Goal: Task Accomplishment & Management: Manage account settings

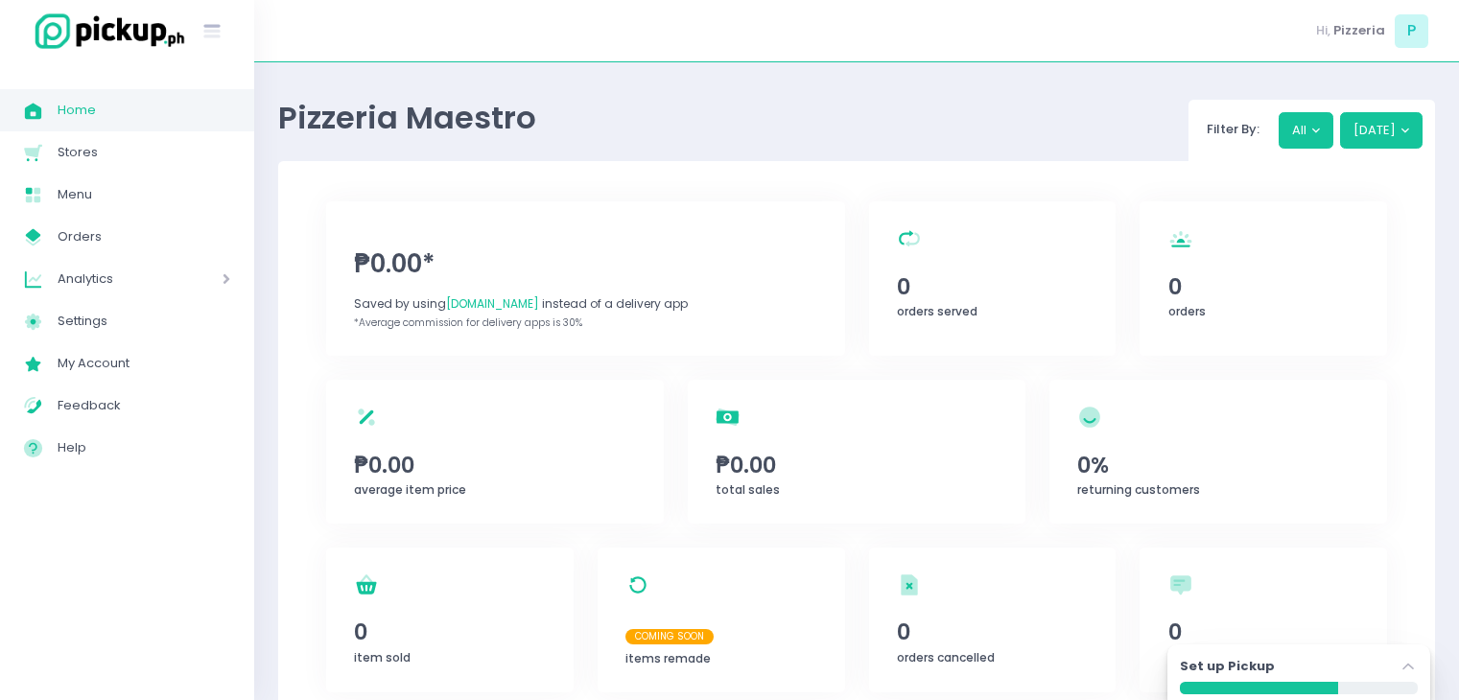
scroll to position [54, 0]
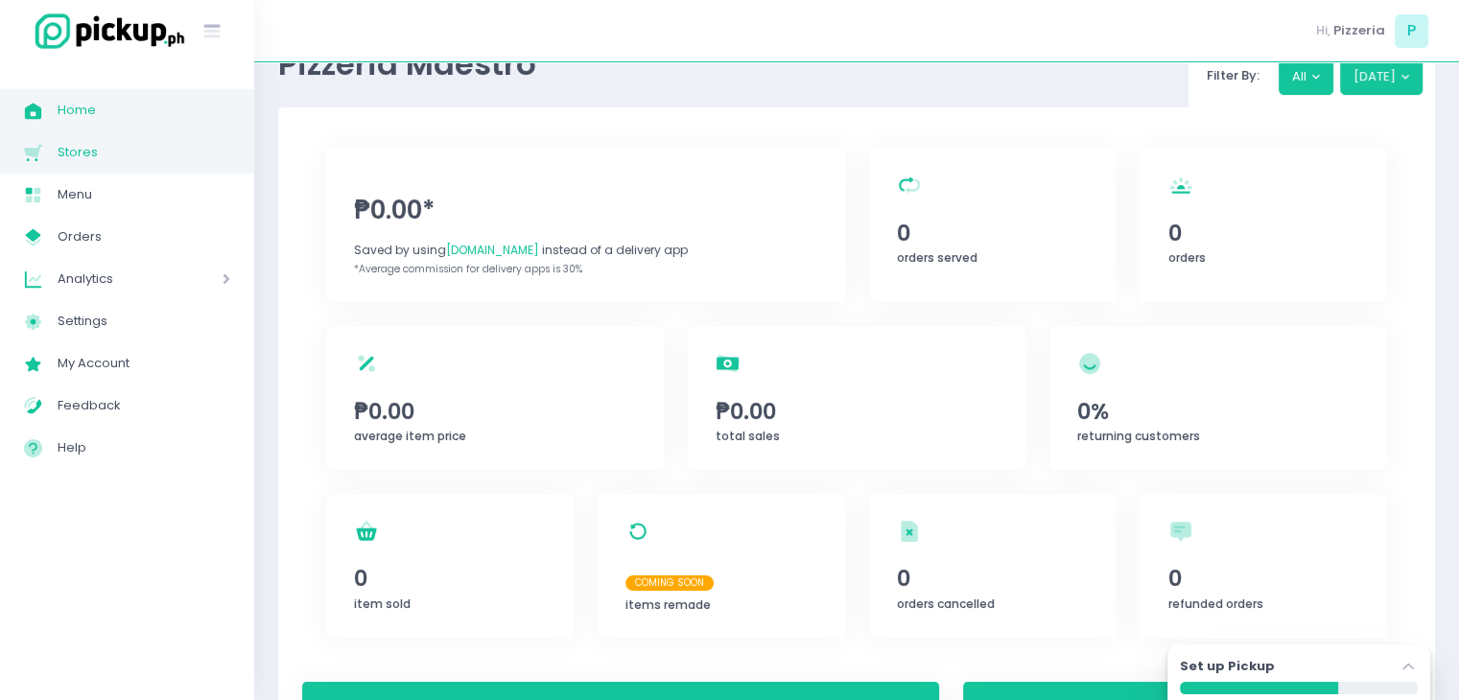
click at [88, 150] on span "Stores" at bounding box center [144, 152] width 173 height 25
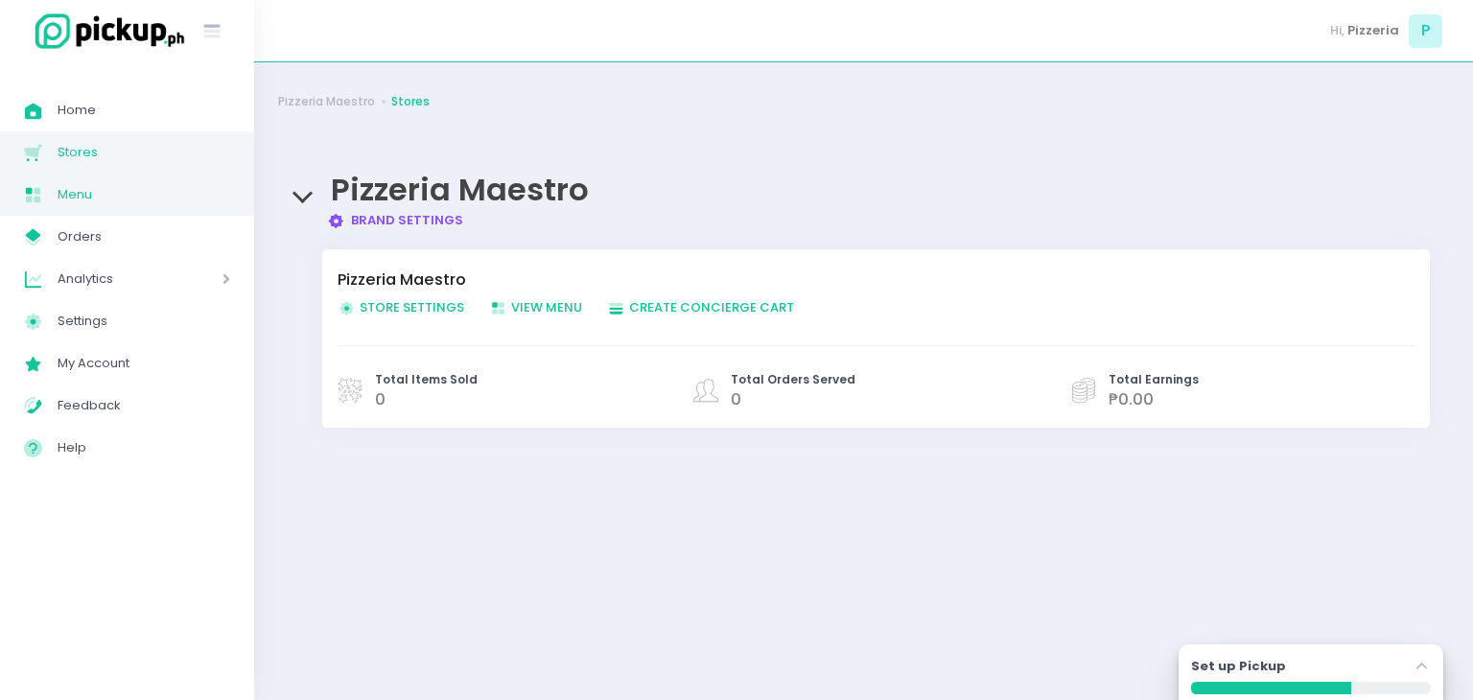
click at [93, 189] on span "Menu" at bounding box center [144, 194] width 173 height 25
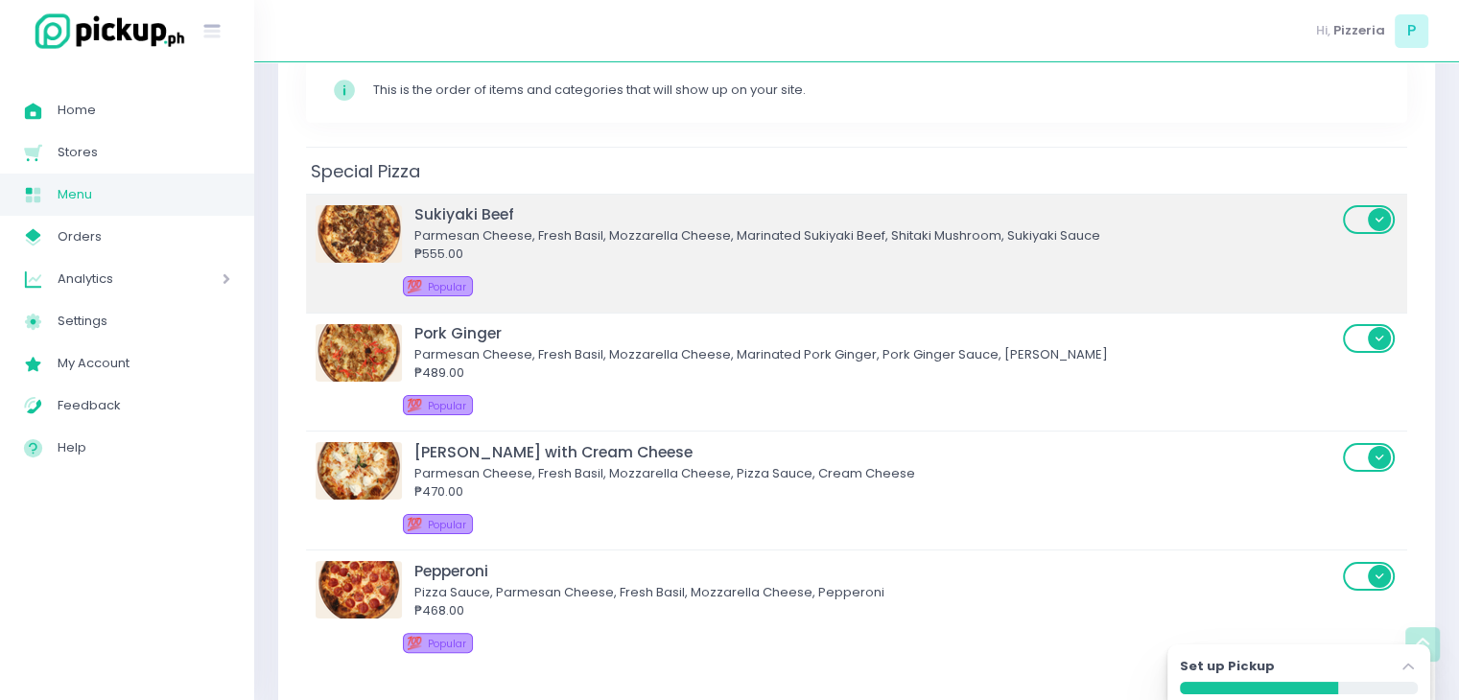
scroll to position [265, 0]
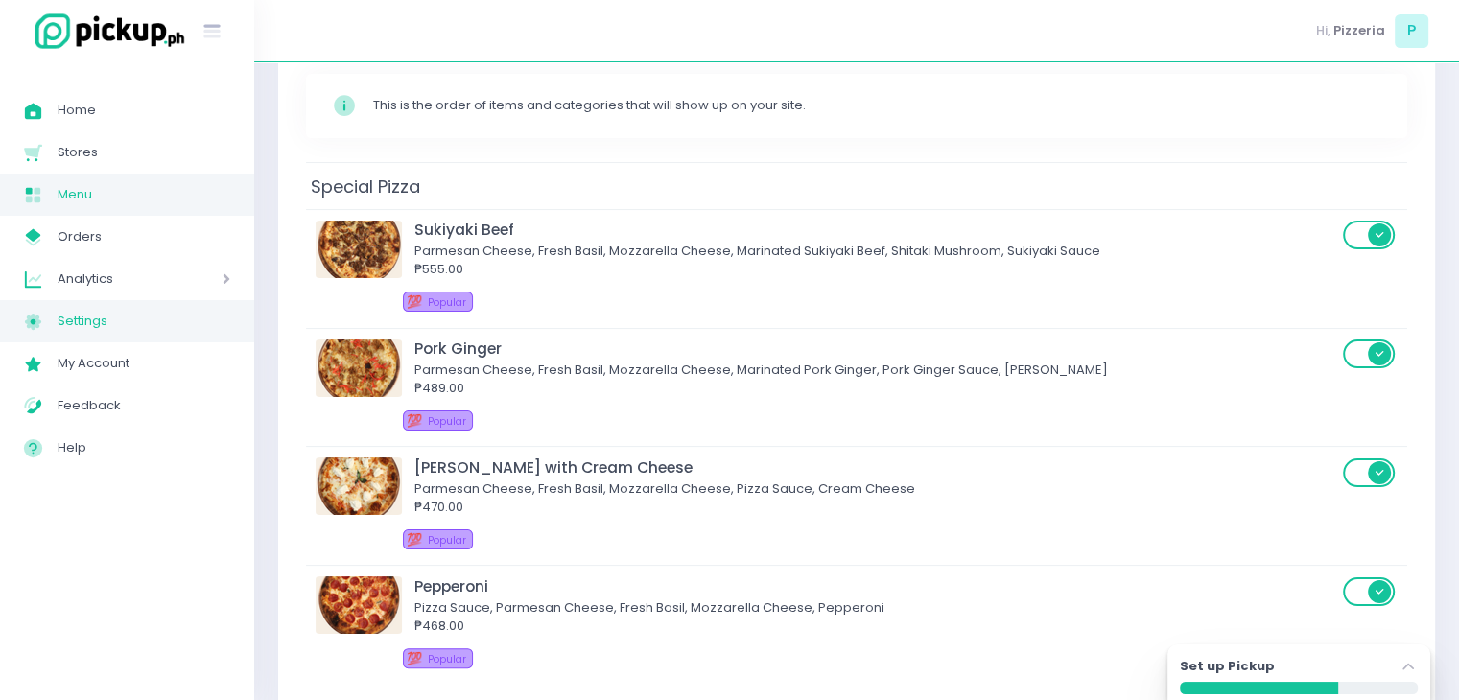
click at [79, 307] on link "Settings Created with Sketch. Settings" at bounding box center [127, 321] width 254 height 42
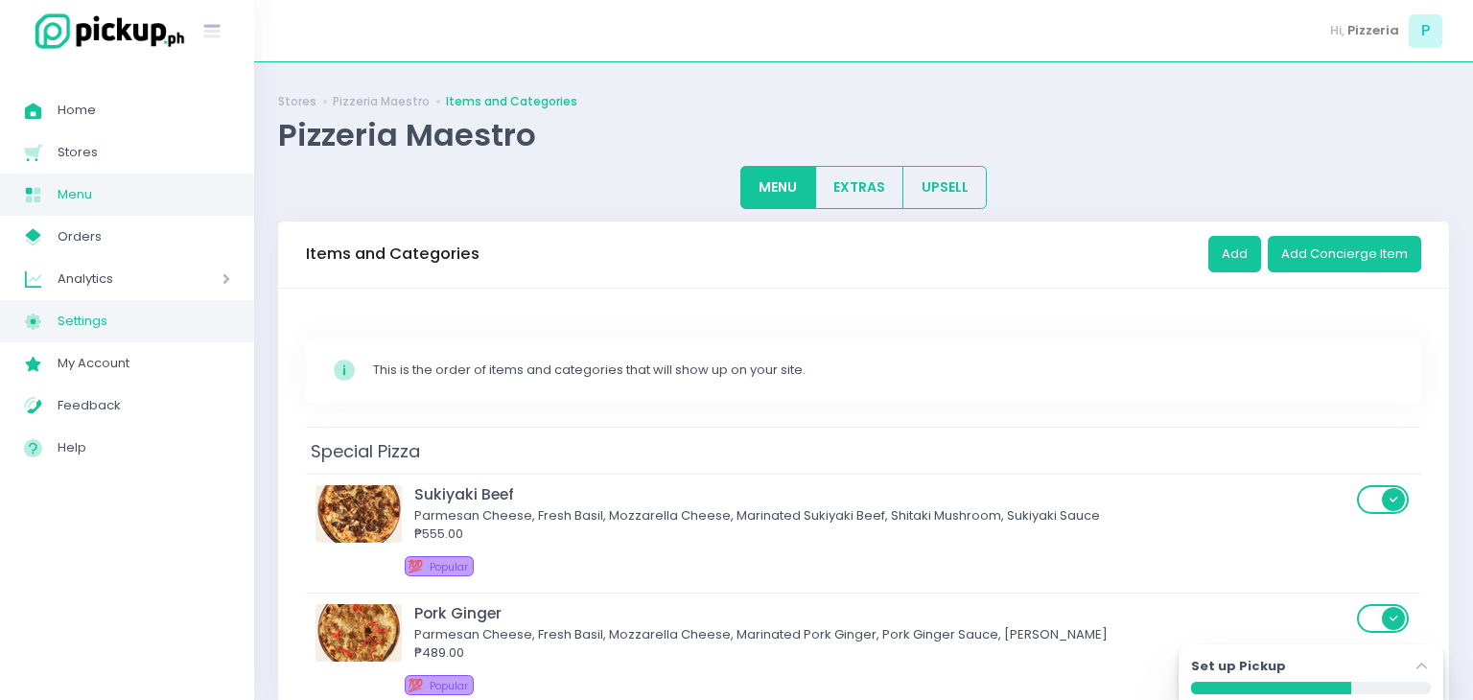
select select "active"
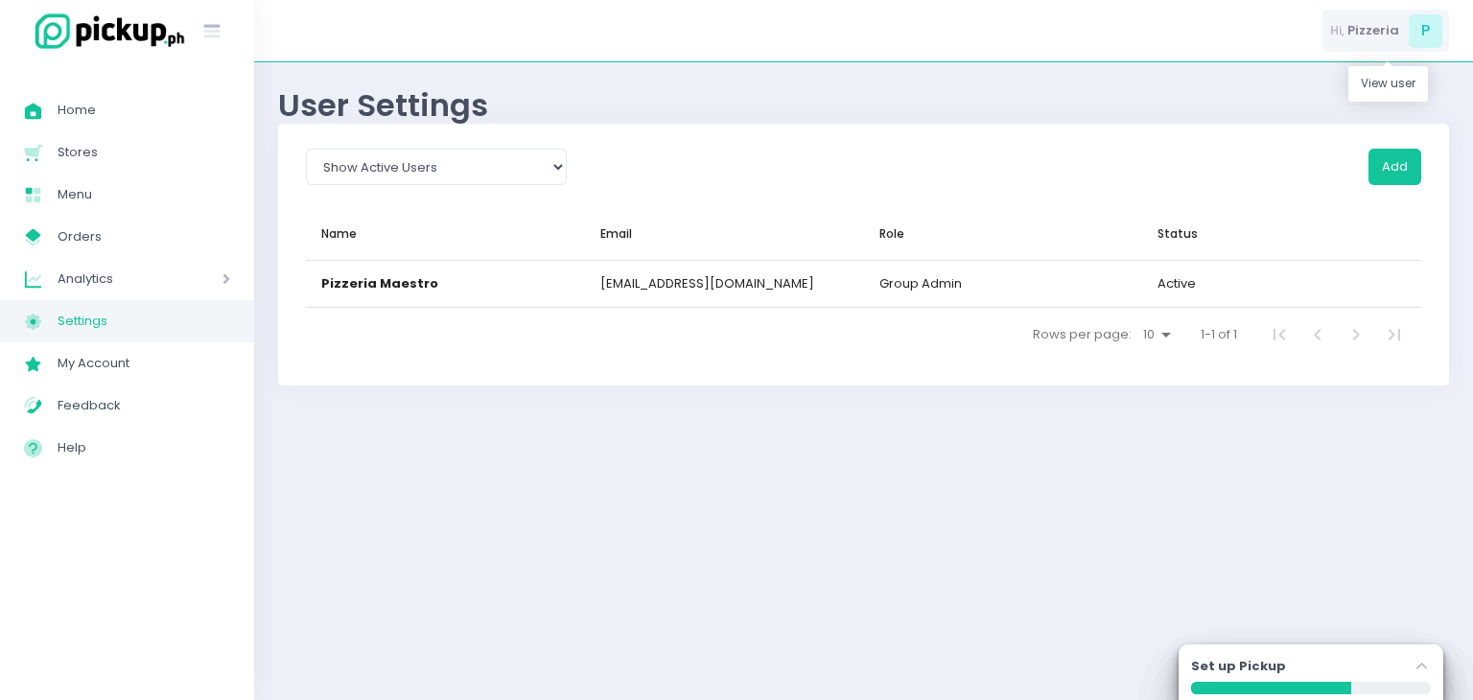
click at [1411, 29] on span "P" at bounding box center [1426, 31] width 34 height 34
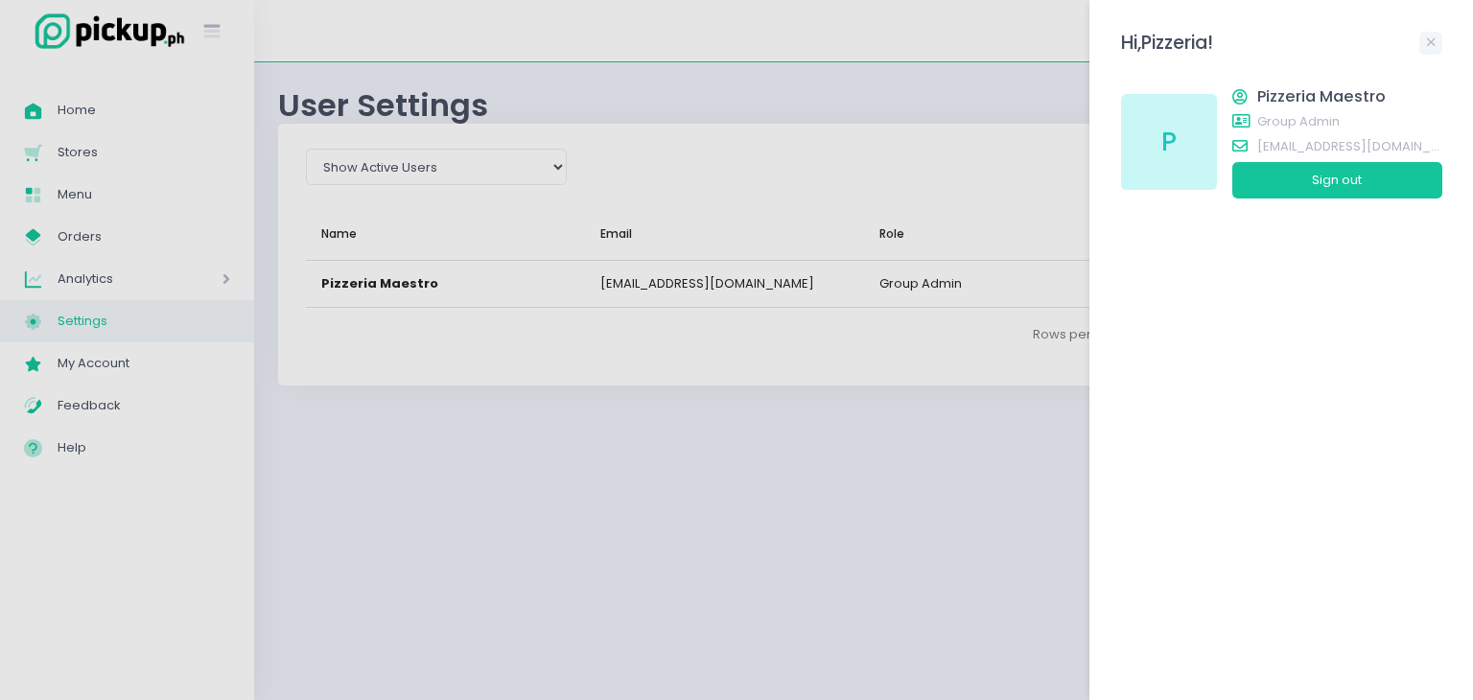
click at [297, 460] on div at bounding box center [736, 350] width 1473 height 700
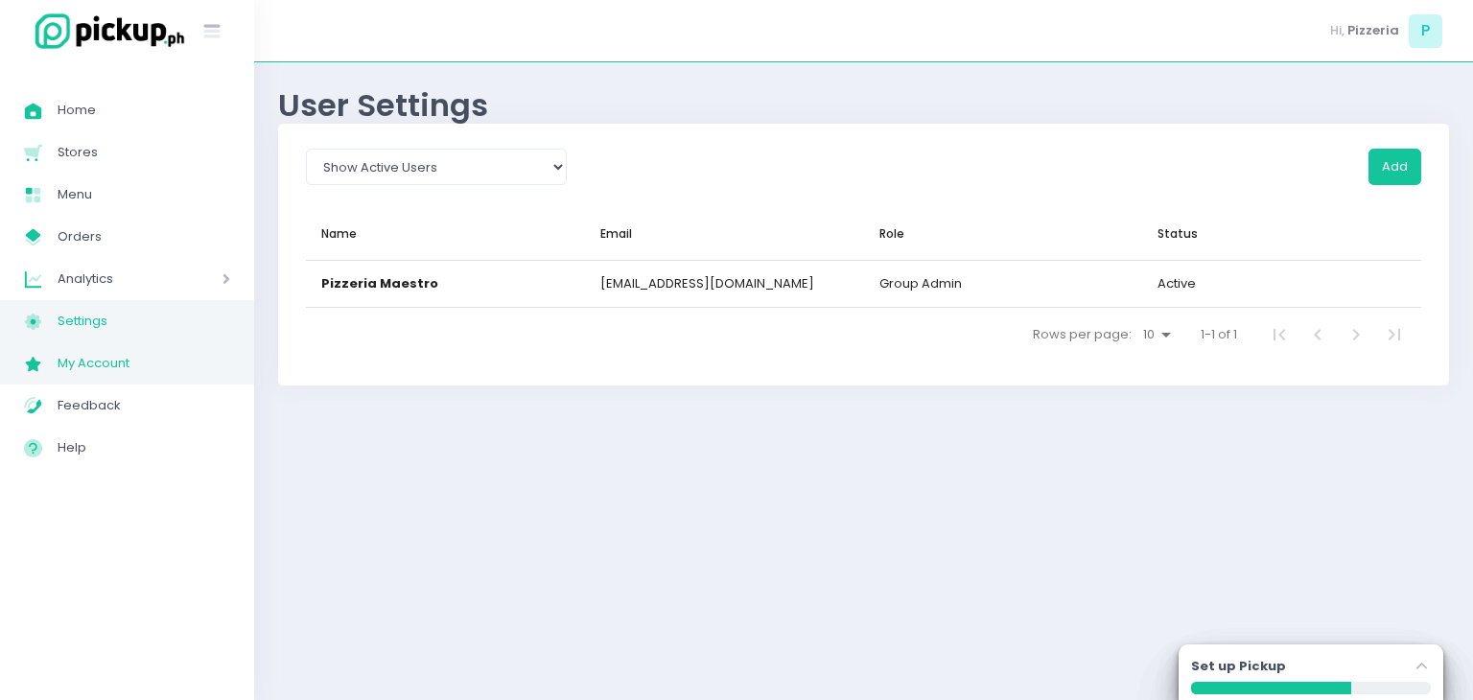
click at [80, 362] on span "My Account" at bounding box center [144, 363] width 173 height 25
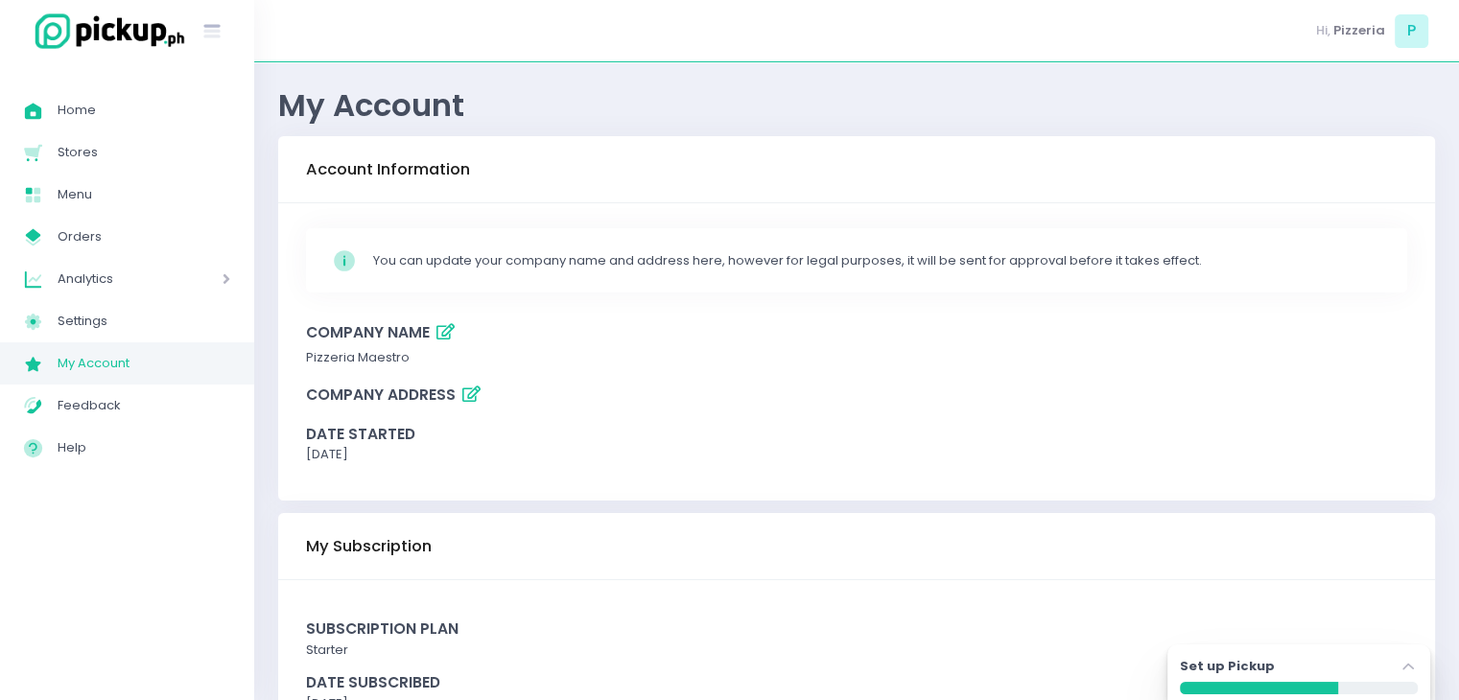
scroll to position [86, 0]
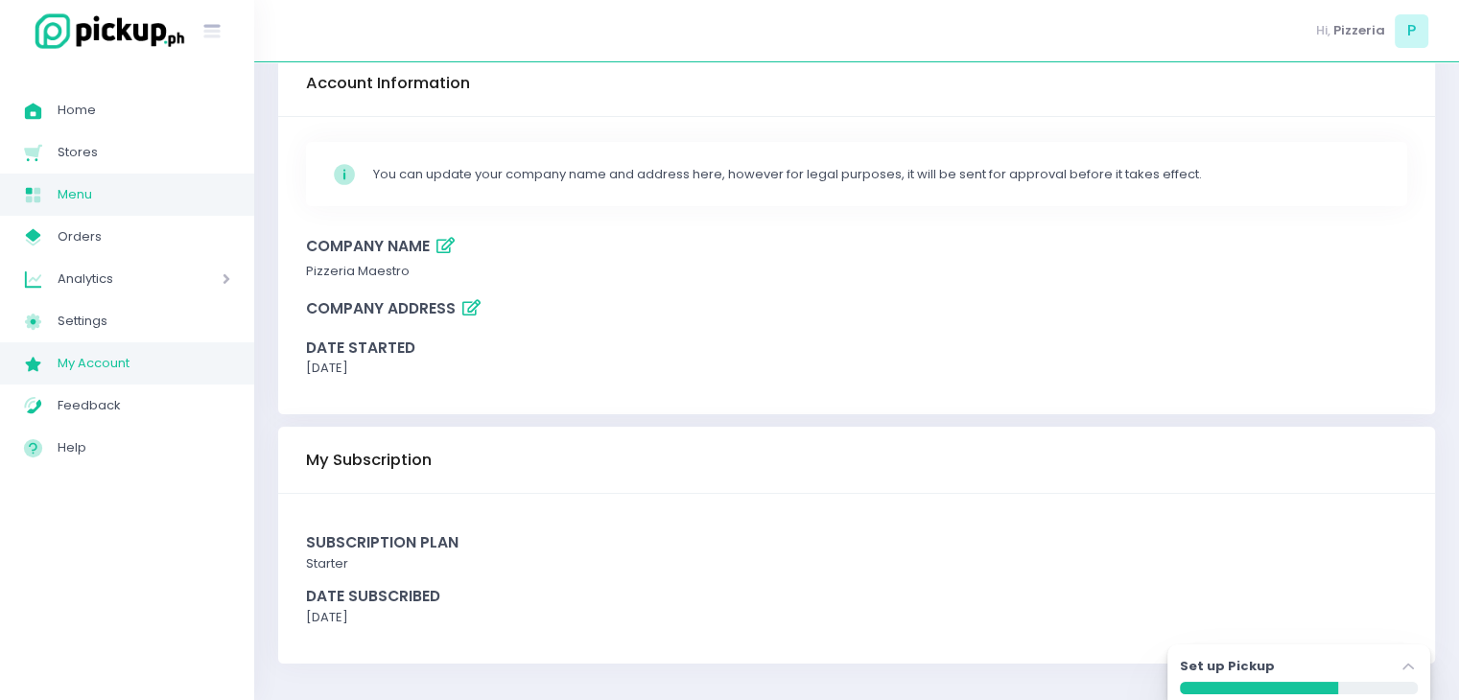
click at [81, 203] on span "Menu" at bounding box center [144, 194] width 173 height 25
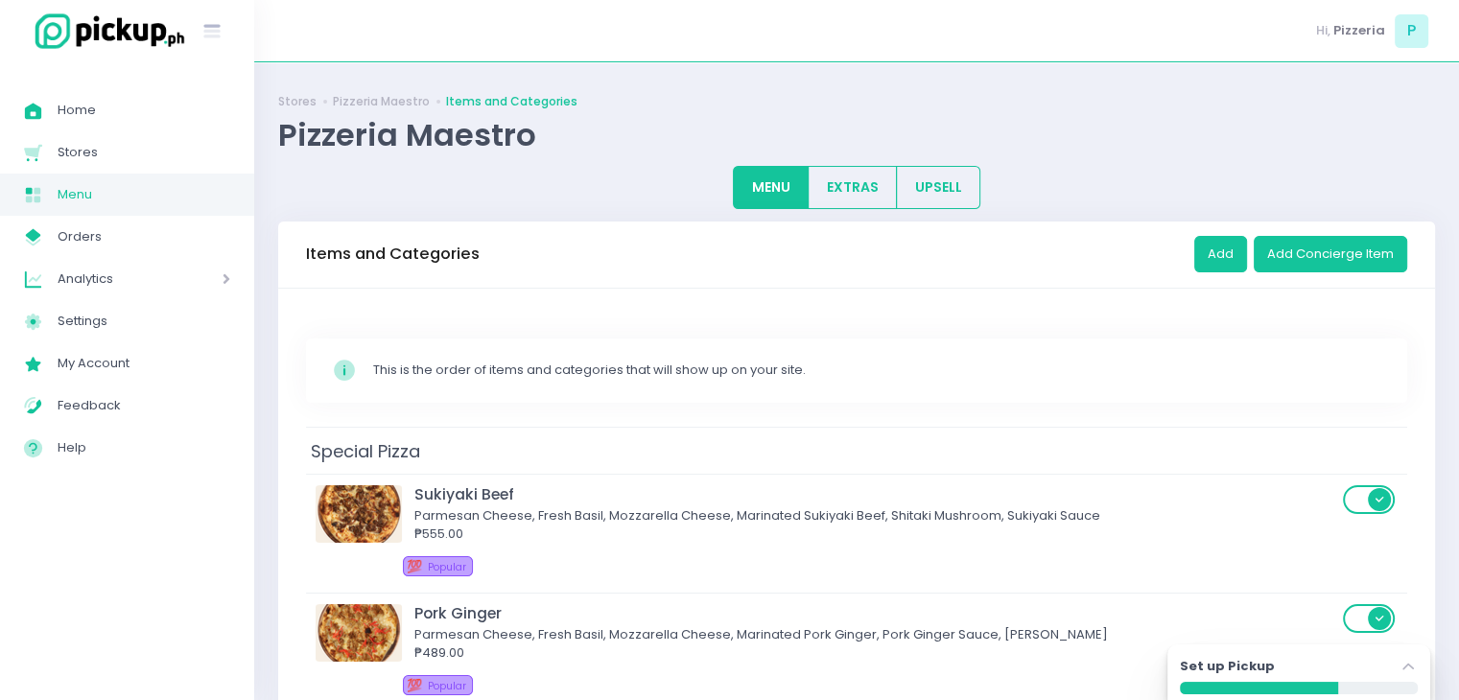
scroll to position [2, 0]
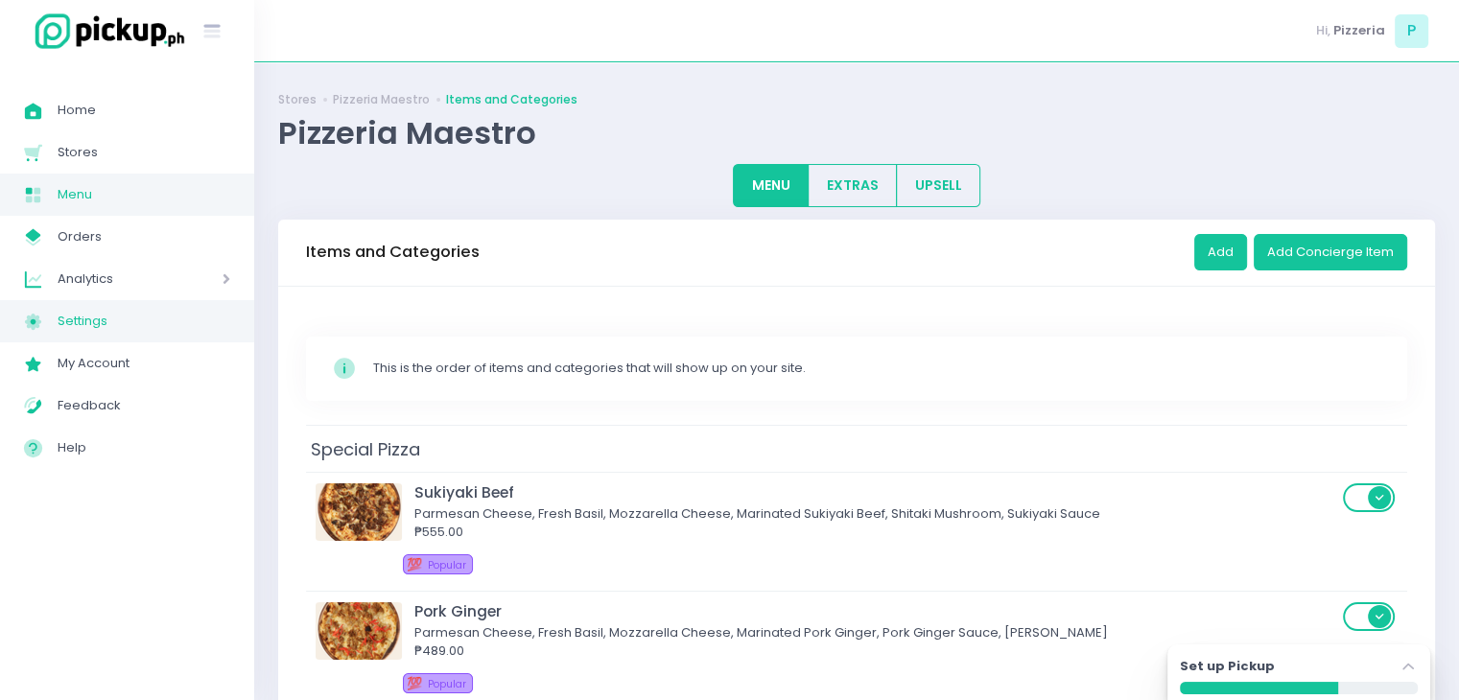
click at [151, 322] on span "Settings" at bounding box center [144, 321] width 173 height 25
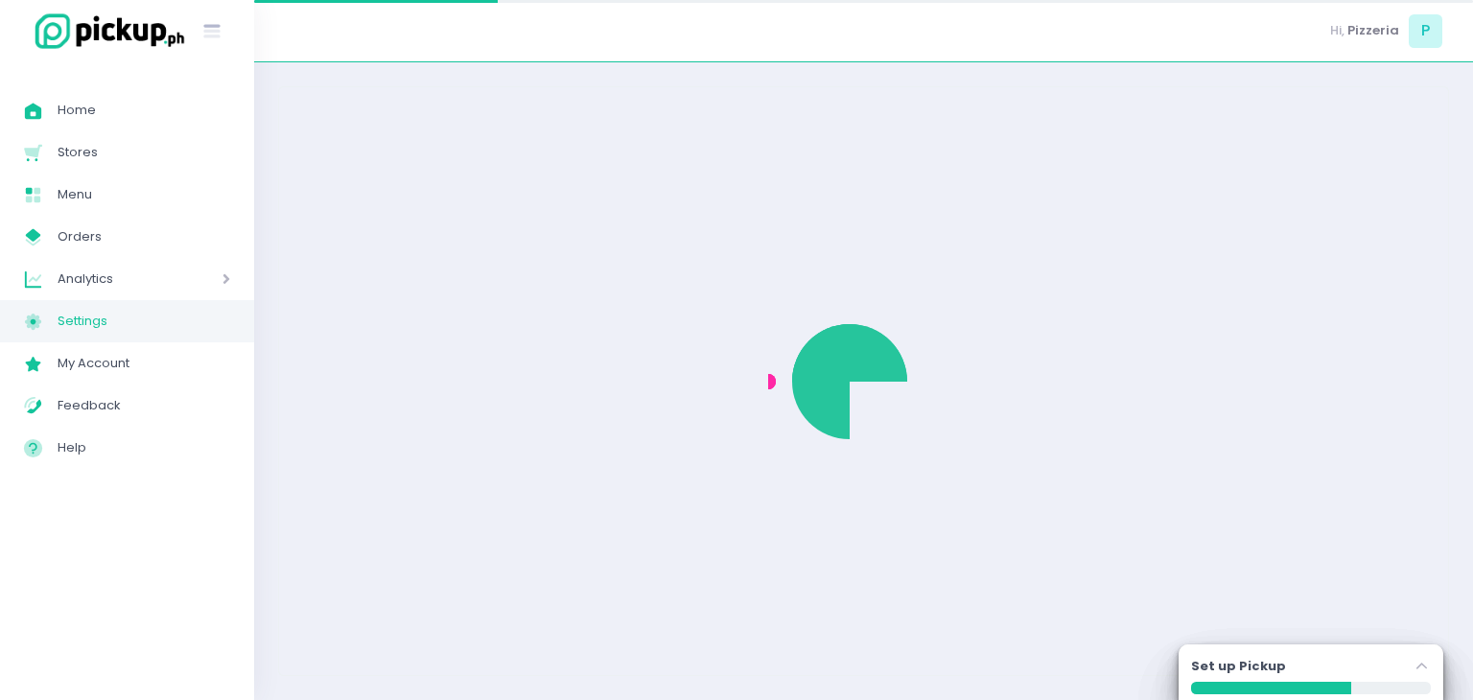
select select "active"
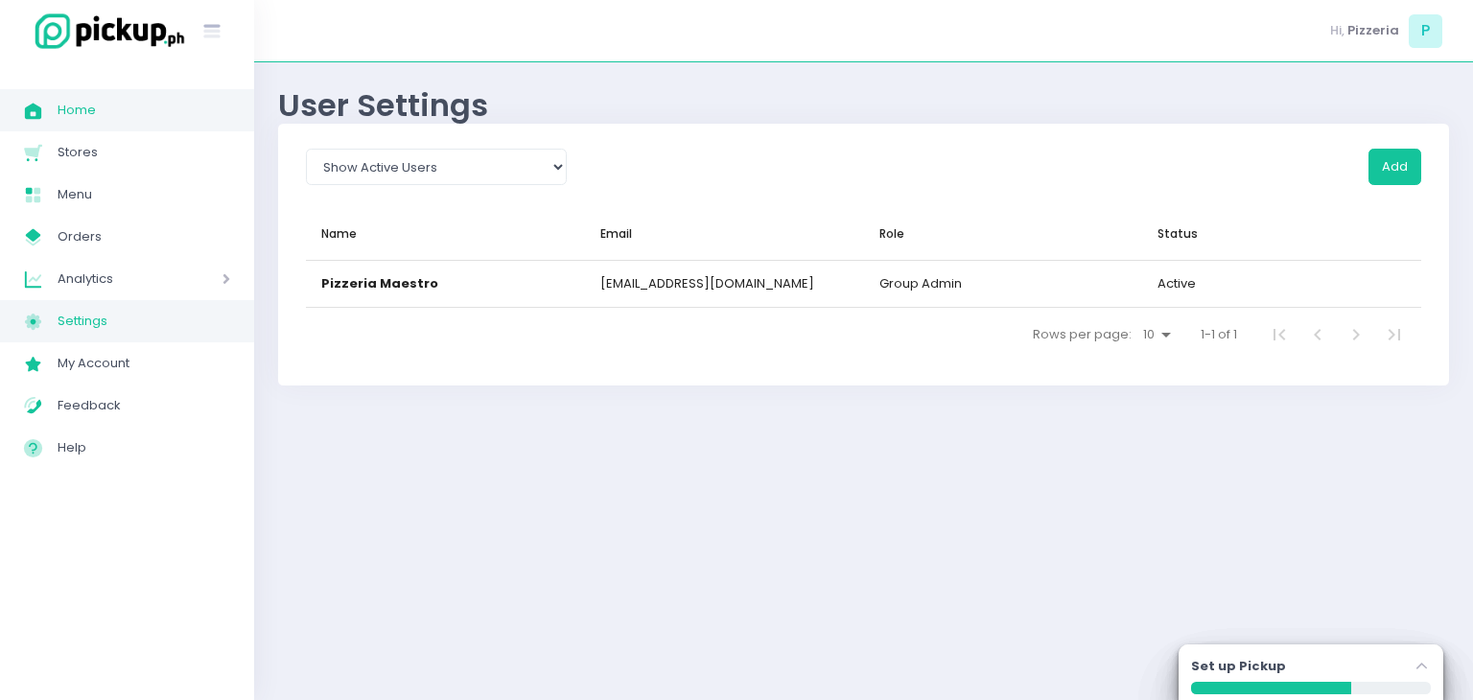
click at [157, 128] on link "Home Created with Sketch. Home" at bounding box center [127, 110] width 254 height 42
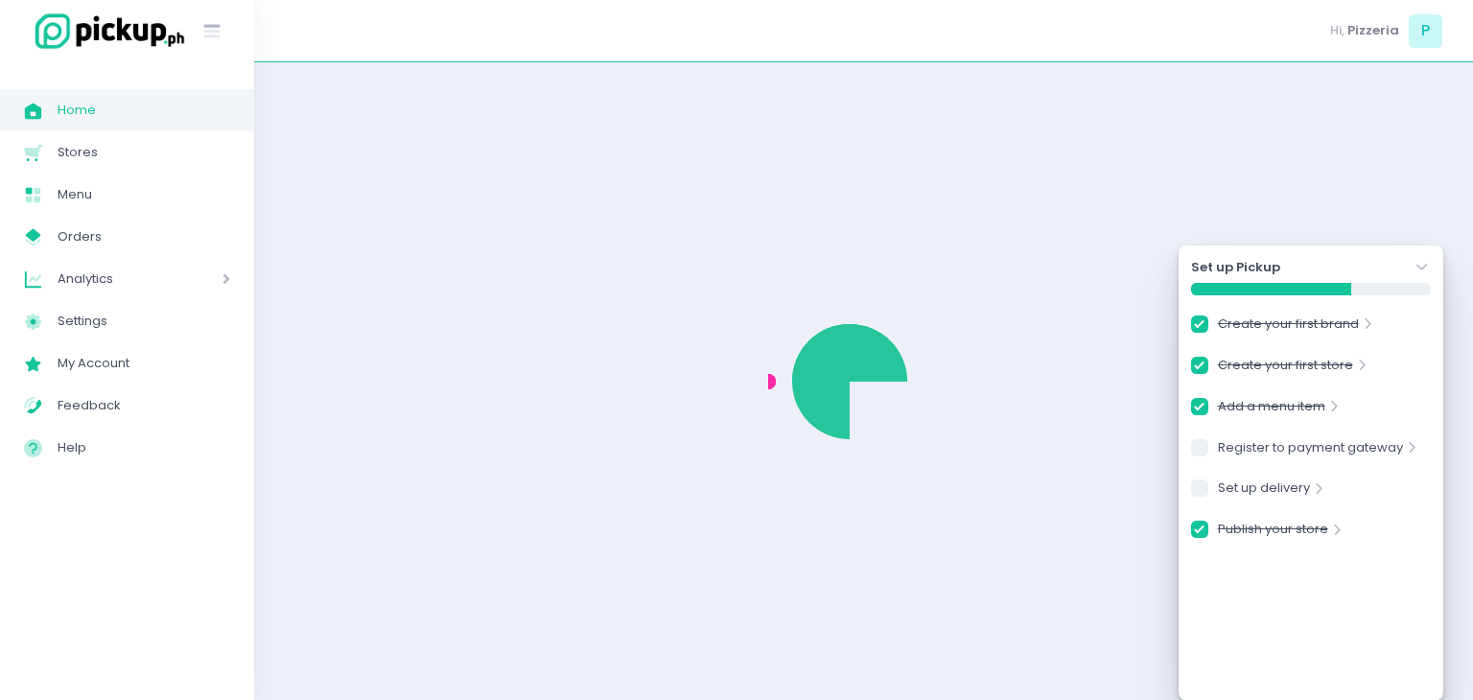
checkbox input "true"
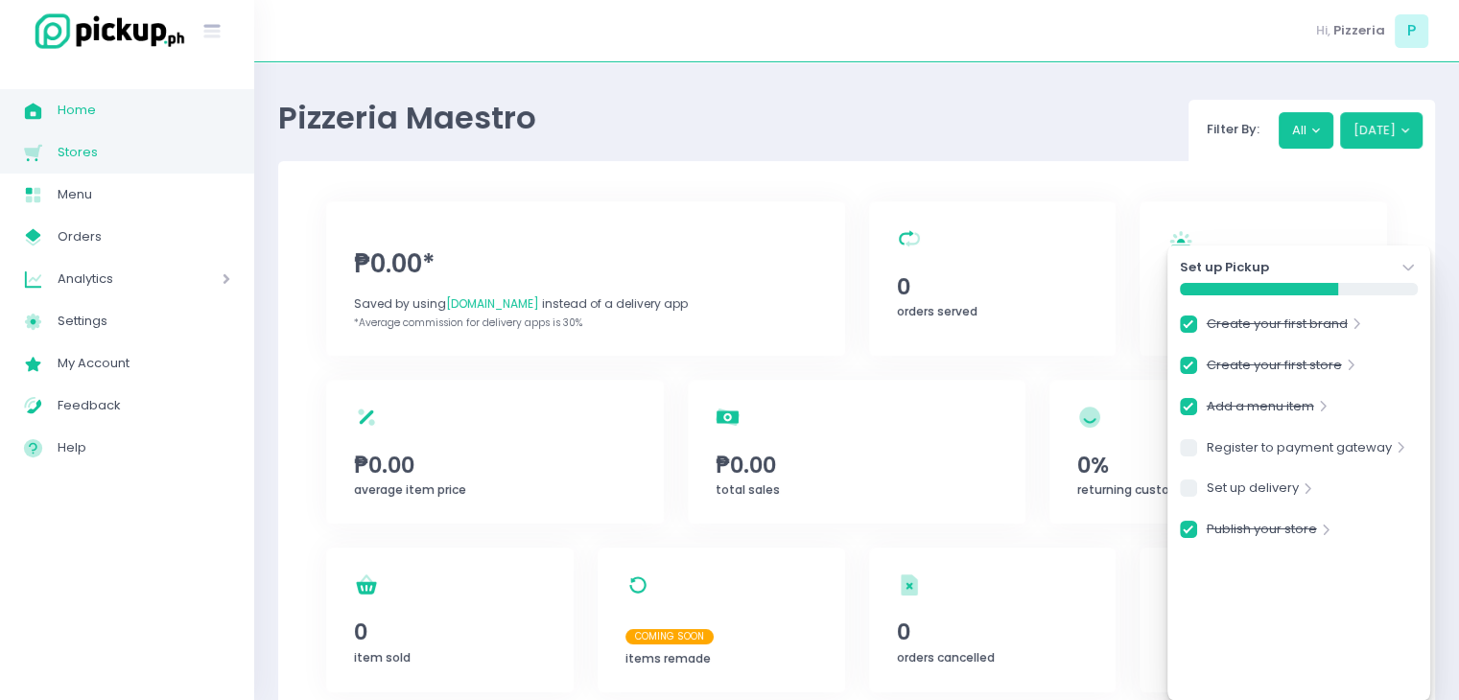
click at [130, 141] on span "Stores" at bounding box center [144, 152] width 173 height 25
checkbox input "true"
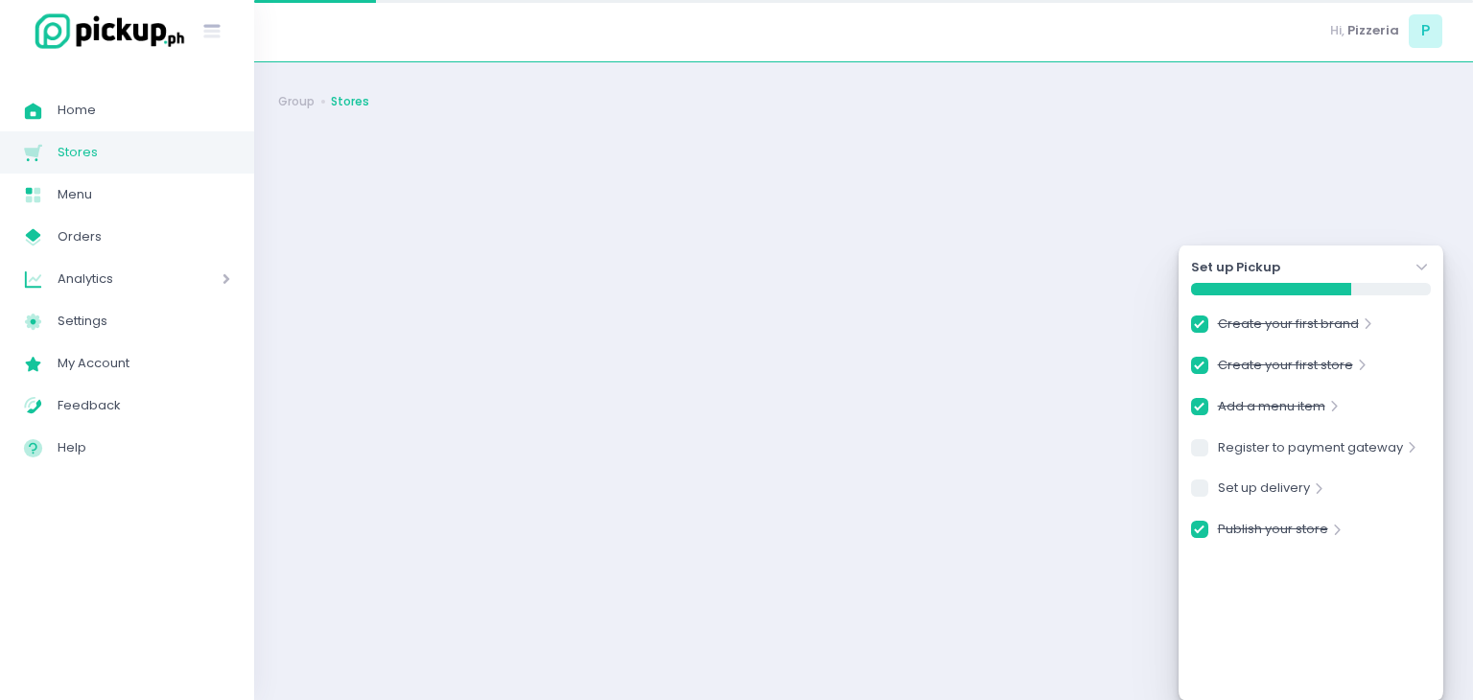
checkbox input "true"
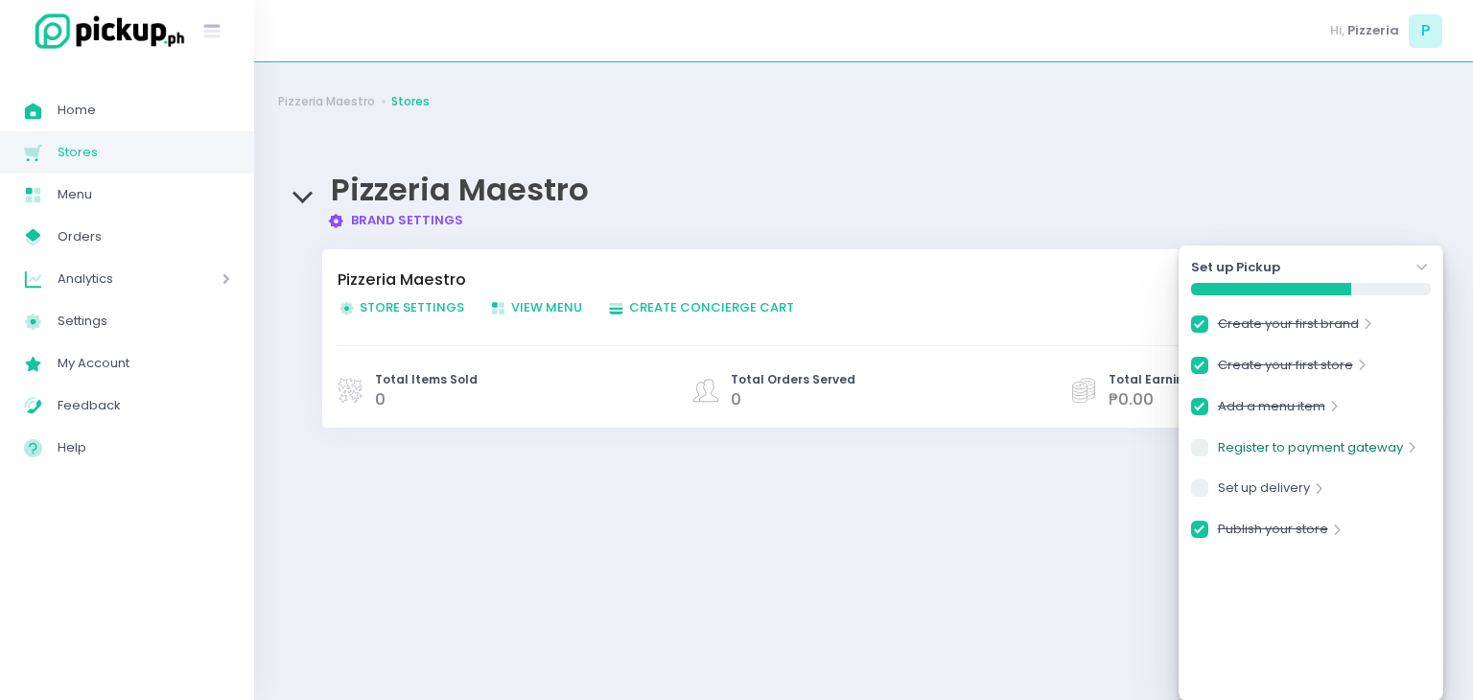
click at [1227, 449] on link "Register to payment gateway" at bounding box center [1310, 451] width 185 height 26
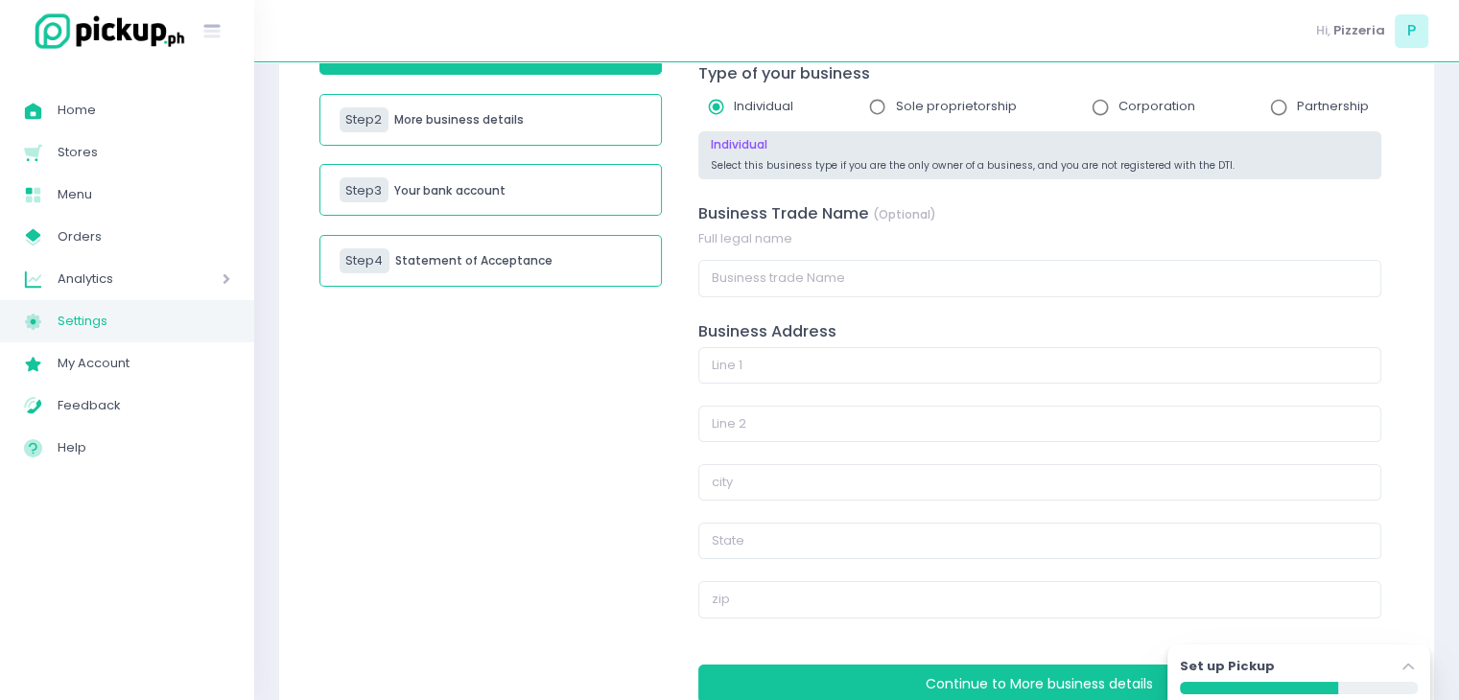
scroll to position [203, 0]
click at [568, 129] on div "Step 2 More business details" at bounding box center [490, 119] width 342 height 52
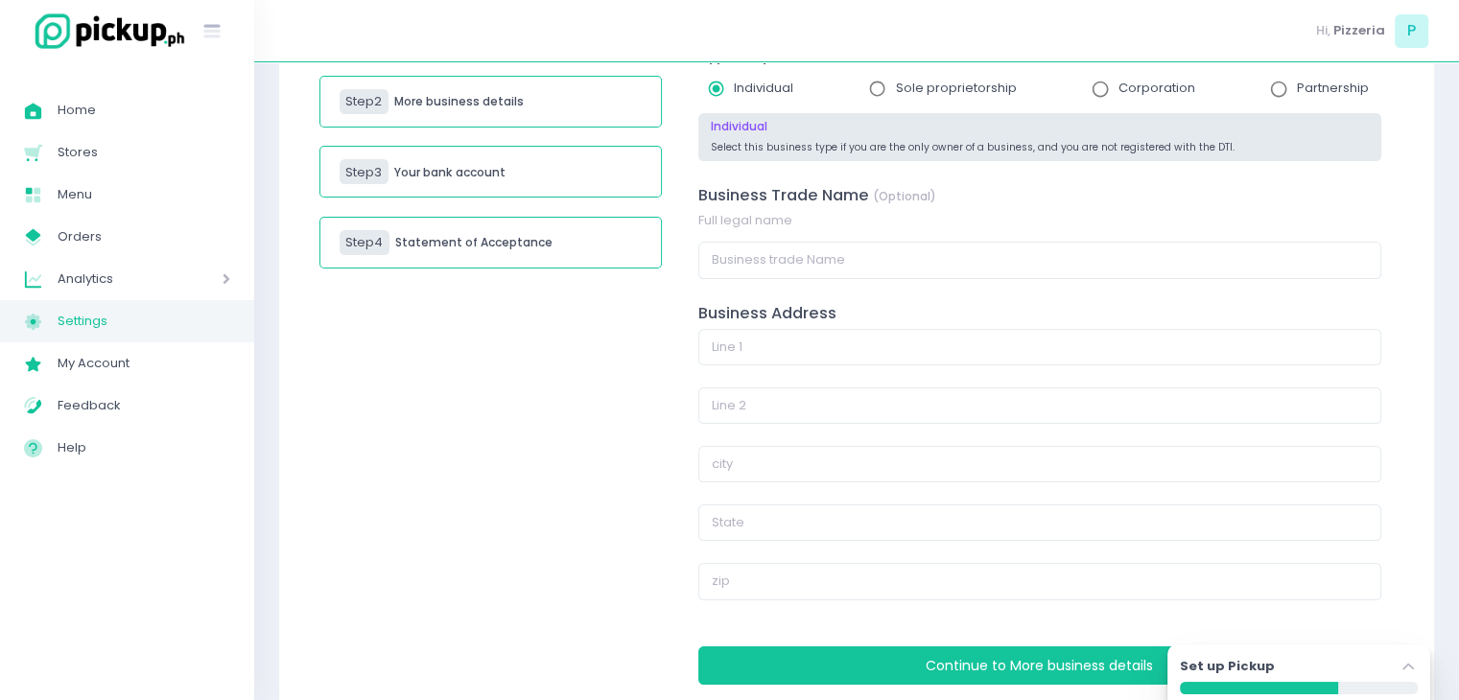
click at [498, 258] on div "Step 4 Statement of Acceptance" at bounding box center [490, 243] width 342 height 52
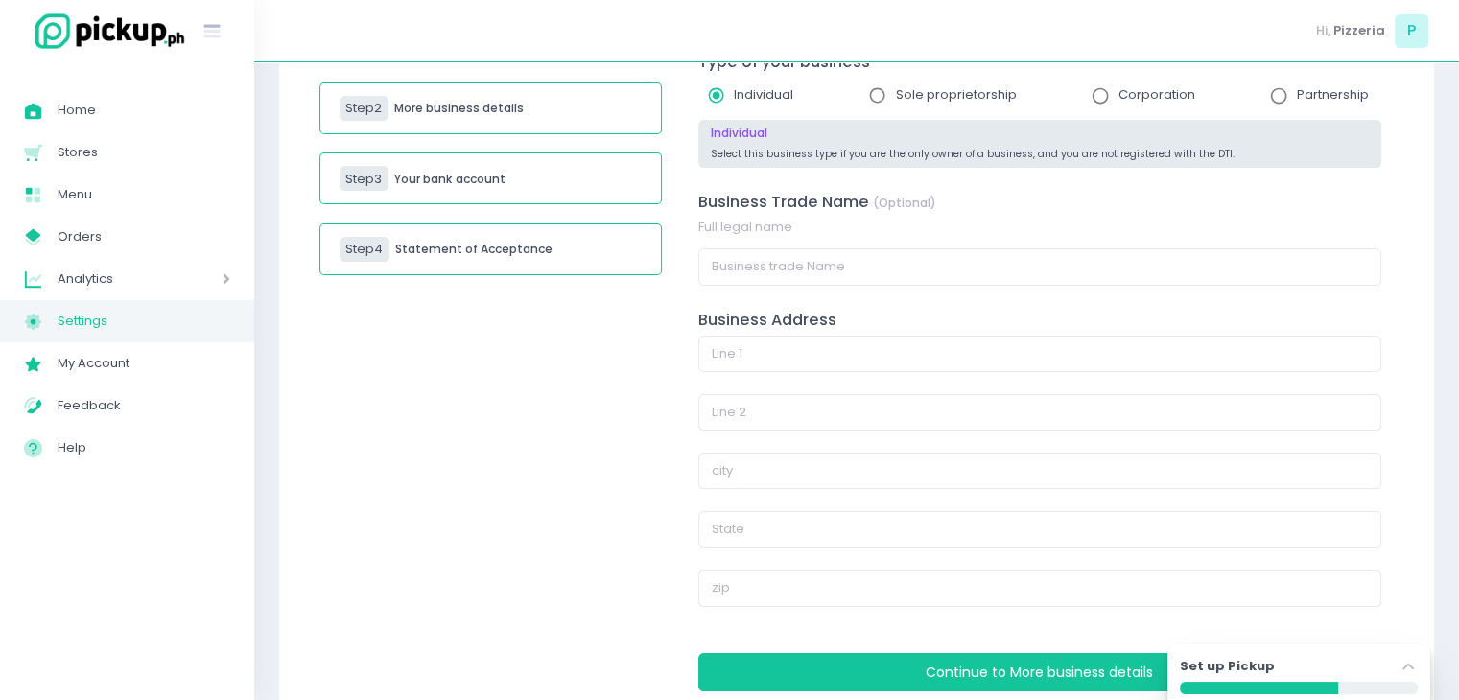
scroll to position [213, 0]
click at [506, 164] on div "Step 3 Your bank account" at bounding box center [490, 179] width 342 height 52
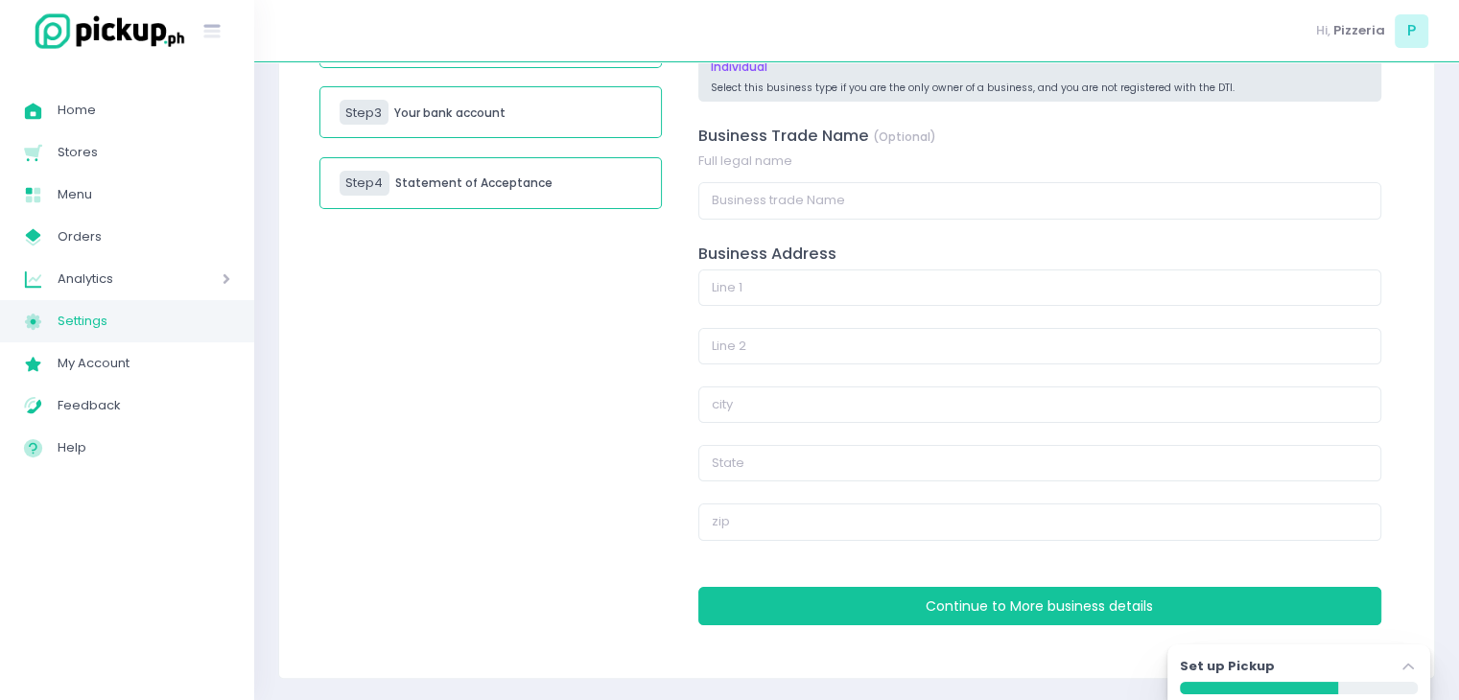
scroll to position [283, 0]
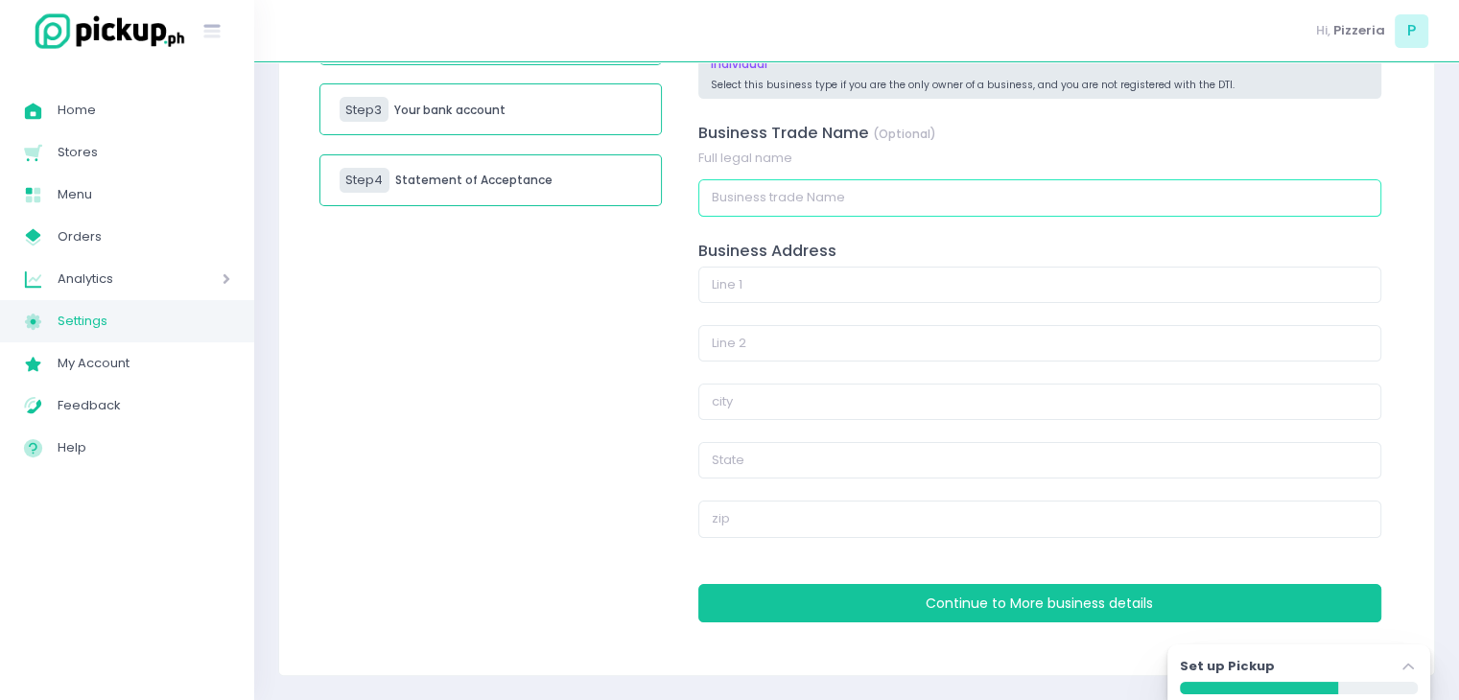
click at [732, 200] on input "text" at bounding box center [1039, 197] width 683 height 36
type input "p"
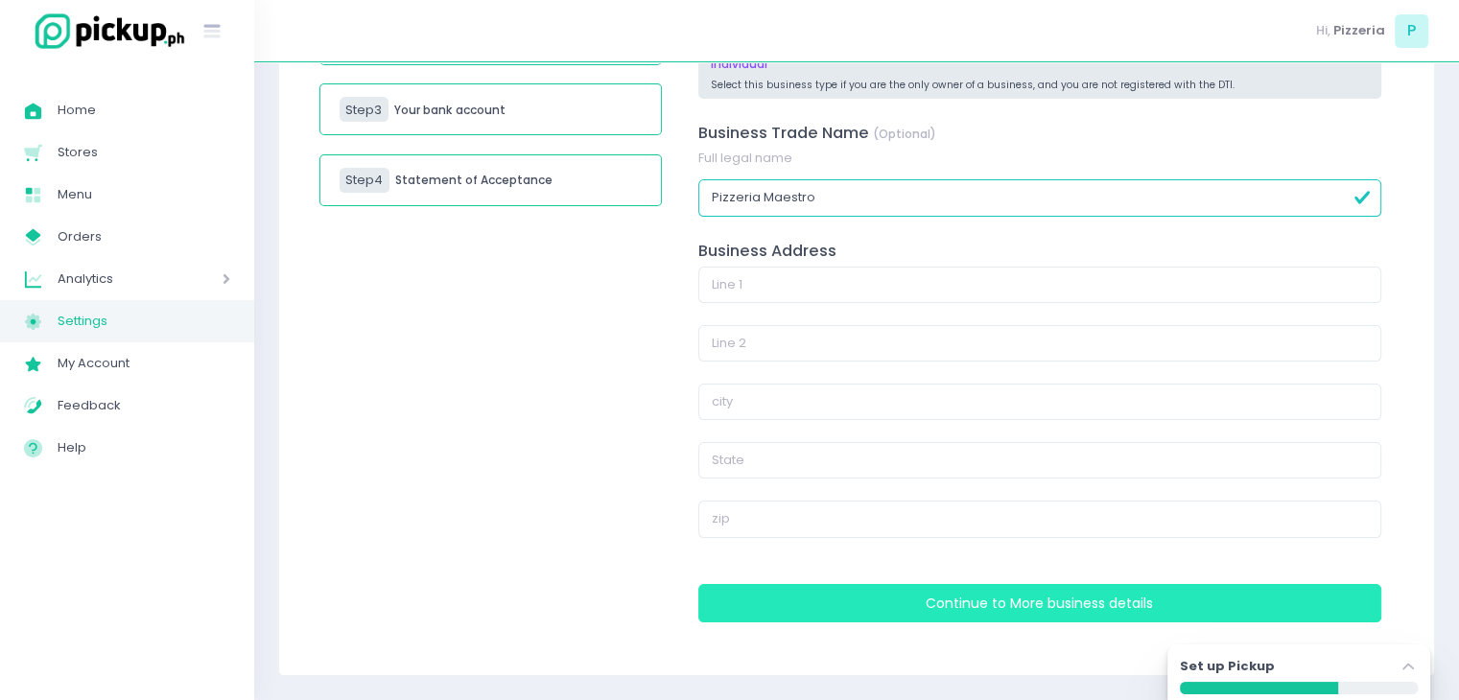
type input "Pizzeria Maestro"
click at [773, 618] on button "Continue to More business details" at bounding box center [1039, 603] width 683 height 38
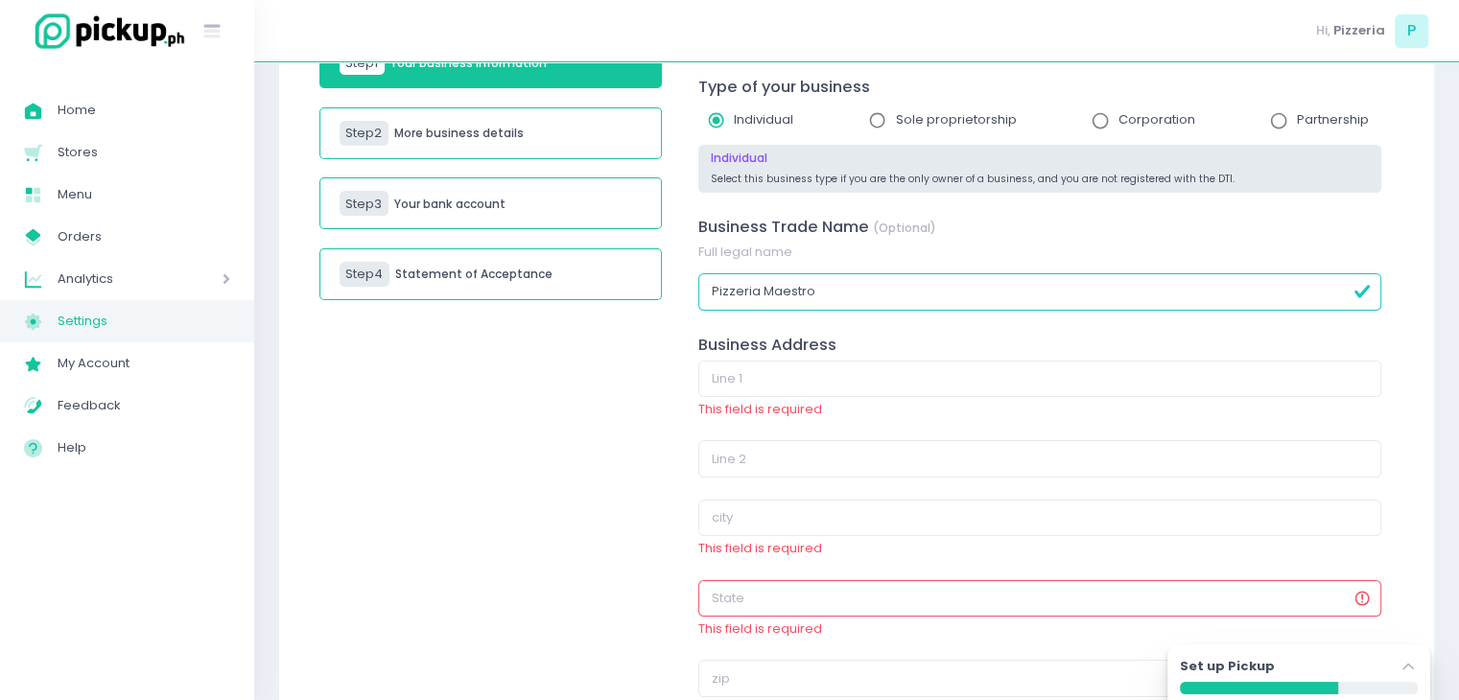
scroll to position [188, 0]
click at [158, 602] on div "Home Created with Sketch. Home Stores Created with Sketch. Stores Menu Created …" at bounding box center [127, 381] width 254 height 613
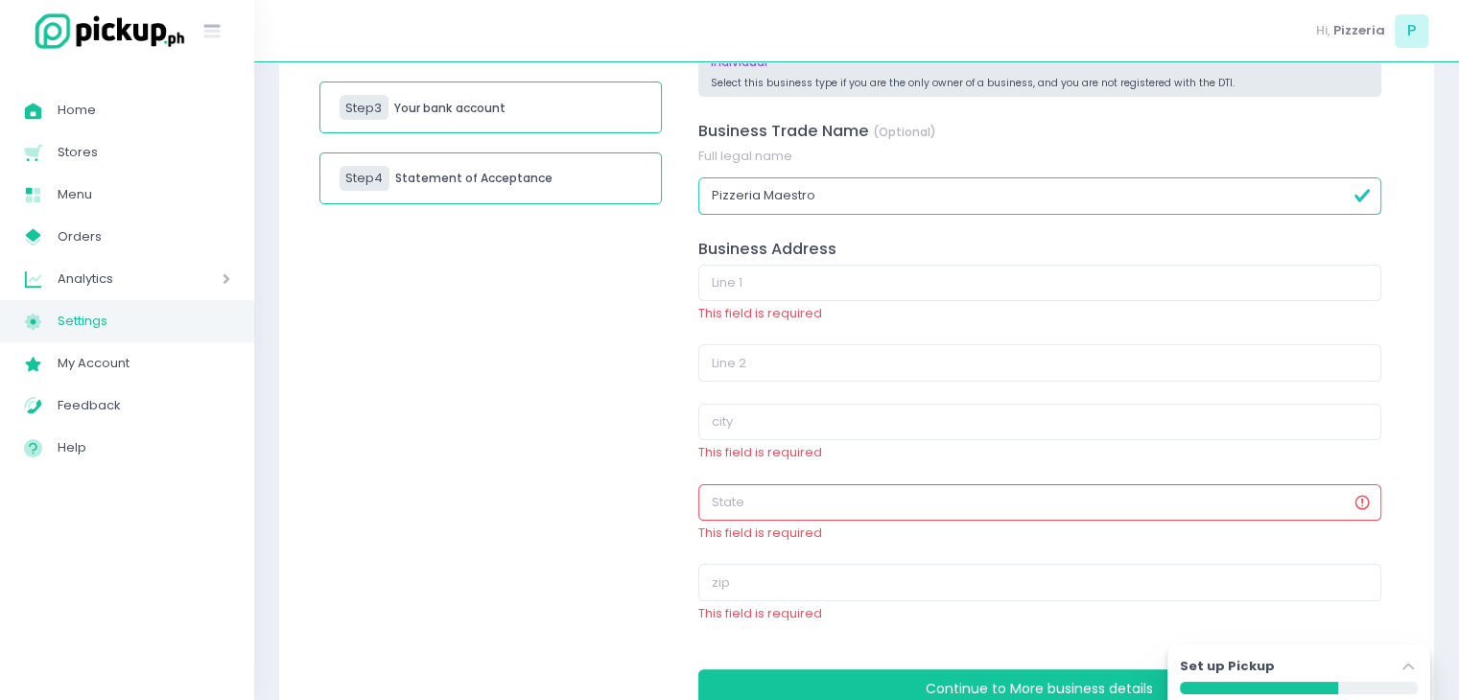
scroll to position [286, 0]
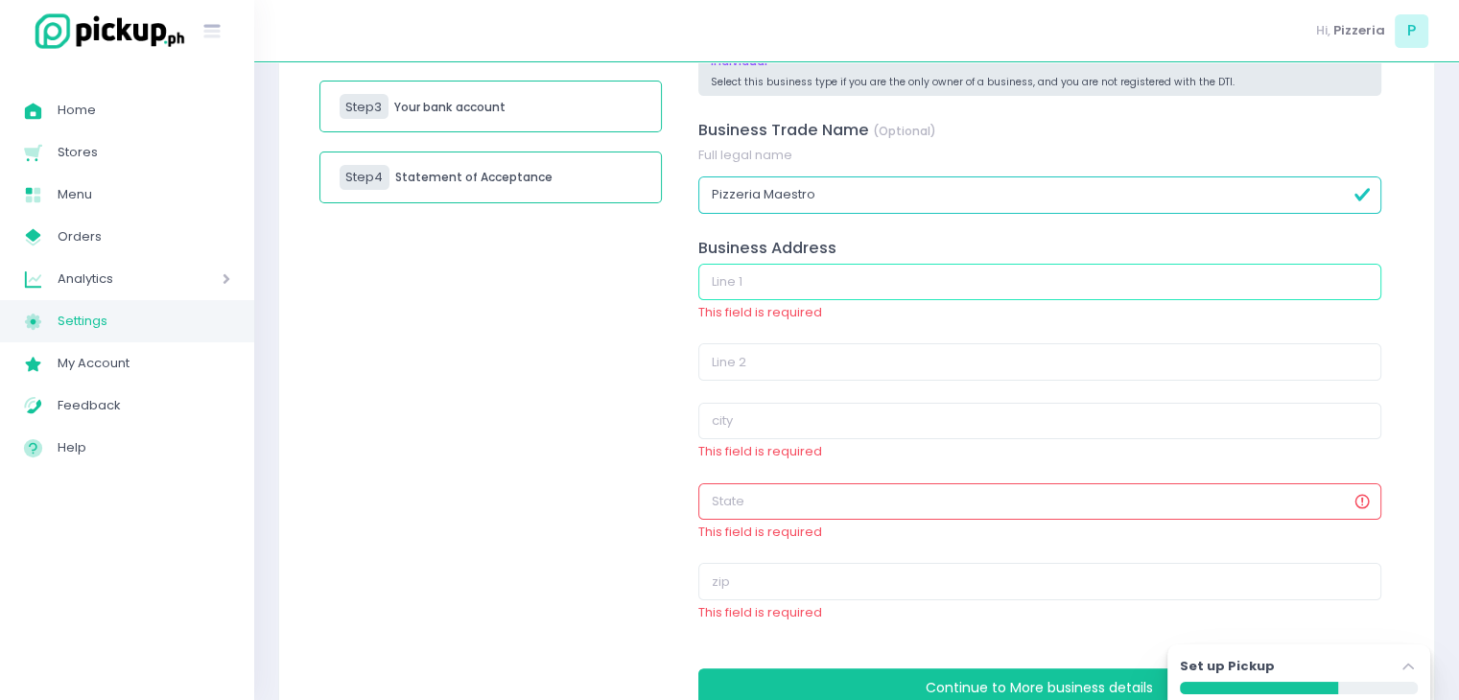
click at [747, 277] on input "text" at bounding box center [1039, 282] width 683 height 36
paste input "Address of site is Creekside Building, Amorsolo St., corner V.A. Rufino St., Le…"
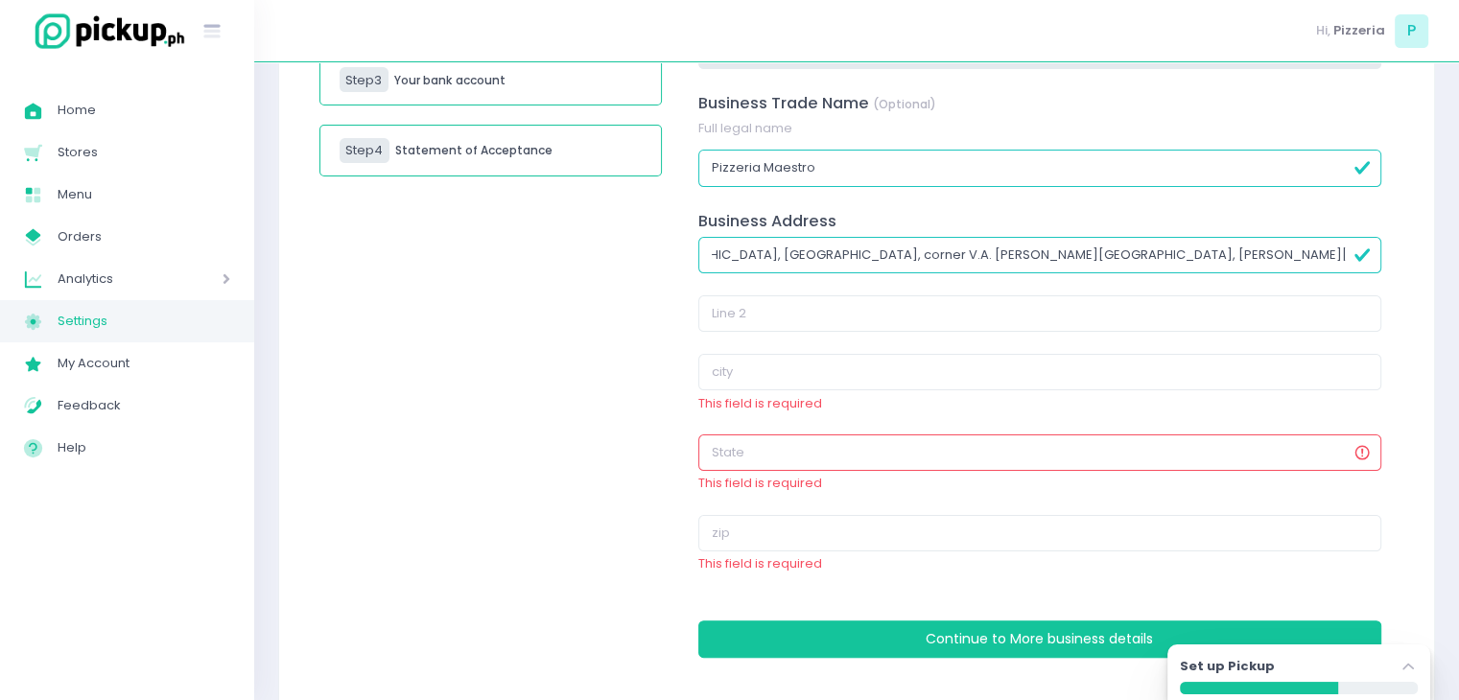
scroll to position [318, 0]
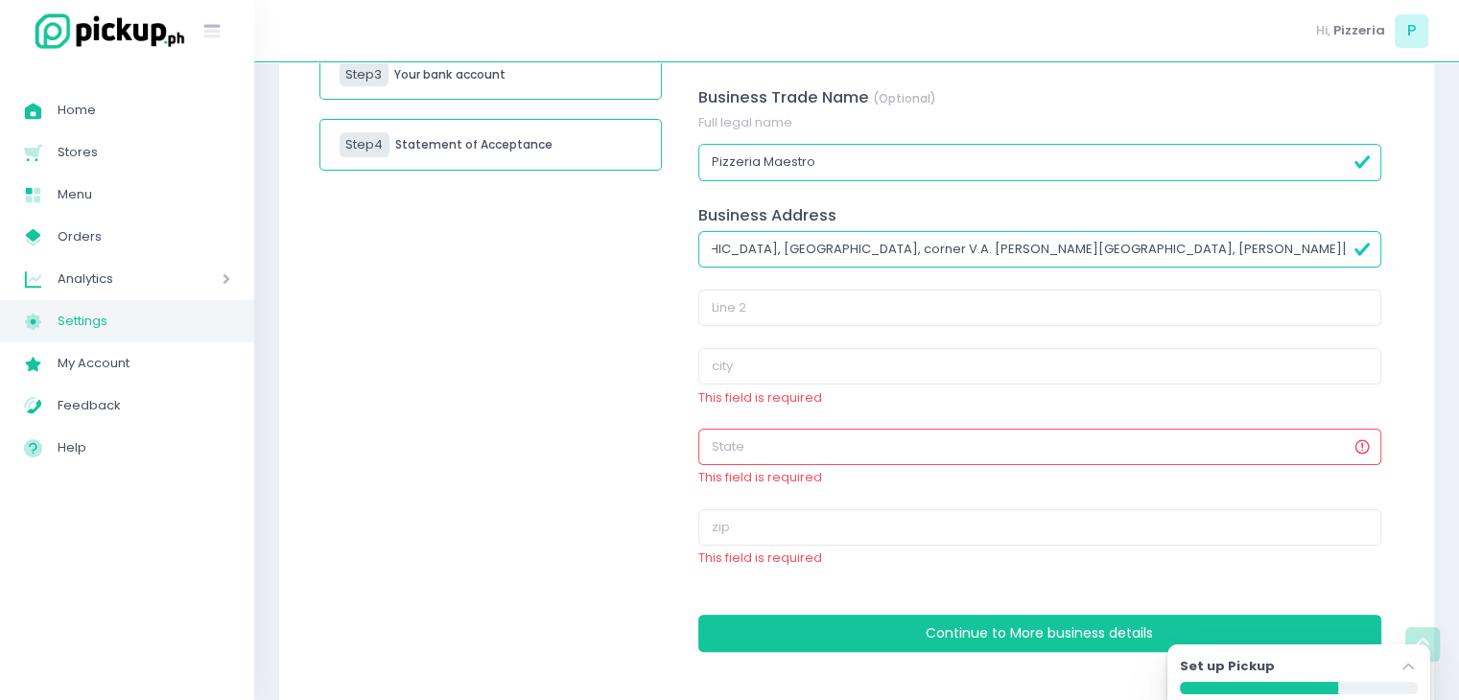
type input "Address of site is Creekside Building, Amorsolo St., corner V.A. Rufino St., Le…"
click at [735, 524] on input "text" at bounding box center [1039, 527] width 683 height 36
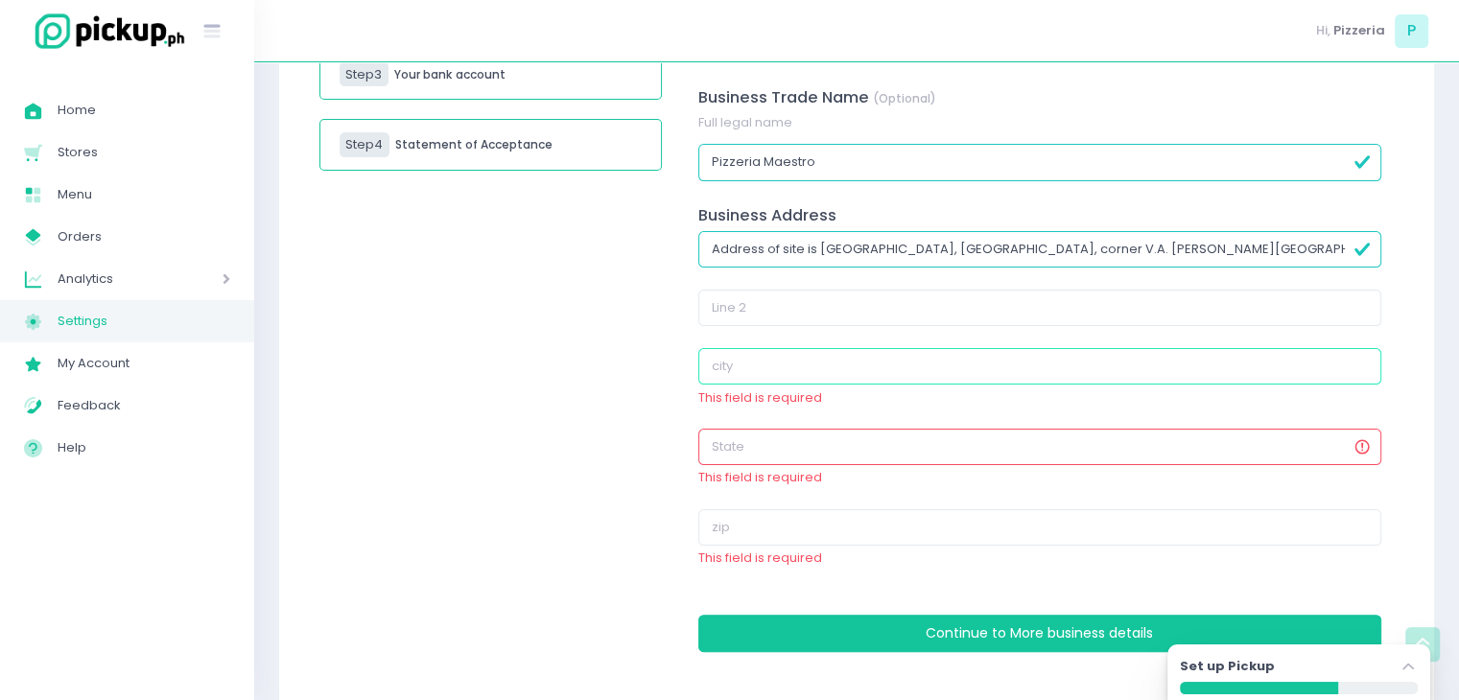
click at [703, 353] on input "text" at bounding box center [1039, 366] width 683 height 36
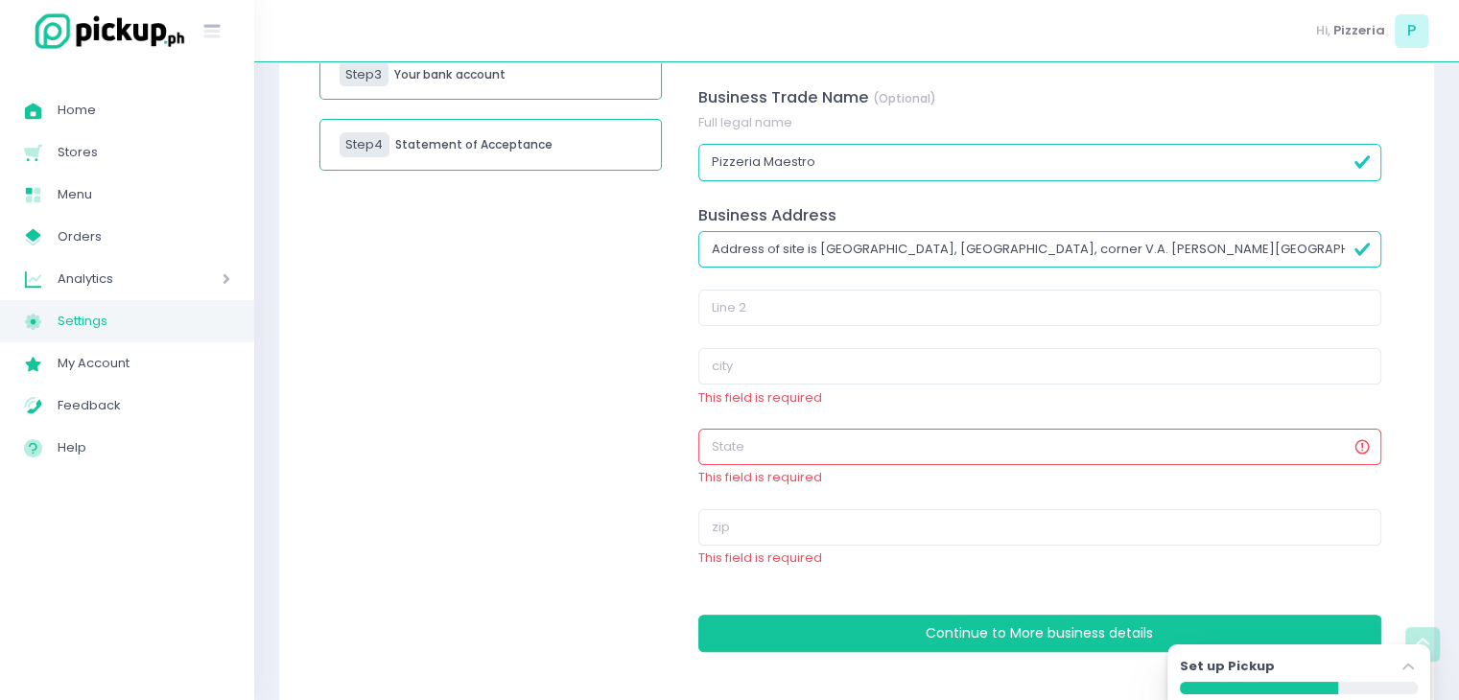
drag, startPoint x: 1250, startPoint y: 249, endPoint x: 1320, endPoint y: 253, distance: 70.1
click at [1320, 253] on input "Address of site is Creekside Building, Amorsolo St., corner V.A. Rufino St., Le…" at bounding box center [1039, 249] width 683 height 36
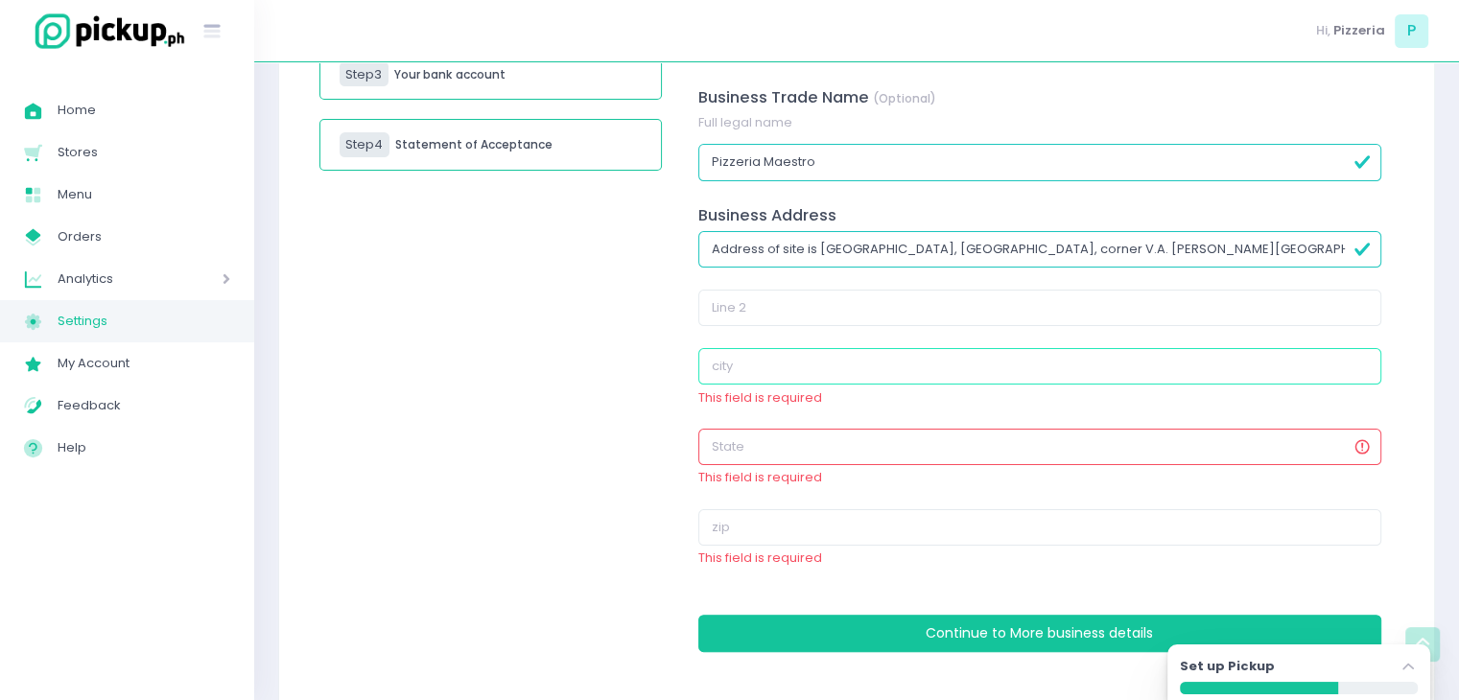
click at [803, 370] on input "text" at bounding box center [1039, 366] width 683 height 36
paste input "Makati City"
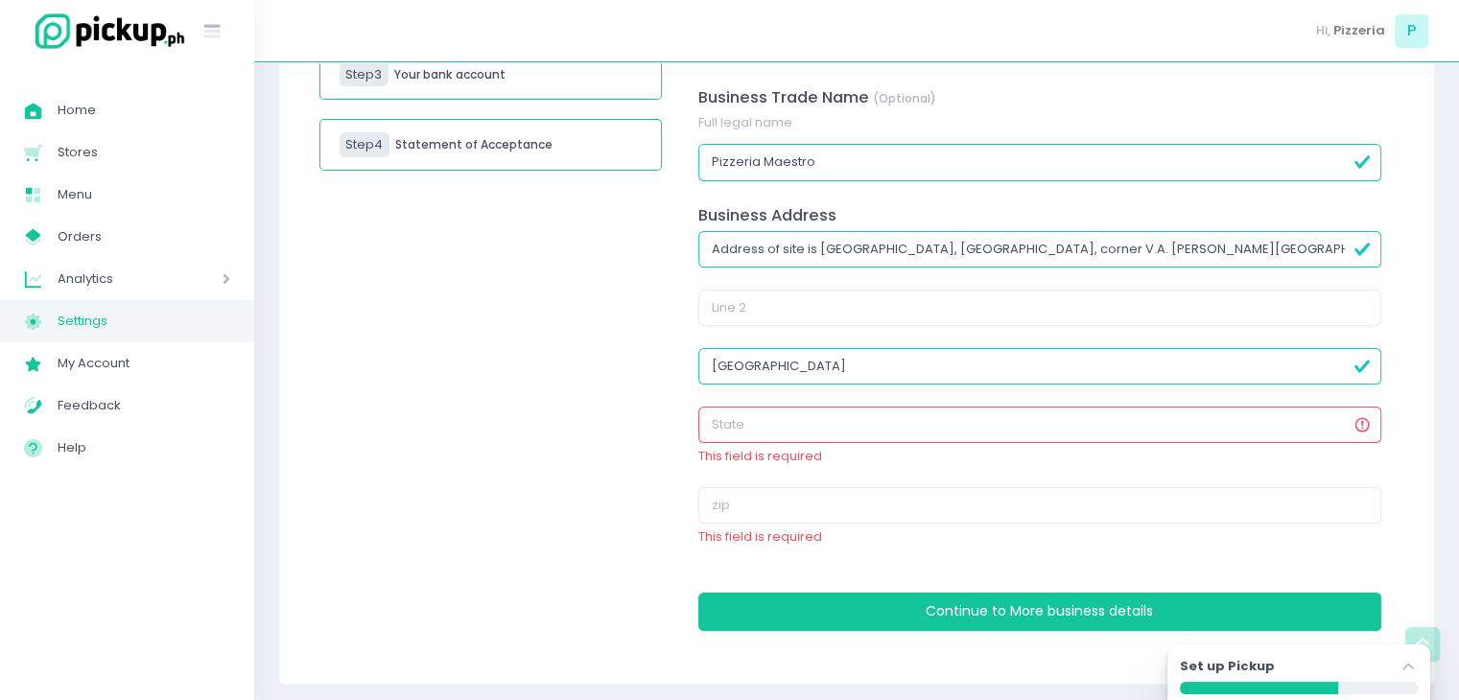
scroll to position [326, 0]
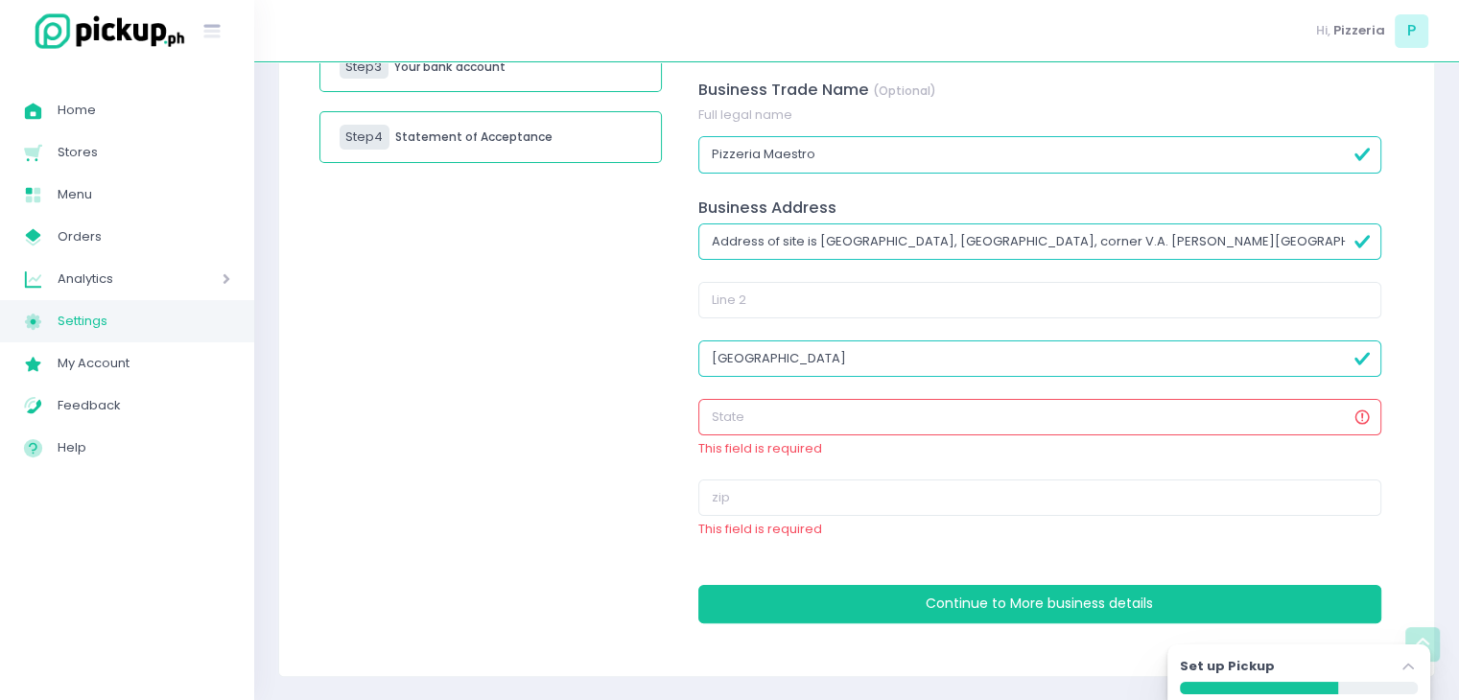
type input "Makati City"
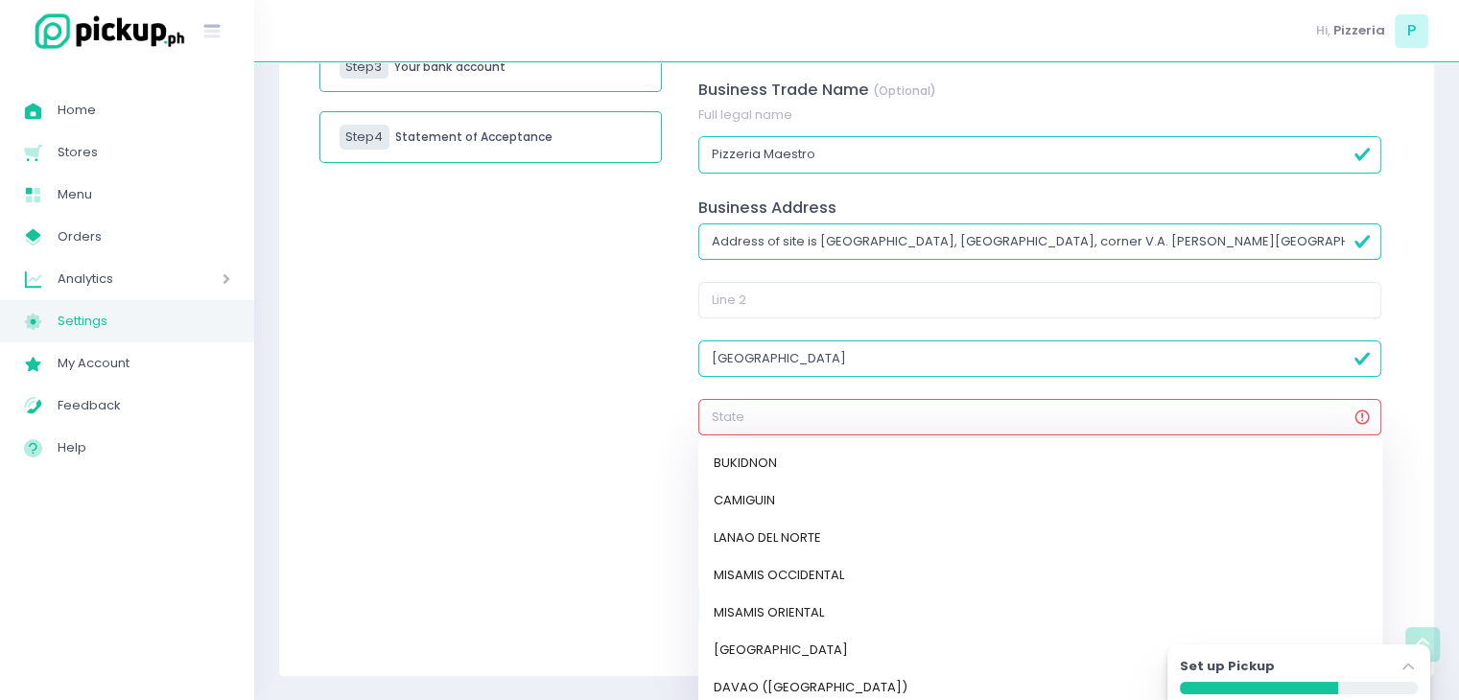
click at [909, 418] on input "text" at bounding box center [1039, 417] width 683 height 36
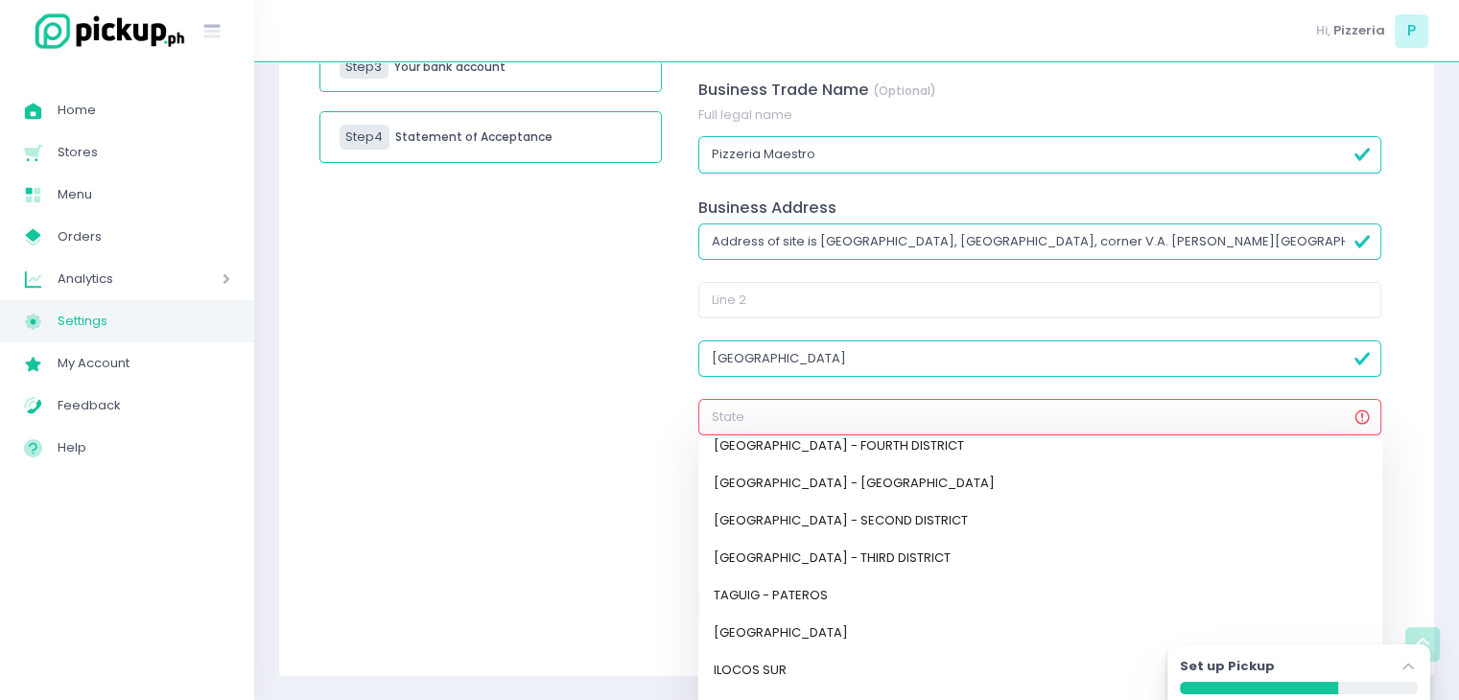
scroll to position [760, 0]
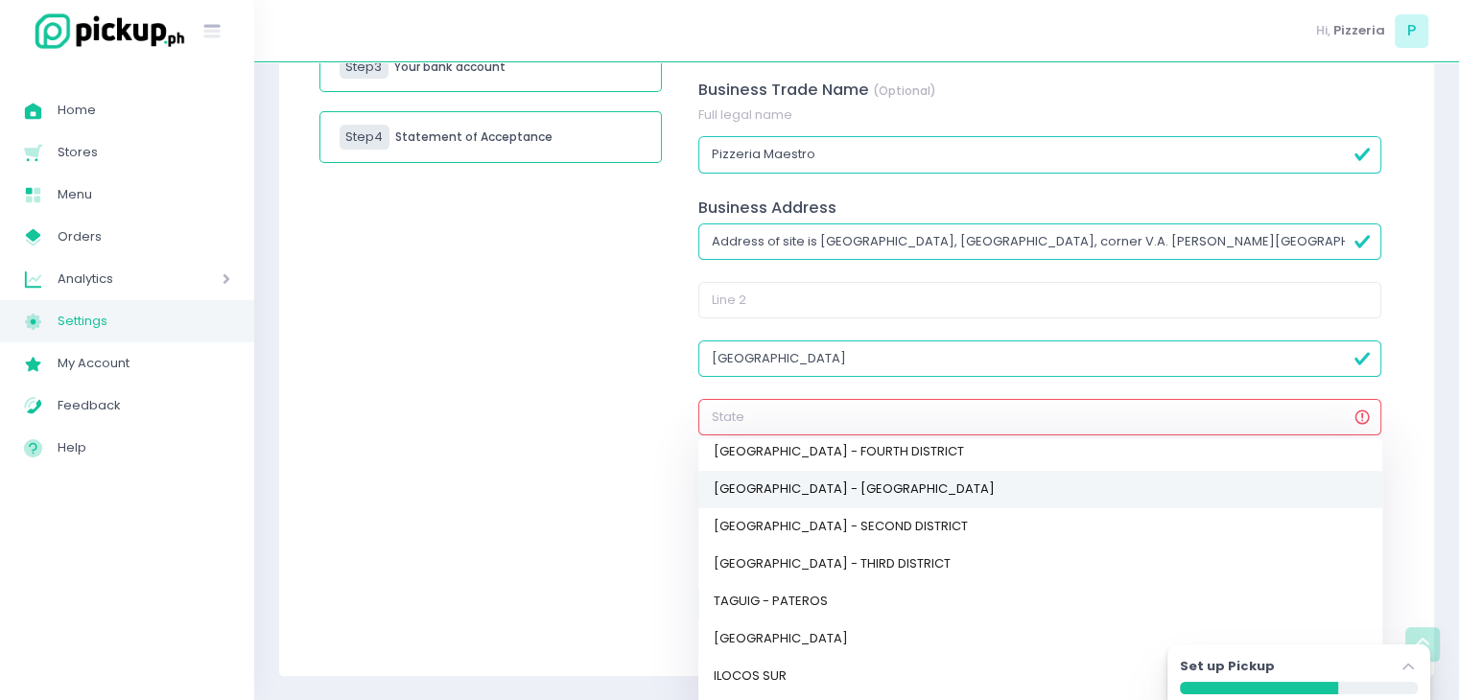
click at [754, 495] on link "NATIONAL CAPITAL REGION - MANILA" at bounding box center [1040, 488] width 684 height 37
type input "NATIONAL CAPITAL REGION - MANILA"
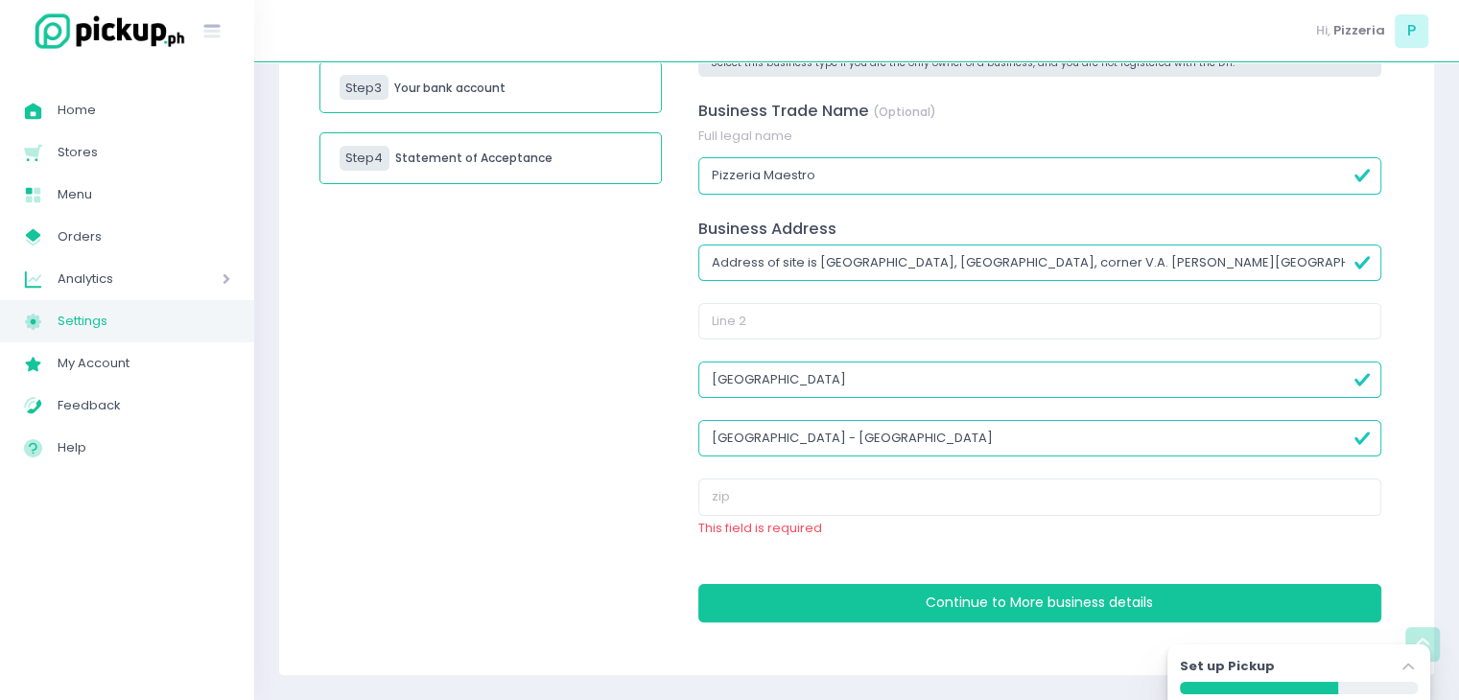
scroll to position [304, 0]
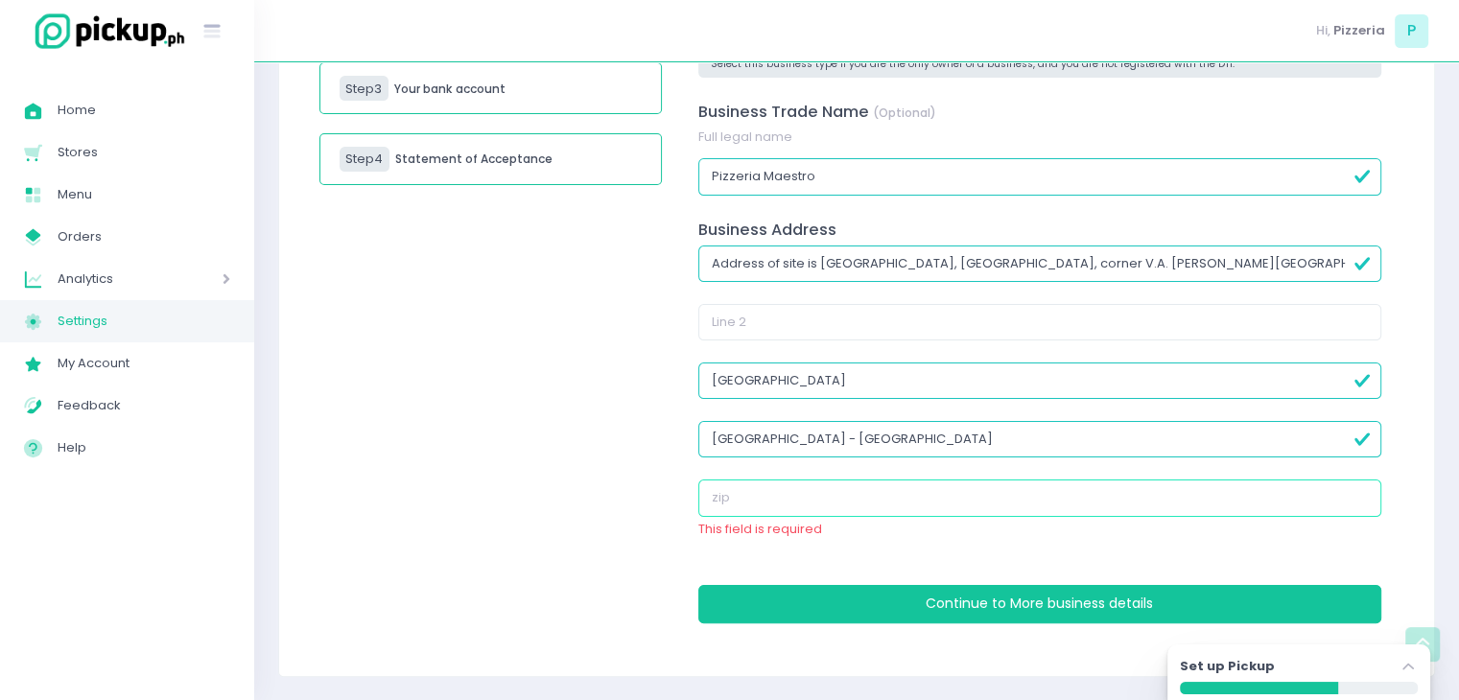
click at [730, 487] on input "text" at bounding box center [1039, 497] width 683 height 36
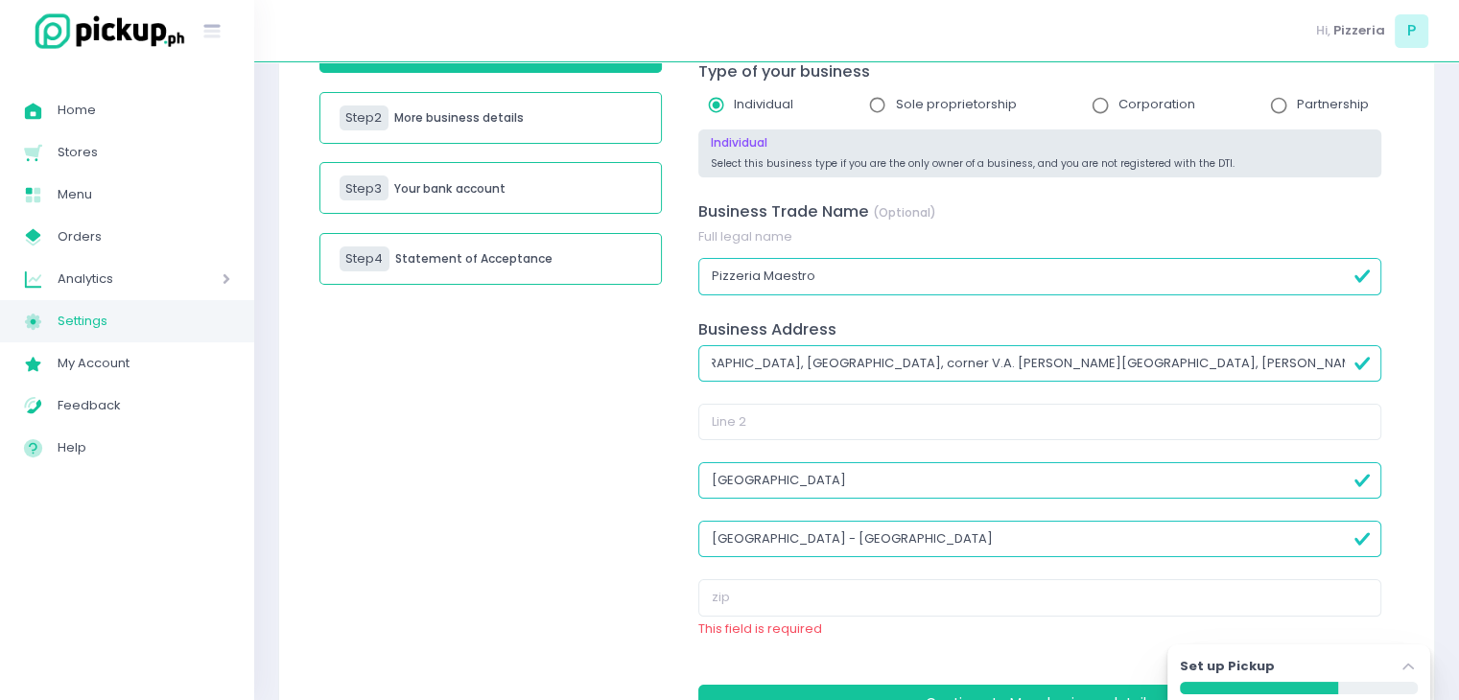
scroll to position [0, 176]
drag, startPoint x: 1246, startPoint y: 362, endPoint x: 1439, endPoint y: 354, distance: 193.9
click at [1439, 354] on div "Step 1 Your business information Step 2 More business details Step 3 Your bank …" at bounding box center [856, 329] width 1204 height 895
type input "Address of site is Creekside Building, Amorsolo St., corner V.A. Rufino St., Le…"
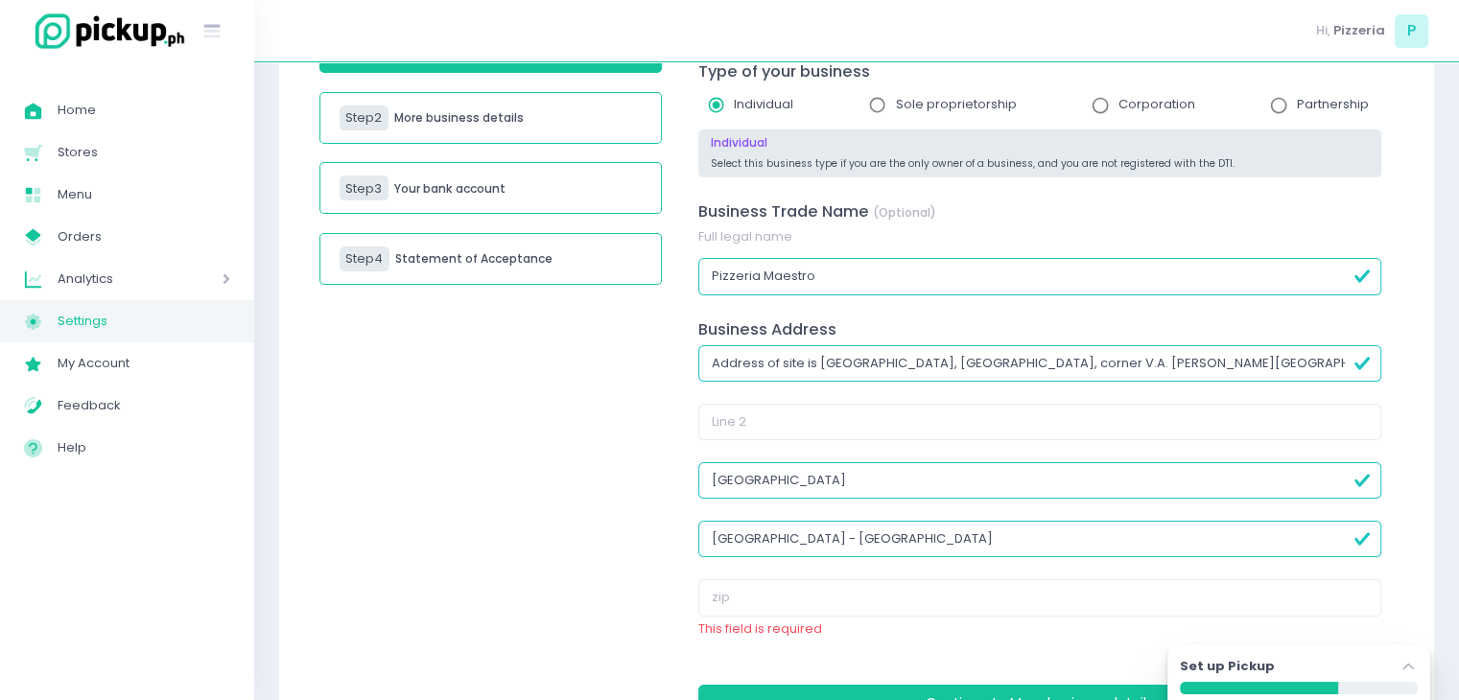
click at [561, 452] on div "Step 1 Your business information Step 2 More business details Step 3 Your bank …" at bounding box center [491, 369] width 366 height 758
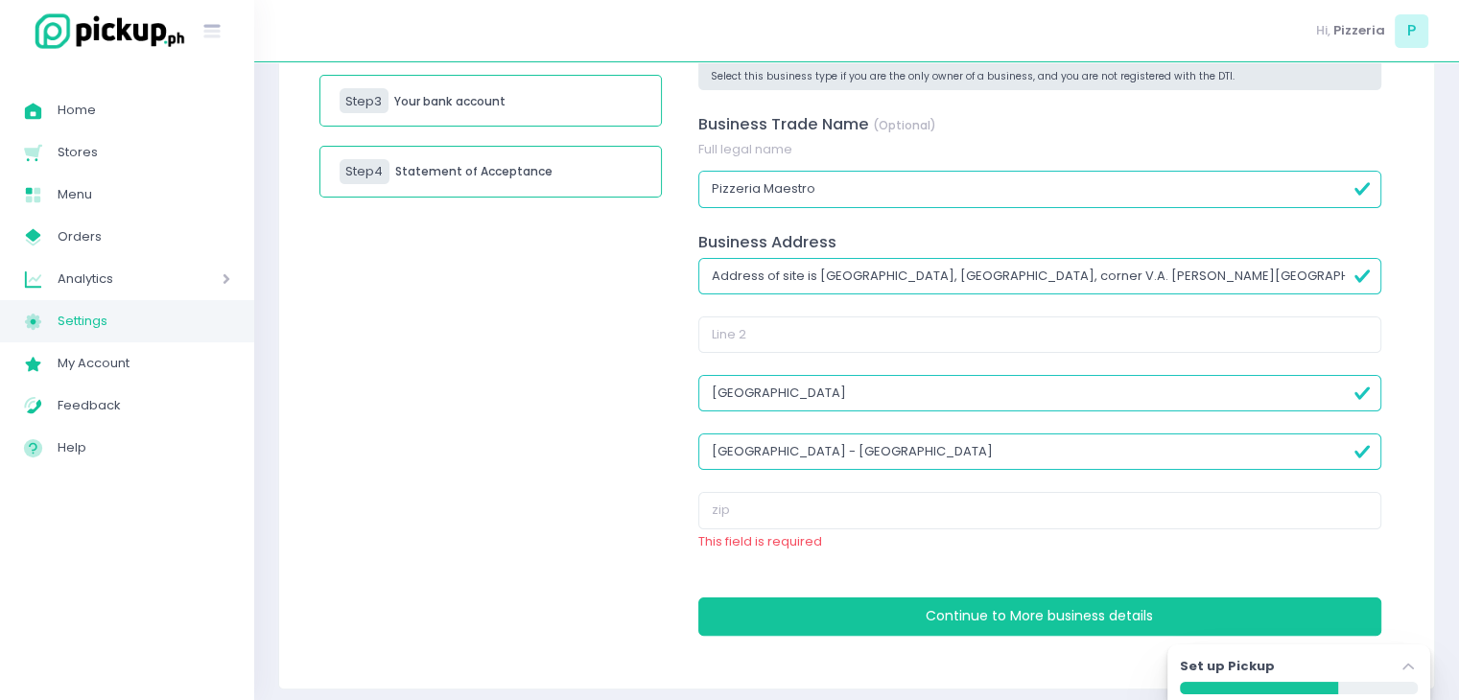
scroll to position [304, 0]
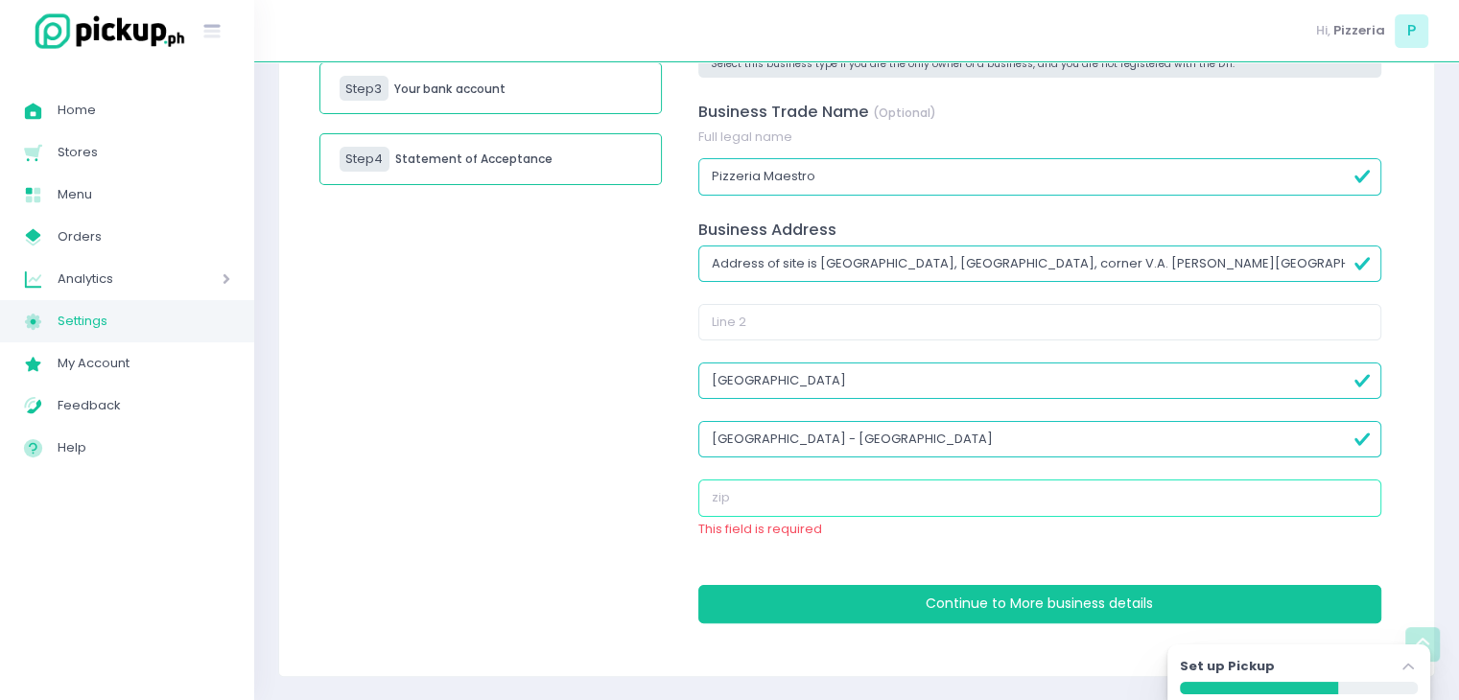
click at [751, 511] on input "text" at bounding box center [1039, 497] width 683 height 36
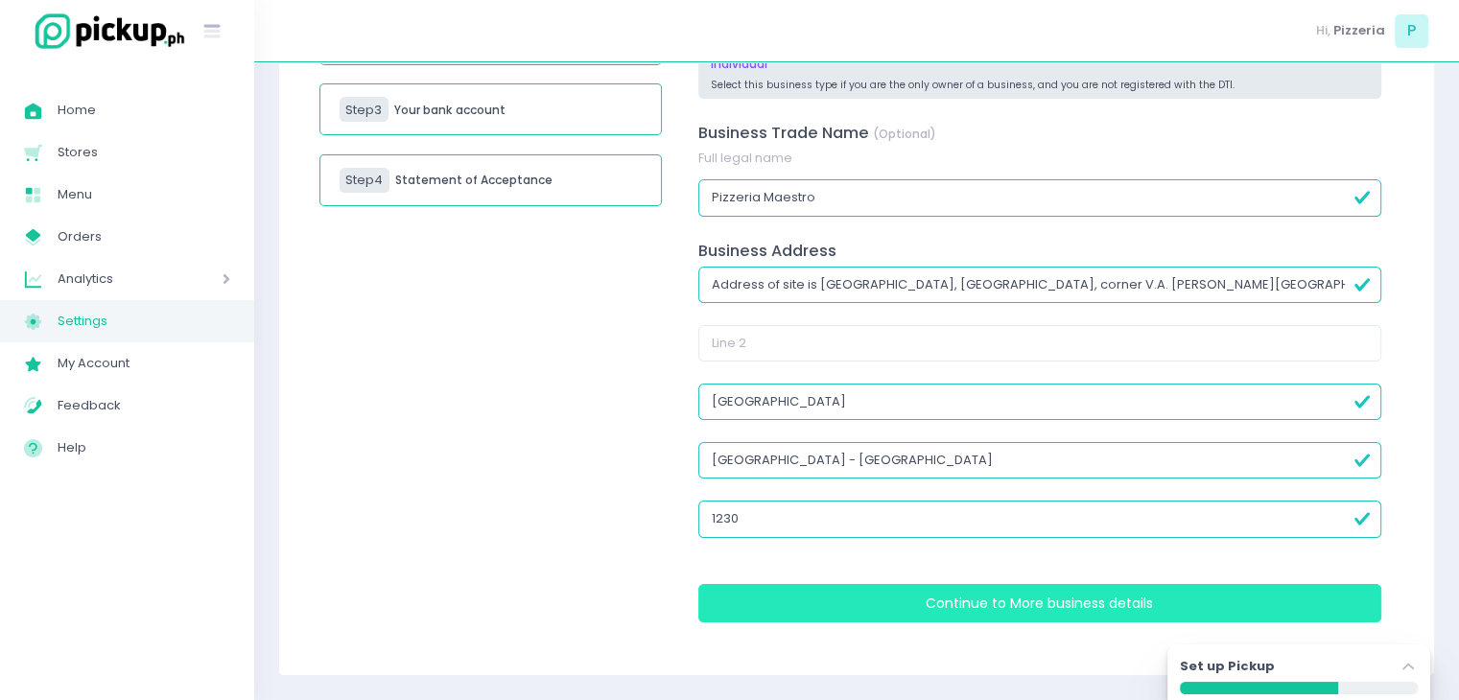
type input "1230"
click at [773, 599] on button "Continue to More business details" at bounding box center [1039, 603] width 683 height 38
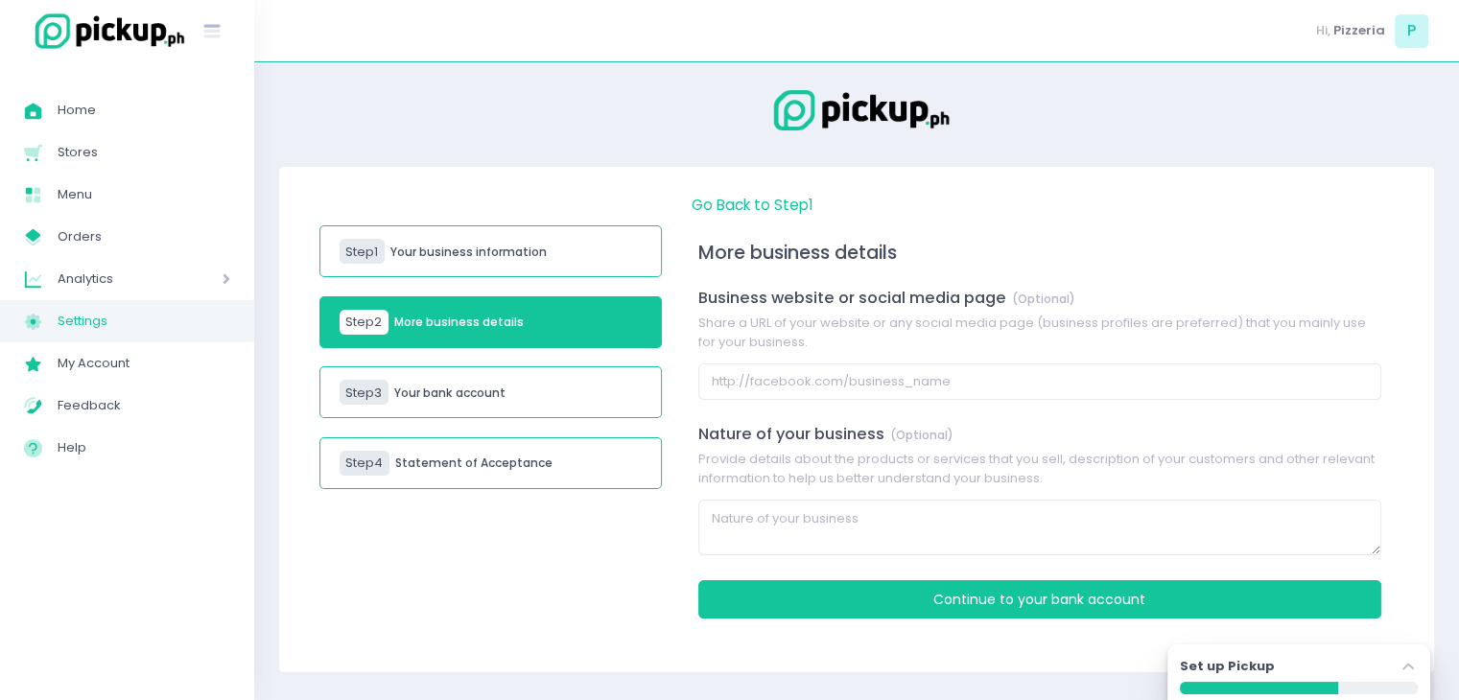
scroll to position [0, 0]
drag, startPoint x: 817, startPoint y: 356, endPoint x: 793, endPoint y: 371, distance: 28.5
click at [793, 371] on div "More business details Business website or social media page (Optional) Share a …" at bounding box center [1048, 431] width 717 height 428
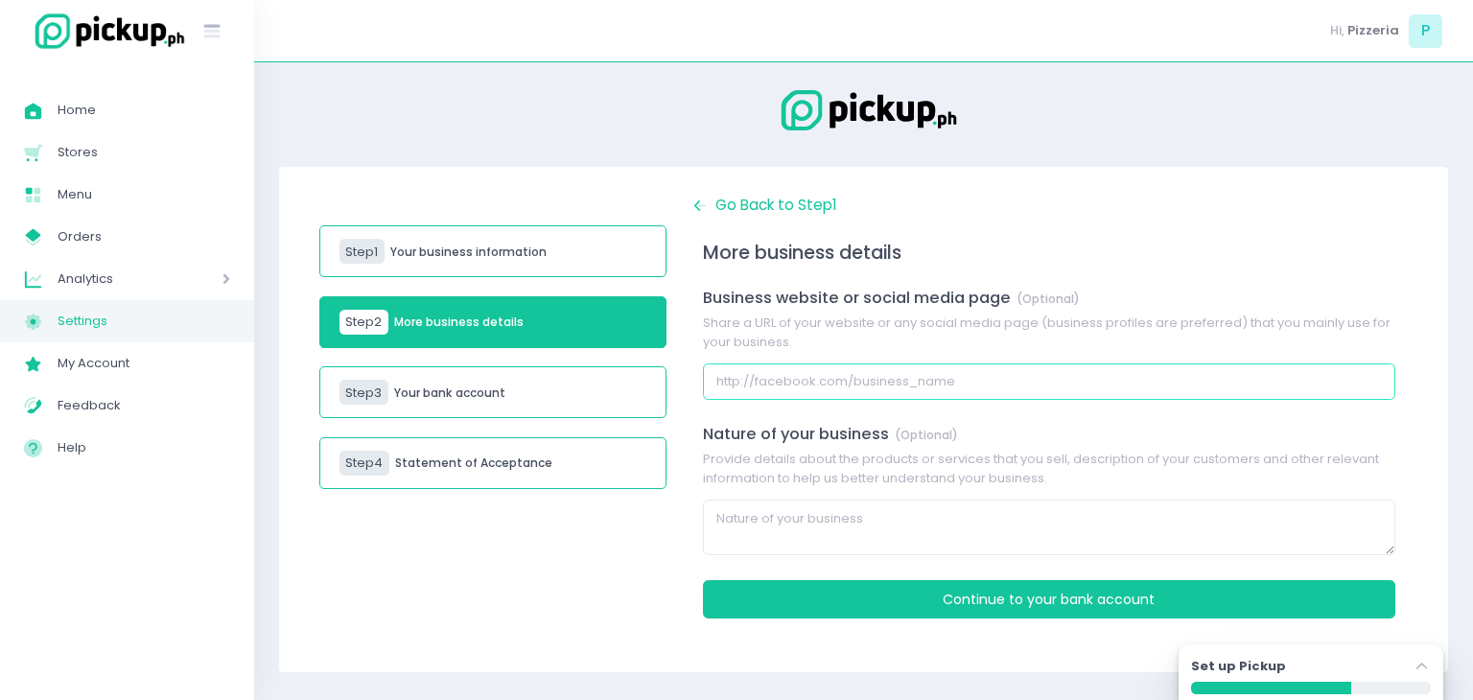
click at [793, 371] on input "text" at bounding box center [1049, 381] width 692 height 36
paste input "https://www.facebook.com/profile.php?id=61578198864385"
type input "https://www.facebook.com/profile.php?id=61578198864385"
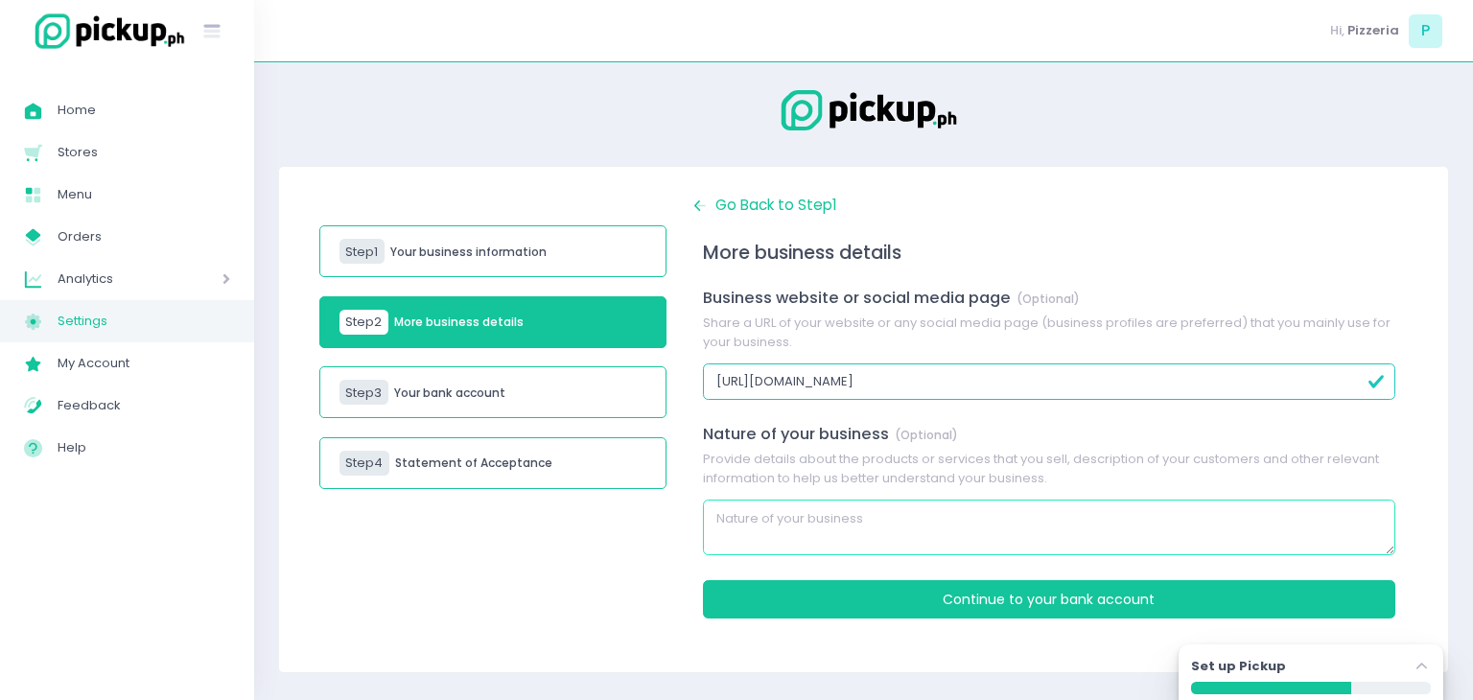
click at [781, 528] on textarea at bounding box center [1049, 528] width 692 height 56
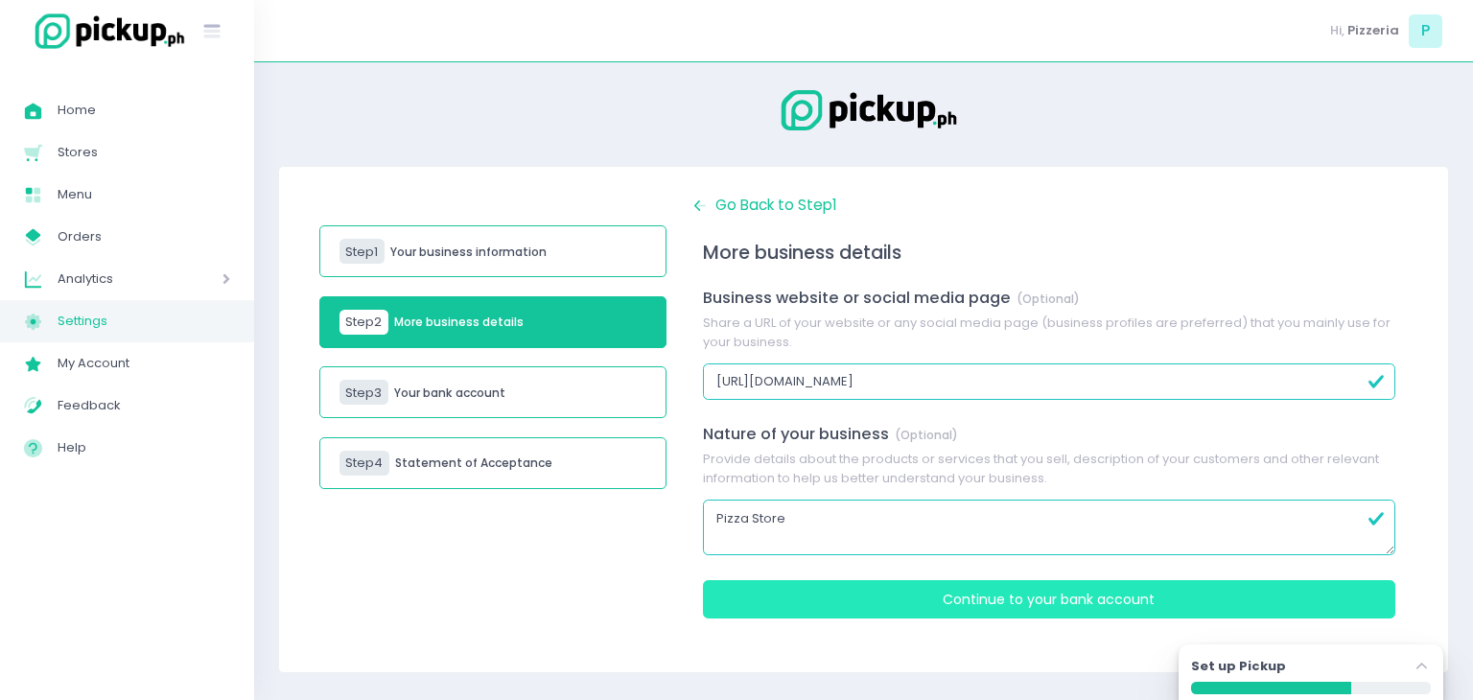
type textarea "Pizza Store"
click at [727, 616] on button "Continue to Your bank account" at bounding box center [1049, 599] width 692 height 38
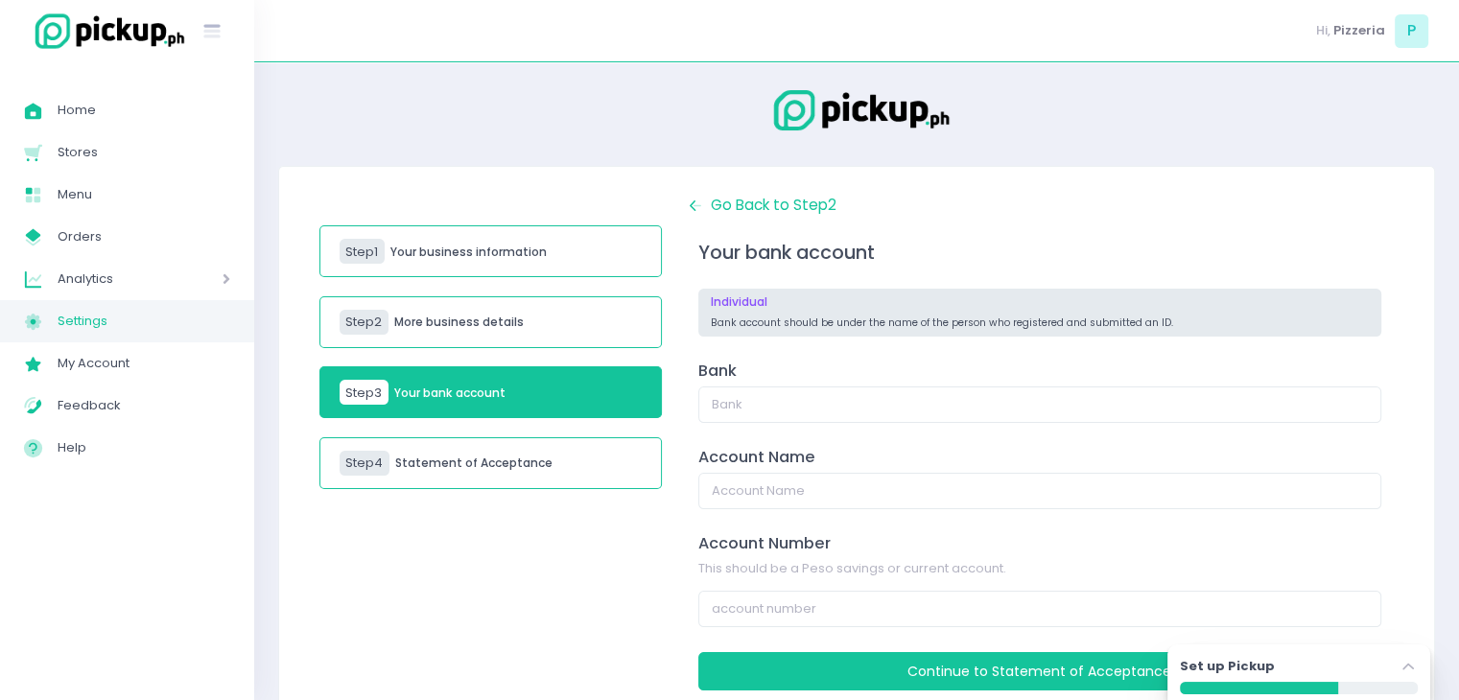
scroll to position [68, 0]
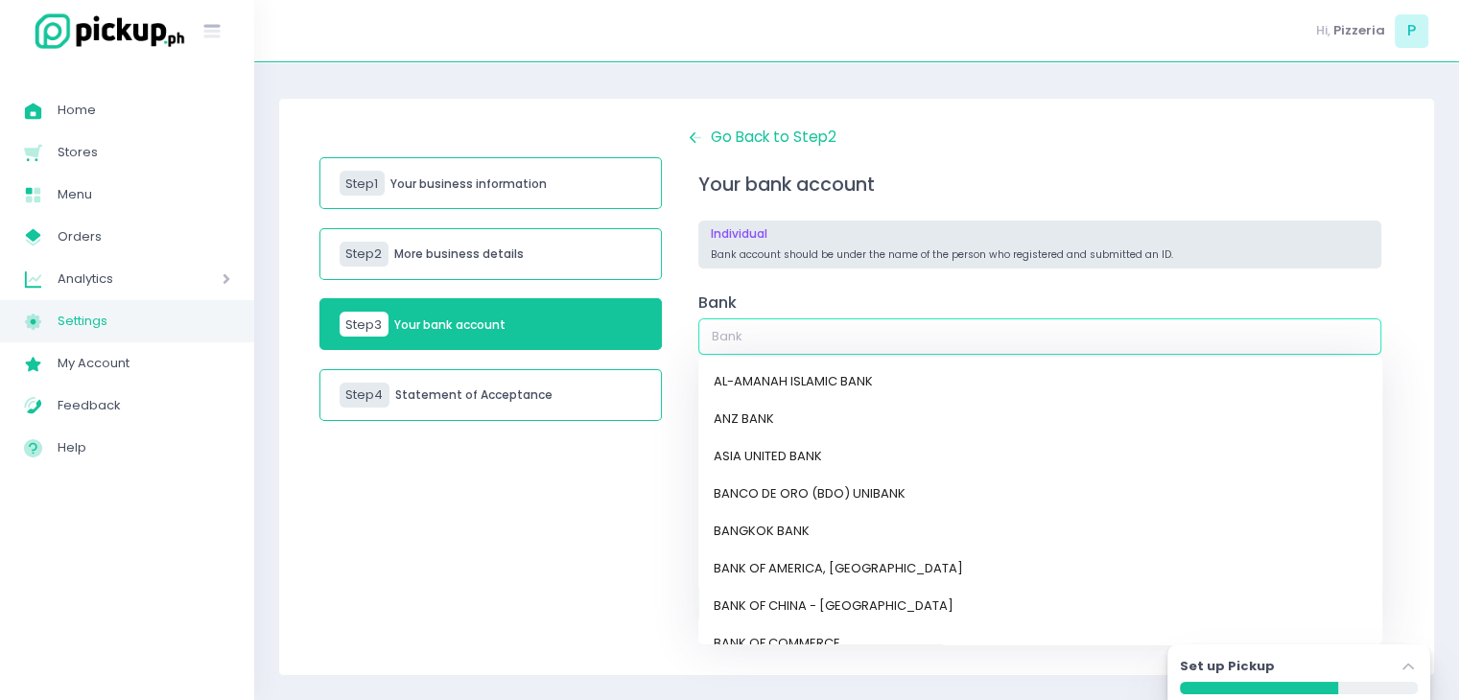
click at [736, 334] on input "text" at bounding box center [1039, 336] width 683 height 36
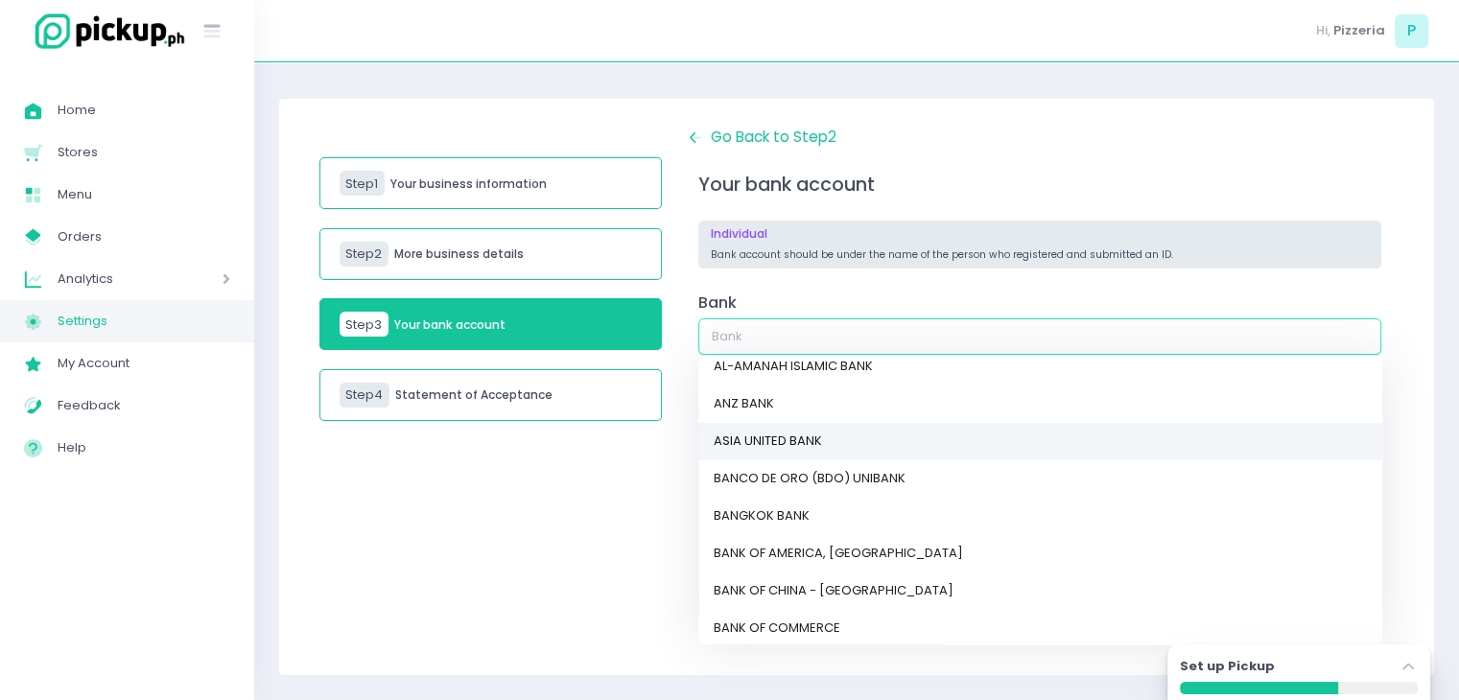
scroll to position [0, 0]
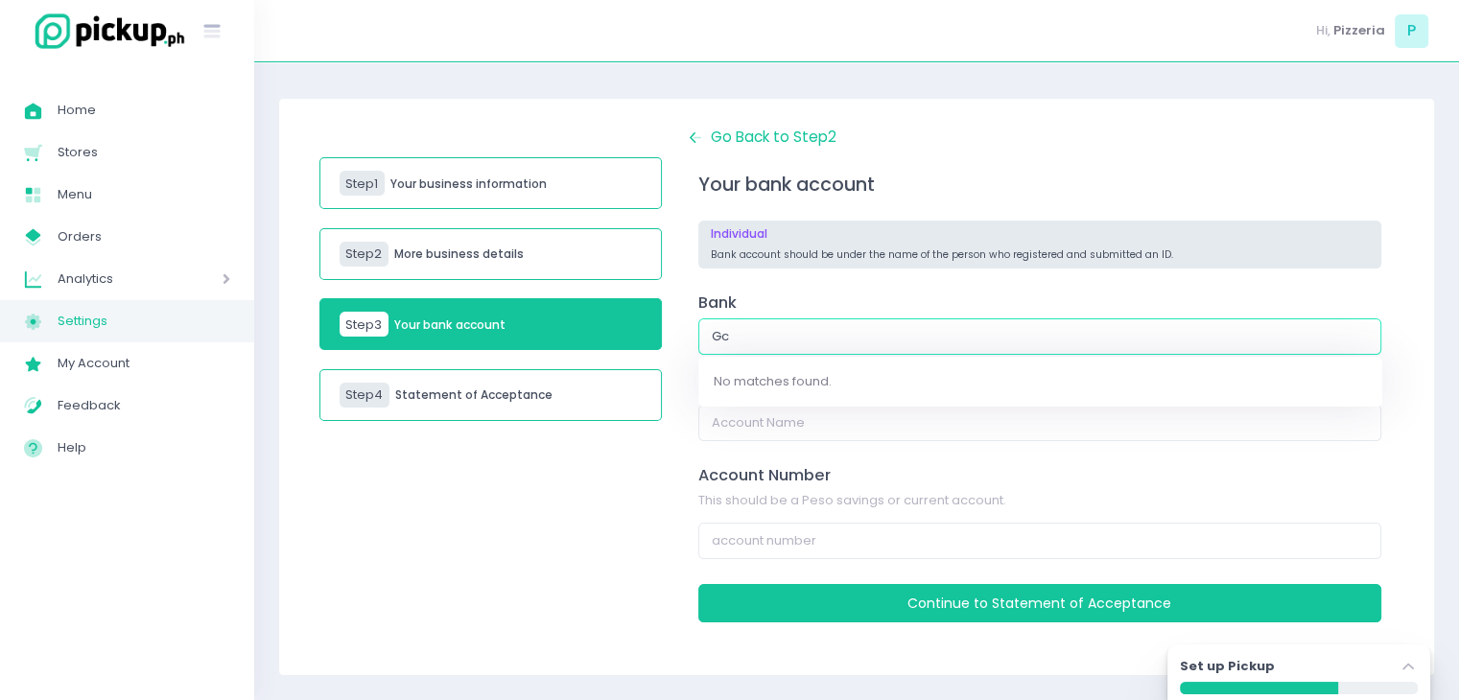
type input "G"
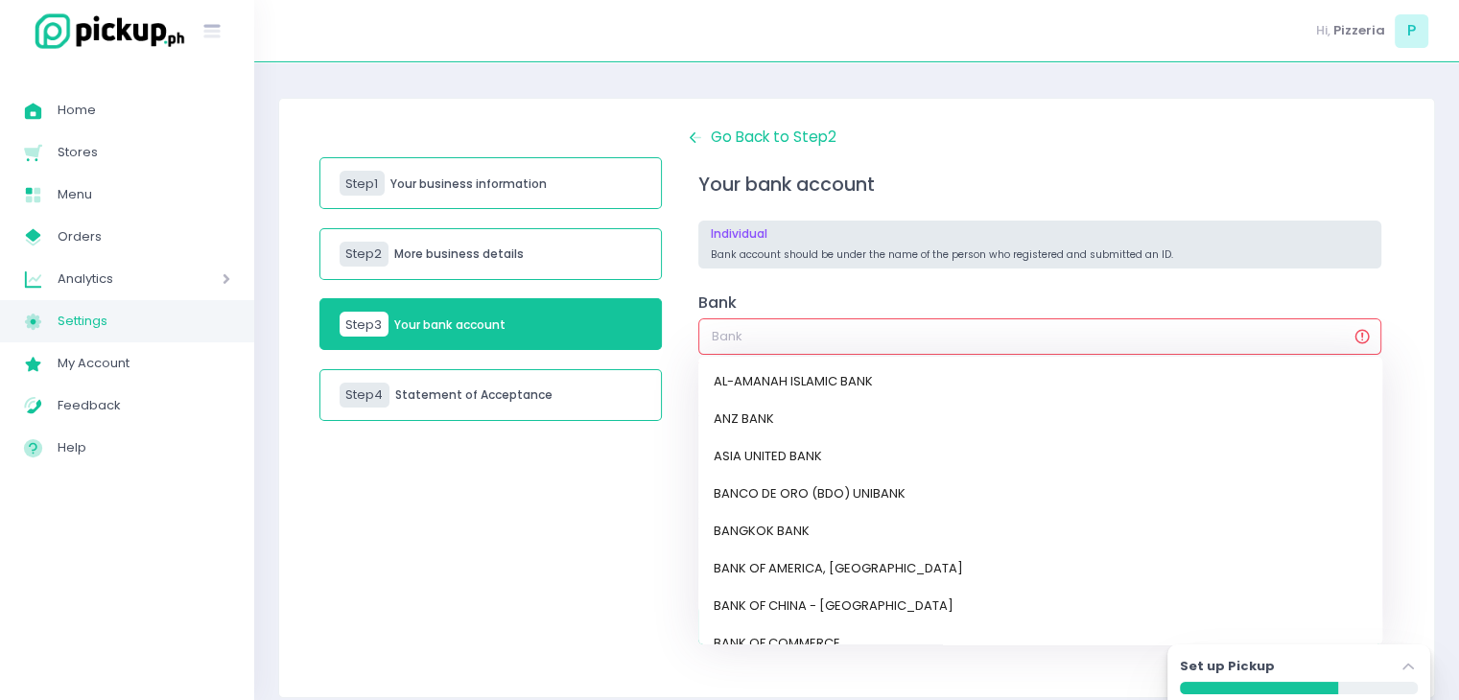
click at [595, 540] on div "Step 1 Your business information Step 2 More business details Step 3 Your bank …" at bounding box center [491, 398] width 366 height 543
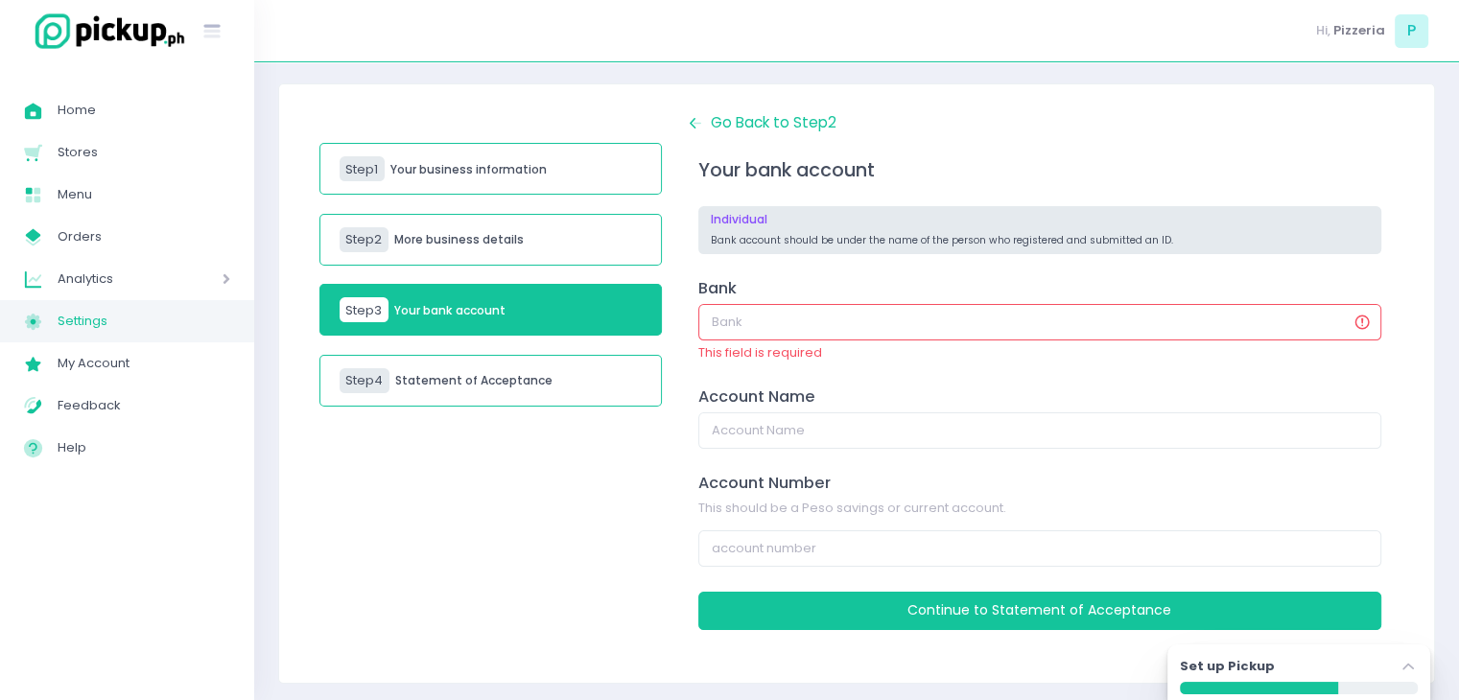
scroll to position [89, 0]
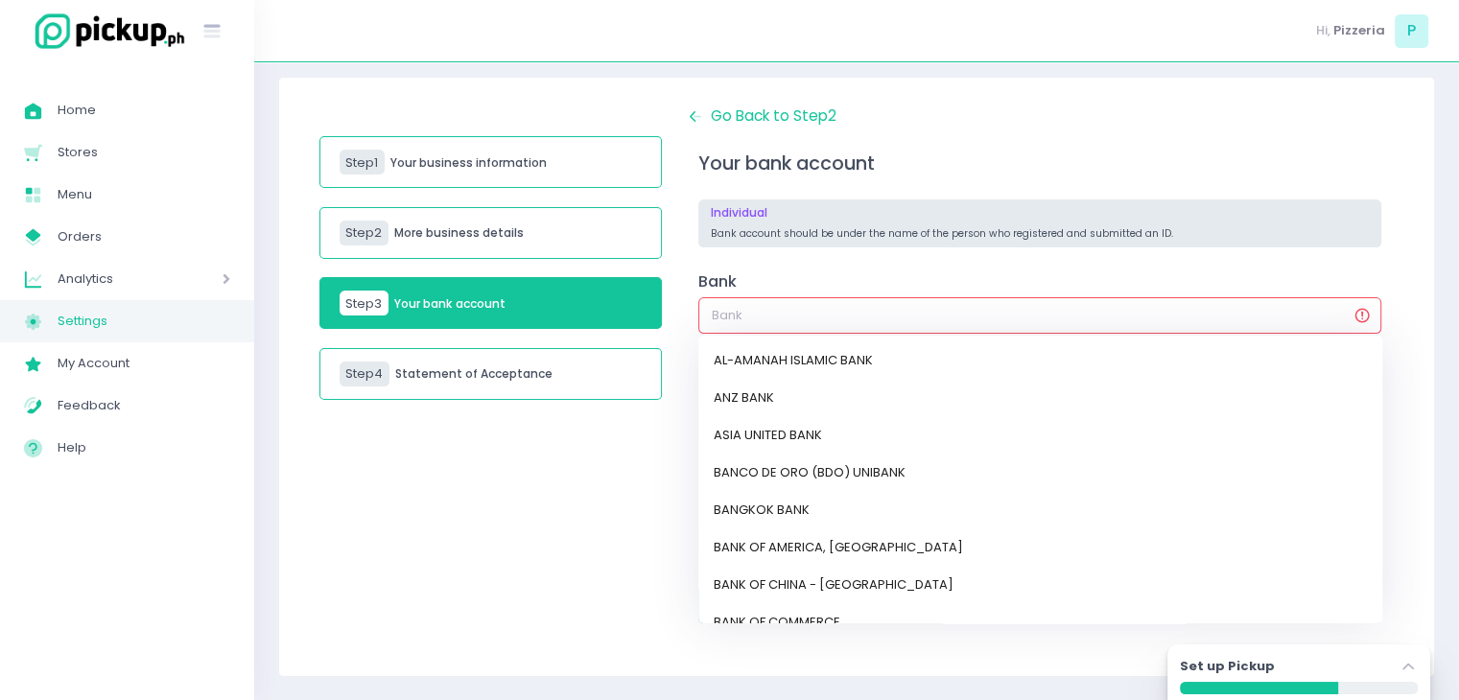
click at [775, 320] on input "text" at bounding box center [1039, 315] width 683 height 36
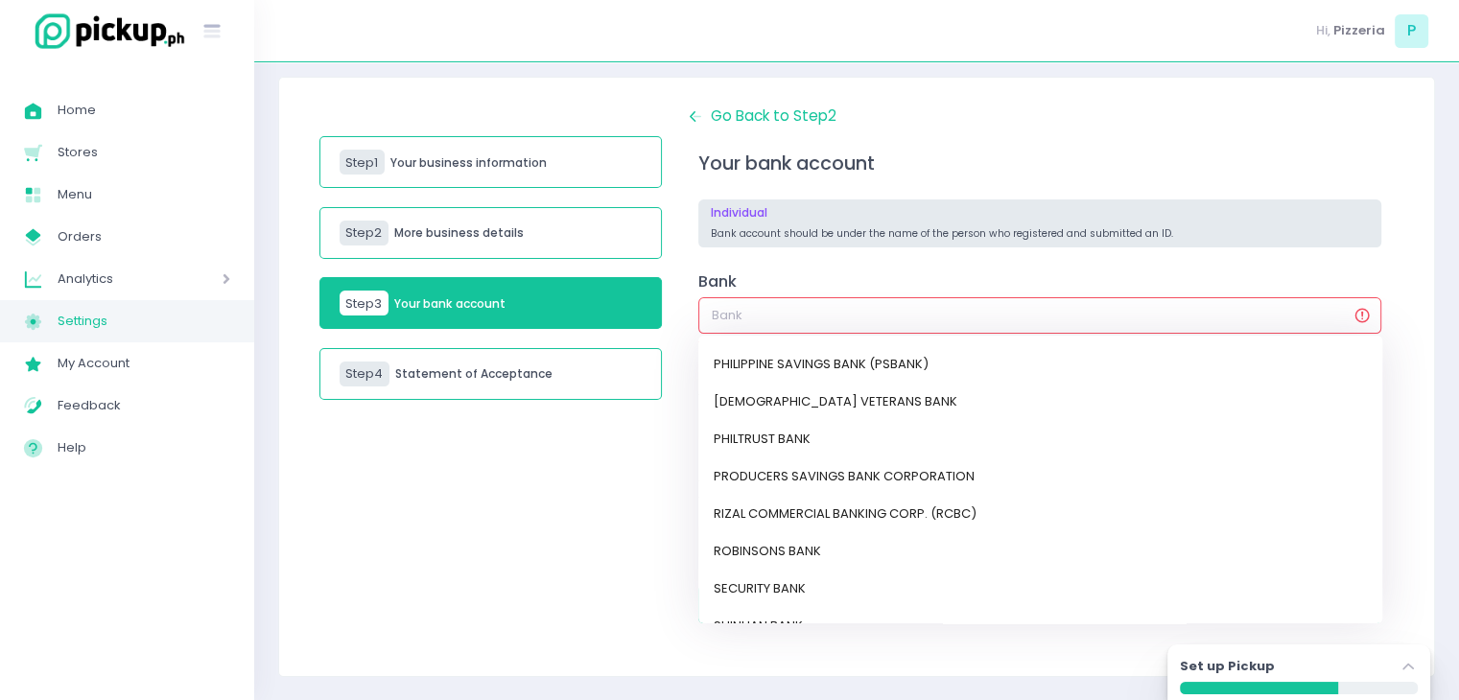
scroll to position [1311, 0]
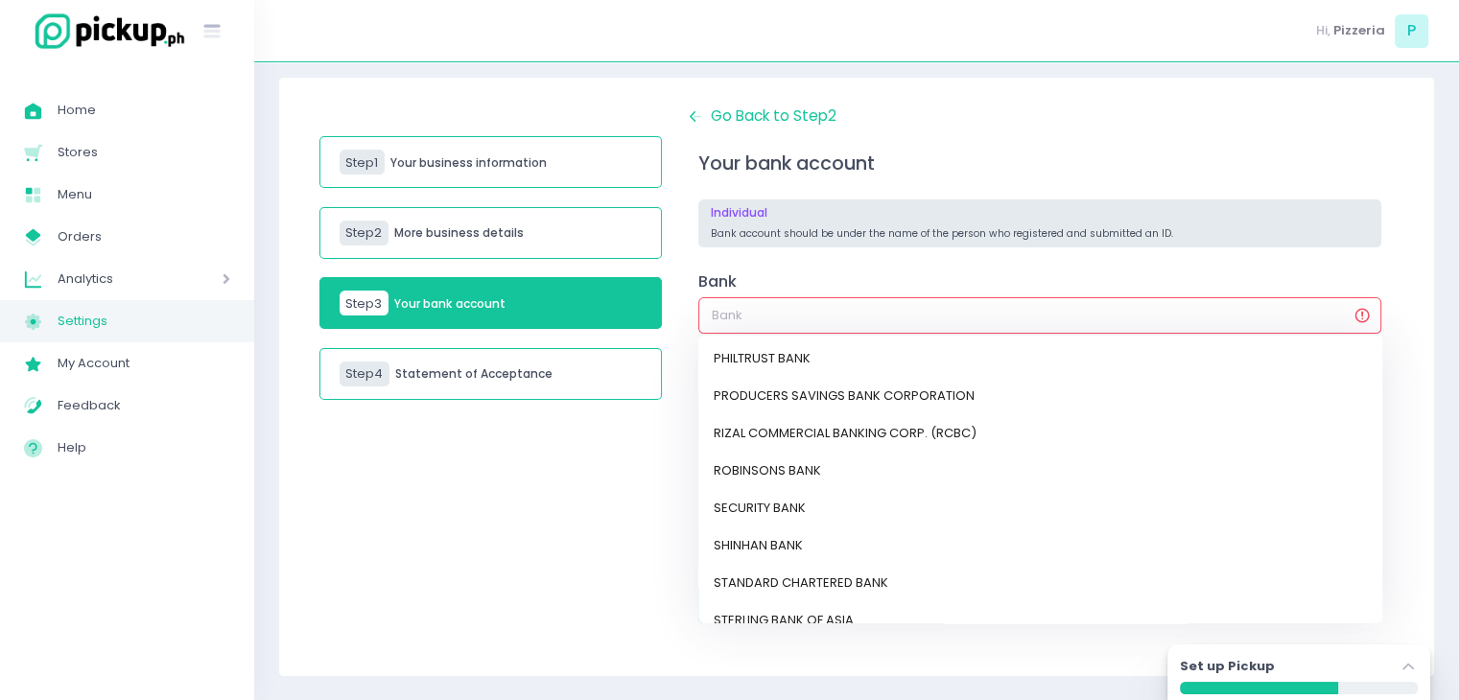
click at [574, 543] on div "Step 1 Your business information Step 2 More business details Step 3 Your bank …" at bounding box center [491, 376] width 366 height 543
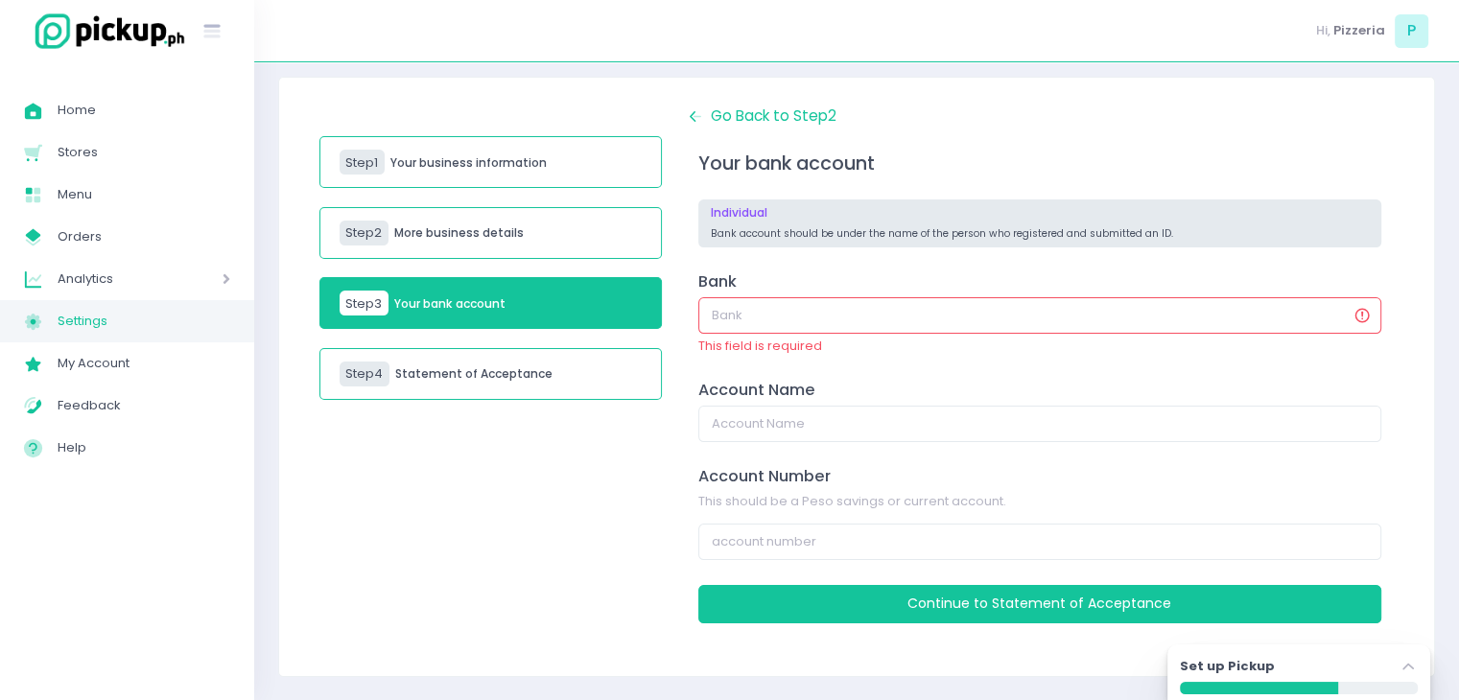
click at [1085, 158] on h3 "Your bank account" at bounding box center [1039, 163] width 683 height 22
click at [1231, 668] on label "Set up Pickup" at bounding box center [1227, 666] width 95 height 19
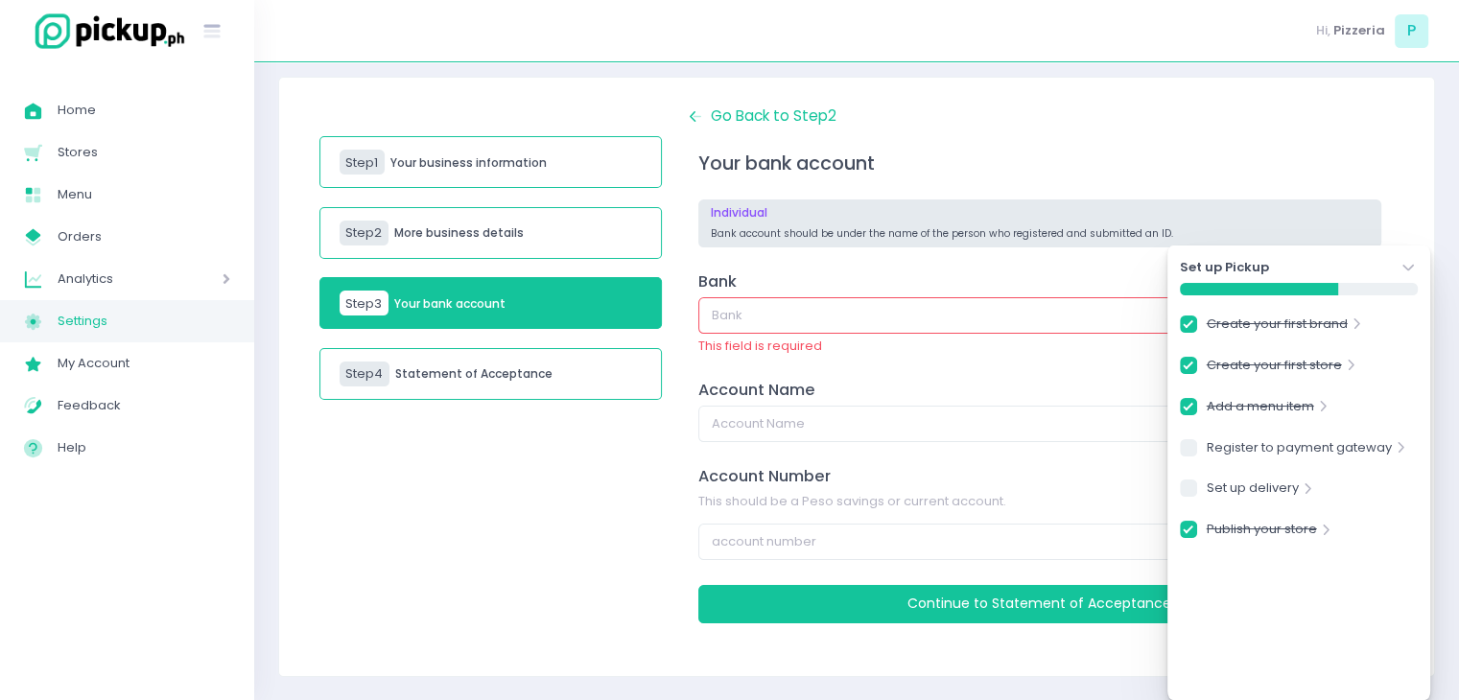
click at [573, 600] on div "Step 1 Your business information Step 2 More business details Step 3 Your bank …" at bounding box center [491, 376] width 366 height 543
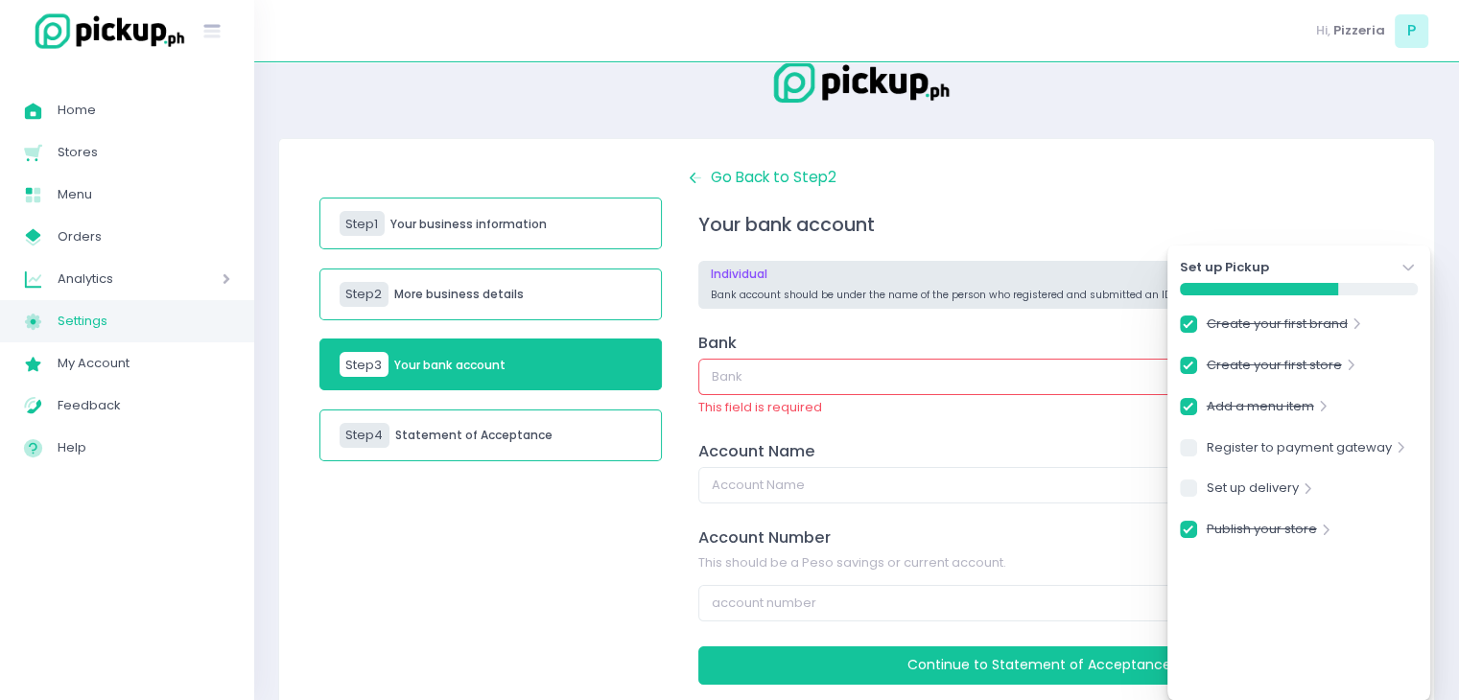
scroll to position [24, 0]
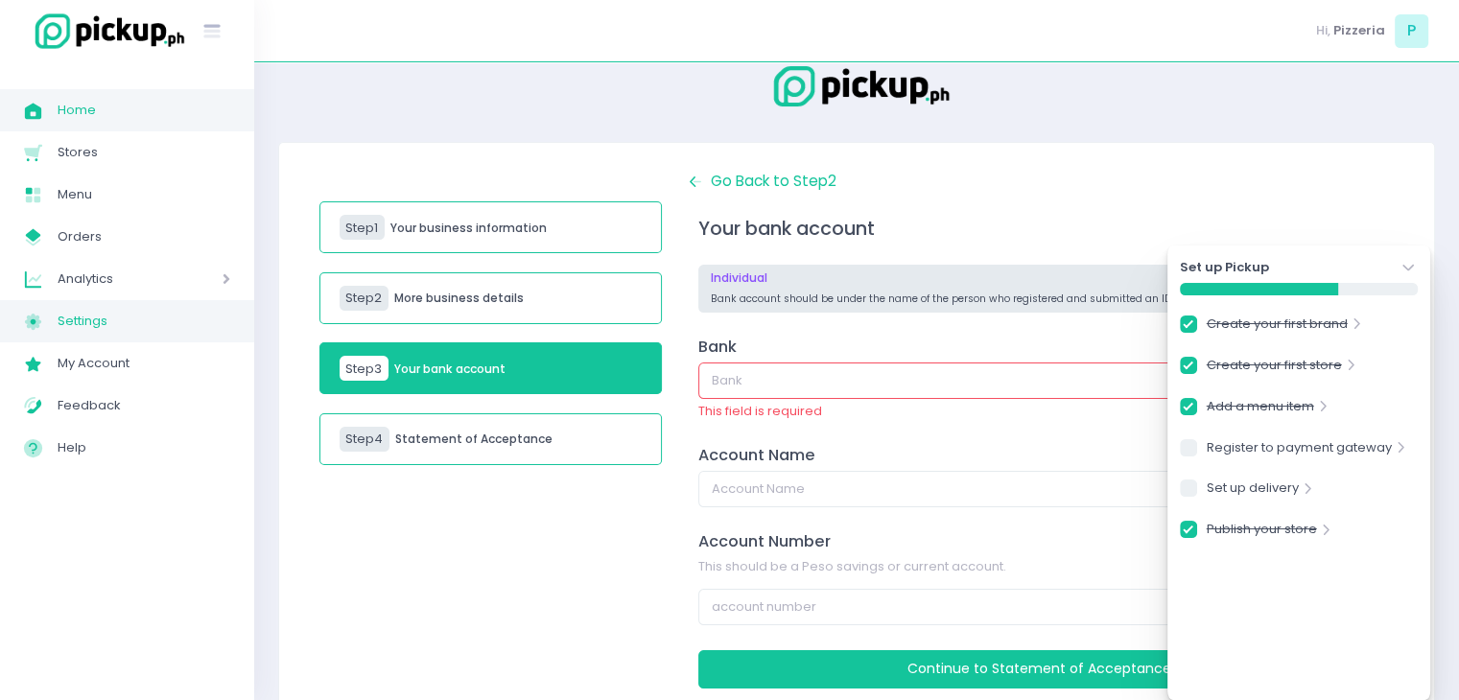
click at [137, 118] on span "Home" at bounding box center [144, 110] width 173 height 25
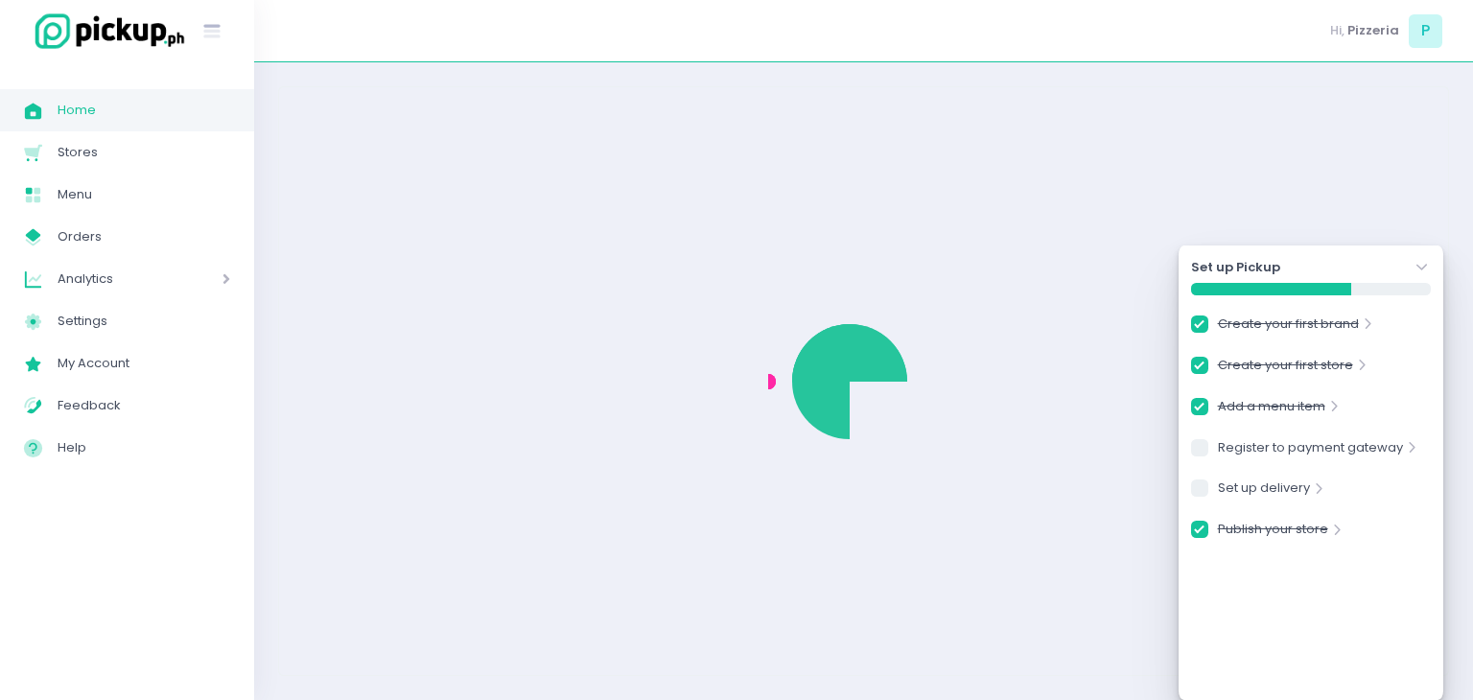
checkbox input "true"
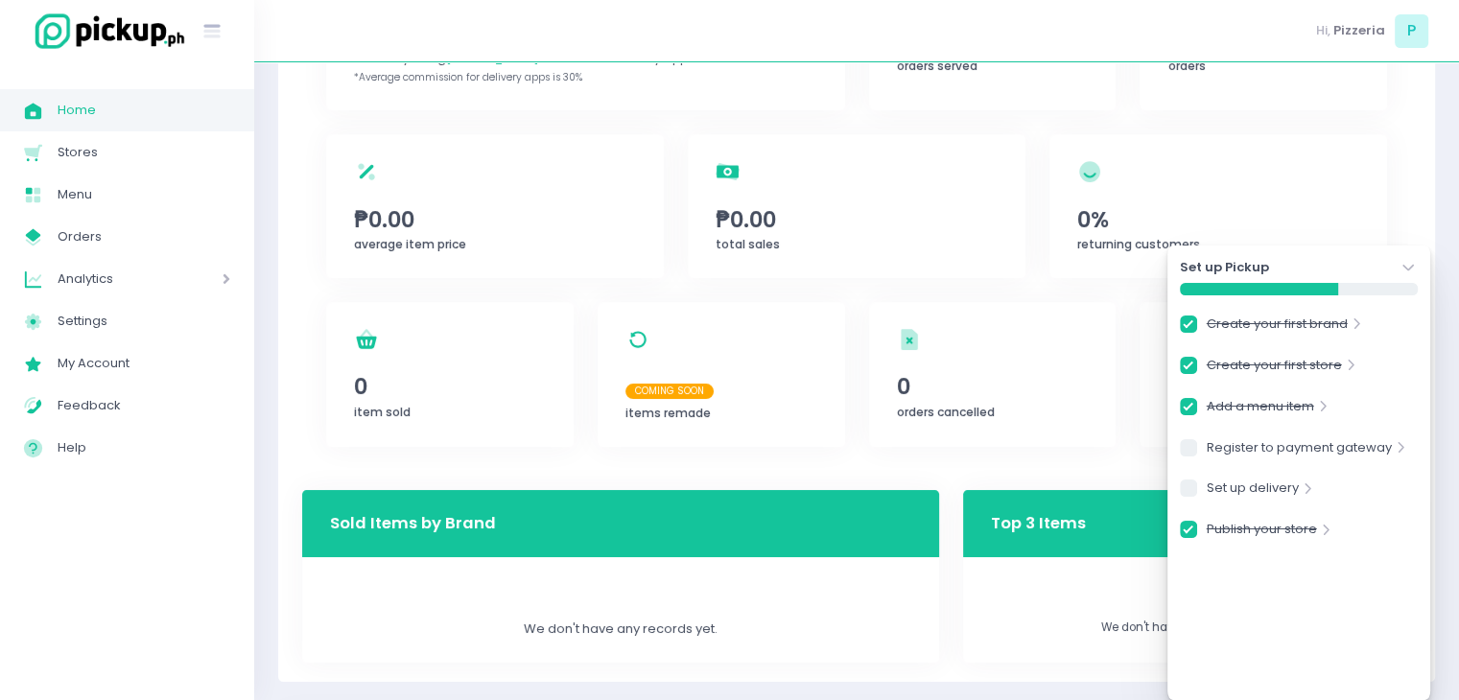
scroll to position [247, 0]
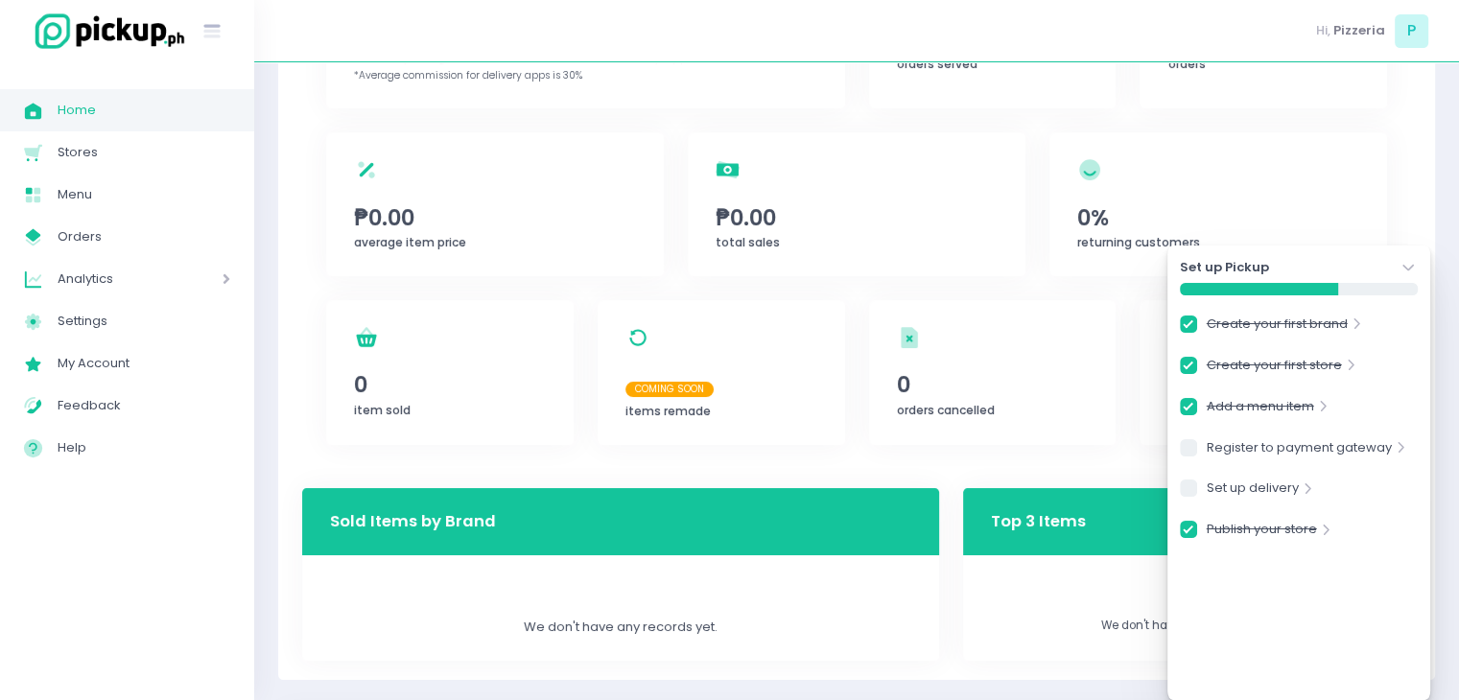
click at [1409, 269] on icon "Stockholm-icons / Navigation / Angle-down Created with Sketch." at bounding box center [1407, 267] width 19 height 19
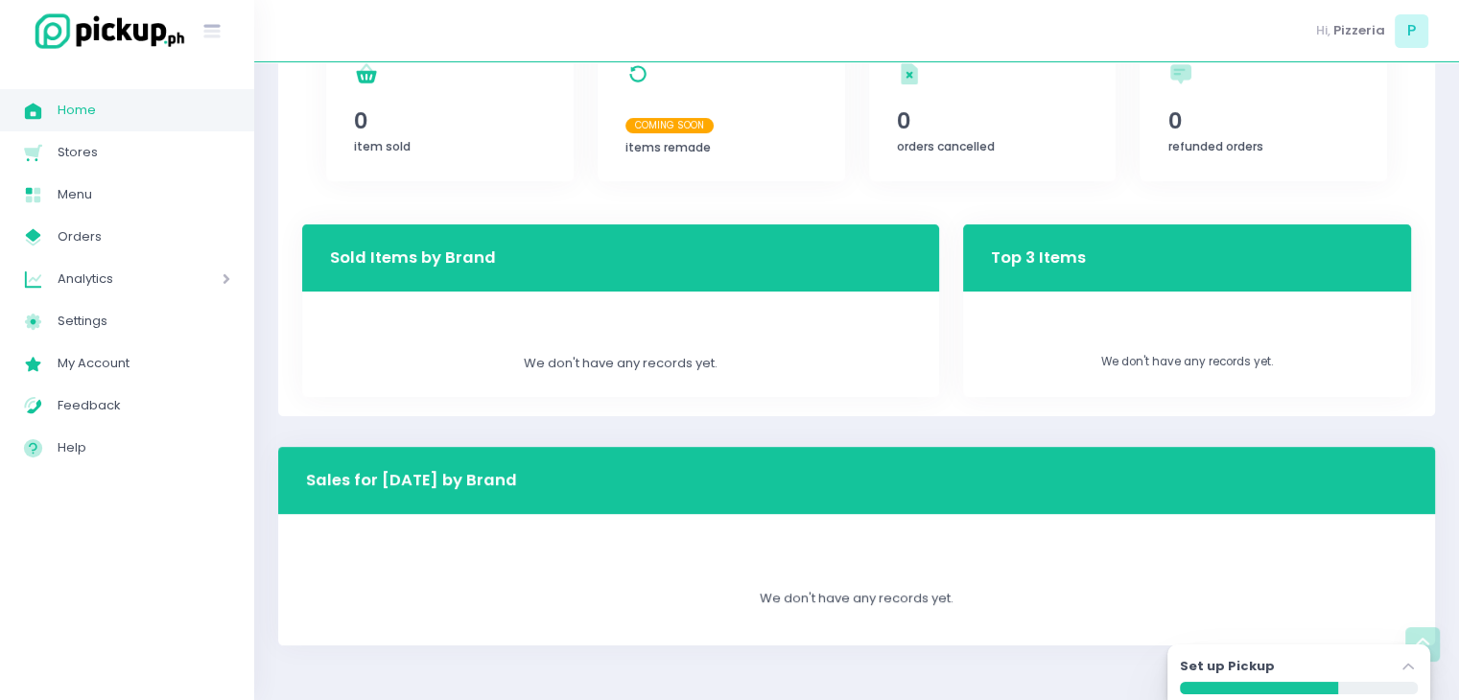
scroll to position [495, 0]
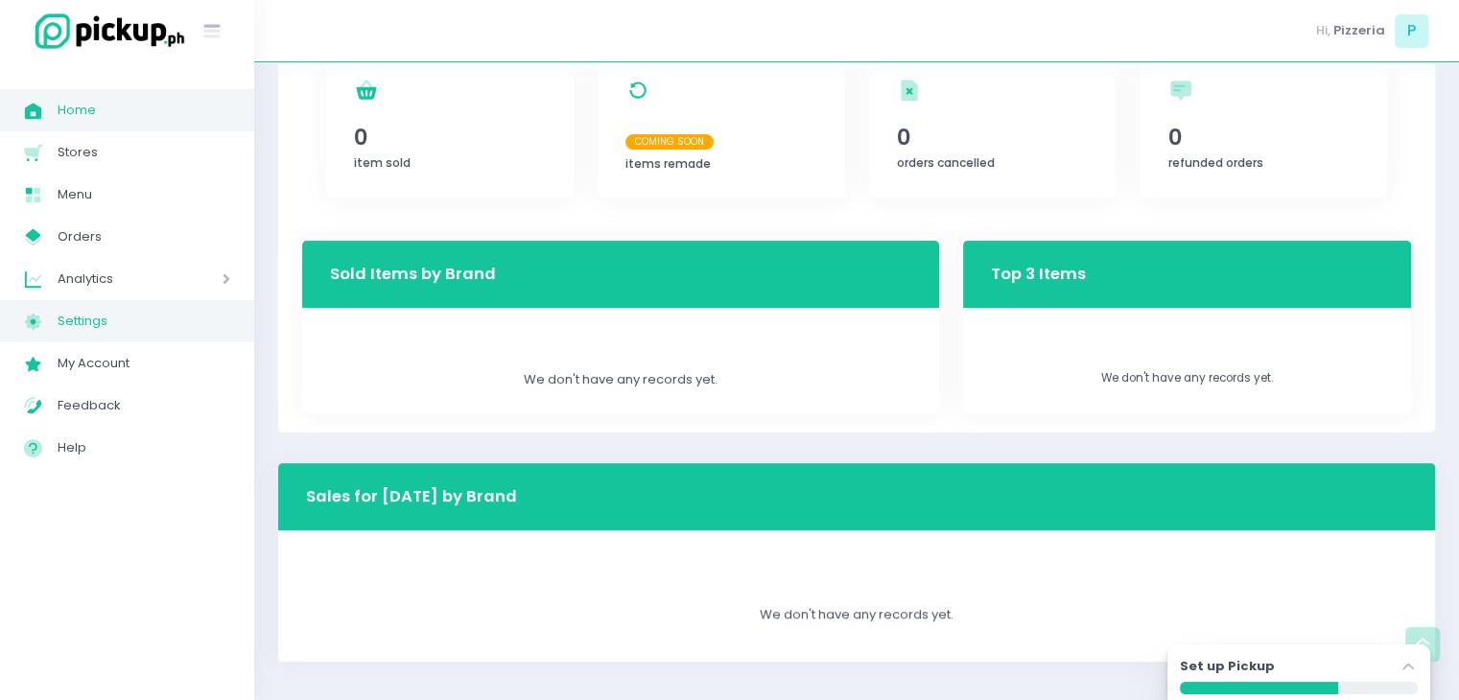
click at [140, 319] on span "Settings" at bounding box center [144, 321] width 173 height 25
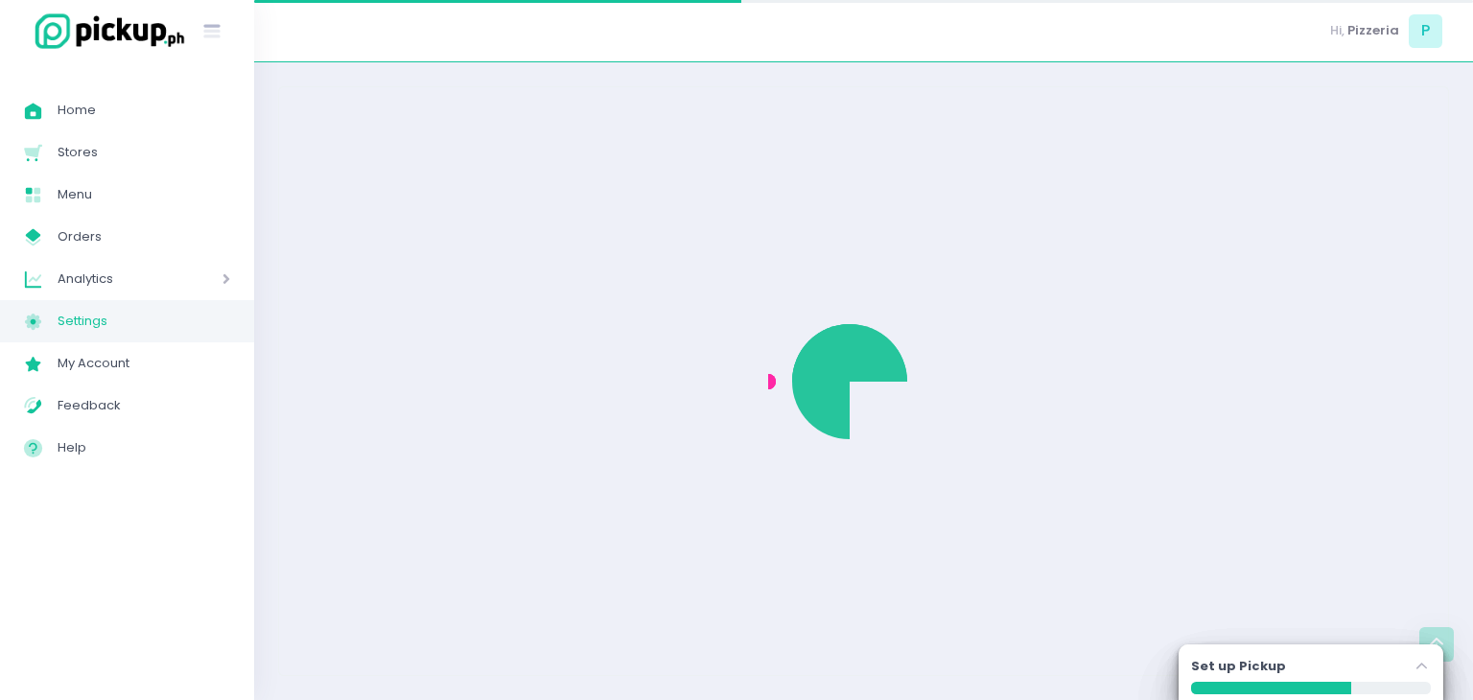
select select "active"
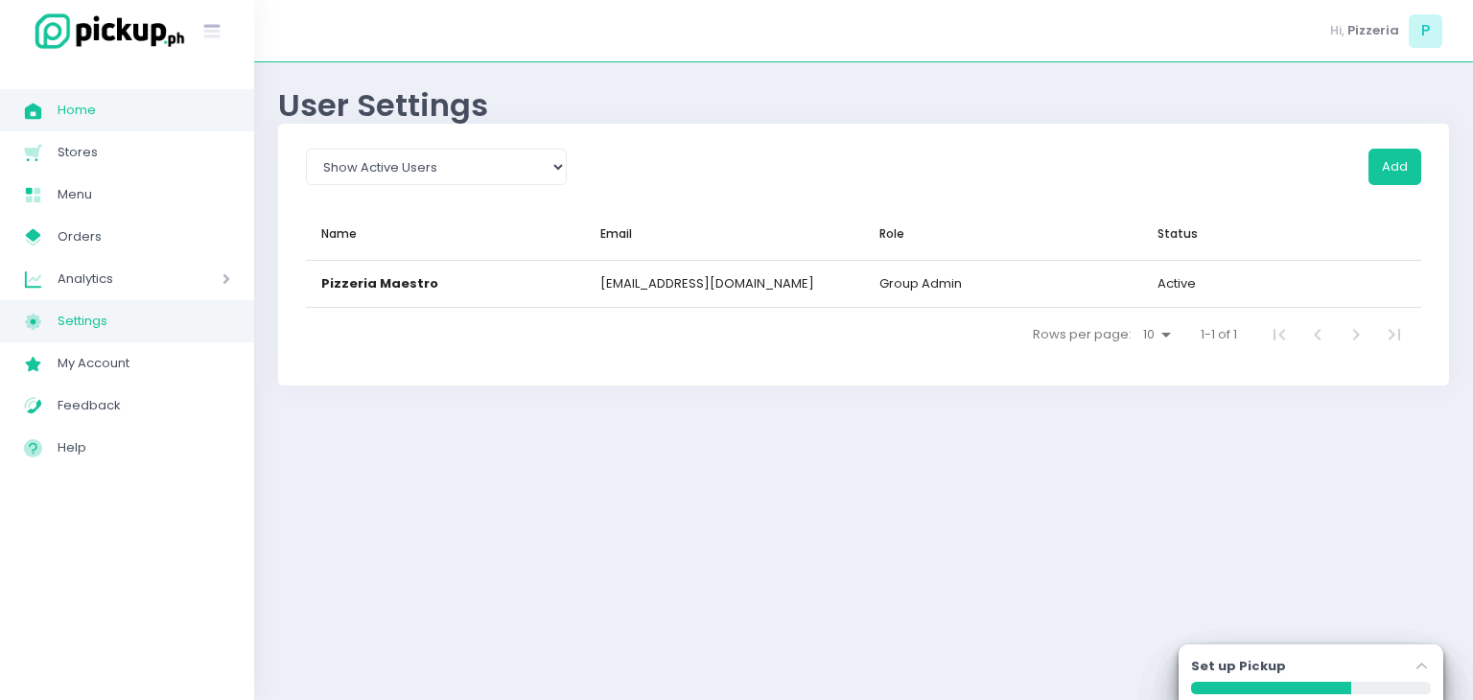
click at [71, 98] on span "Home" at bounding box center [144, 110] width 173 height 25
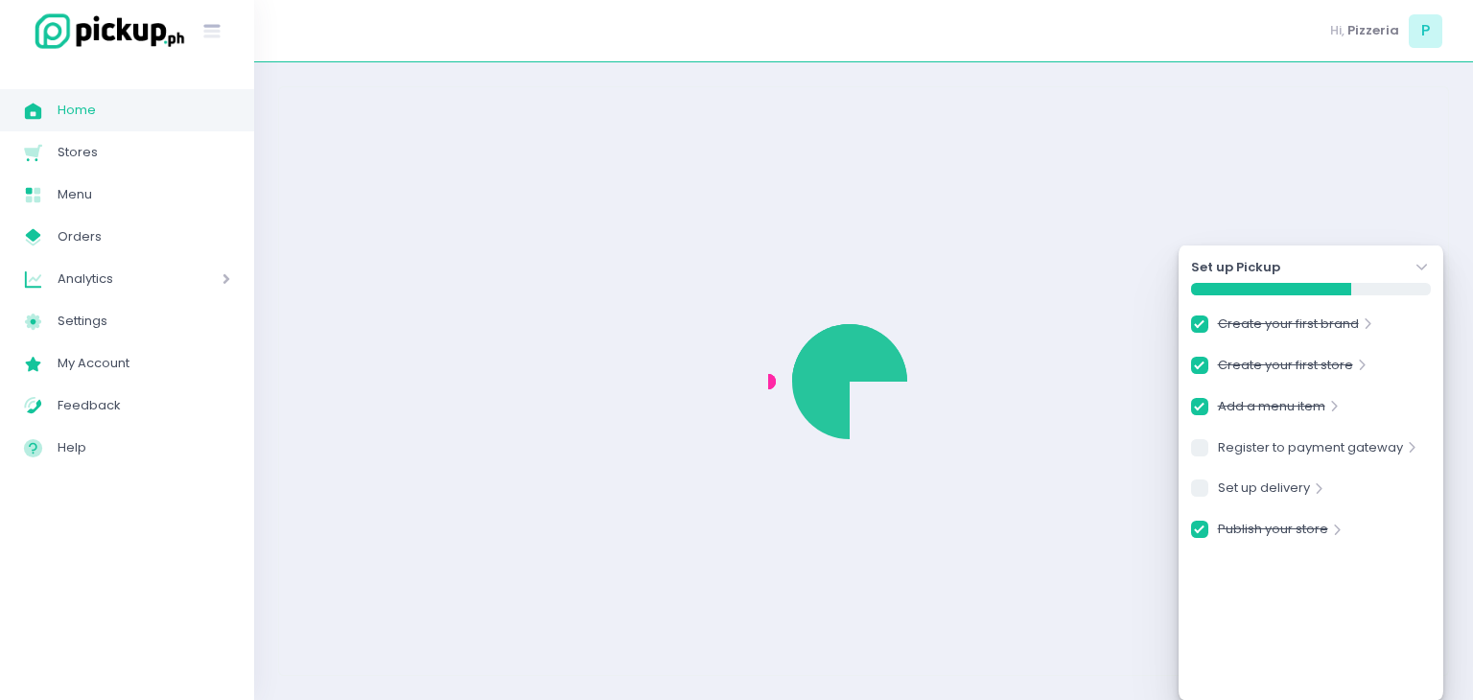
checkbox input "true"
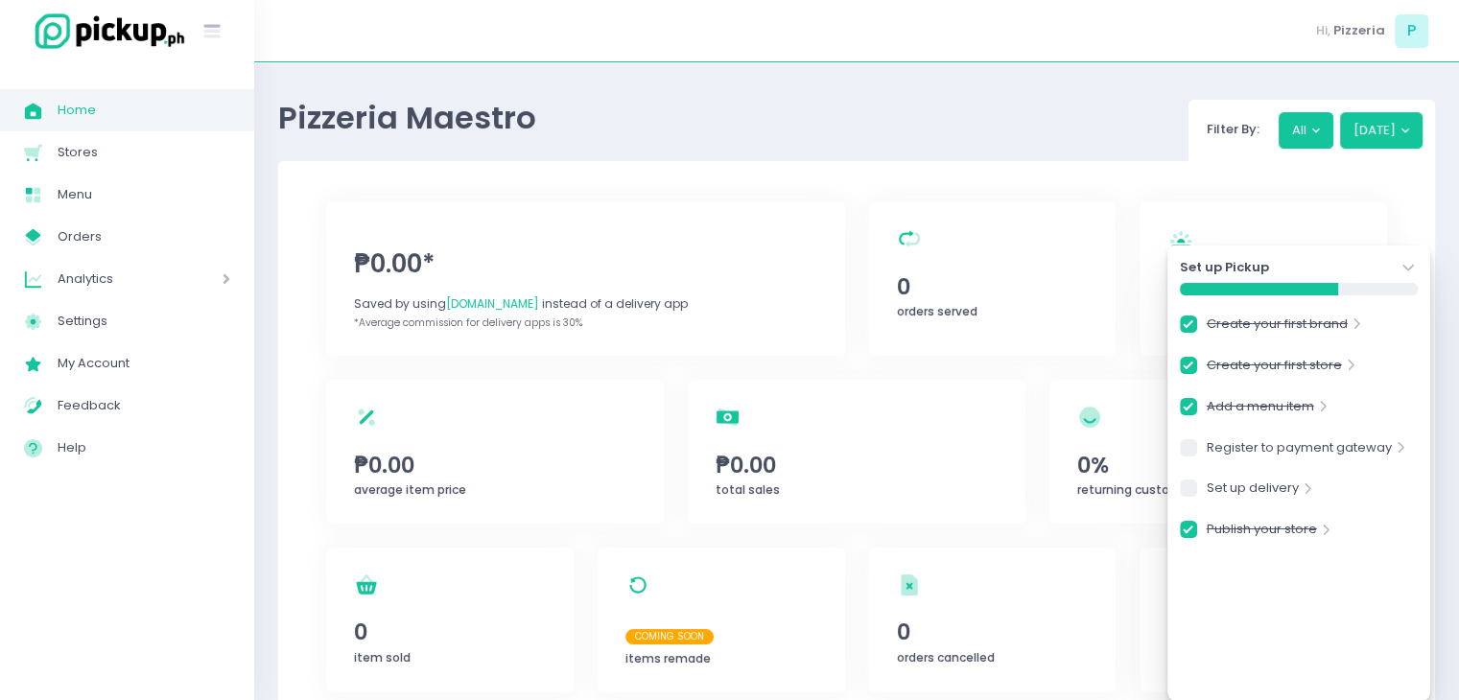
click at [1409, 278] on div "Set up Pickup Stockholm-icons / Navigation / Angle-down Created with Sketch. Cr…" at bounding box center [1298, 473] width 263 height 456
click at [1400, 263] on icon "Stockholm-icons / Navigation / Angle-down Created with Sketch." at bounding box center [1407, 267] width 19 height 19
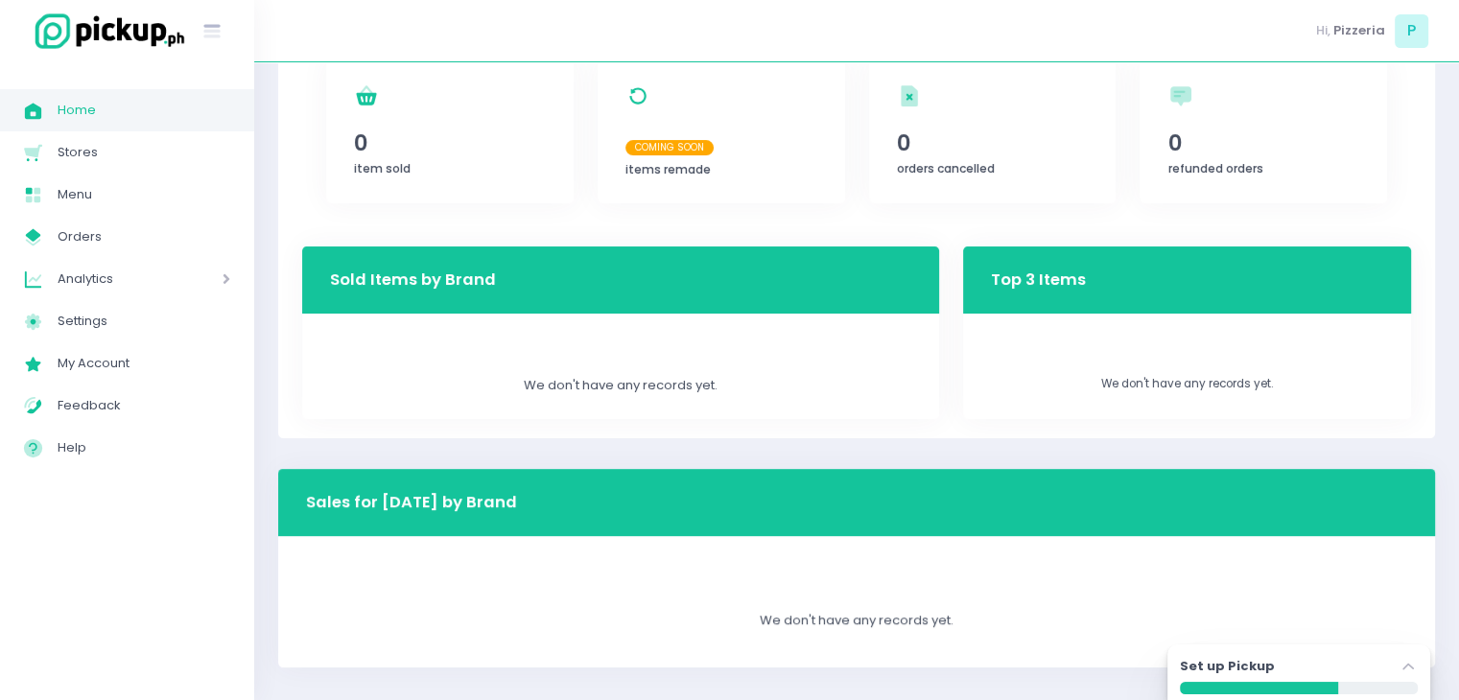
scroll to position [511, 0]
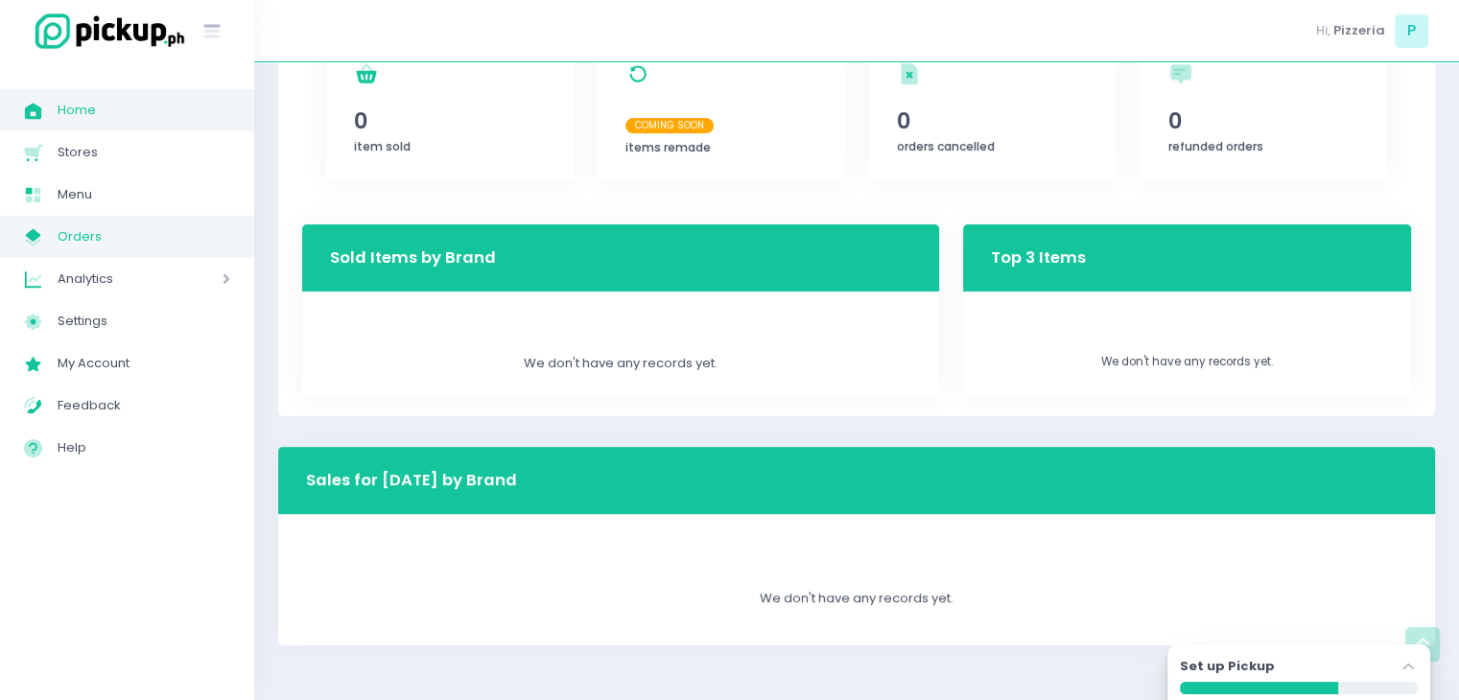
click at [102, 225] on span "Orders" at bounding box center [144, 236] width 173 height 25
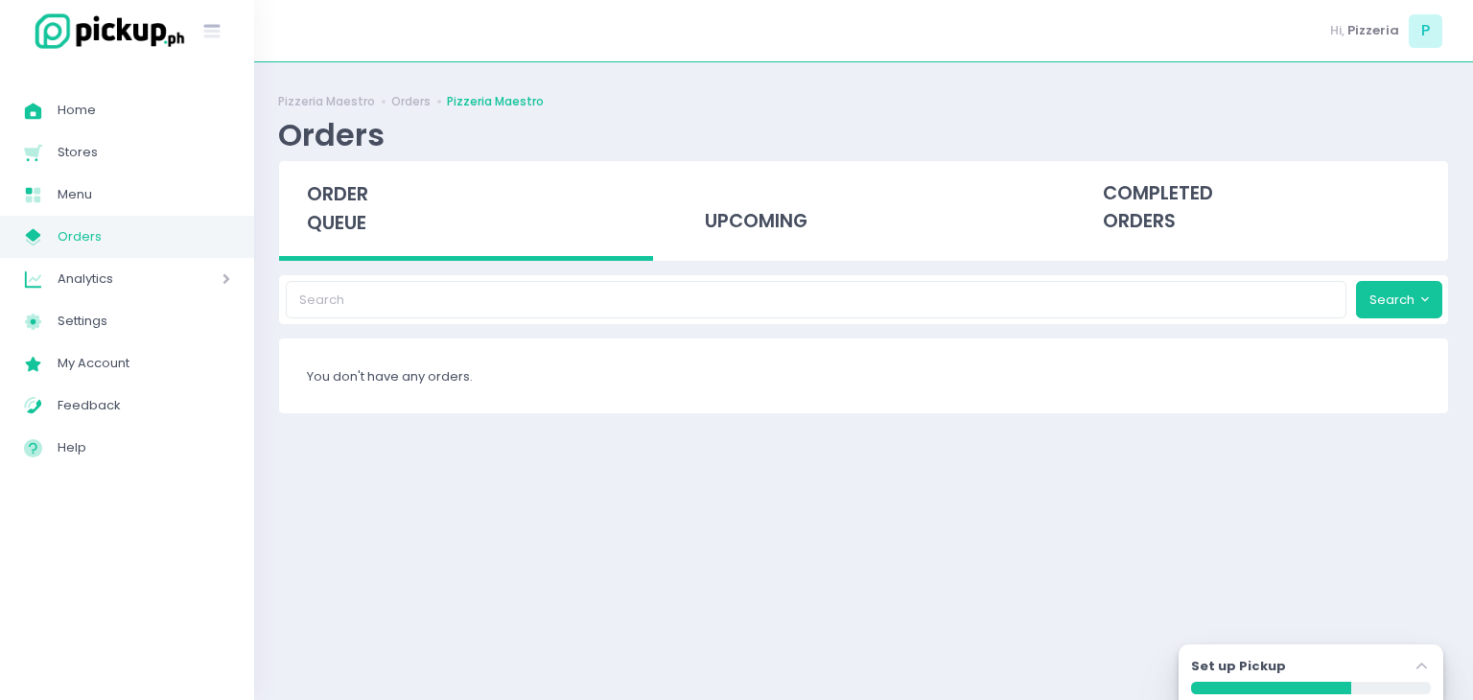
click at [441, 402] on div "You don't have any orders." at bounding box center [863, 376] width 1169 height 75
click at [112, 128] on link "Home Created with Sketch. Home" at bounding box center [127, 110] width 254 height 42
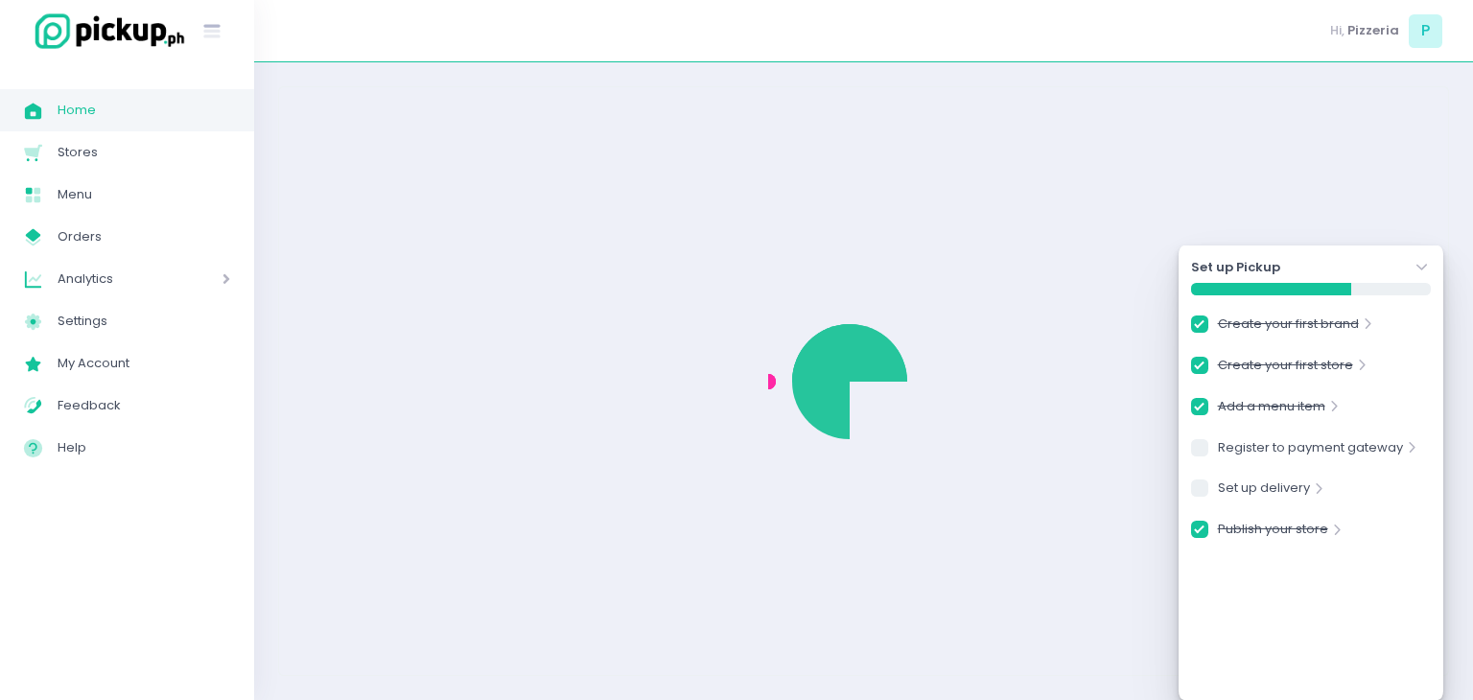
checkbox input "true"
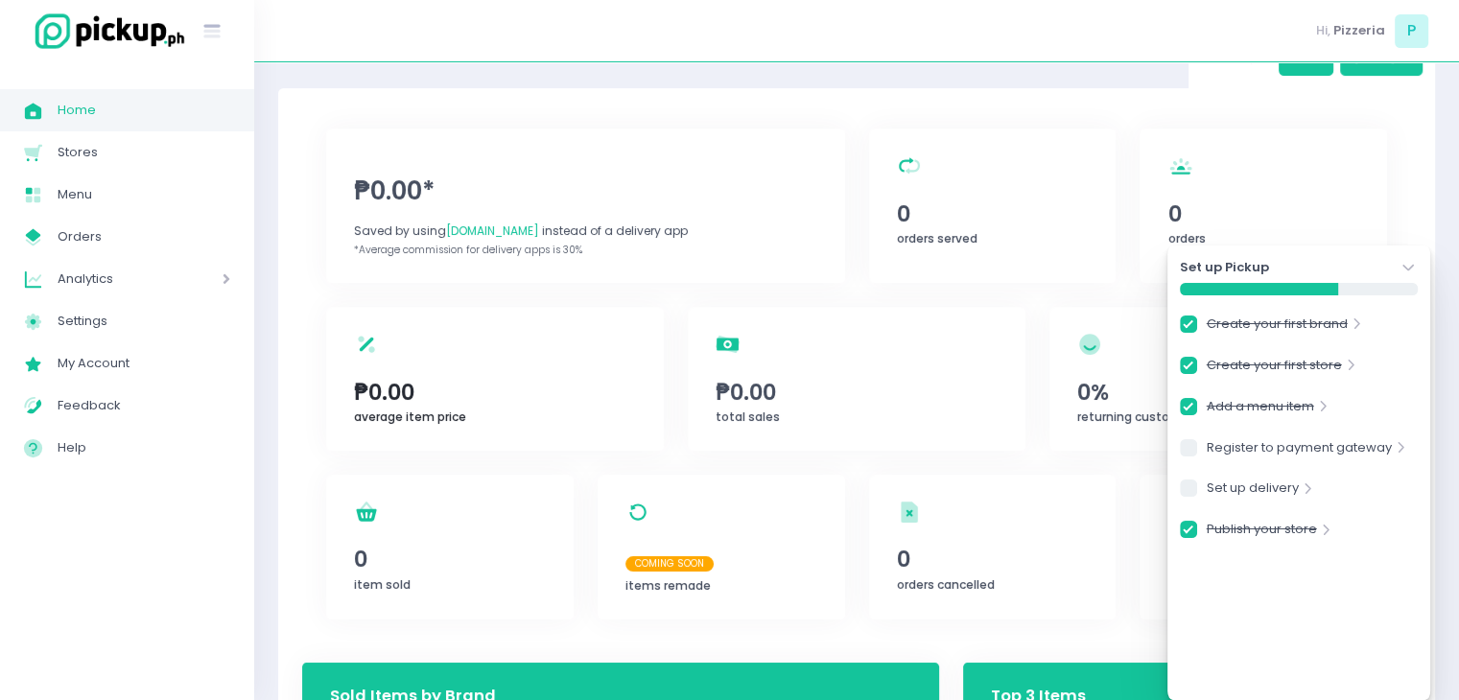
scroll to position [79, 0]
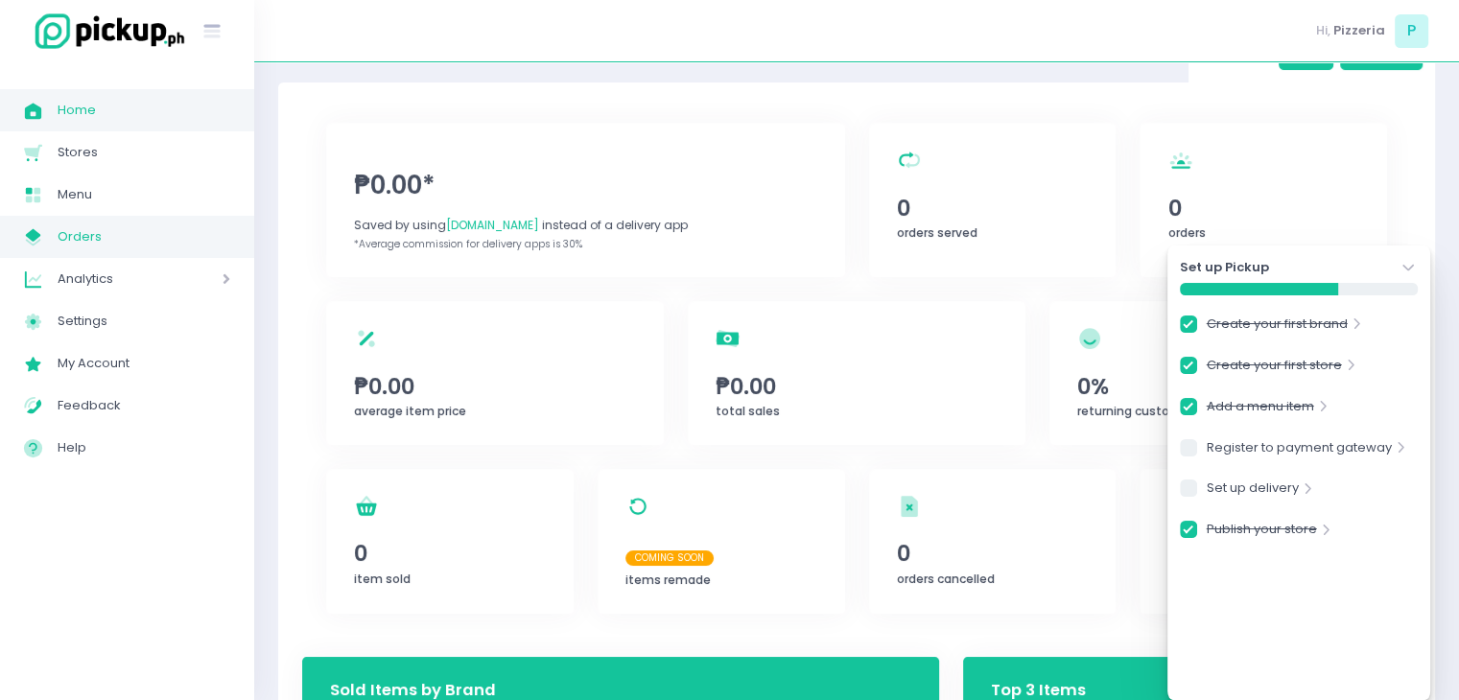
click at [113, 224] on span "Orders" at bounding box center [144, 236] width 173 height 25
checkbox input "true"
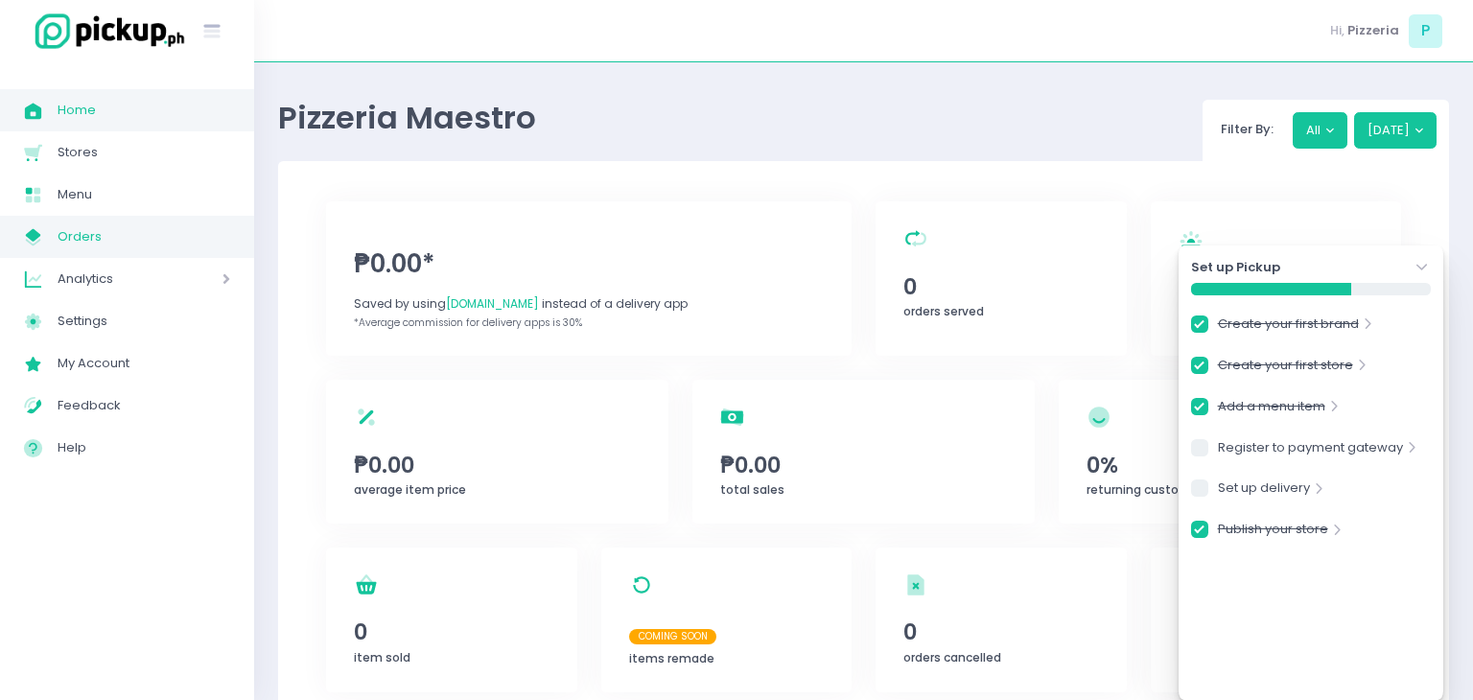
checkbox input "true"
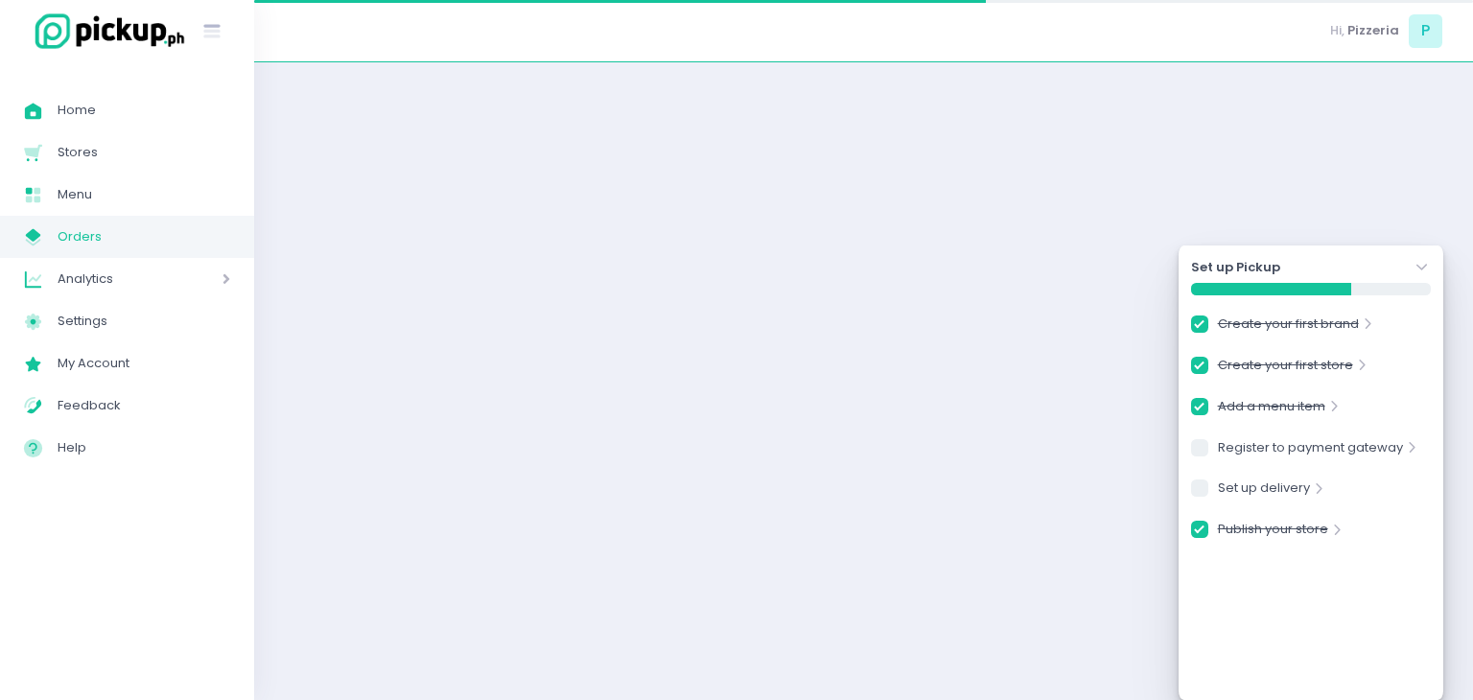
checkbox input "true"
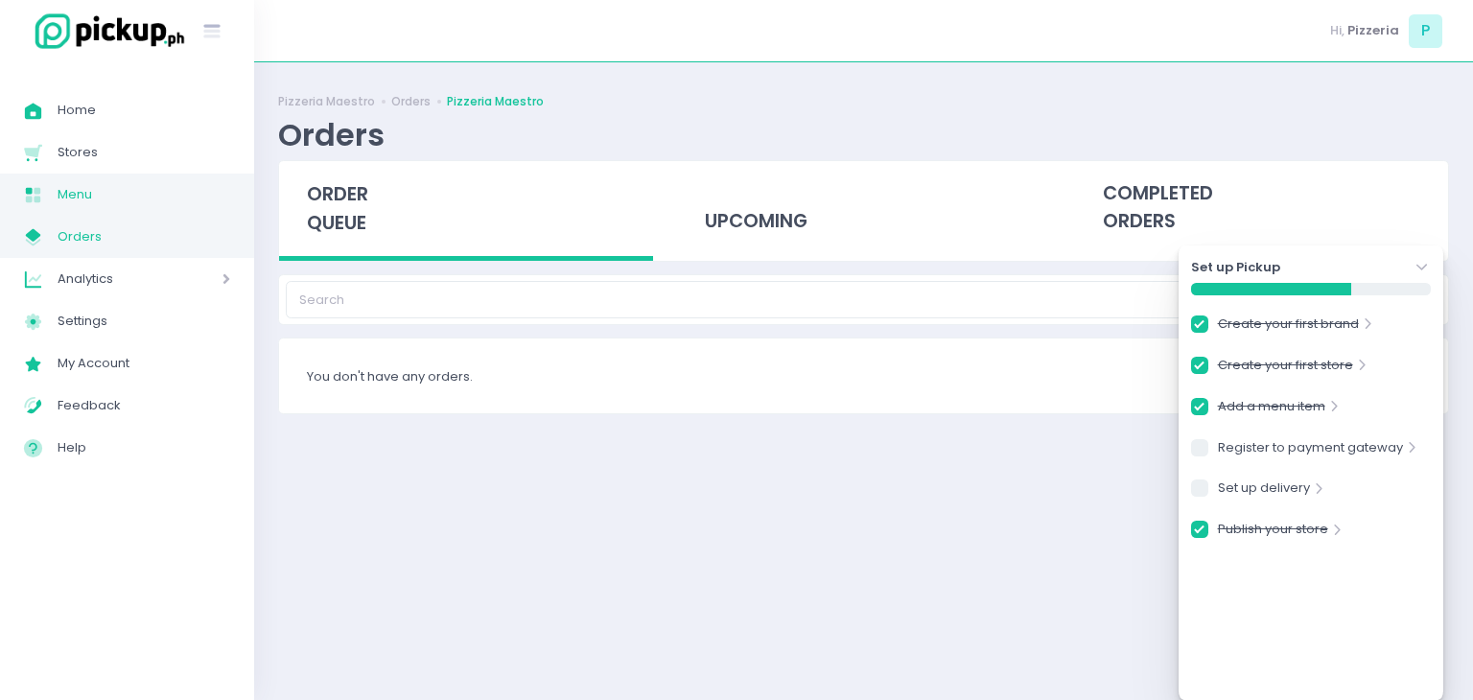
click at [104, 198] on span "Menu" at bounding box center [144, 194] width 173 height 25
checkbox input "true"
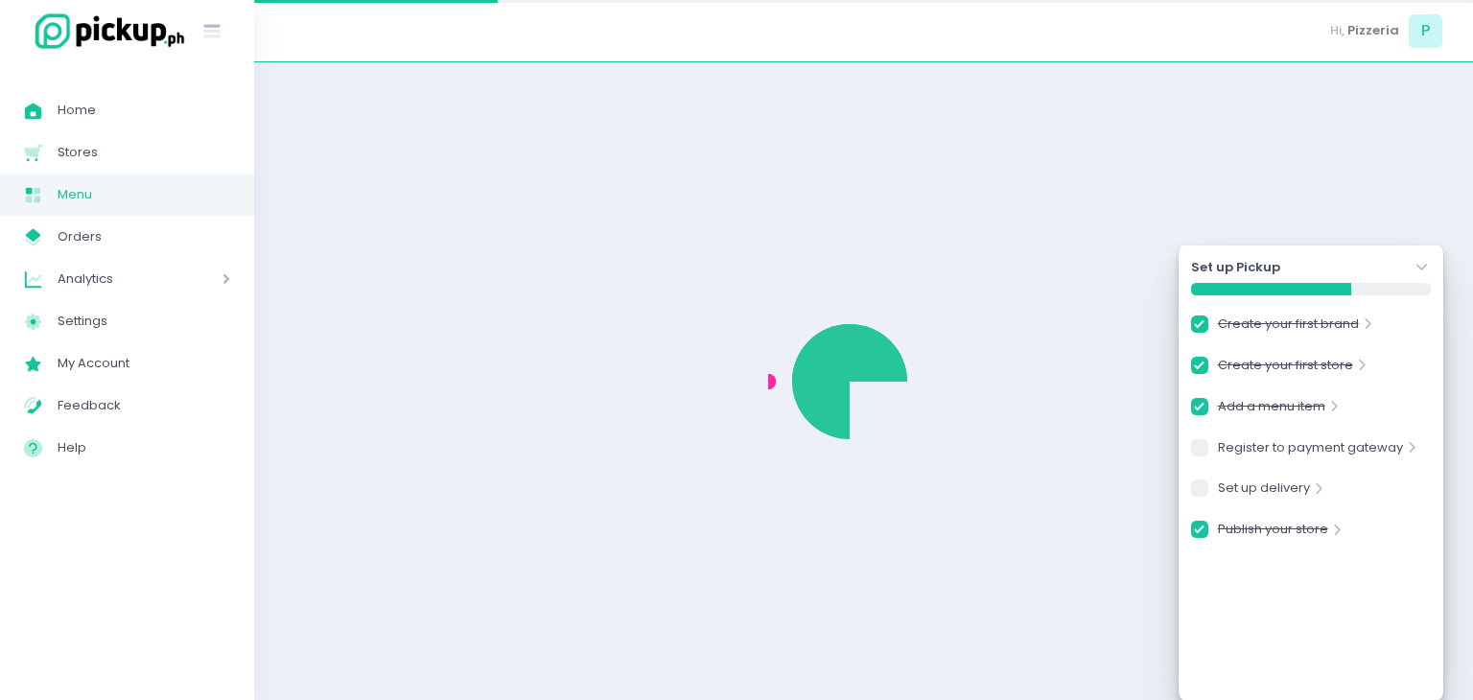
checkbox input "true"
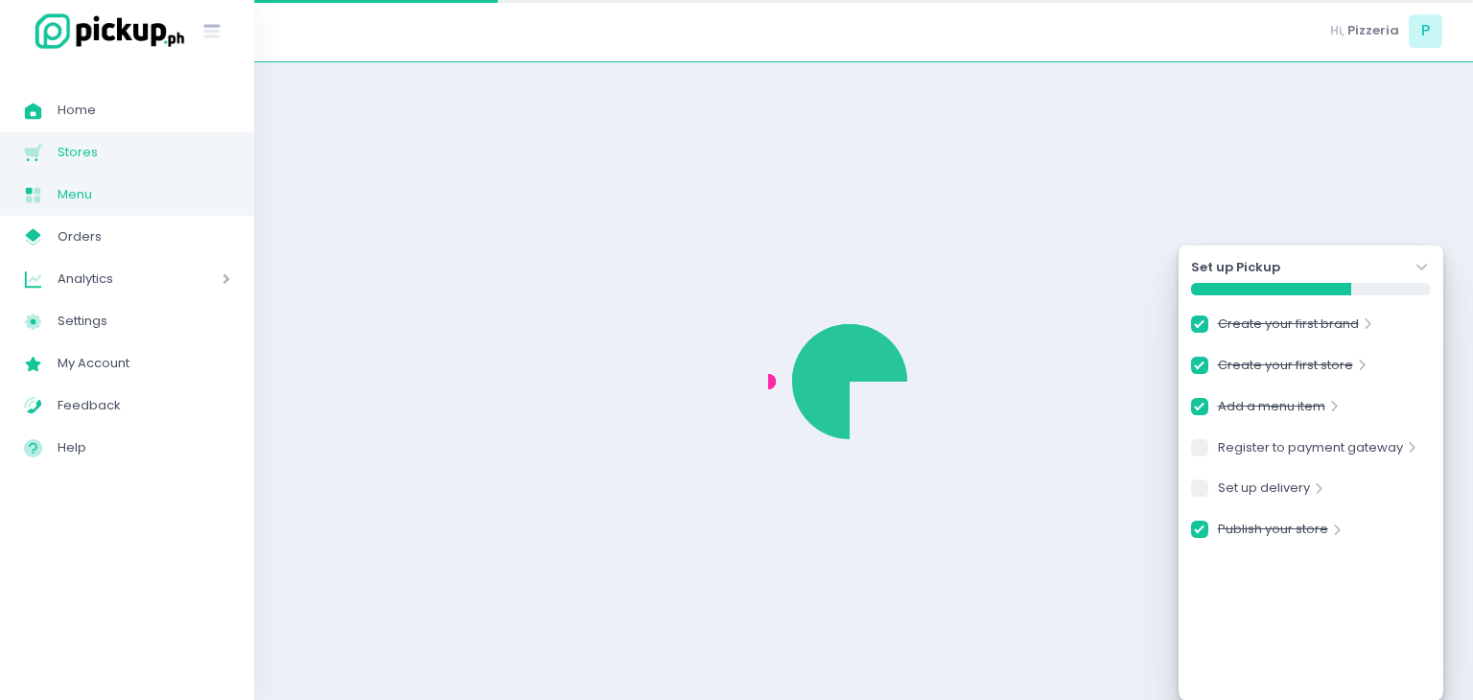
checkbox input "true"
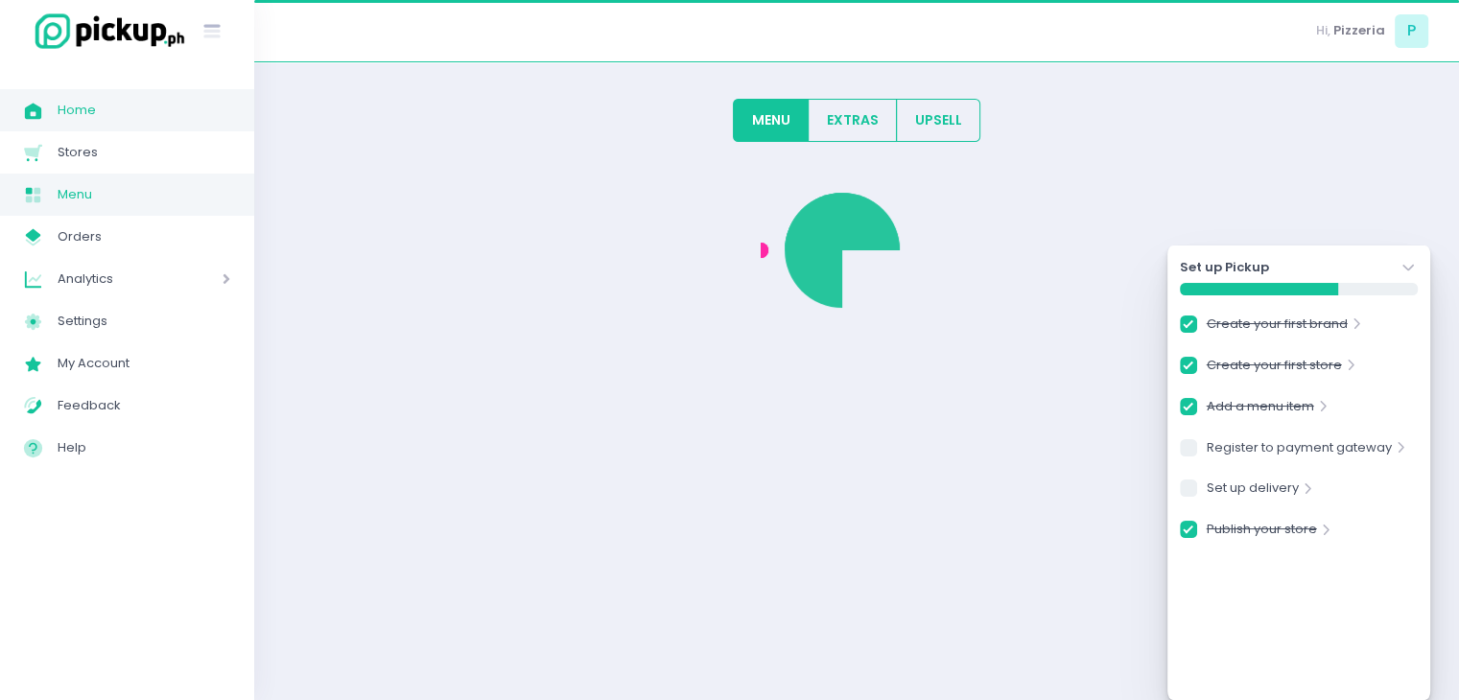
checkbox input "true"
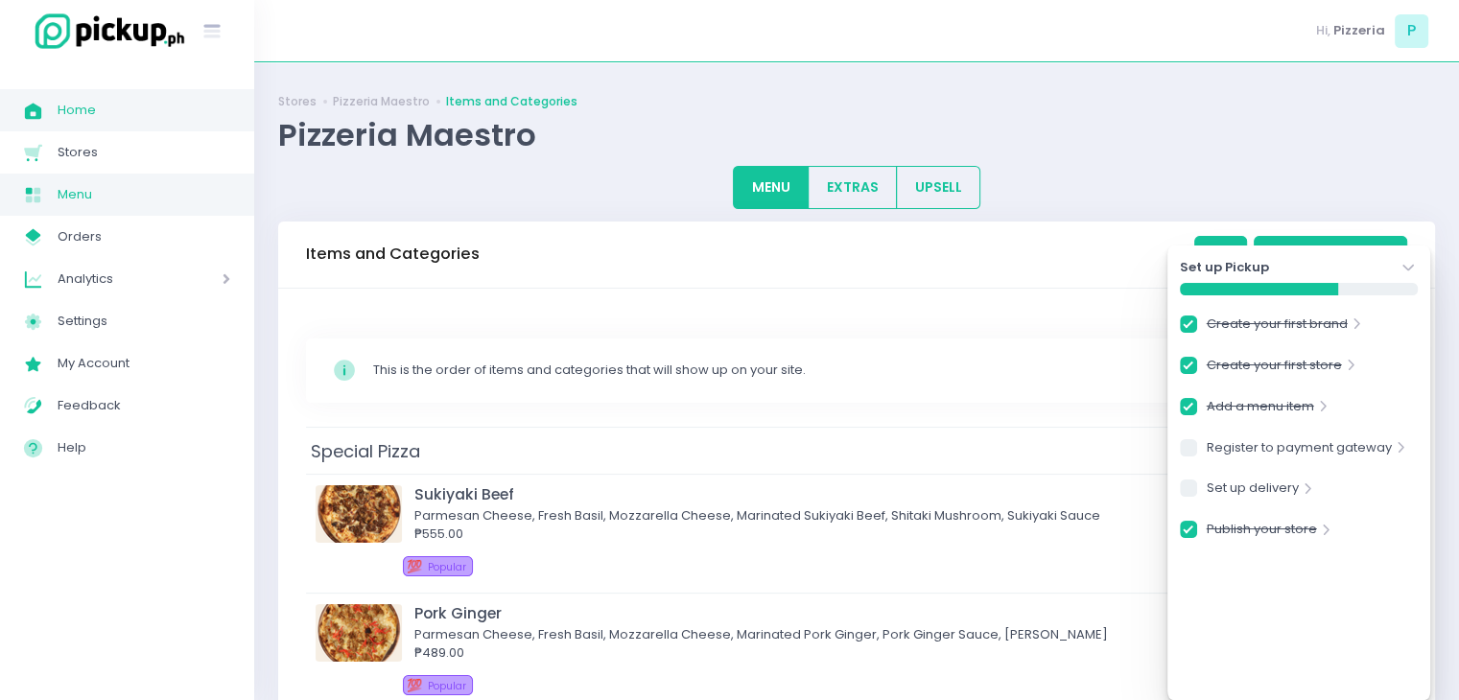
click at [86, 126] on link "Home Created with Sketch. Home" at bounding box center [127, 110] width 254 height 42
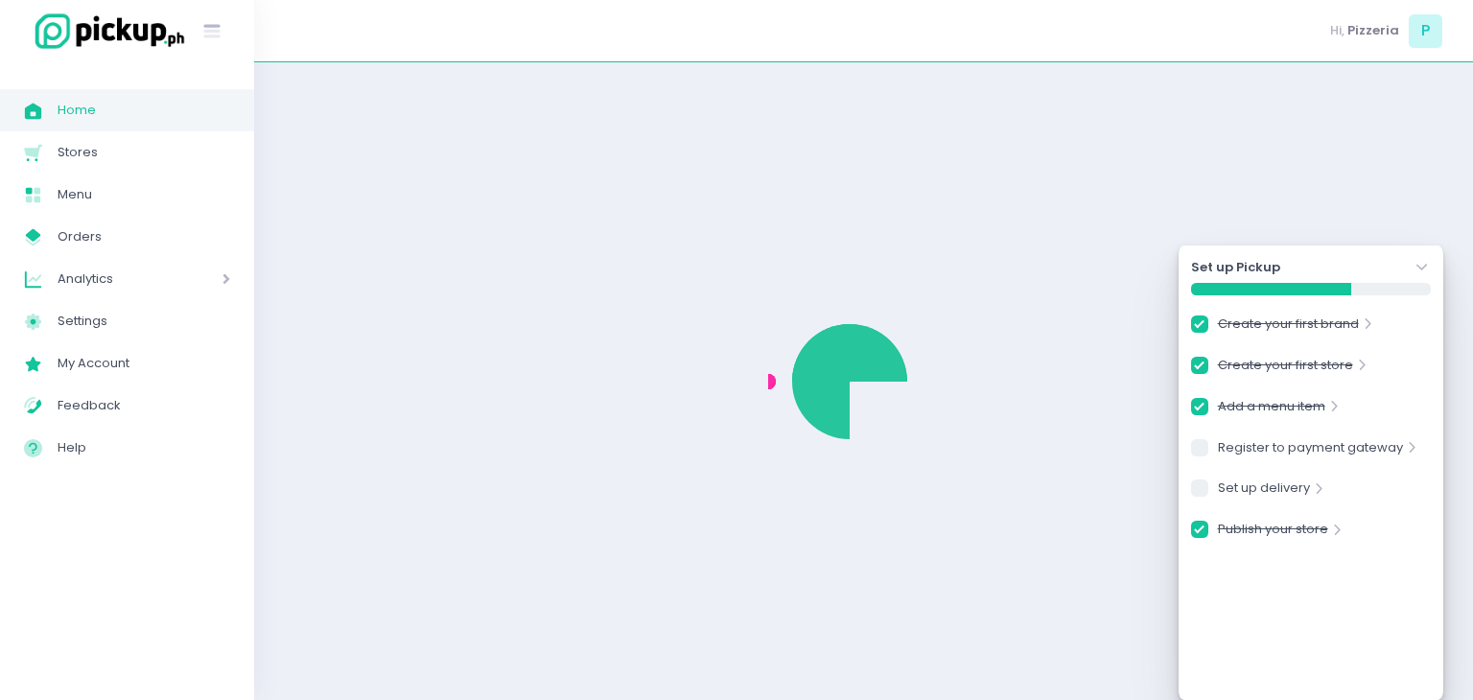
checkbox input "true"
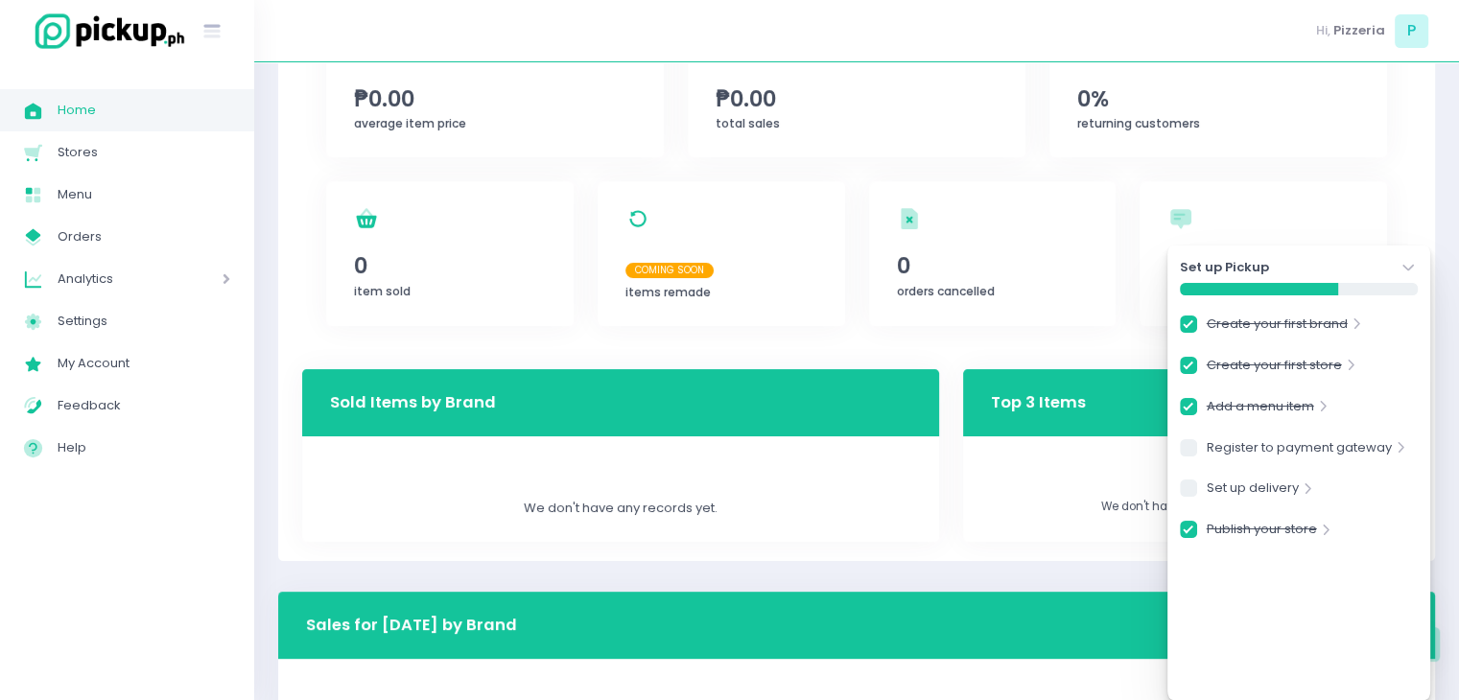
scroll to position [368, 0]
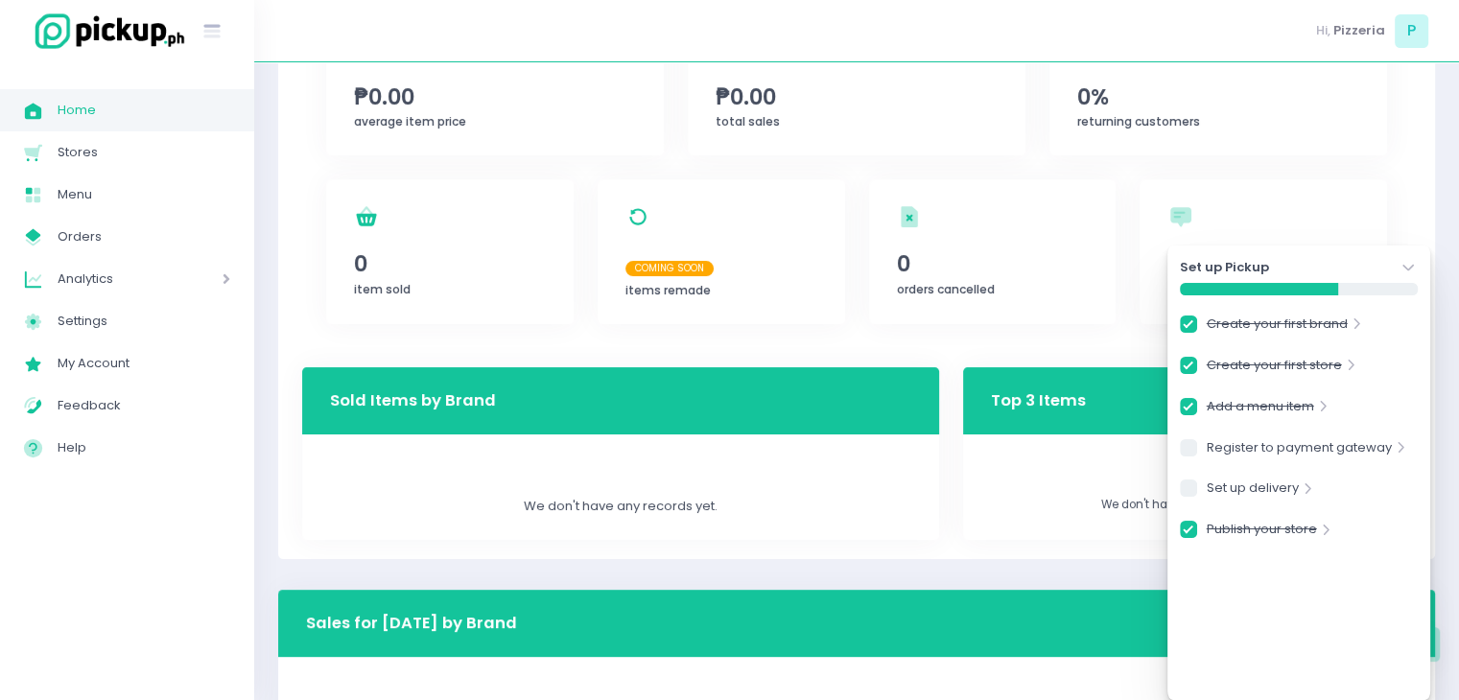
click at [1414, 271] on icon "Stockholm-icons / Navigation / Angle-down Created with Sketch." at bounding box center [1407, 267] width 19 height 19
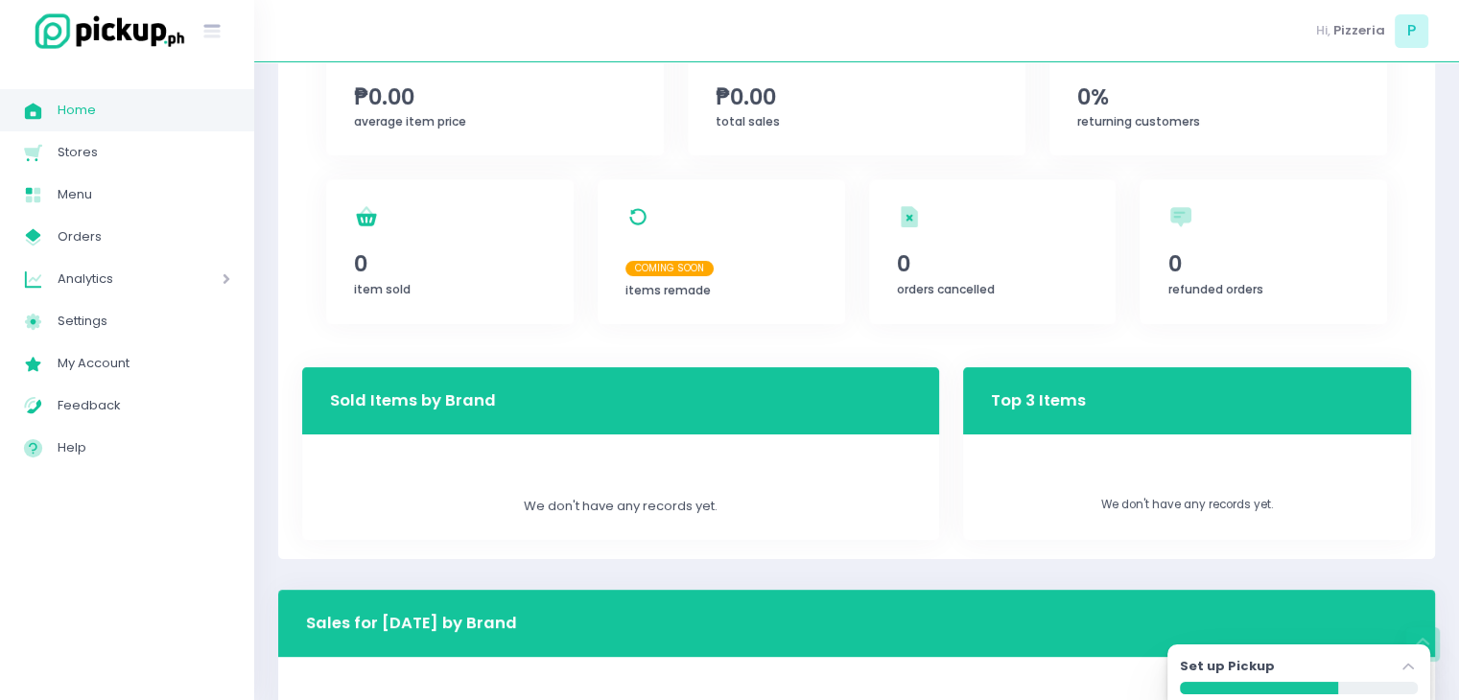
scroll to position [511, 0]
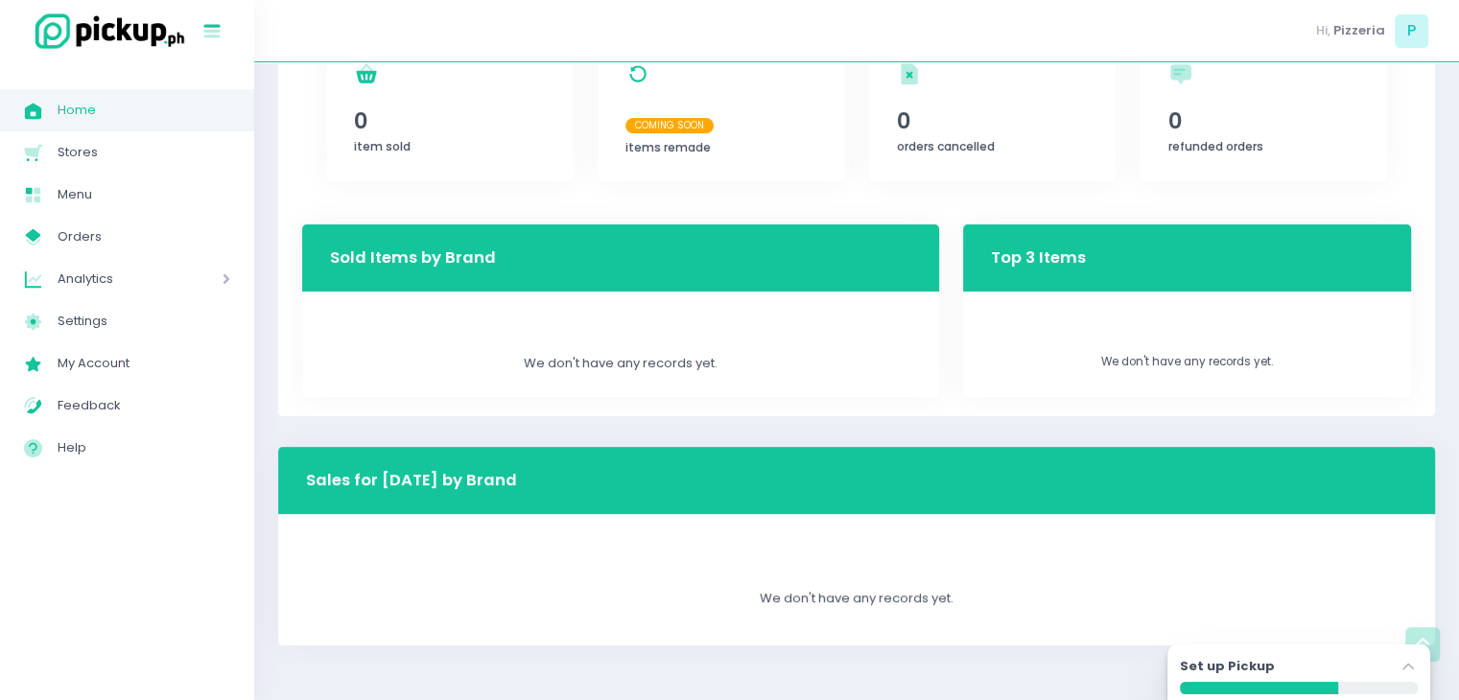
click at [226, 44] on button "Stockholm-icons / Text / Menu Created with Sketch." at bounding box center [215, 31] width 32 height 40
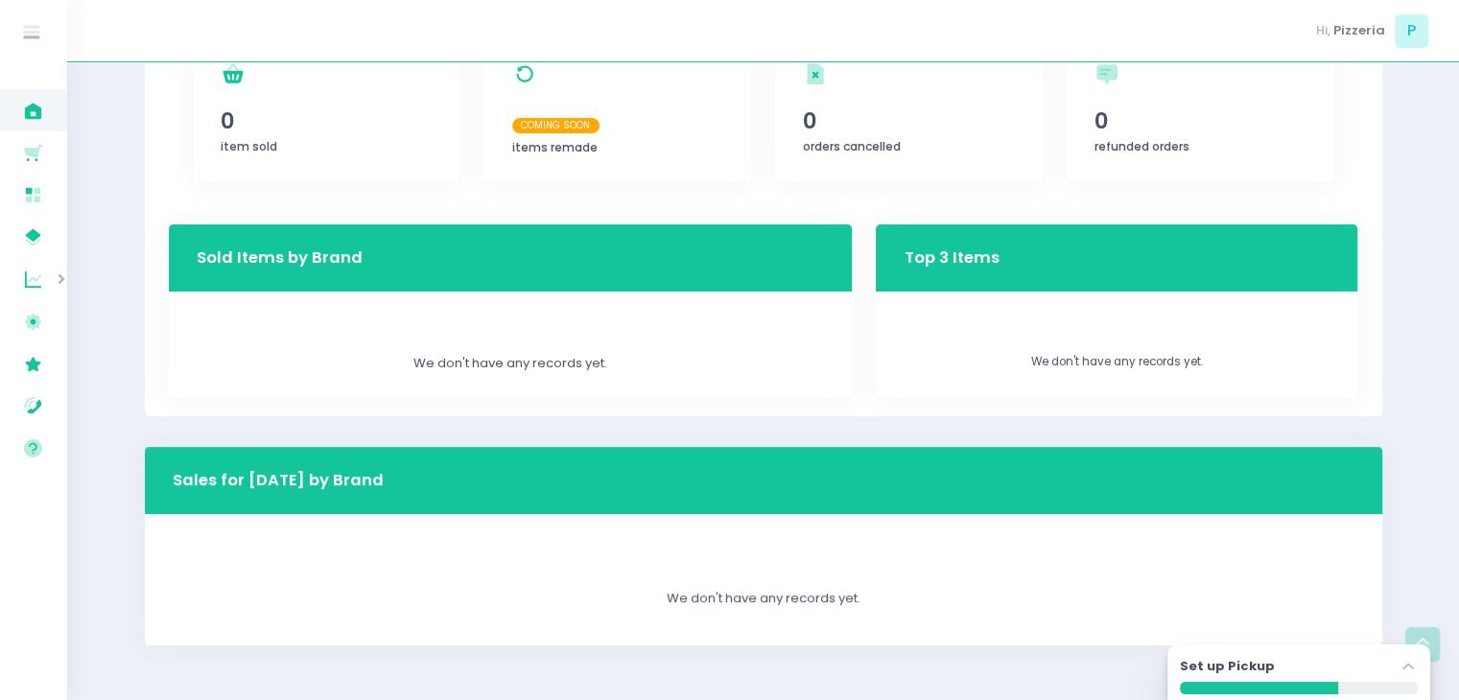
click at [1279, 682] on div at bounding box center [1259, 688] width 158 height 12
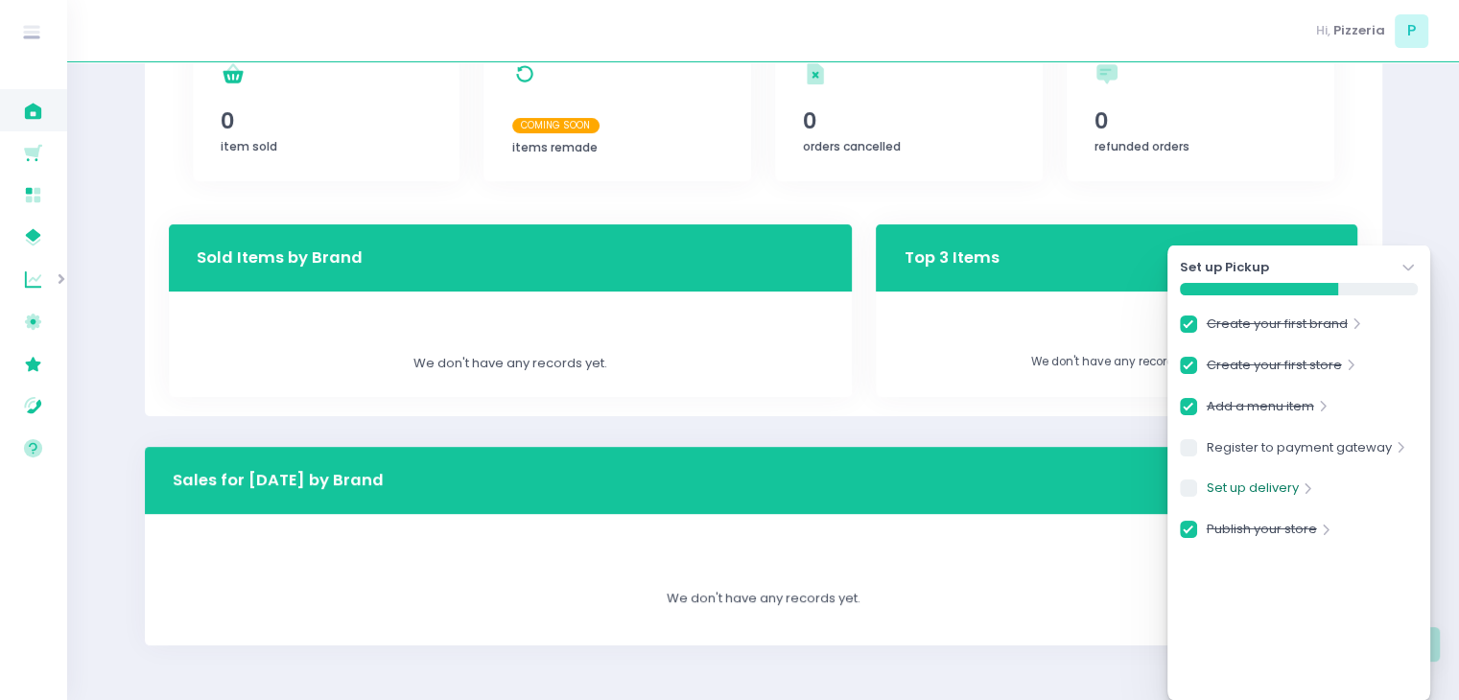
click at [1229, 493] on link "Set up delivery" at bounding box center [1252, 492] width 92 height 26
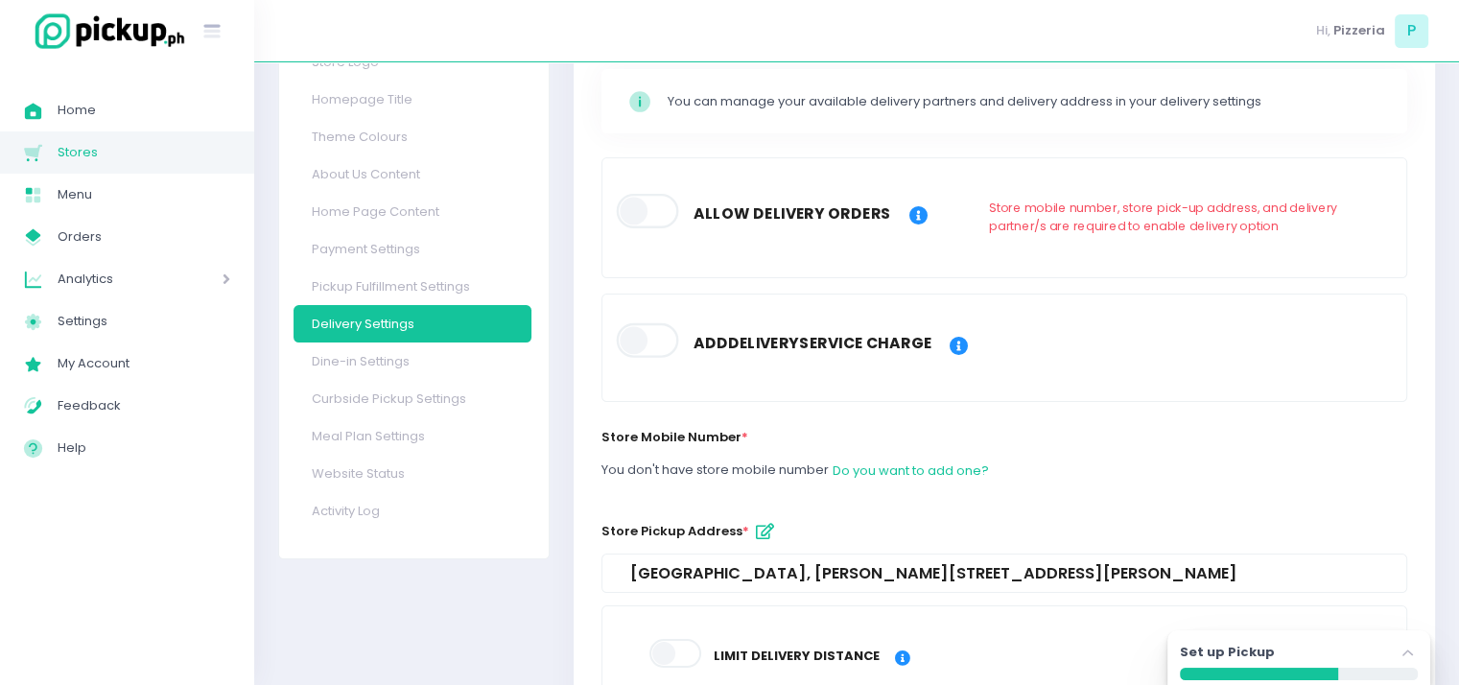
scroll to position [175, 0]
click at [655, 346] on span at bounding box center [648, 341] width 65 height 35
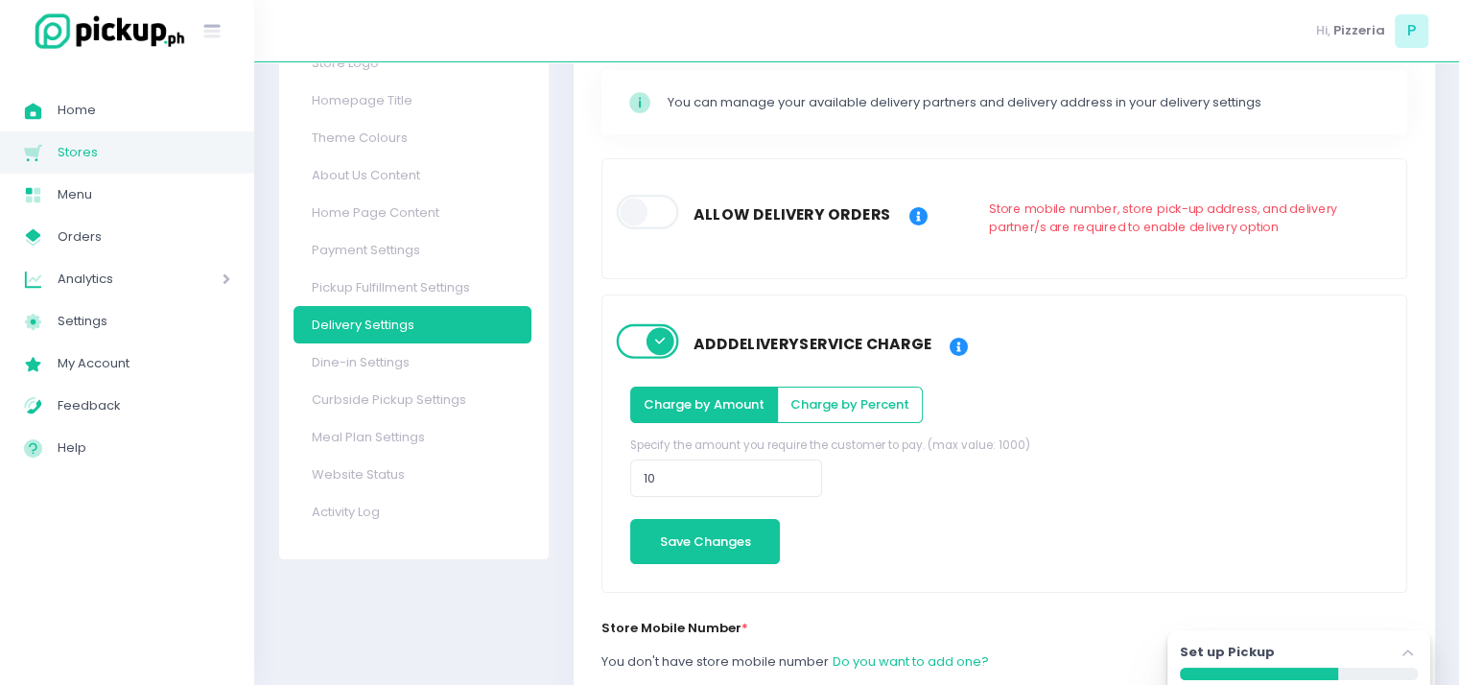
drag, startPoint x: 635, startPoint y: 185, endPoint x: 651, endPoint y: 245, distance: 61.7
click at [651, 245] on div "Allow delivery orders Store mobile number, store pick-up address, and delivery …" at bounding box center [1003, 218] width 925 height 75
click at [644, 220] on span at bounding box center [648, 212] width 65 height 35
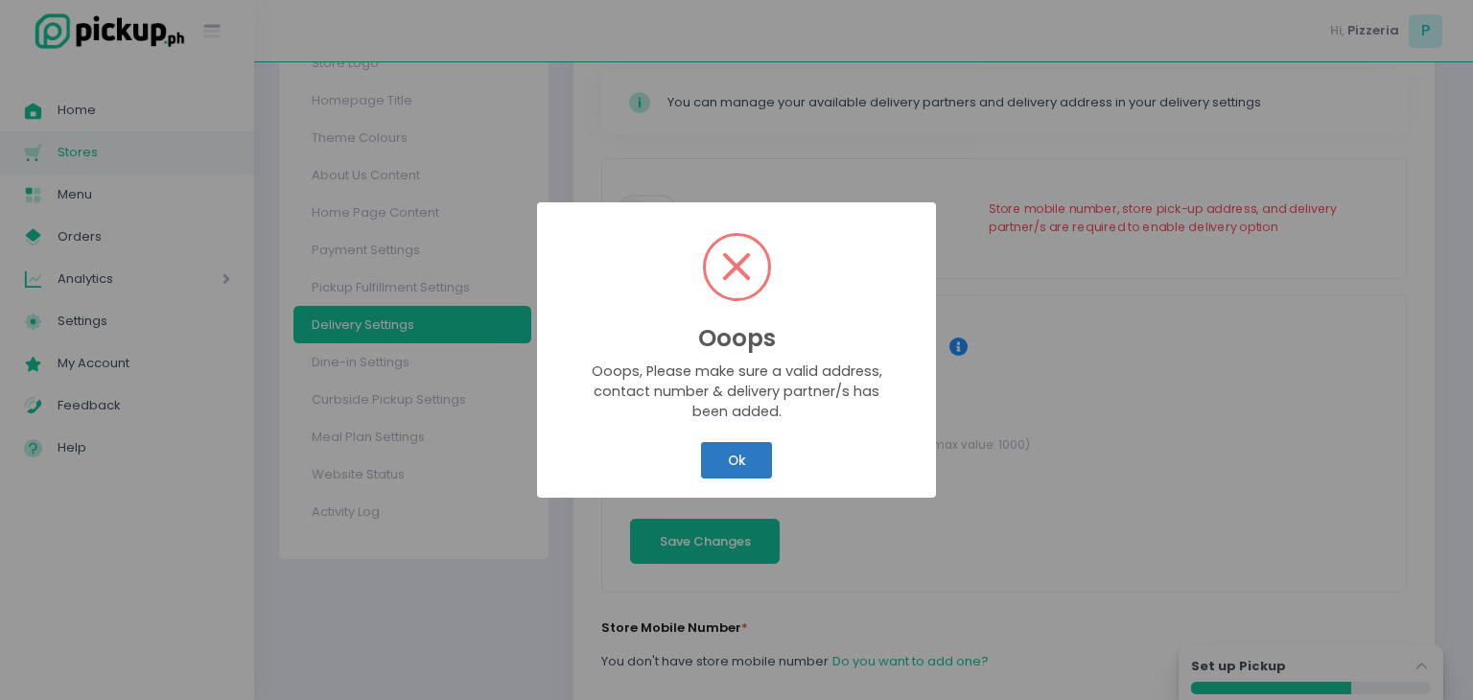
click at [717, 462] on button "Ok" at bounding box center [736, 460] width 71 height 36
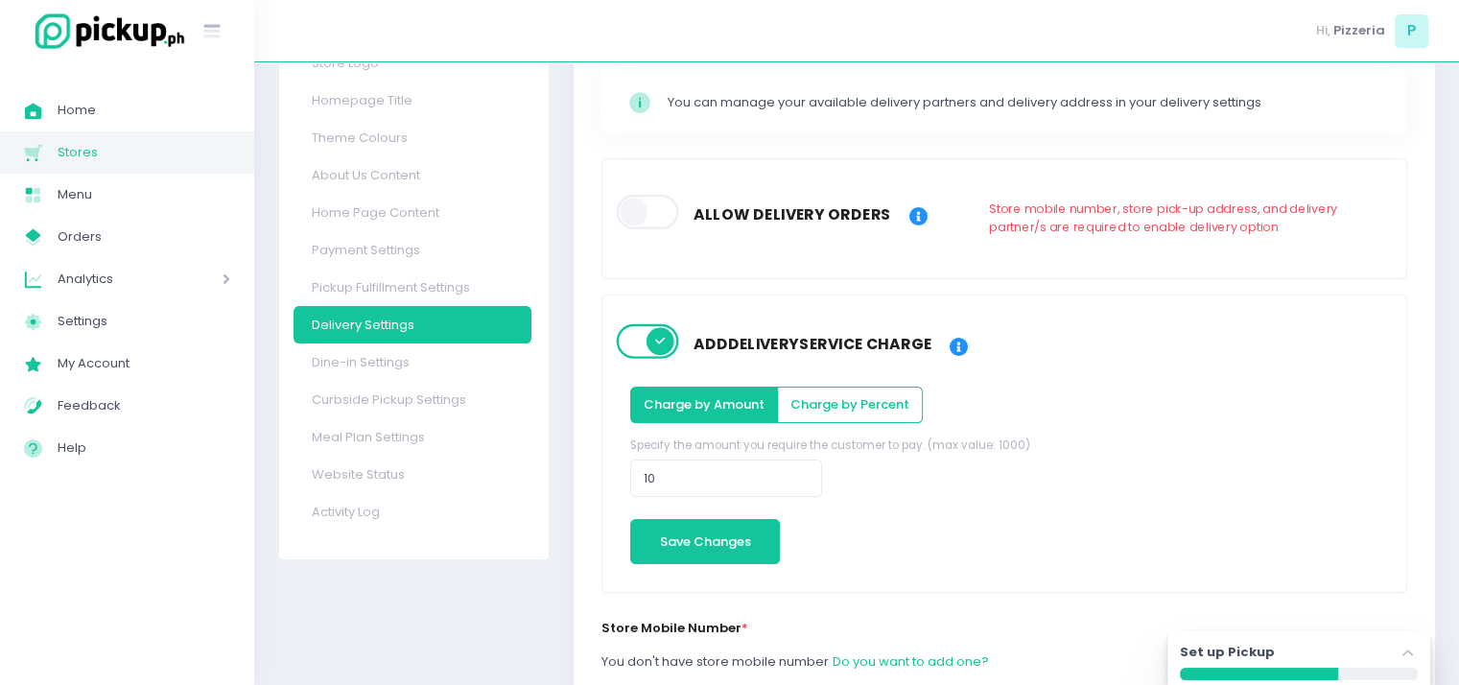
click at [654, 341] on span at bounding box center [648, 341] width 65 height 35
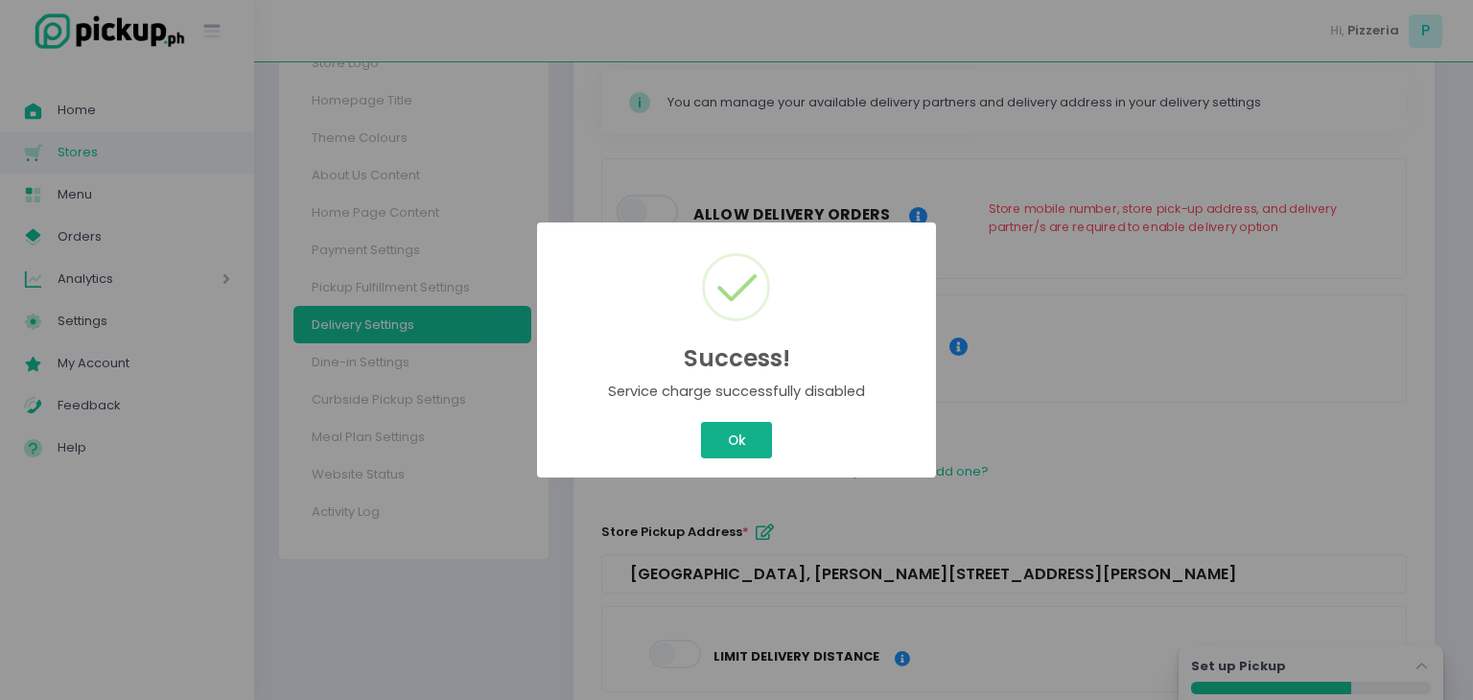
click at [743, 434] on button "Ok" at bounding box center [736, 440] width 71 height 36
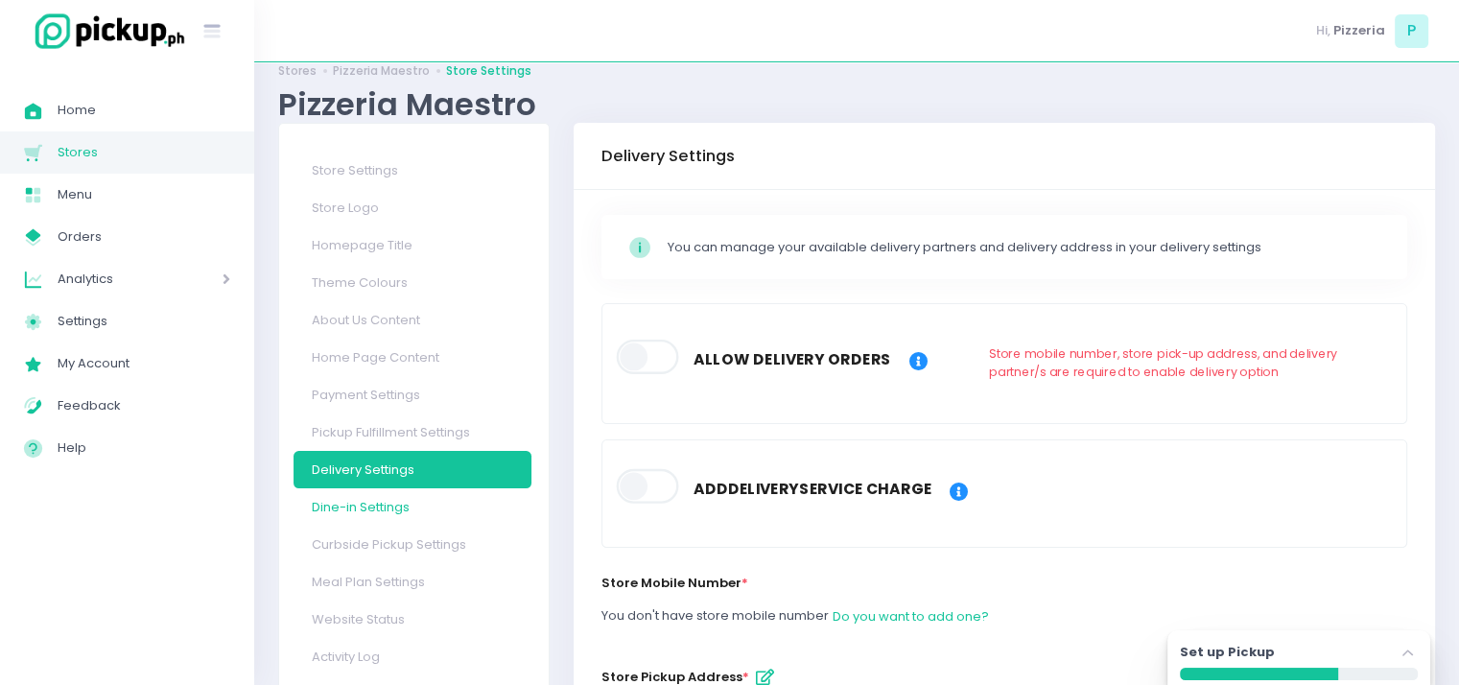
scroll to position [33, 0]
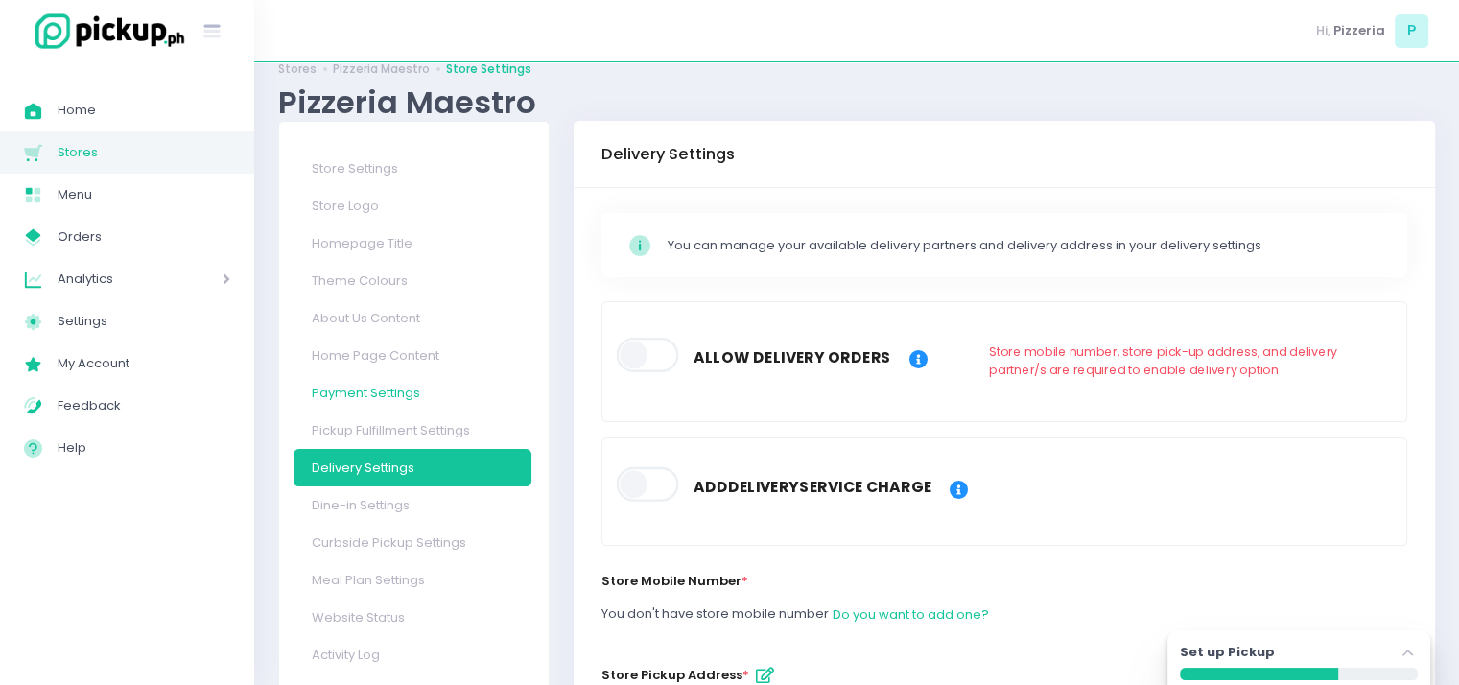
click at [370, 391] on link "Payment Settings" at bounding box center [412, 392] width 238 height 37
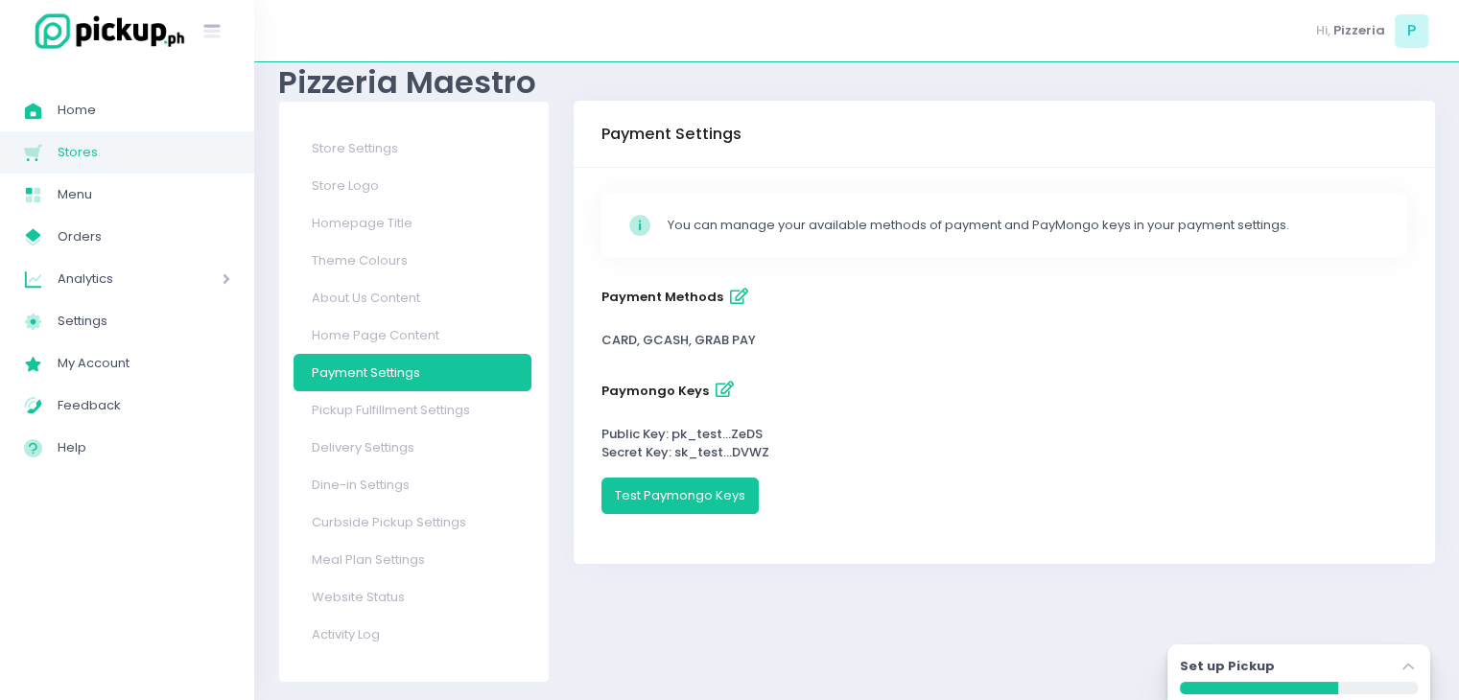
scroll to position [58, 0]
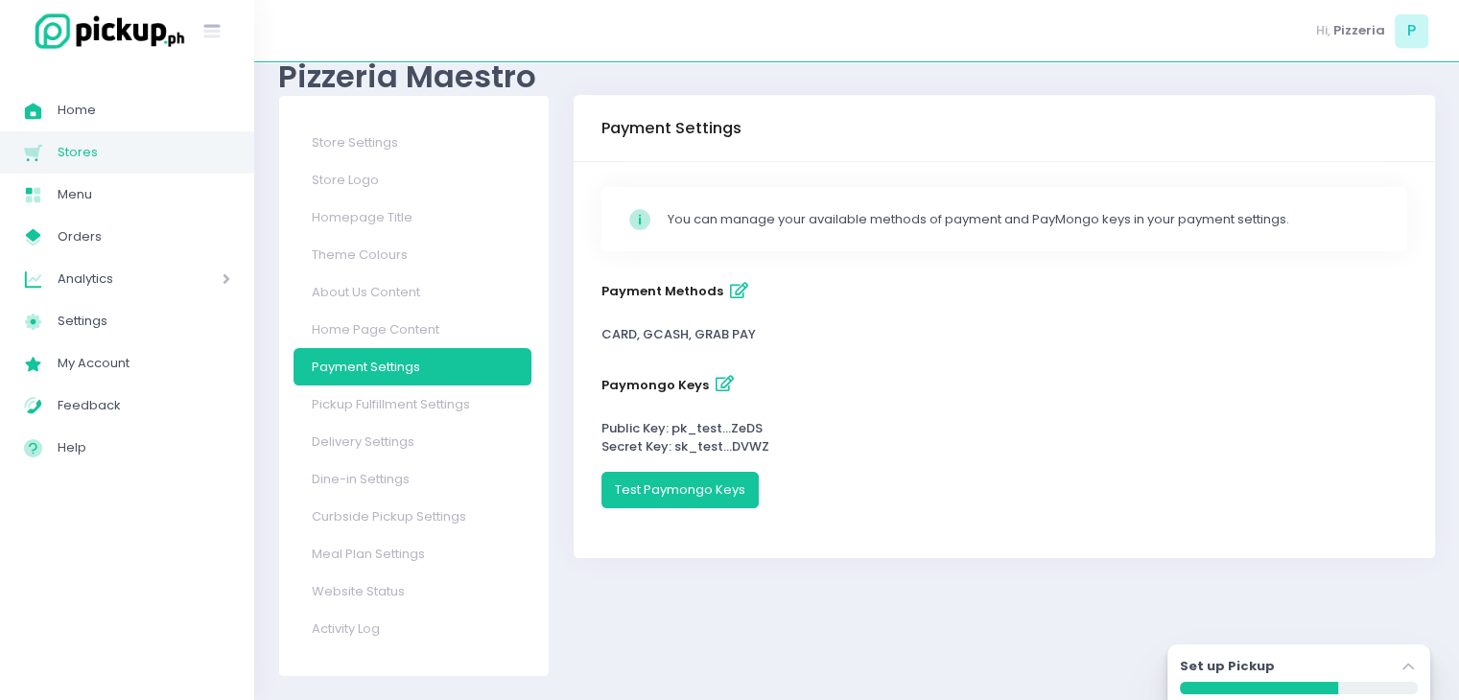
click at [736, 294] on icon "button" at bounding box center [739, 291] width 18 height 16
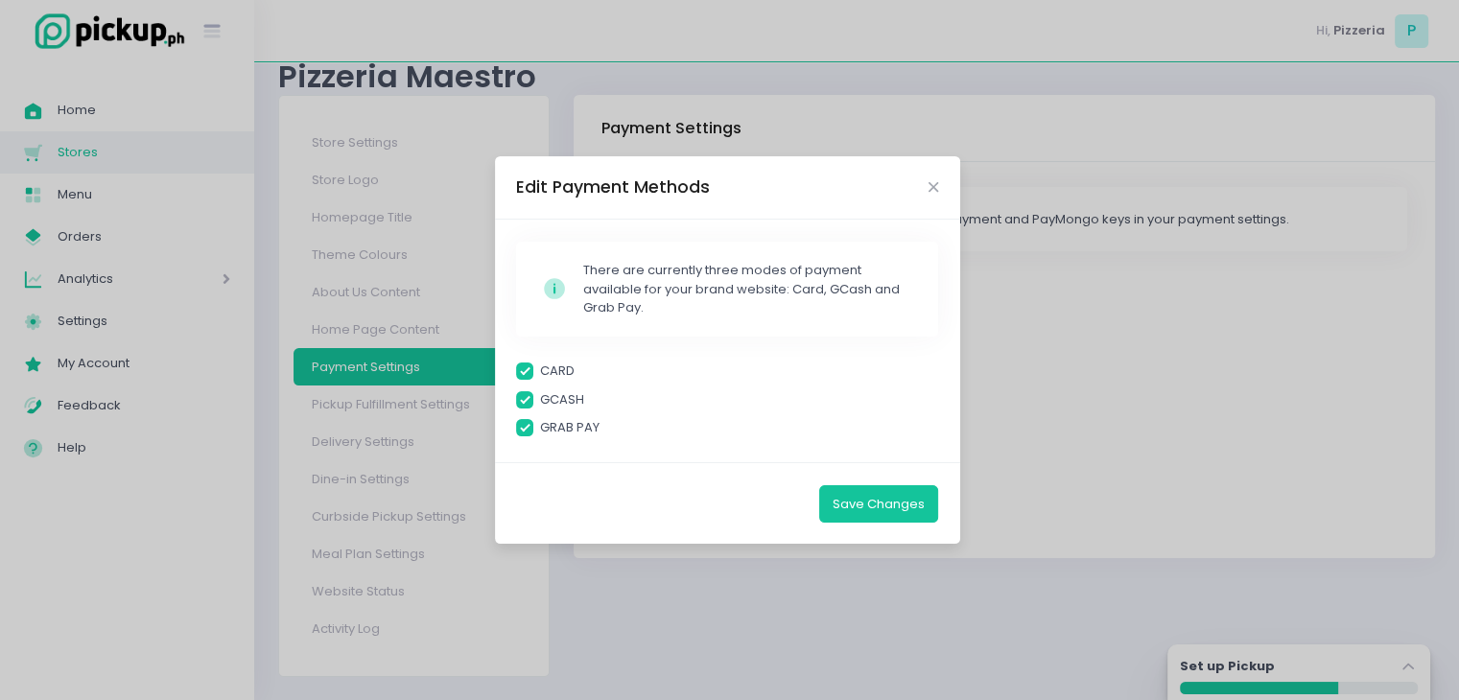
click at [530, 397] on span at bounding box center [524, 399] width 17 height 17
click at [540, 397] on input "GCASH" at bounding box center [546, 396] width 12 height 12
checkbox input "false"
checkbox input "true"
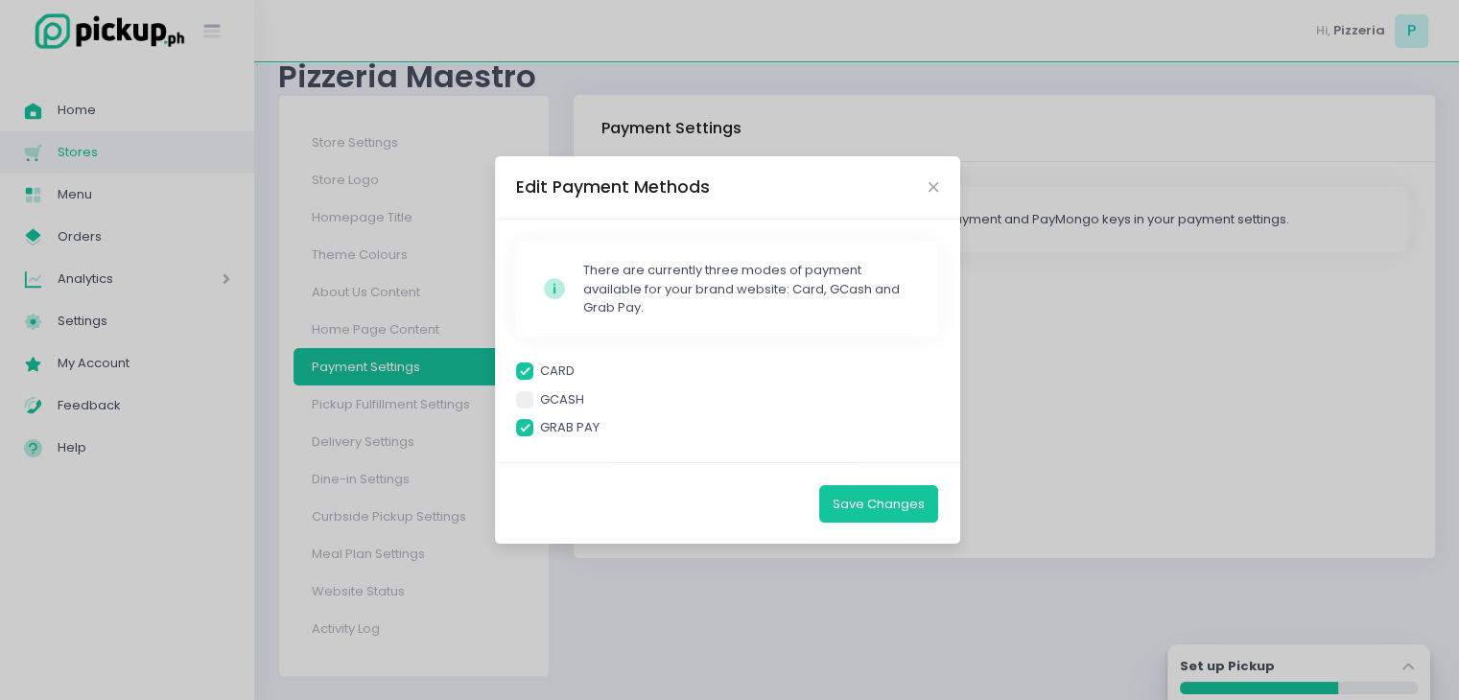
checkbox input "true"
click at [526, 377] on span at bounding box center [524, 370] width 17 height 17
click at [540, 374] on input "CARD" at bounding box center [546, 368] width 12 height 12
checkbox input "false"
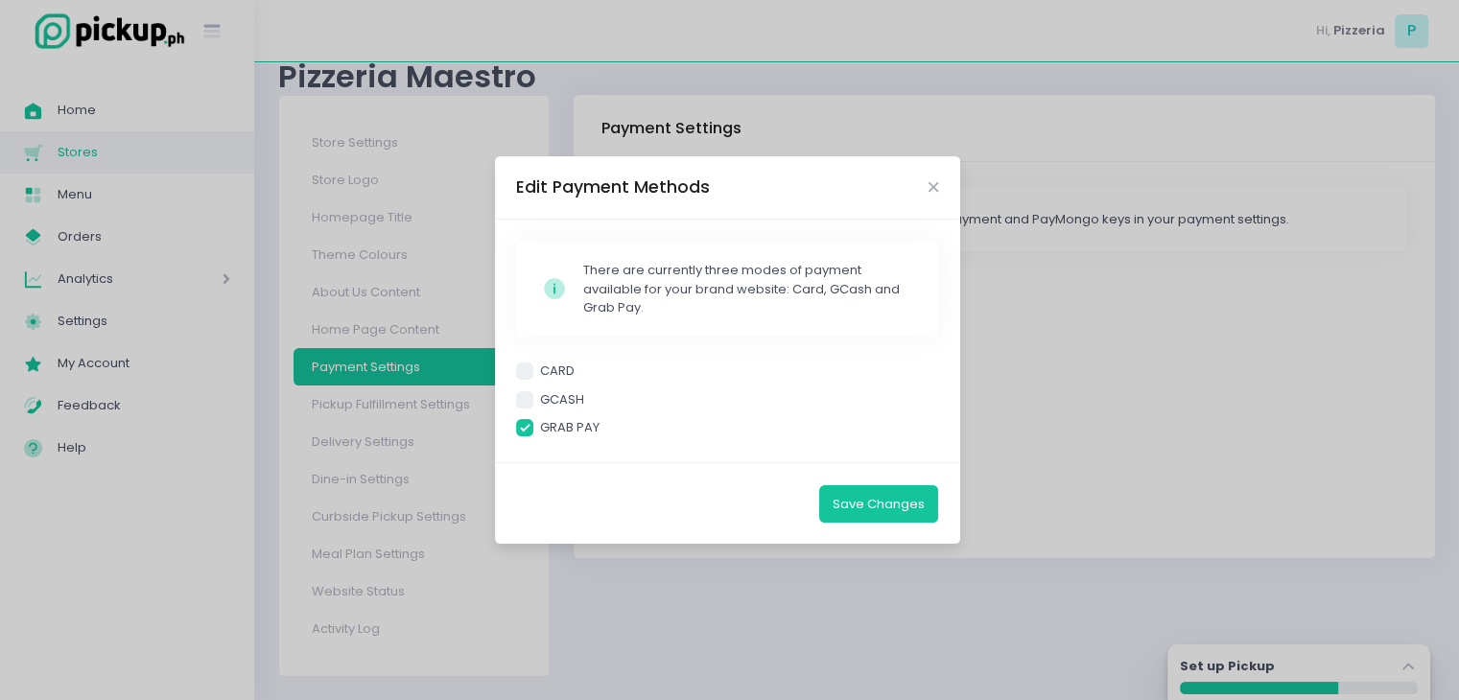
click at [526, 418] on label "GRAB PAY" at bounding box center [727, 427] width 422 height 19
click at [540, 418] on input "GRAB PAY" at bounding box center [546, 424] width 12 height 12
click at [526, 418] on label "GRAB PAY" at bounding box center [727, 427] width 422 height 19
click at [540, 418] on input "GRAB PAY" at bounding box center [546, 424] width 12 height 12
checkbox input "true"
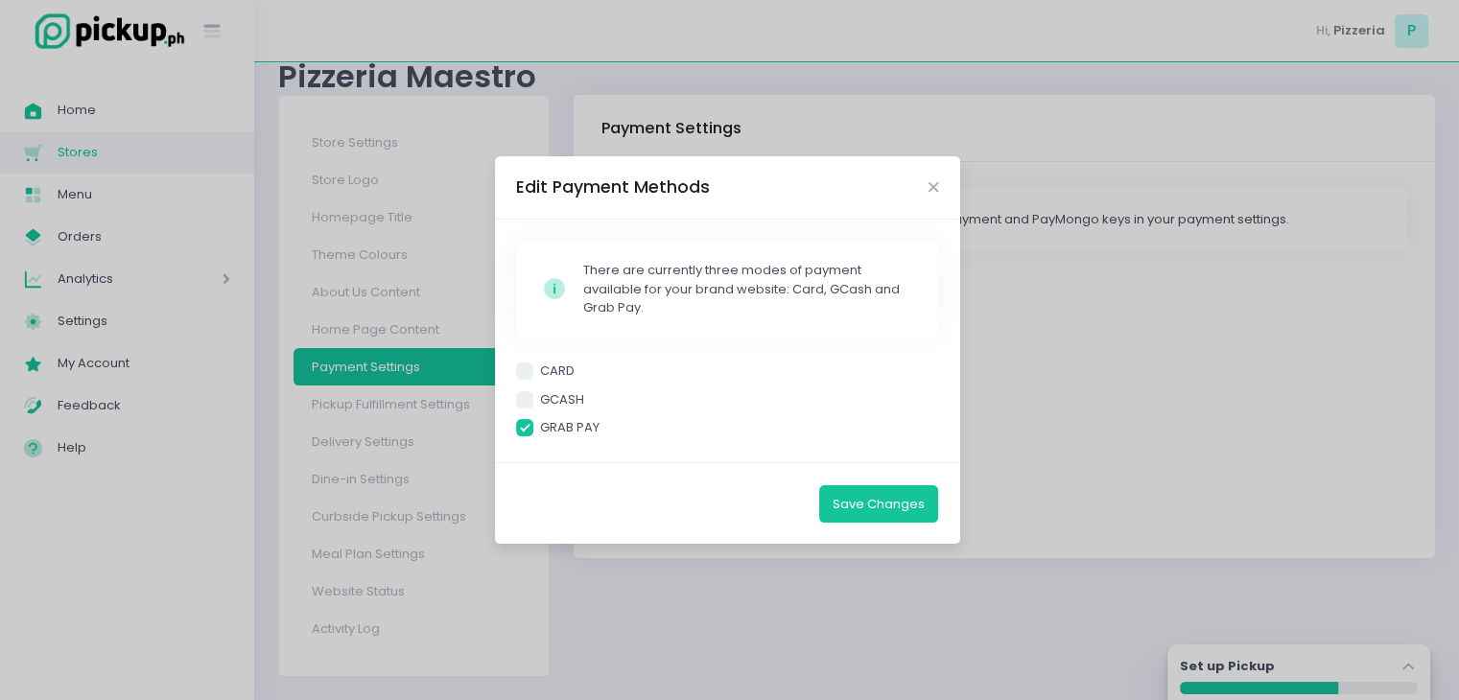
click at [522, 398] on span at bounding box center [524, 399] width 17 height 17
click at [540, 398] on input "GCASH" at bounding box center [546, 396] width 12 height 12
checkbox input "true"
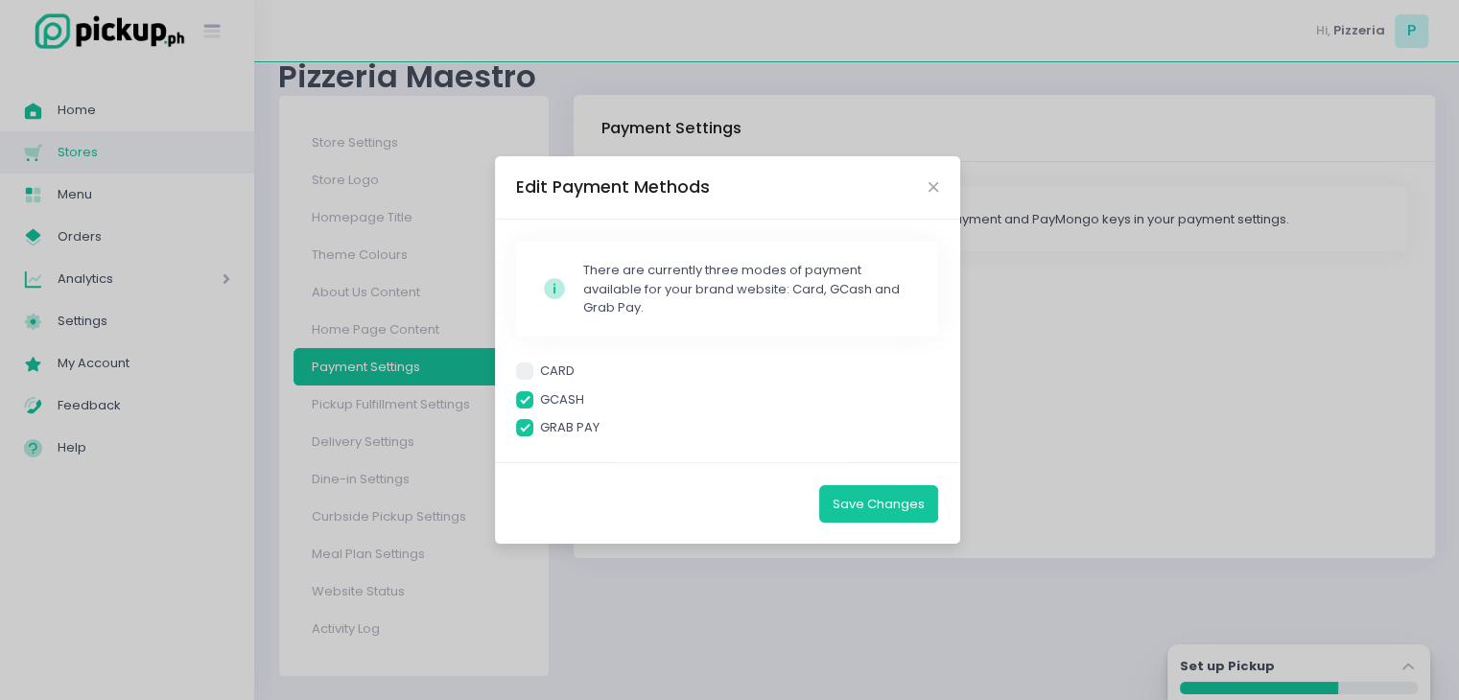
click at [528, 429] on span at bounding box center [524, 427] width 17 height 17
click at [540, 429] on input "GRAB PAY" at bounding box center [546, 424] width 12 height 12
checkbox input "false"
click at [852, 492] on button "Save Changes" at bounding box center [878, 503] width 119 height 36
checkbox input "true"
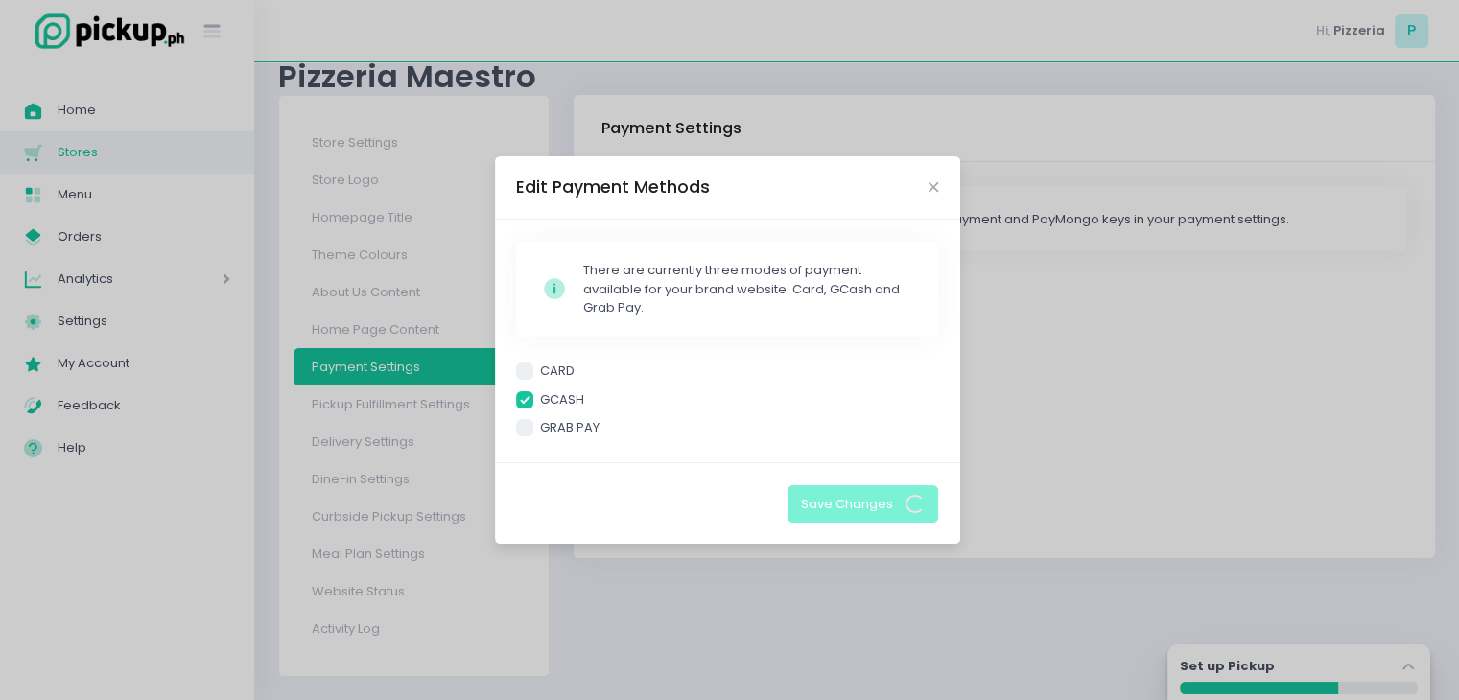
scroll to position [0, 0]
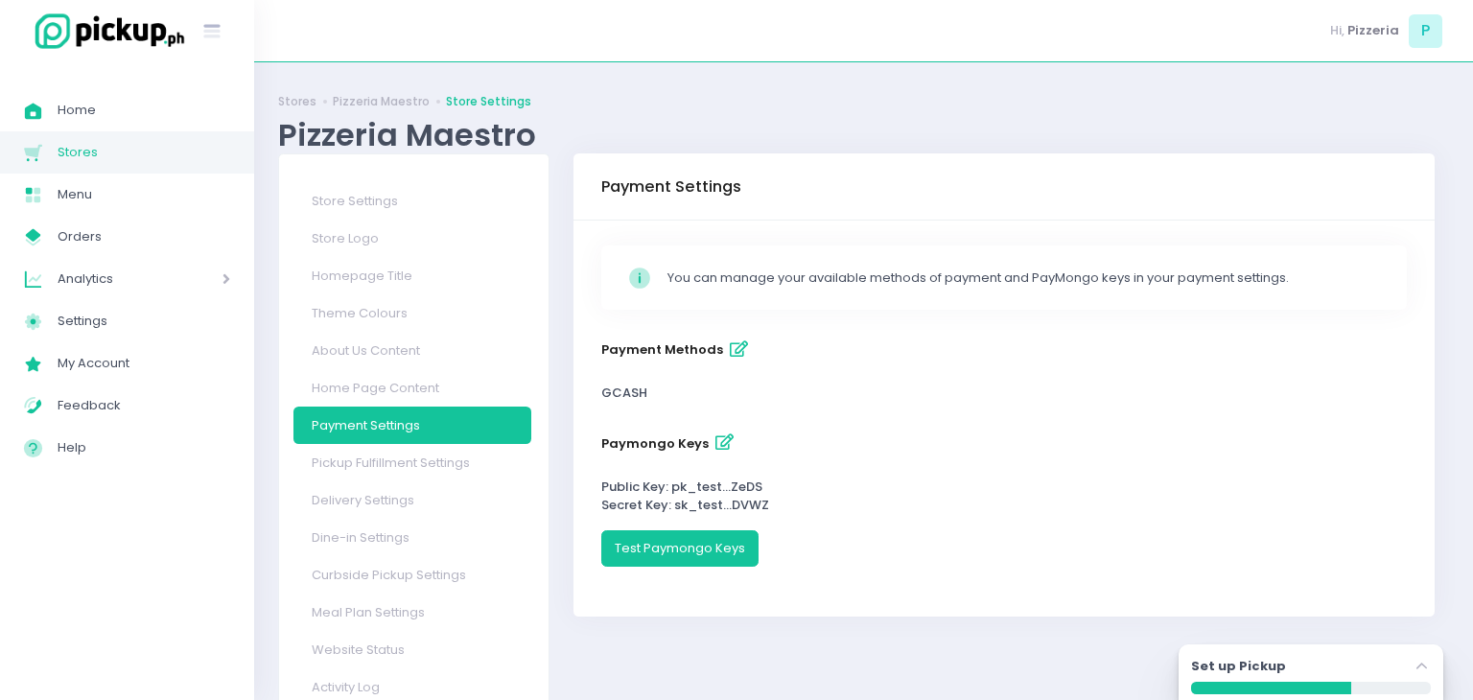
click at [746, 443] on div "Success! × You have successfully saved your changes. Ok Cancel" at bounding box center [736, 350] width 1473 height 700
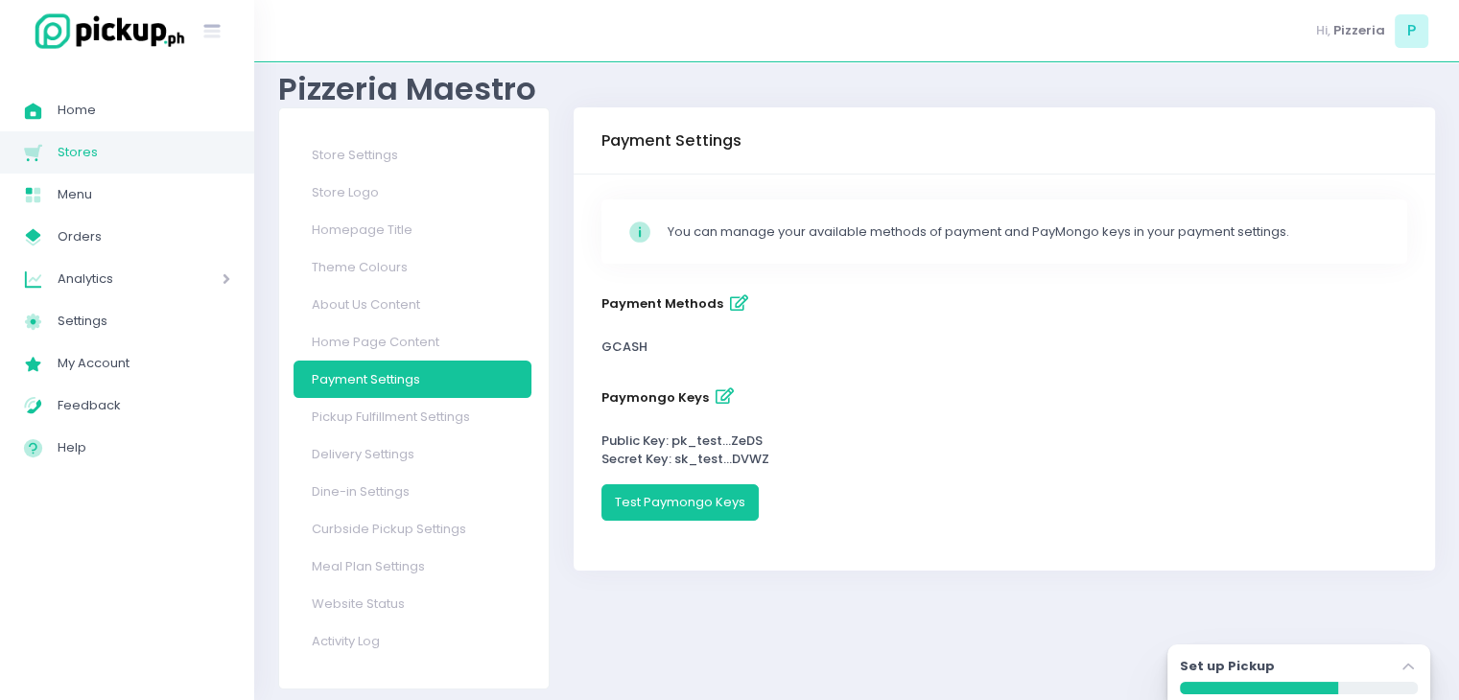
scroll to position [58, 0]
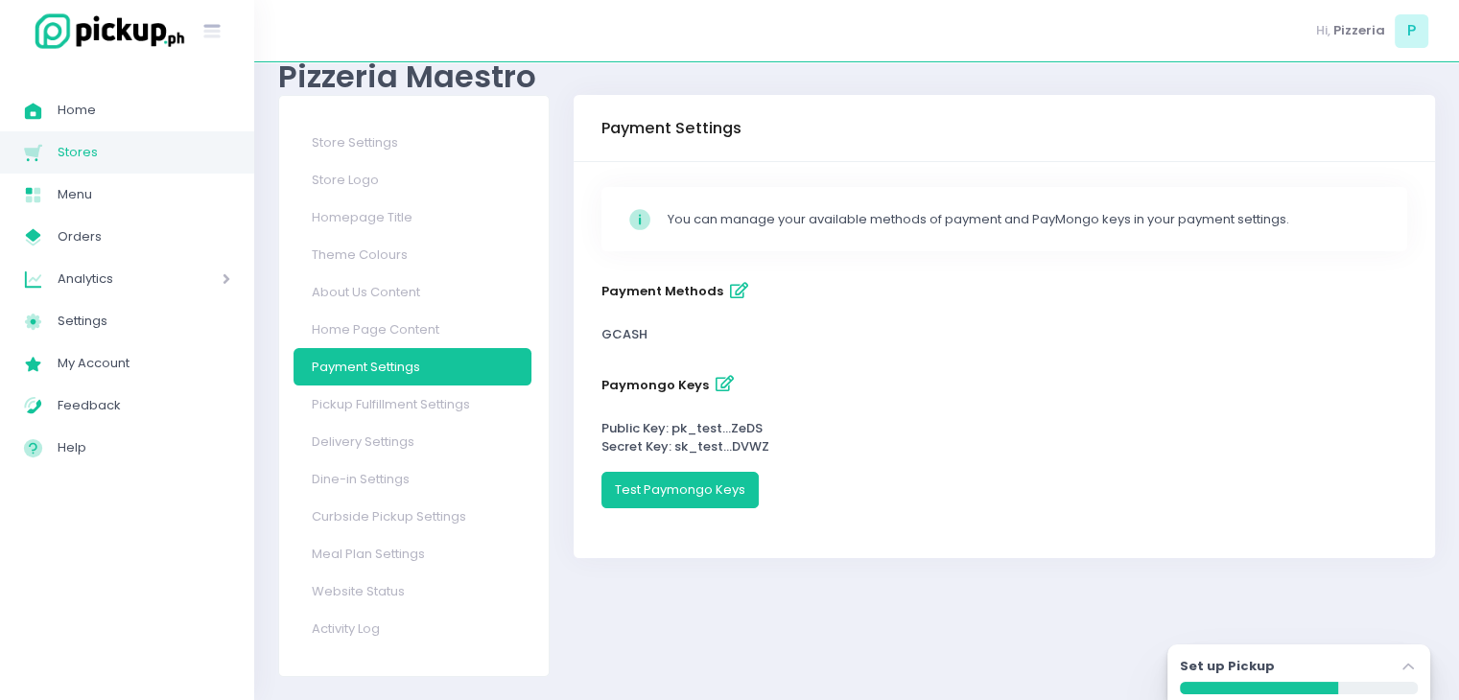
click at [269, 431] on div "Store Settings Store Logo Homepage Title Theme Colours About Us Content Home Pa…" at bounding box center [414, 386] width 295 height 582
click at [334, 446] on link "Delivery Settings" at bounding box center [412, 441] width 238 height 37
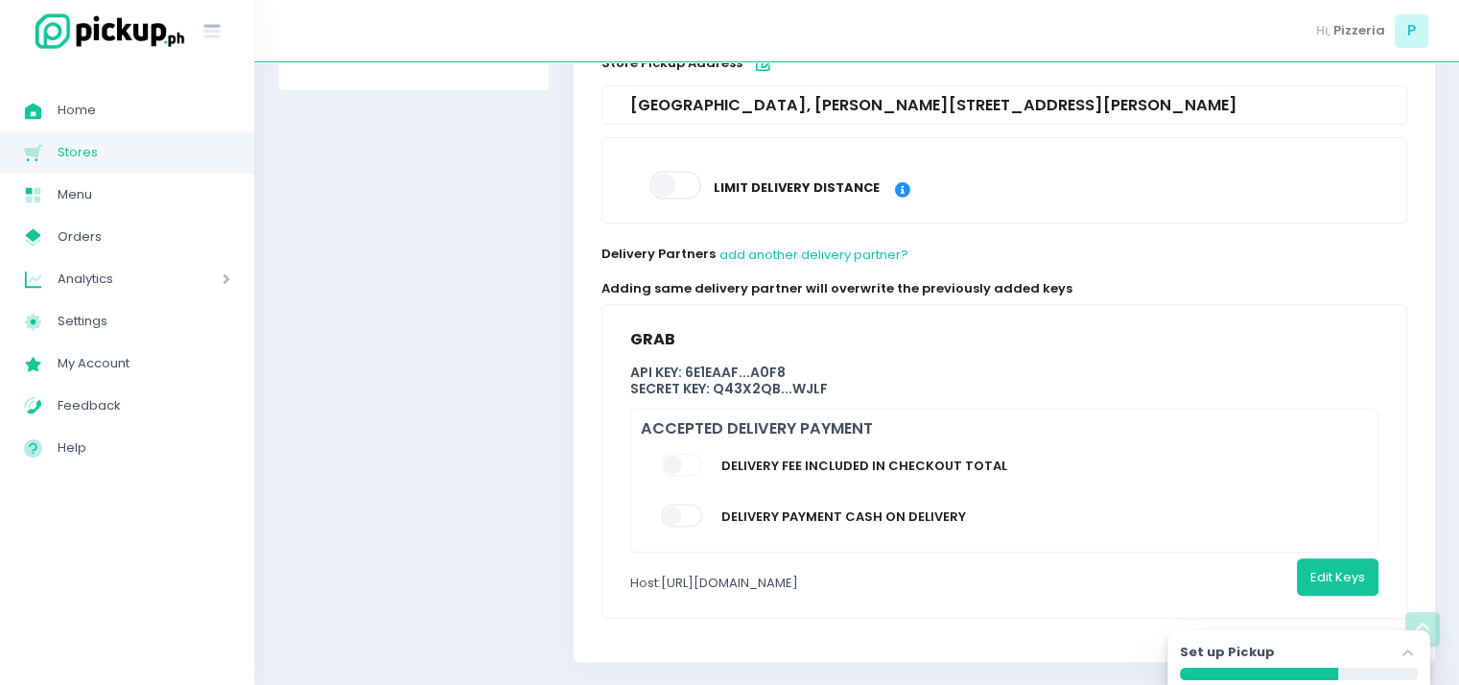
scroll to position [644, 0]
click at [692, 189] on span at bounding box center [676, 185] width 55 height 29
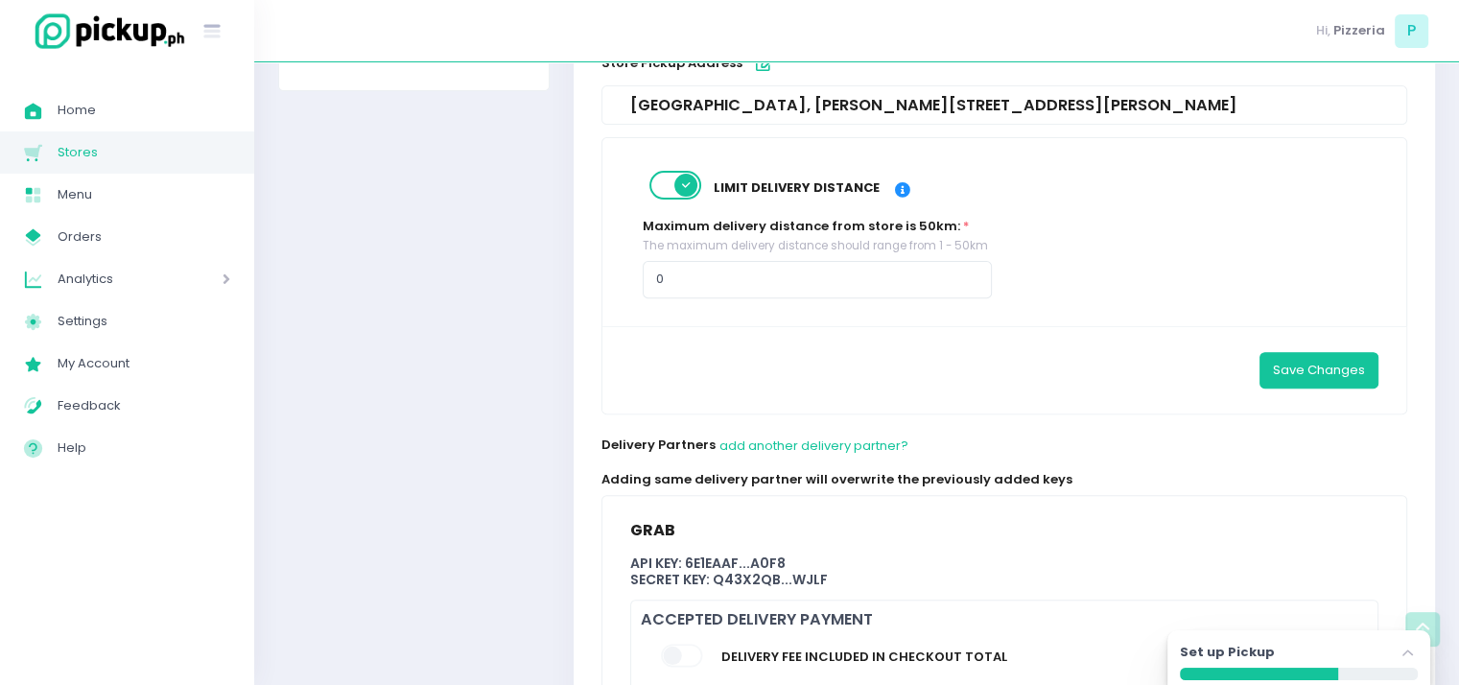
click at [692, 189] on span at bounding box center [676, 185] width 55 height 29
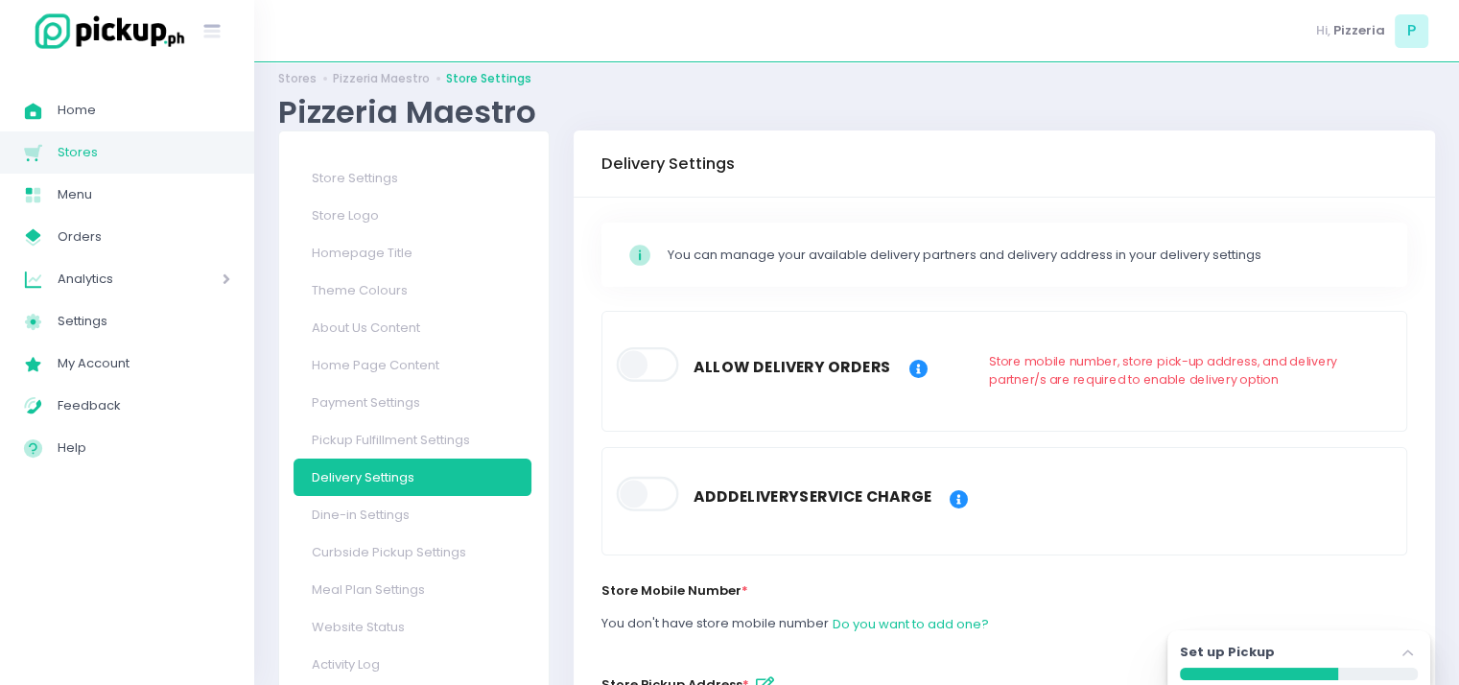
scroll to position [0, 0]
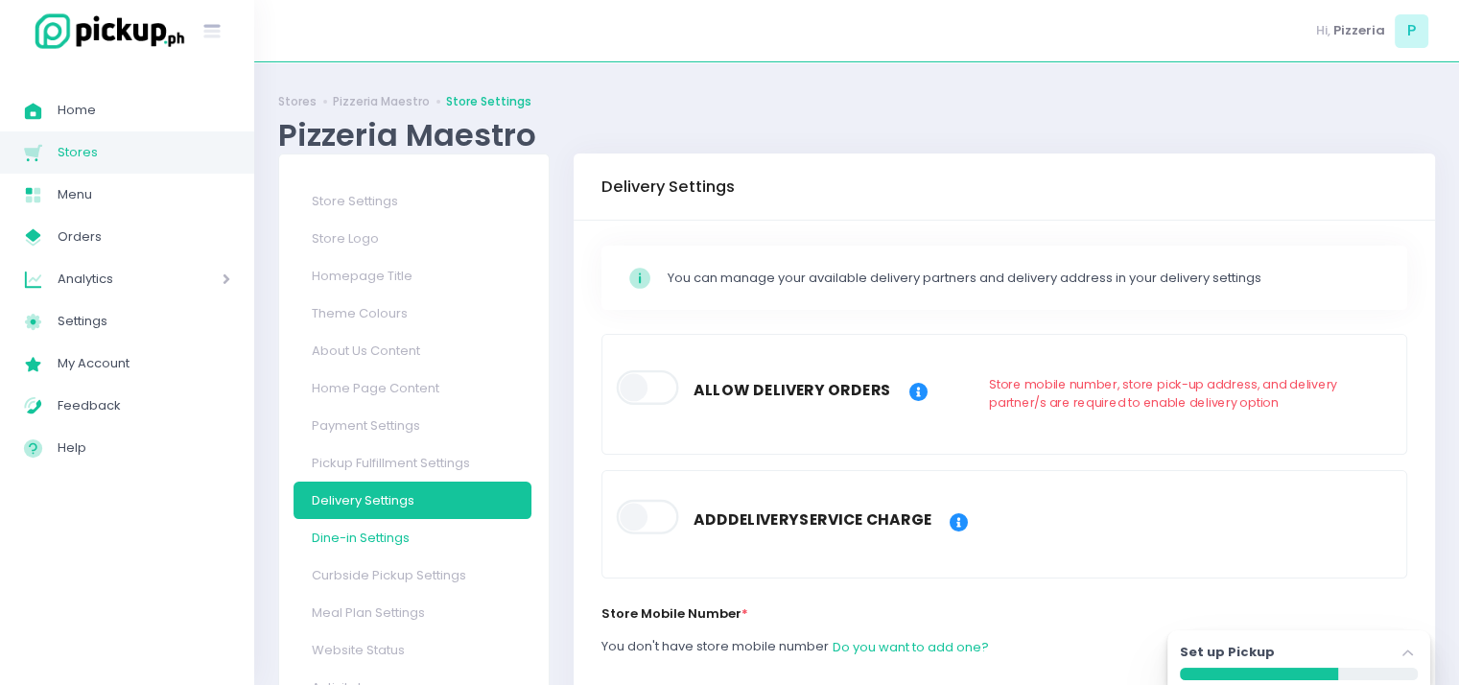
click at [330, 537] on link "Dine-in Settings" at bounding box center [412, 537] width 238 height 37
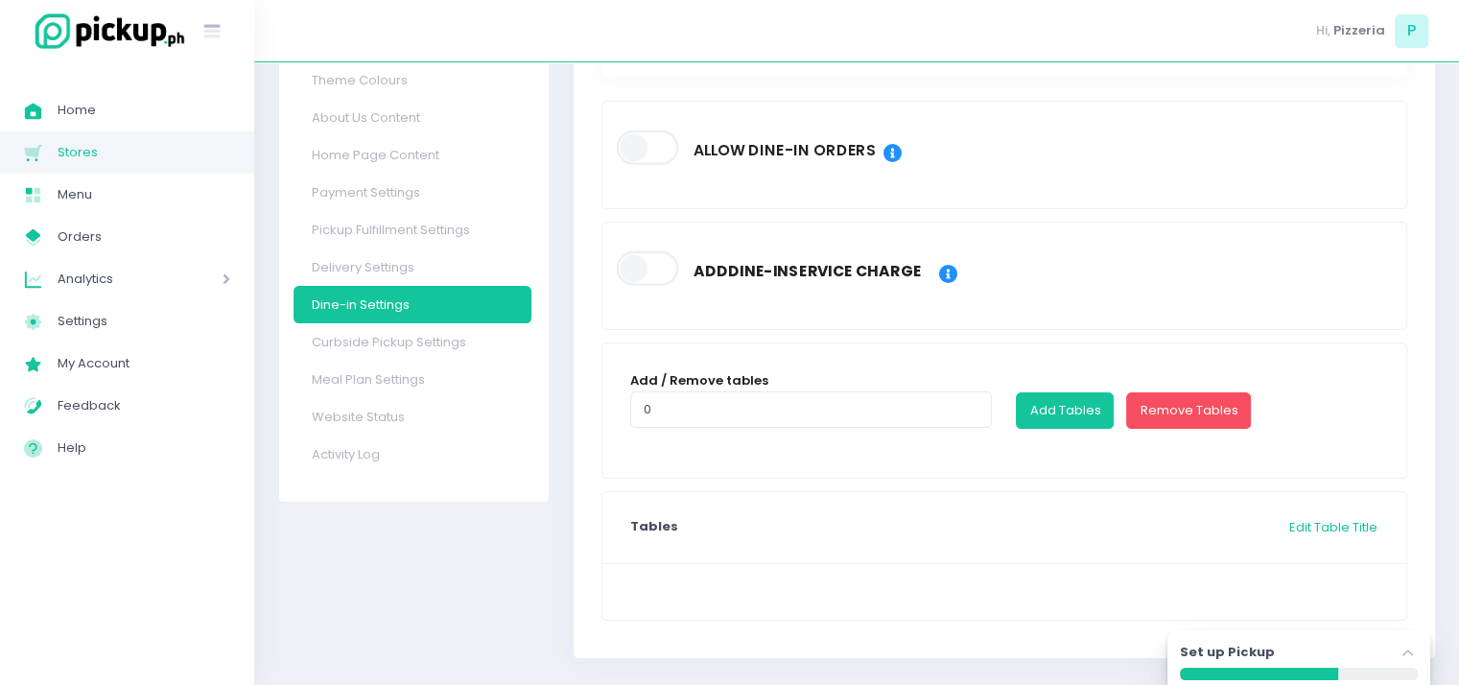
scroll to position [234, 0]
click at [736, 398] on input "0" at bounding box center [811, 408] width 362 height 36
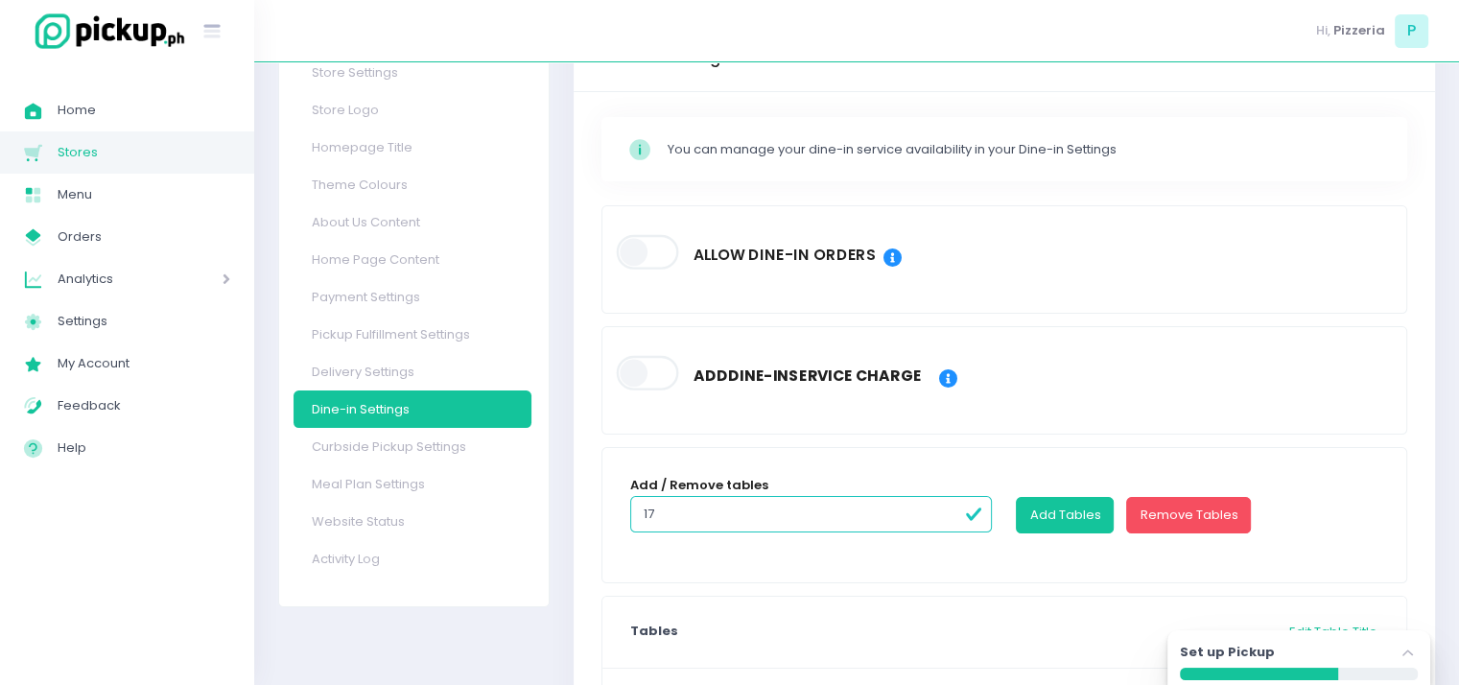
scroll to position [96, 0]
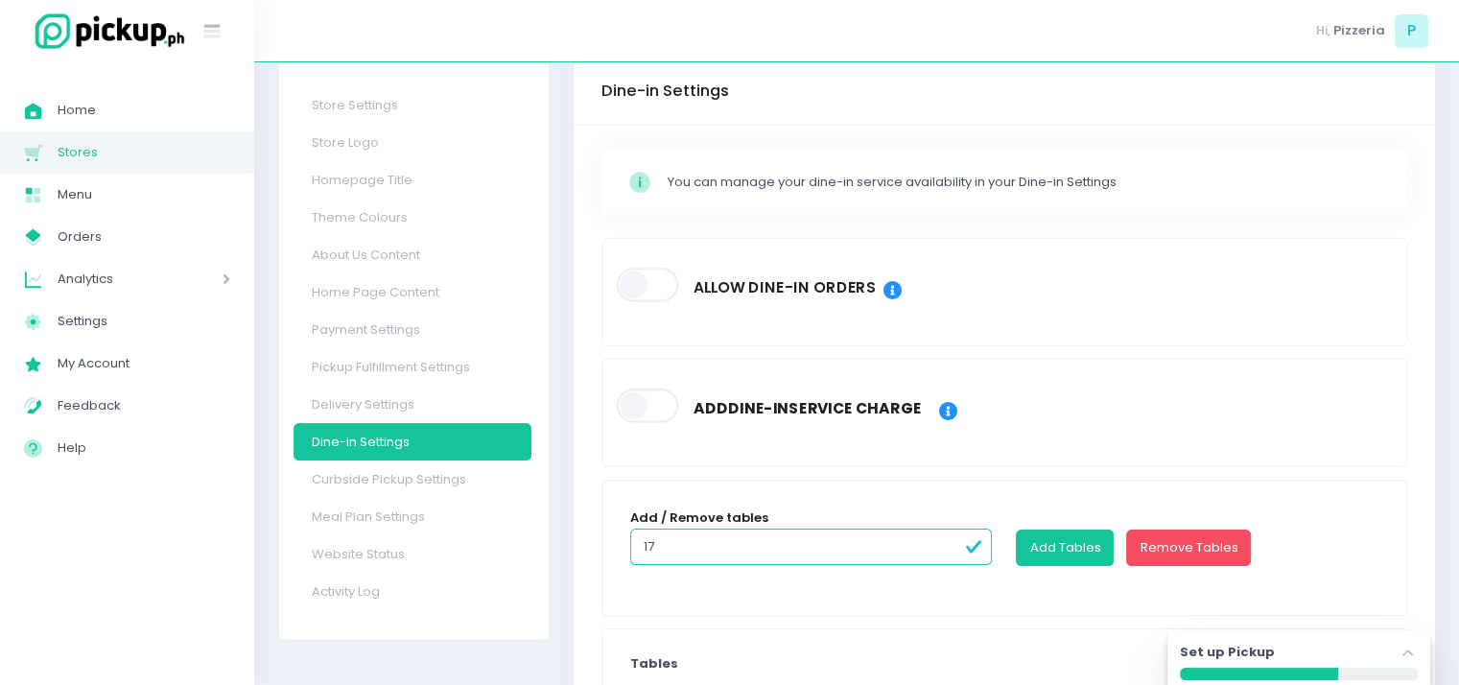
click at [658, 294] on span at bounding box center [648, 285] width 65 height 35
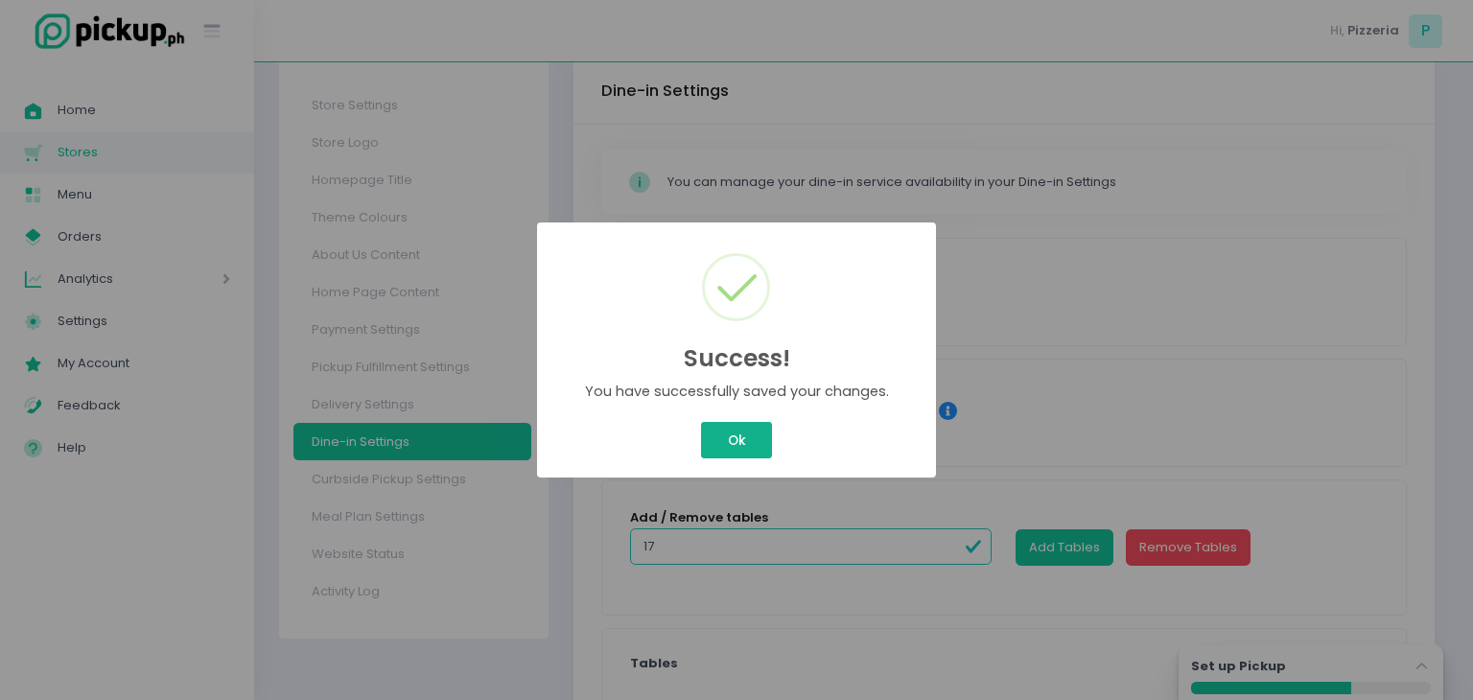
click at [738, 439] on button "Ok" at bounding box center [736, 440] width 71 height 36
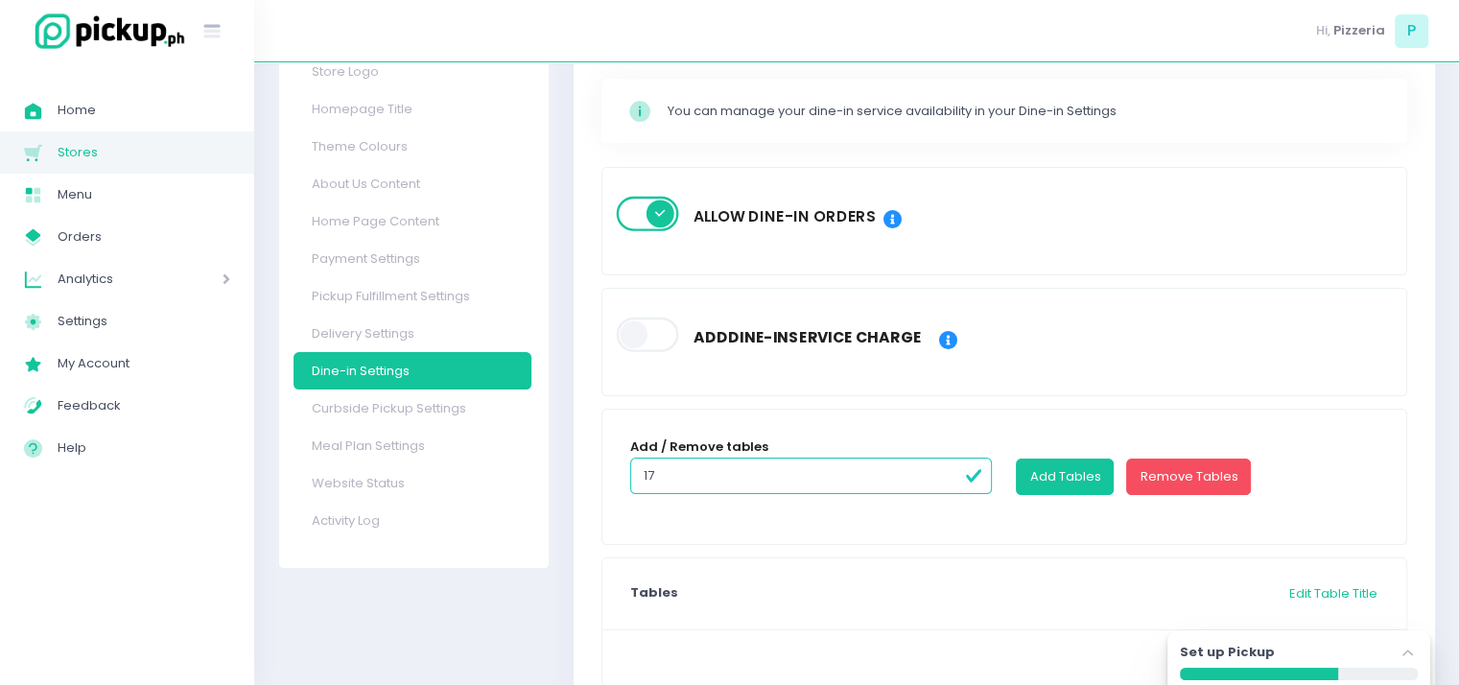
scroll to position [168, 0]
click at [740, 462] on input "17" at bounding box center [811, 474] width 362 height 36
type input "1"
type input "4"
click at [1078, 473] on button "Add Tables" at bounding box center [1065, 475] width 98 height 36
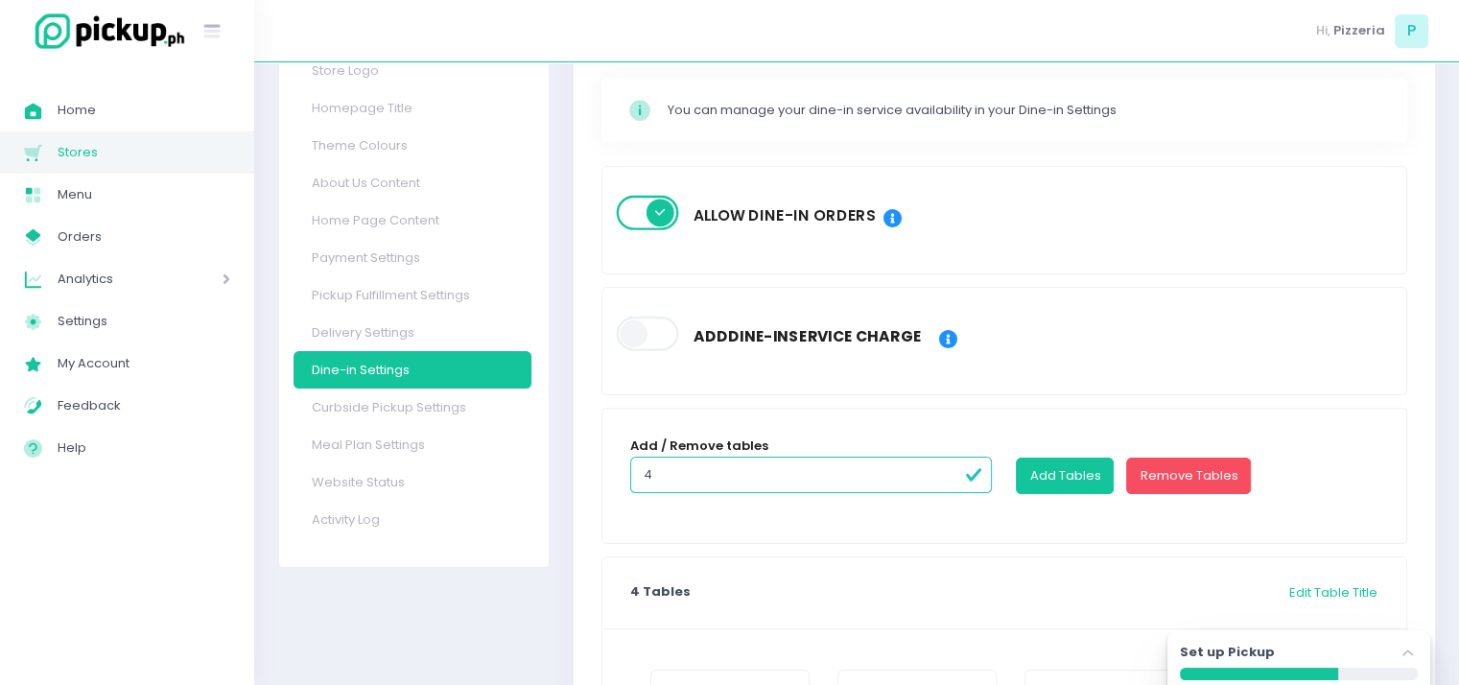
click at [642, 340] on span at bounding box center [648, 333] width 65 height 35
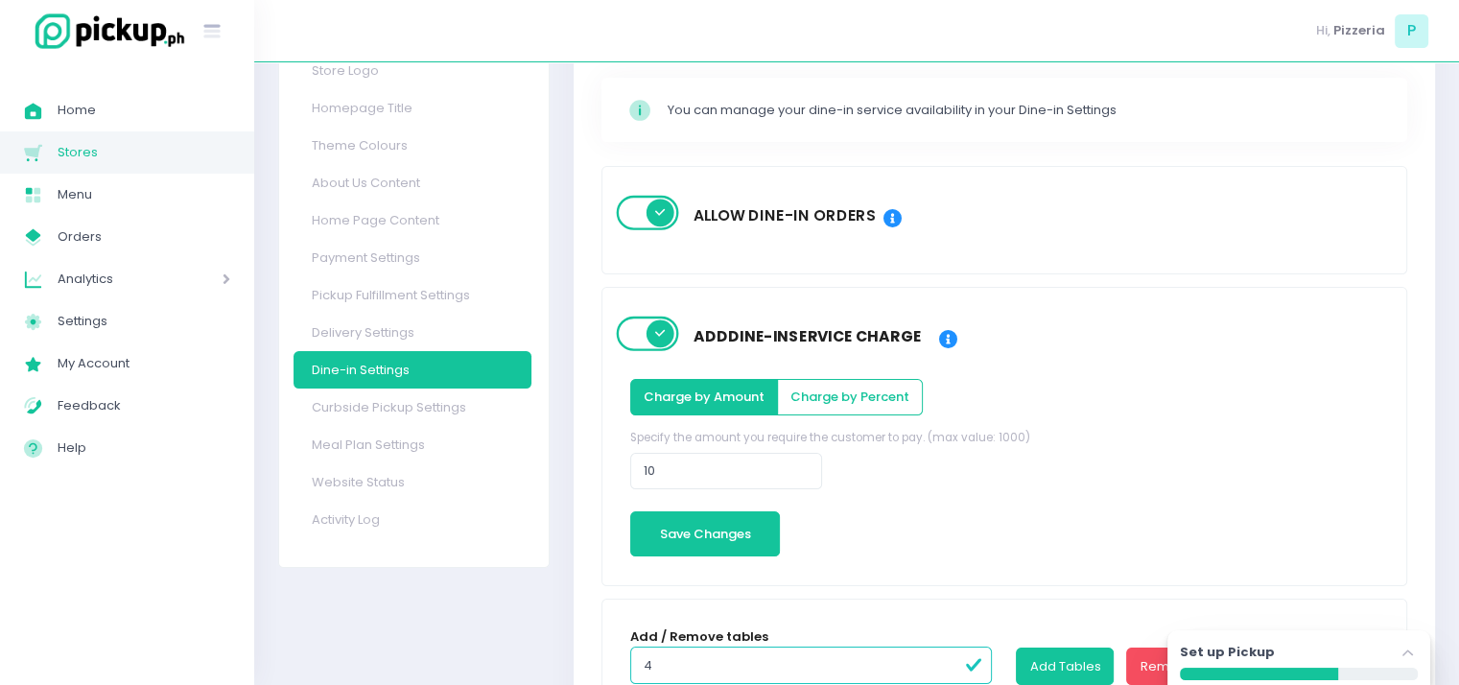
click at [642, 340] on span at bounding box center [648, 333] width 65 height 35
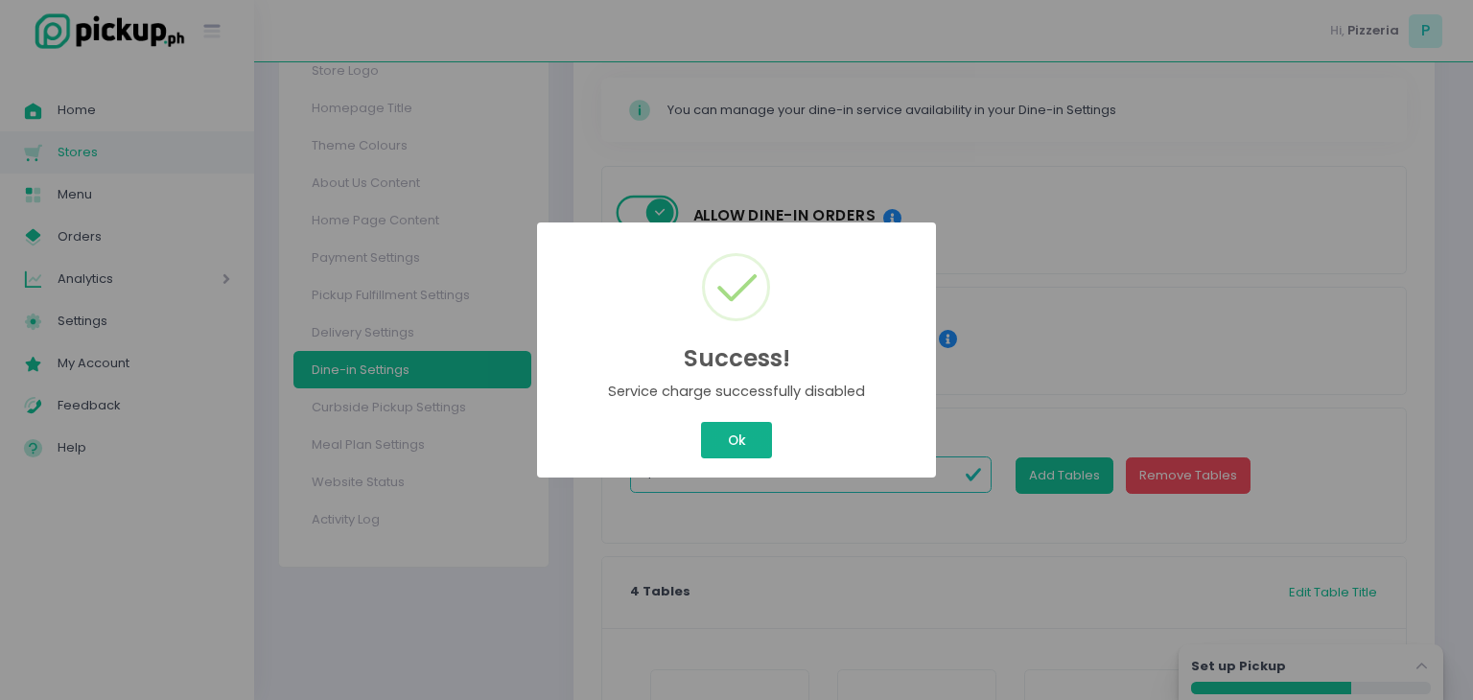
click at [720, 439] on button "Ok" at bounding box center [736, 440] width 71 height 36
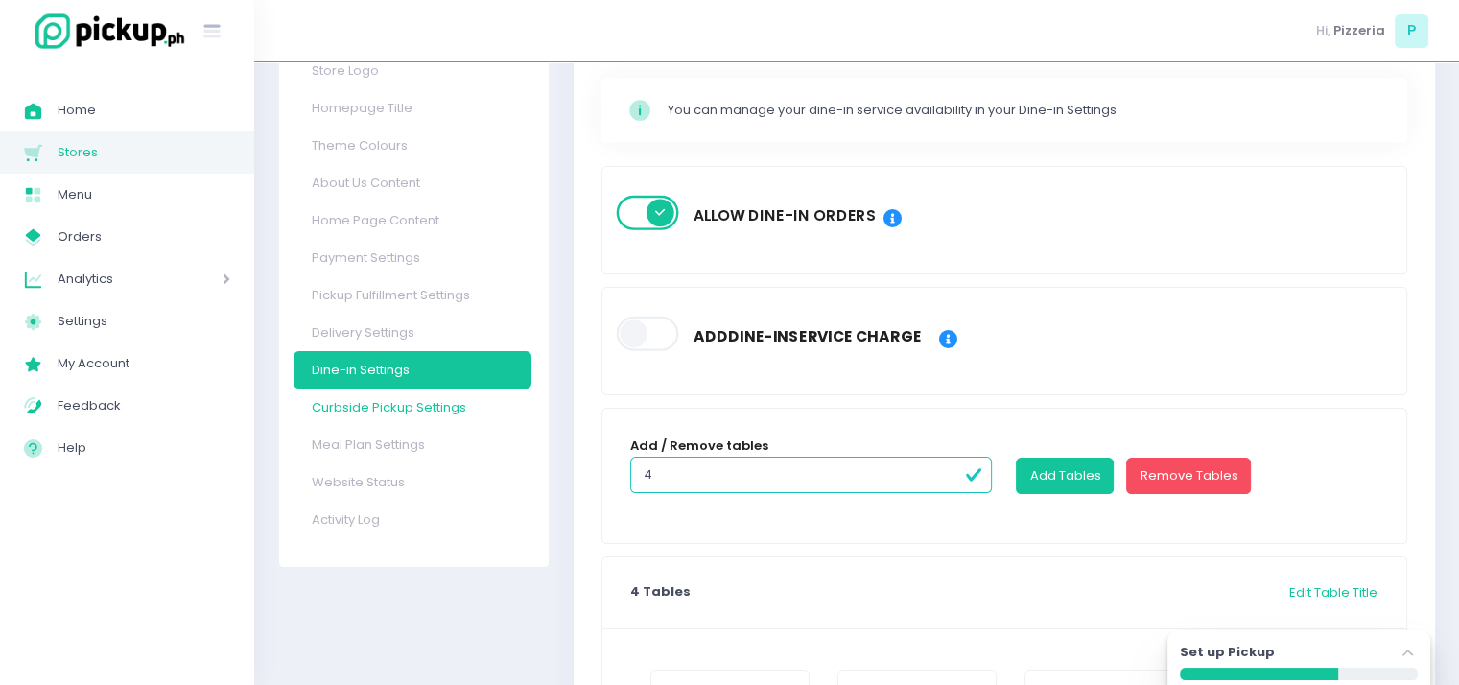
click at [399, 423] on link "Curbside Pickup Settings" at bounding box center [412, 406] width 238 height 37
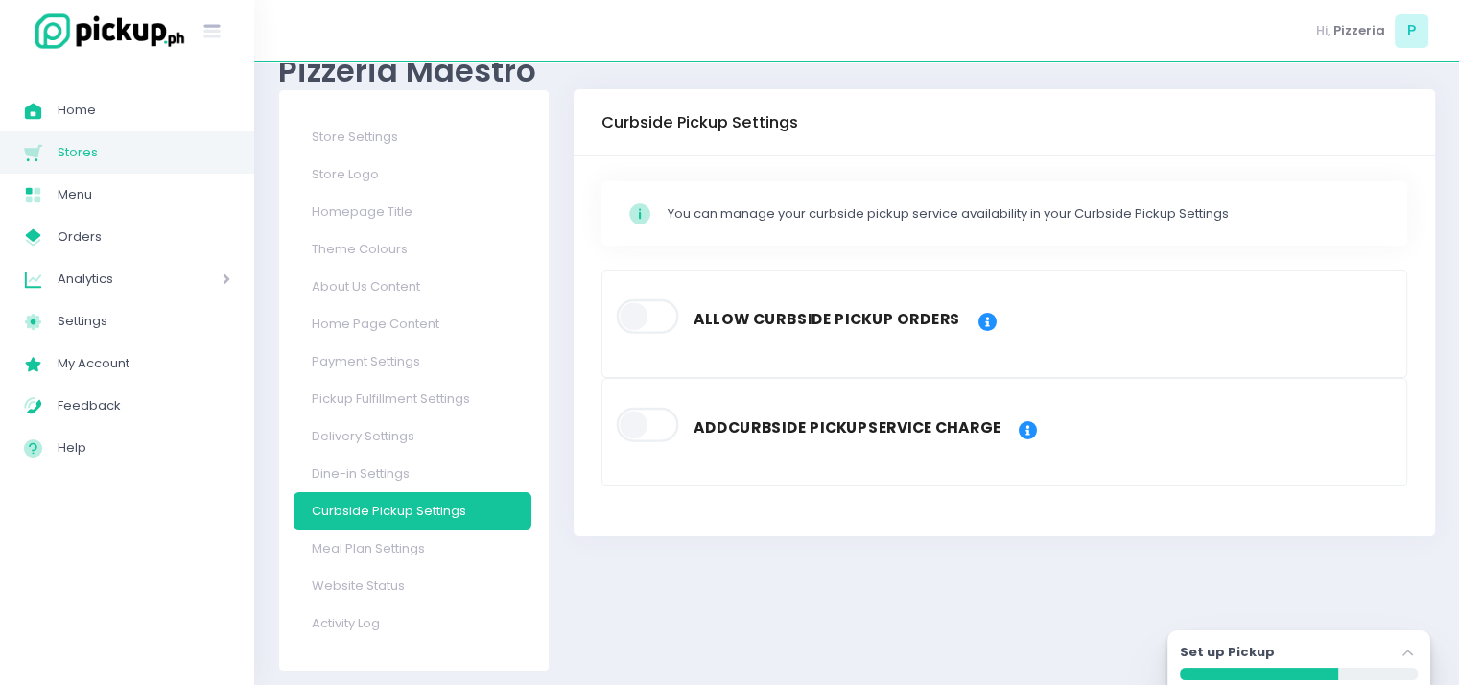
scroll to position [65, 0]
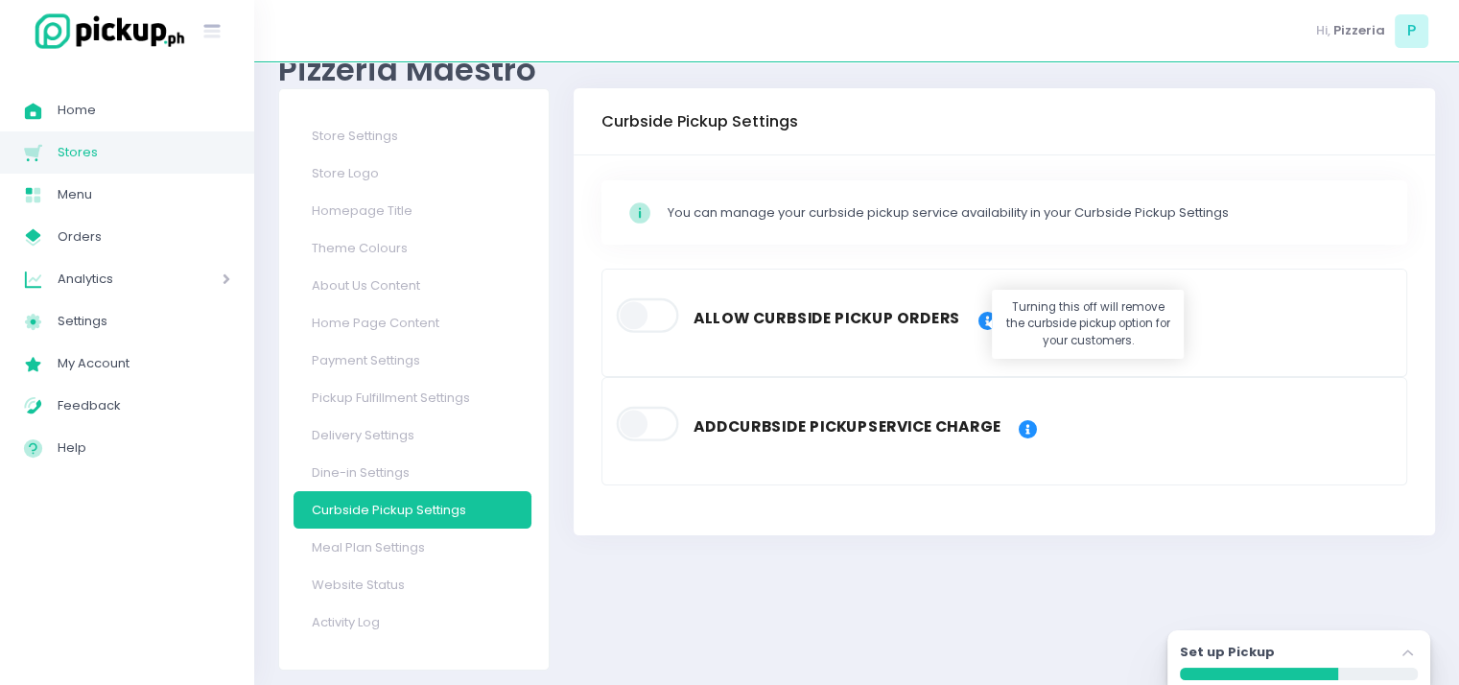
click at [978, 318] on icon at bounding box center [987, 321] width 18 height 19
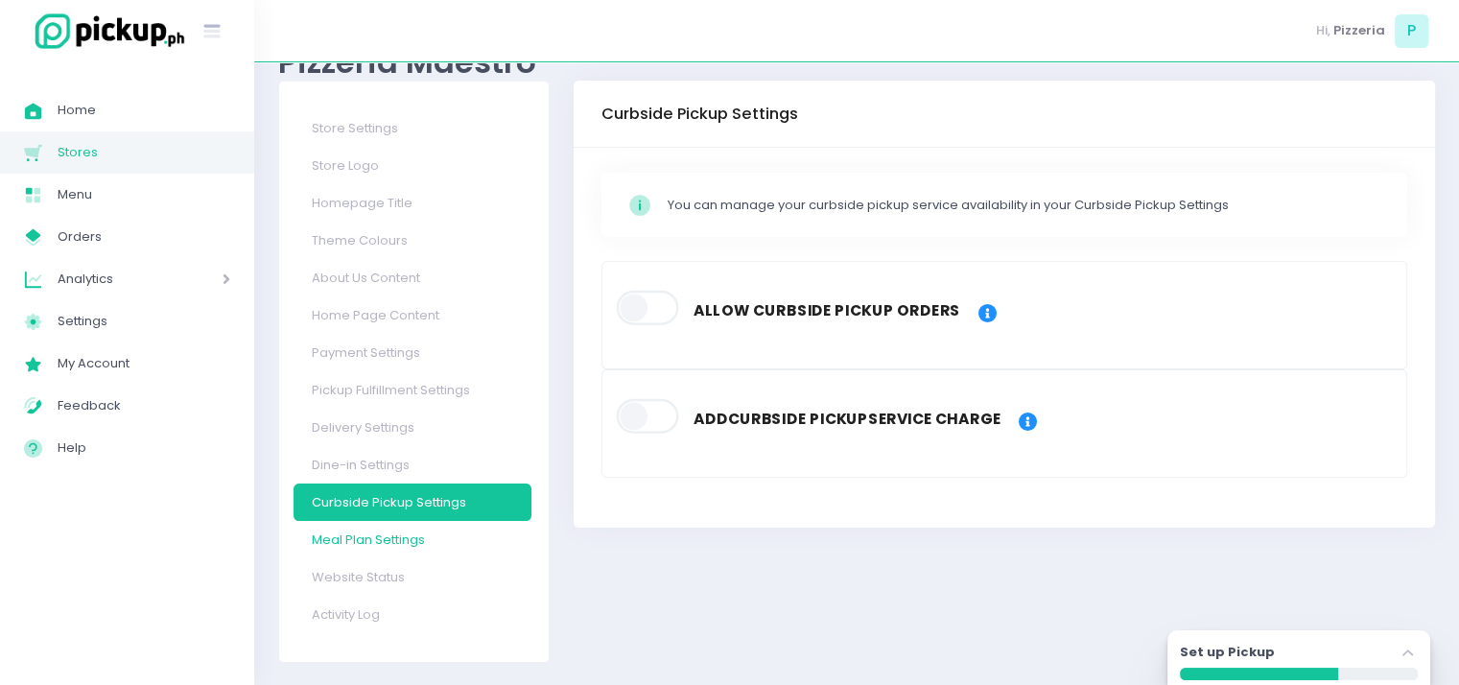
click at [386, 549] on link "Meal Plan Settings" at bounding box center [412, 539] width 238 height 37
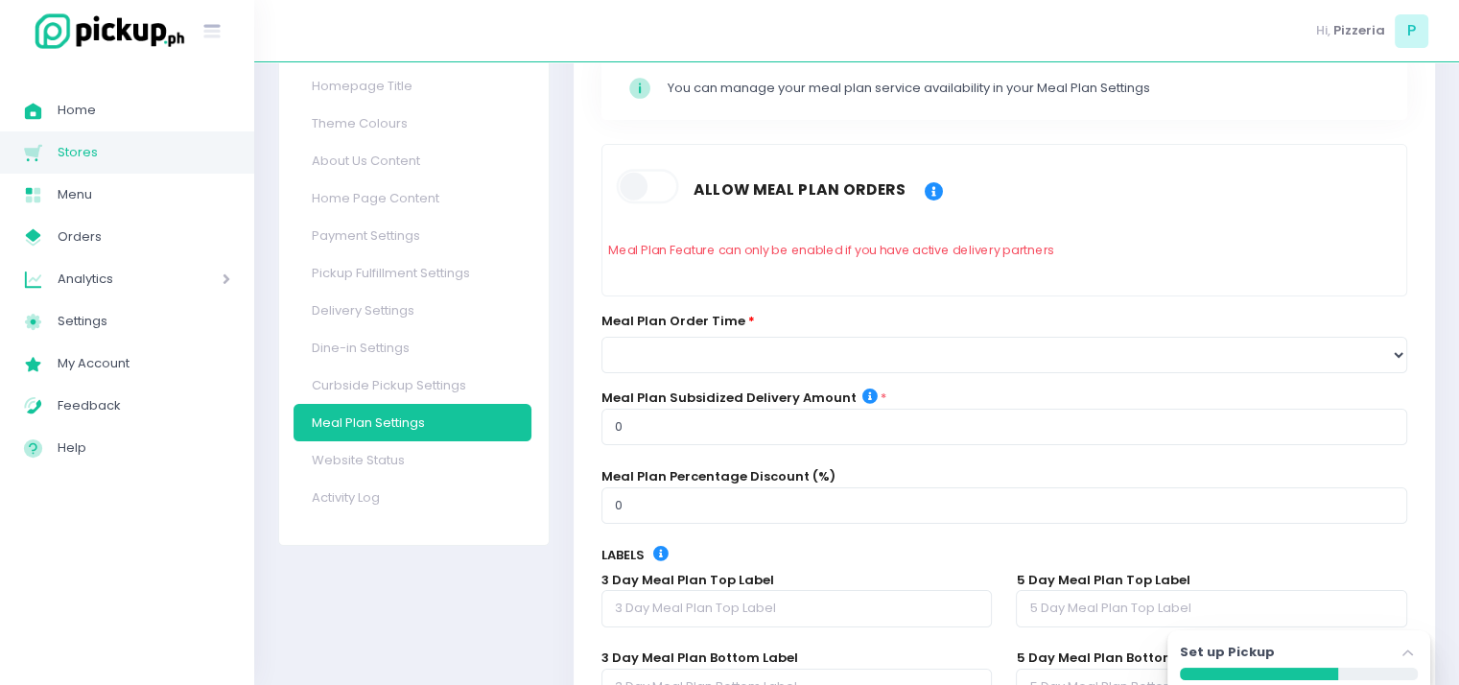
scroll to position [186, 0]
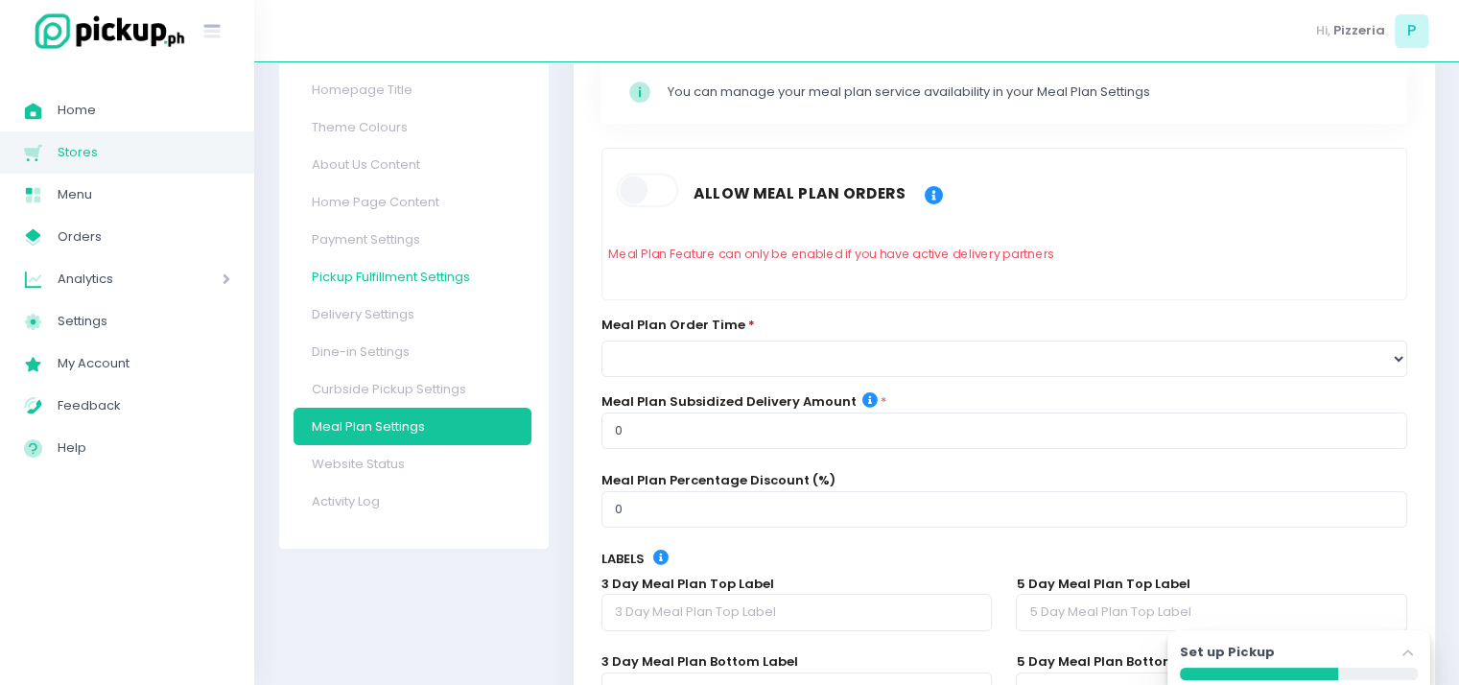
click at [377, 262] on link "Pickup Fulfillment Settings" at bounding box center [412, 276] width 238 height 37
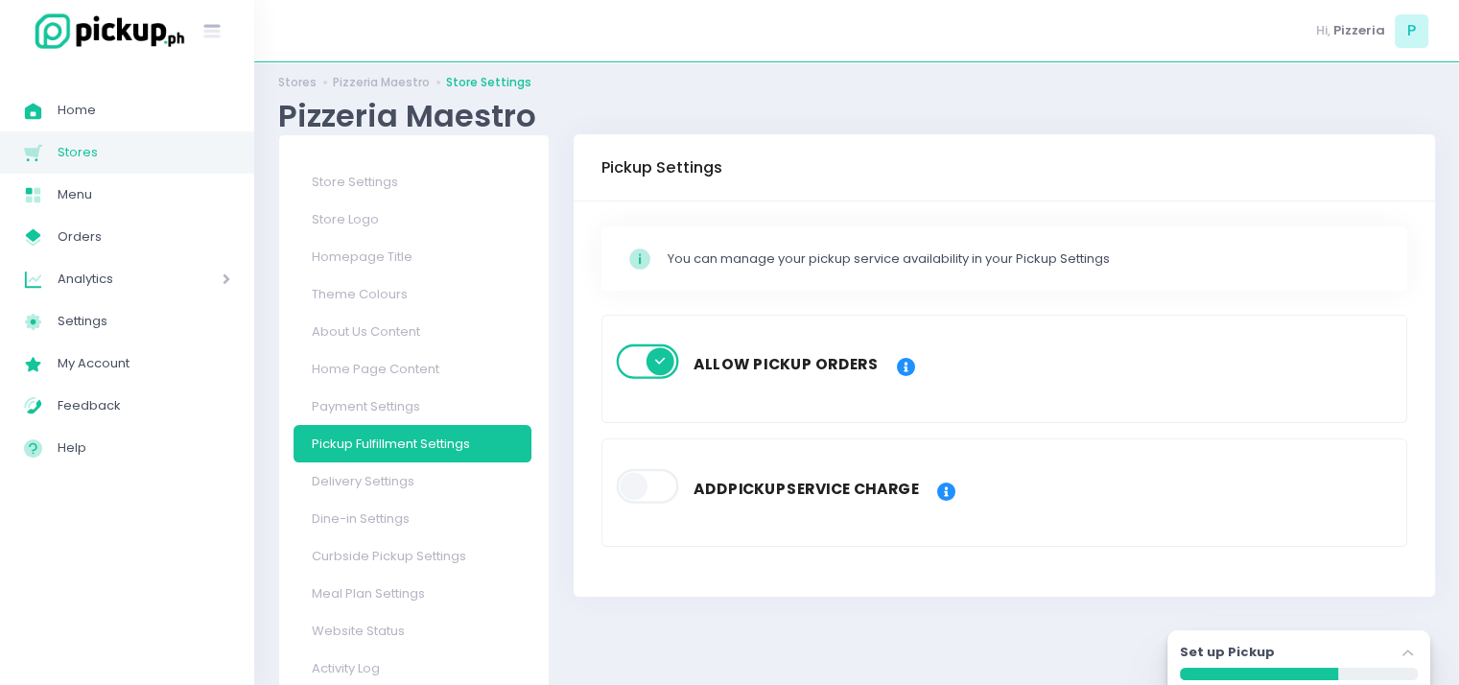
scroll to position [23, 0]
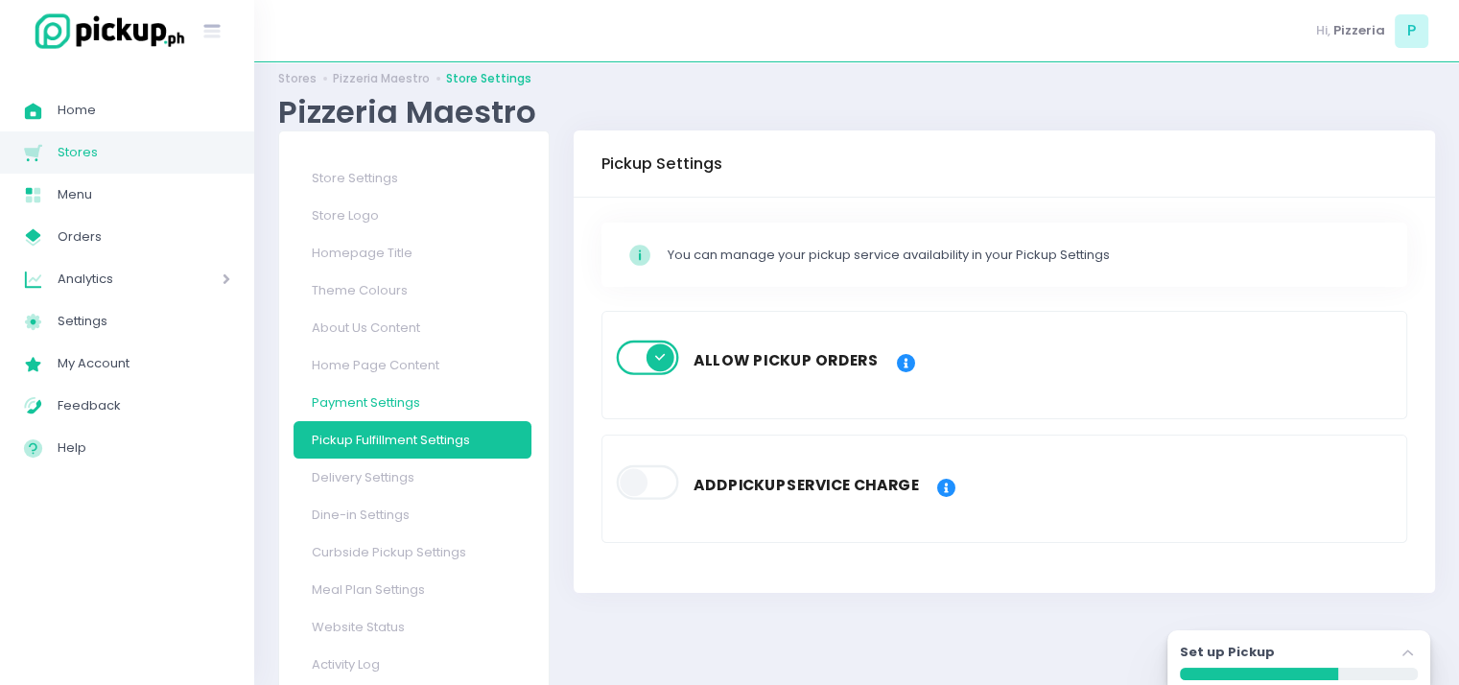
click at [327, 405] on link "Payment Settings" at bounding box center [412, 402] width 238 height 37
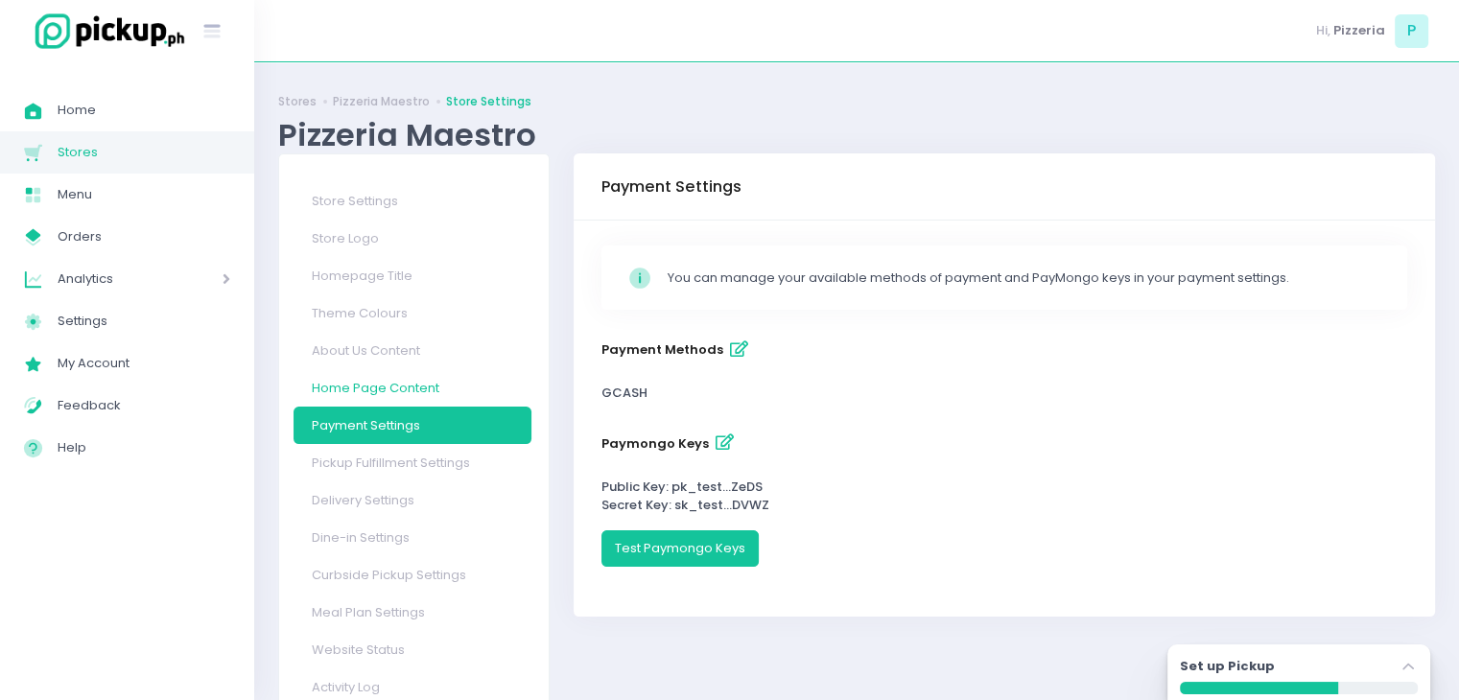
click at [338, 373] on link "Home Page Content" at bounding box center [412, 387] width 238 height 37
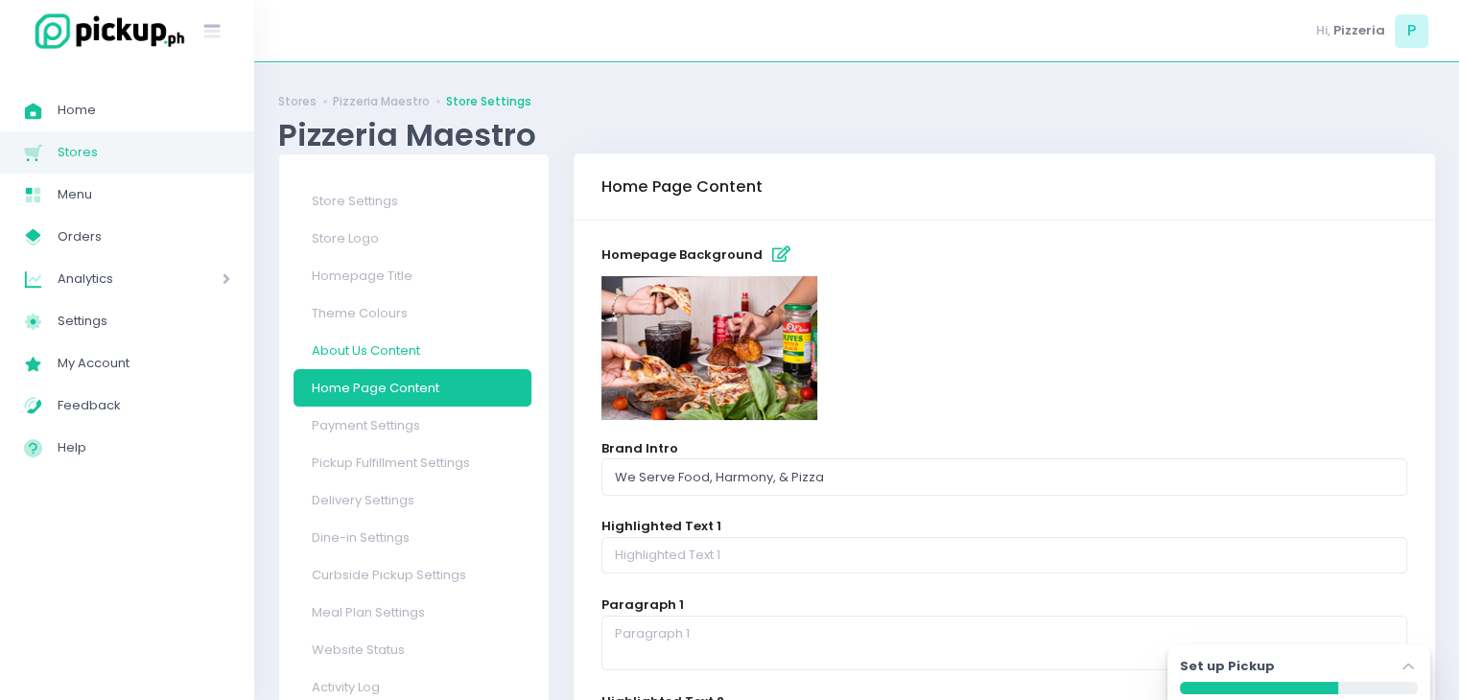
click at [368, 341] on link "About Us Content" at bounding box center [412, 350] width 238 height 37
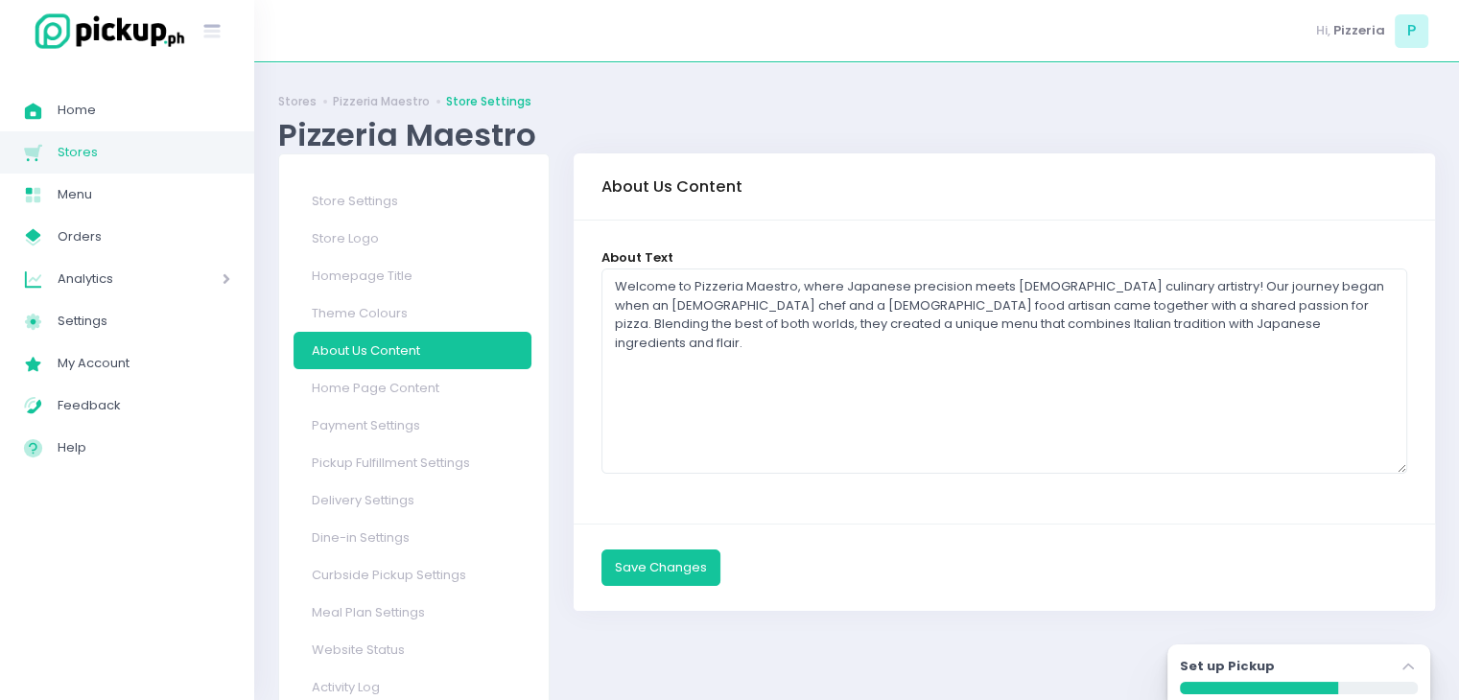
scroll to position [12, 0]
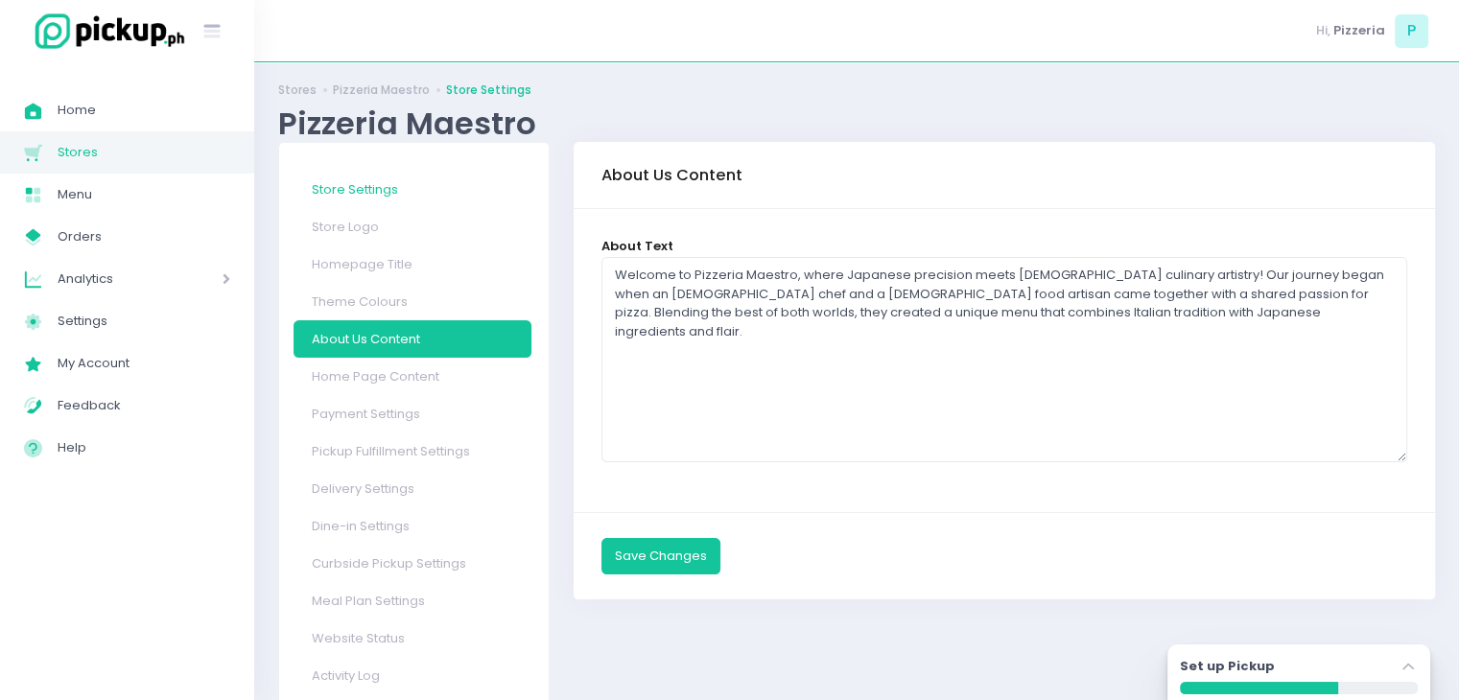
click at [355, 185] on link "Store Settings" at bounding box center [412, 189] width 238 height 37
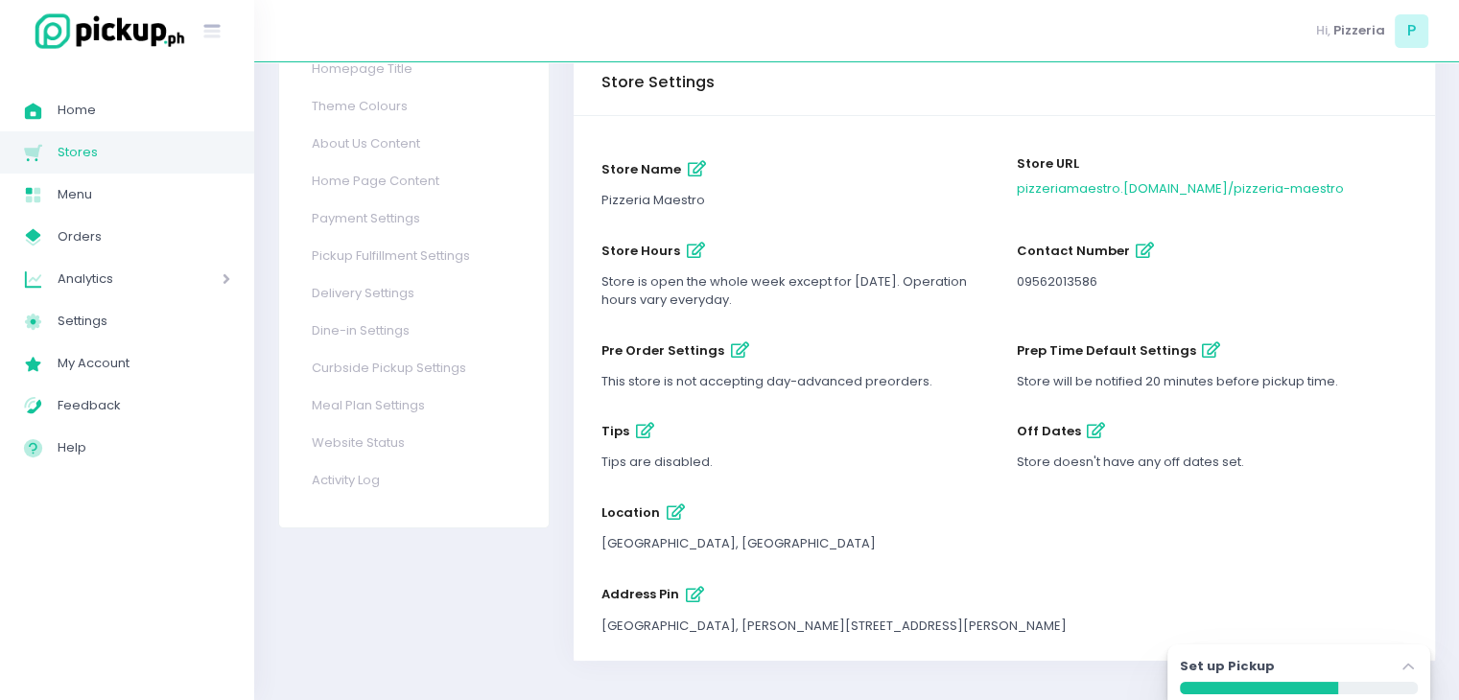
scroll to position [216, 0]
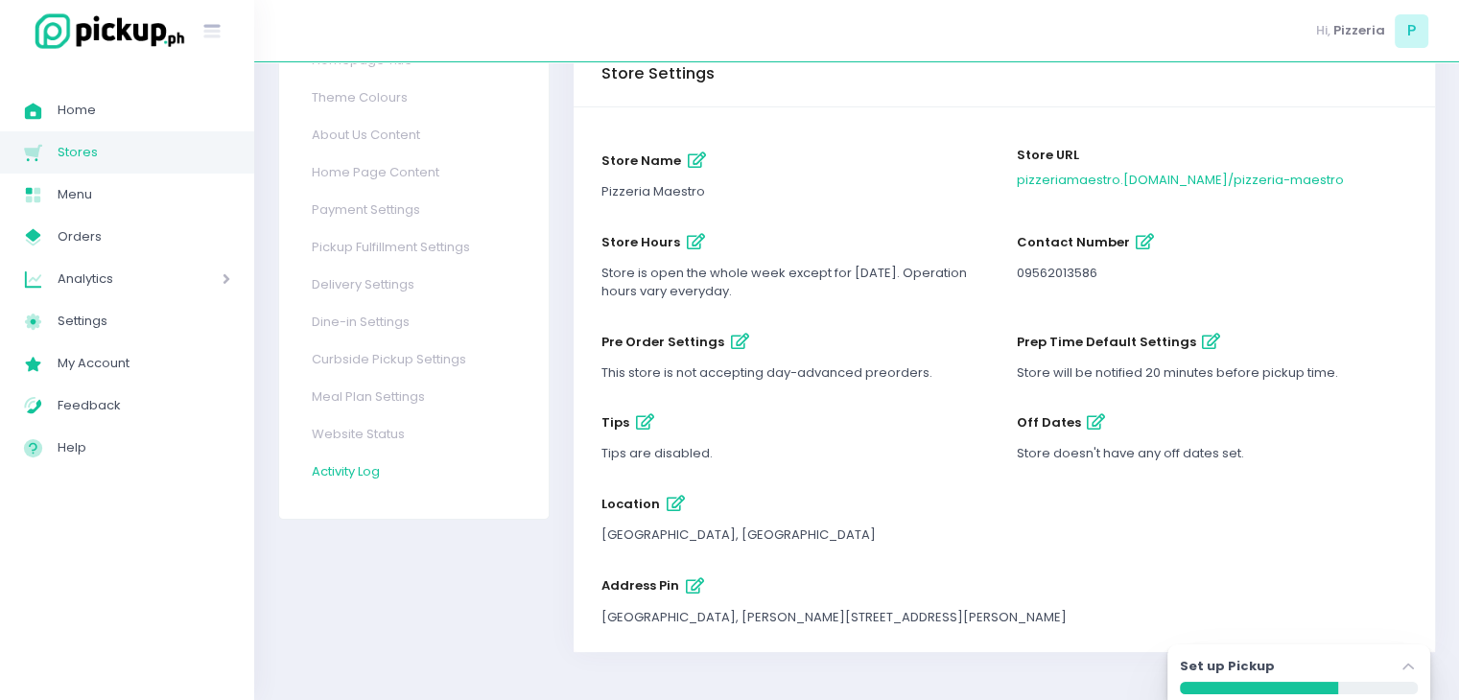
click at [385, 456] on link "Activity Log" at bounding box center [412, 471] width 238 height 37
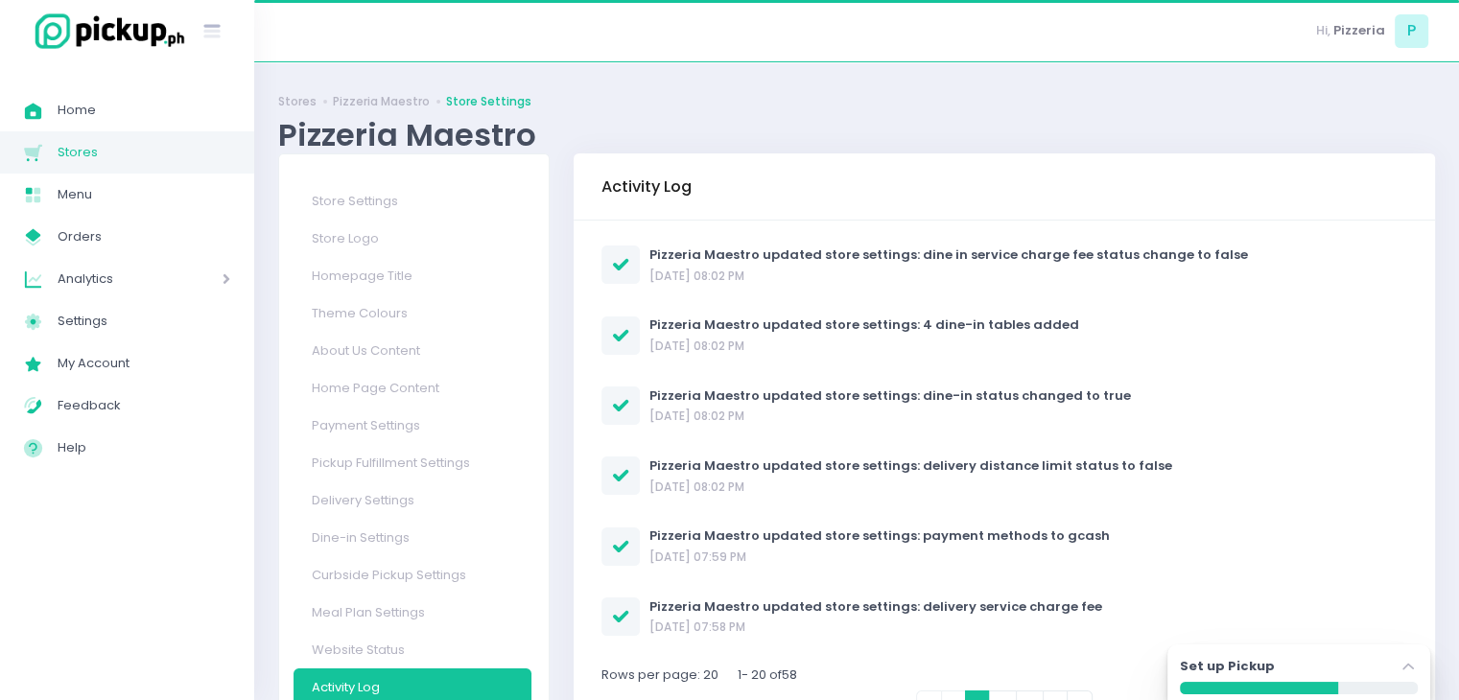
click at [385, 456] on link "Pickup Fulfillment Settings" at bounding box center [412, 462] width 238 height 37
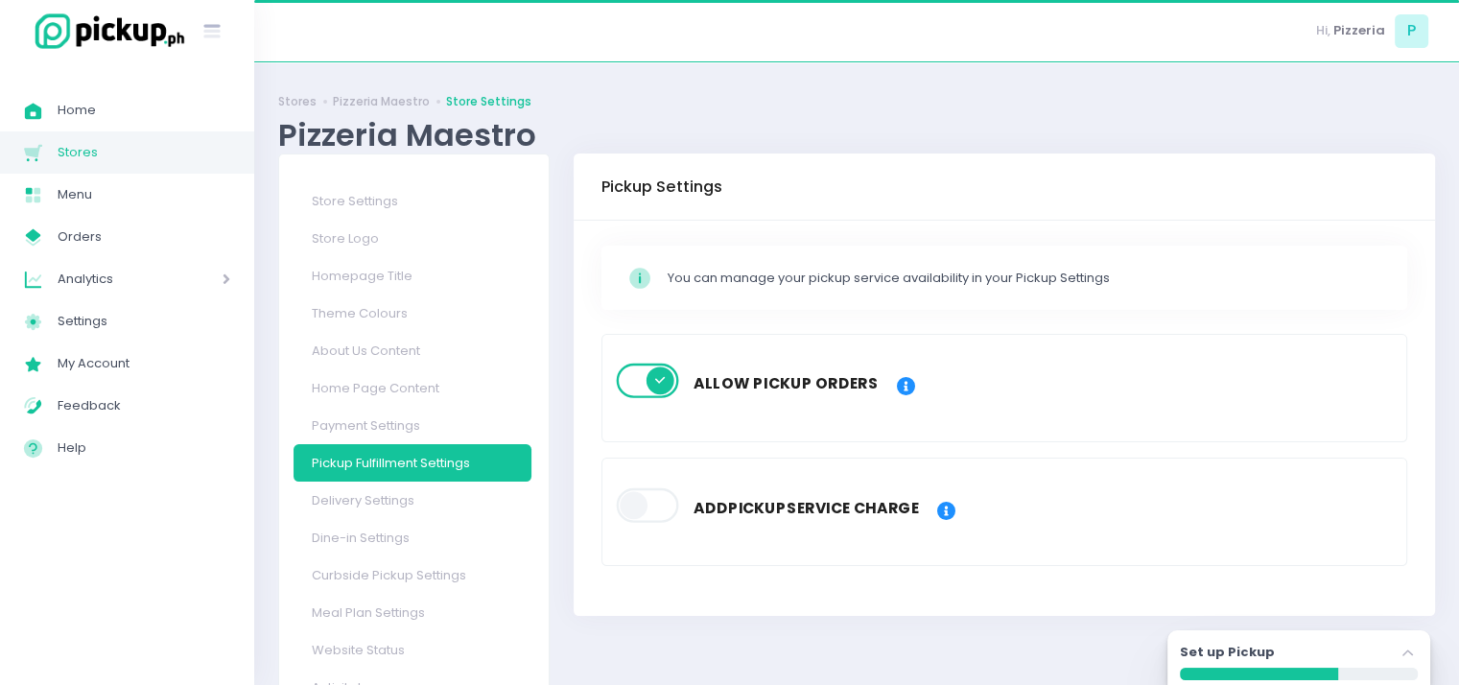
scroll to position [73, 0]
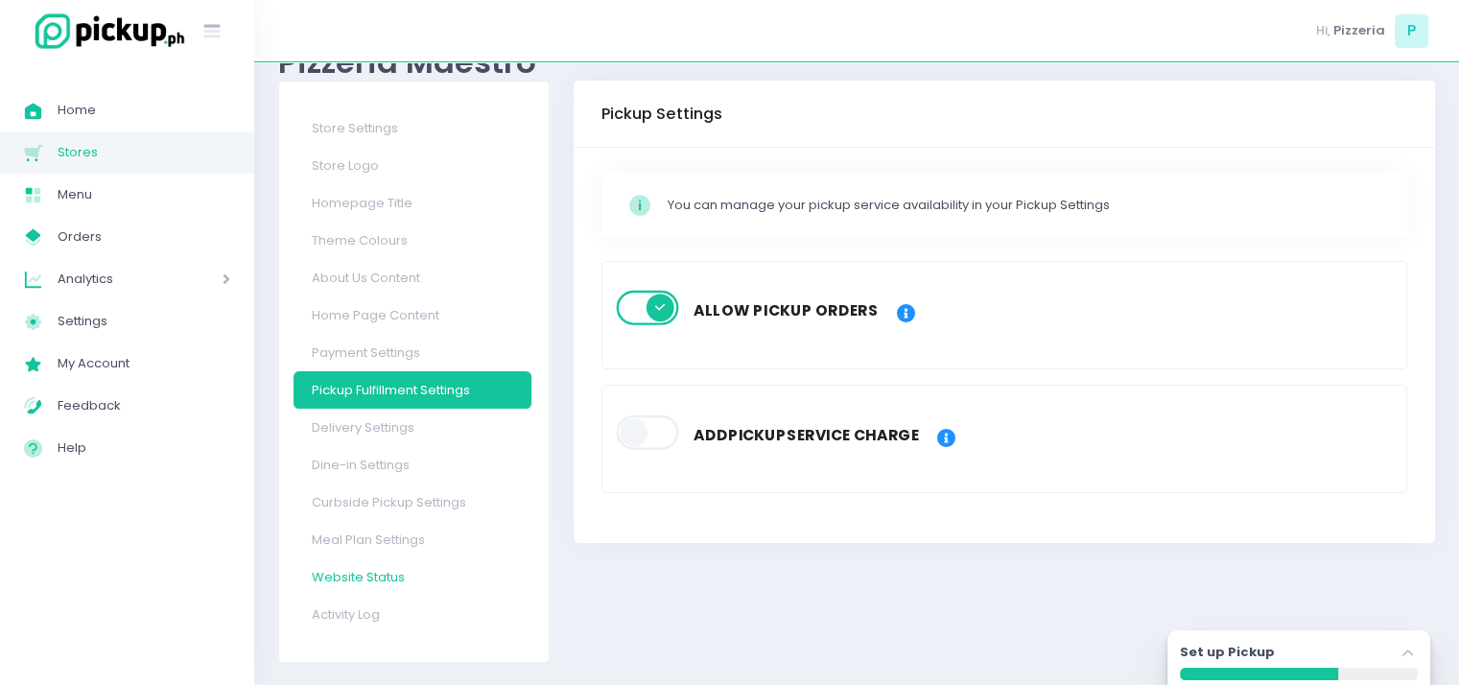
click at [341, 576] on link "Website Status" at bounding box center [412, 576] width 238 height 37
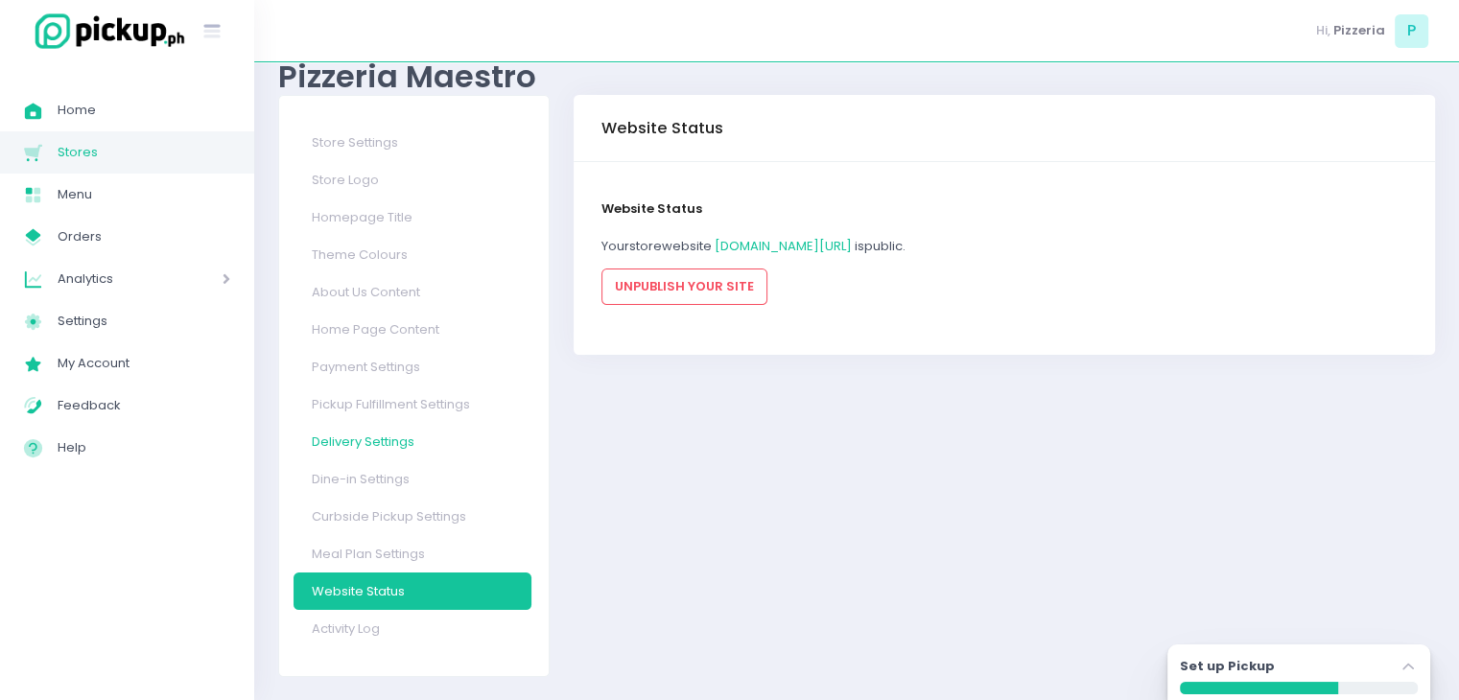
scroll to position [58, 0]
click at [767, 243] on link "[DOMAIN_NAME][URL]" at bounding box center [782, 247] width 137 height 18
click at [340, 488] on link "Dine-in Settings" at bounding box center [412, 478] width 238 height 37
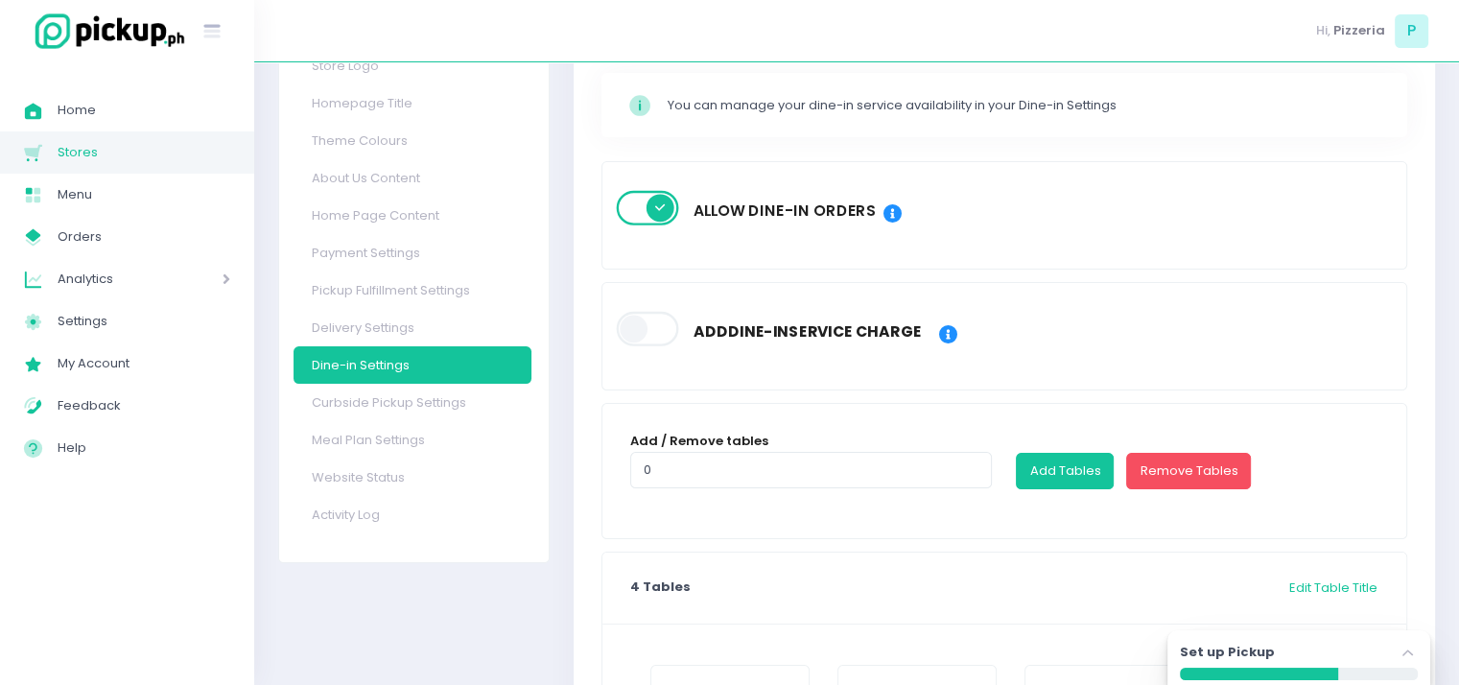
scroll to position [173, 0]
click at [392, 322] on link "Delivery Settings" at bounding box center [412, 327] width 238 height 37
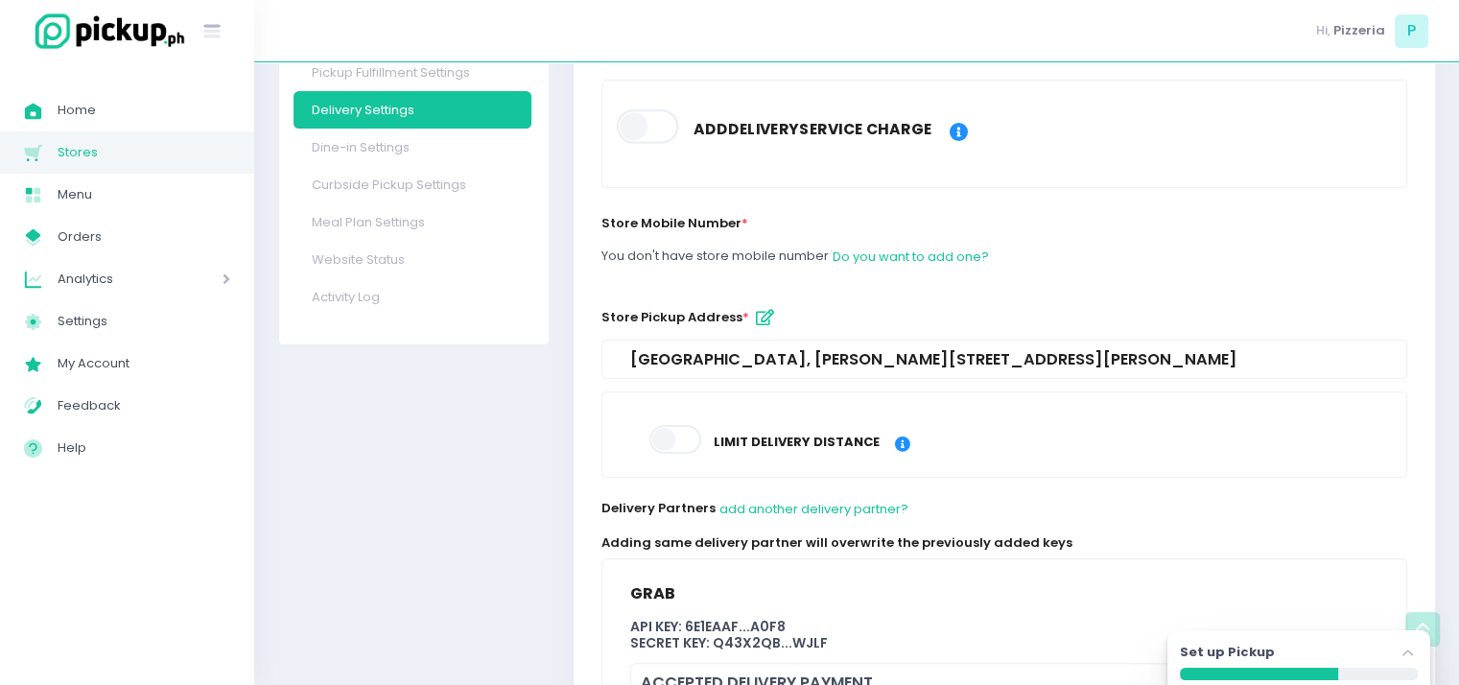
scroll to position [409, 0]
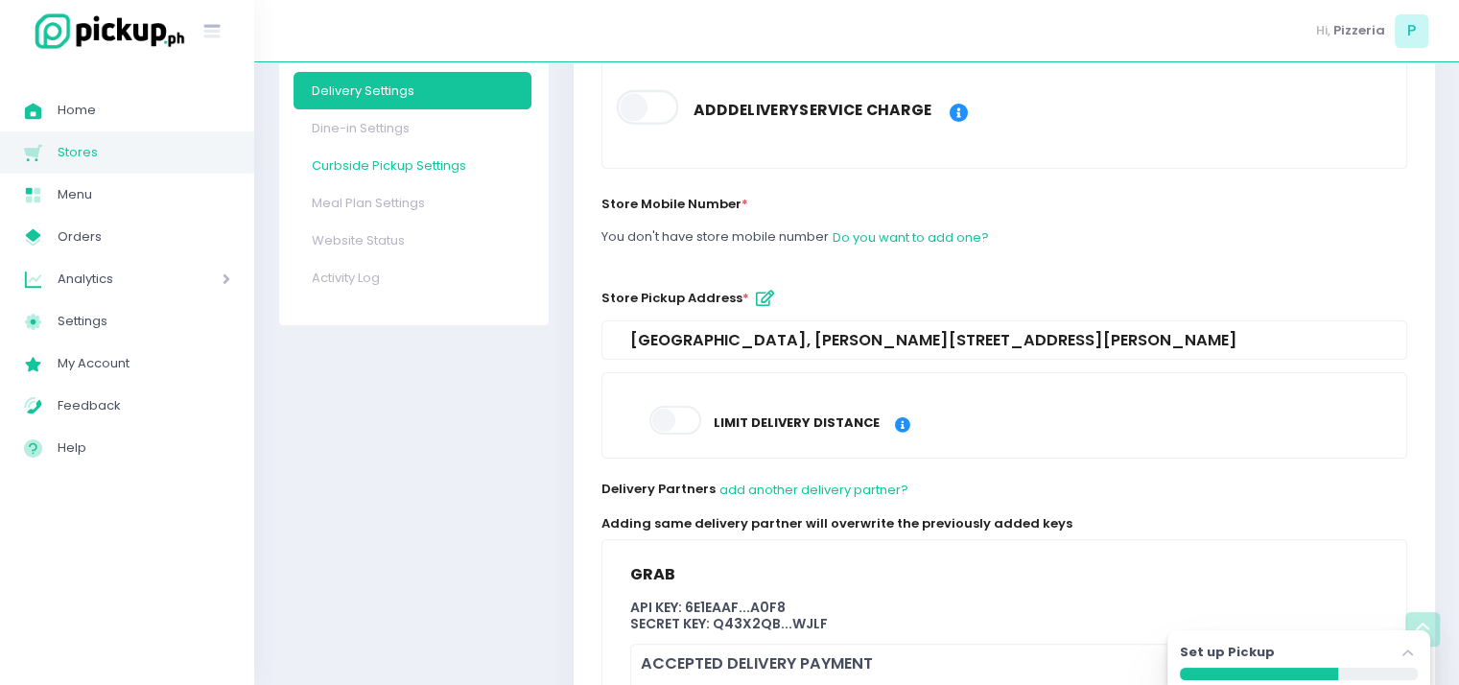
click at [366, 166] on link "Curbside Pickup Settings" at bounding box center [412, 165] width 238 height 37
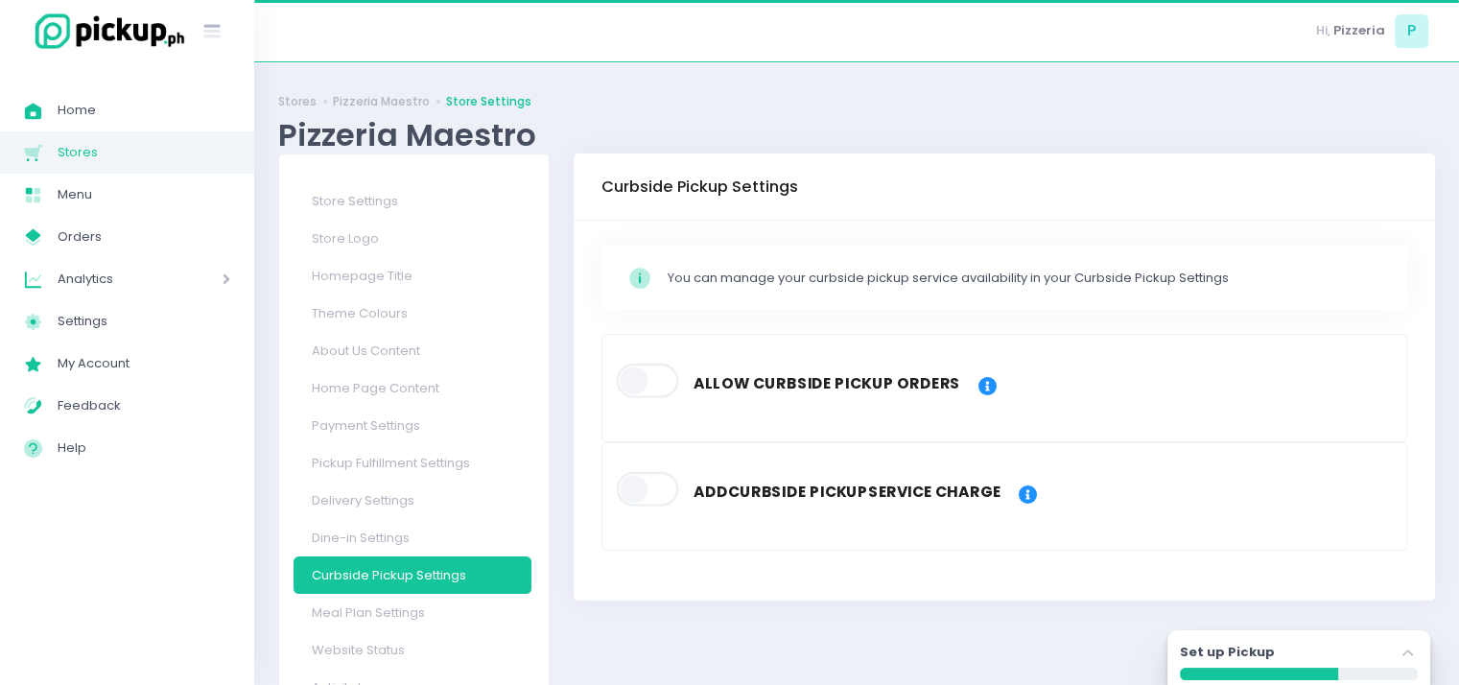
scroll to position [73, 0]
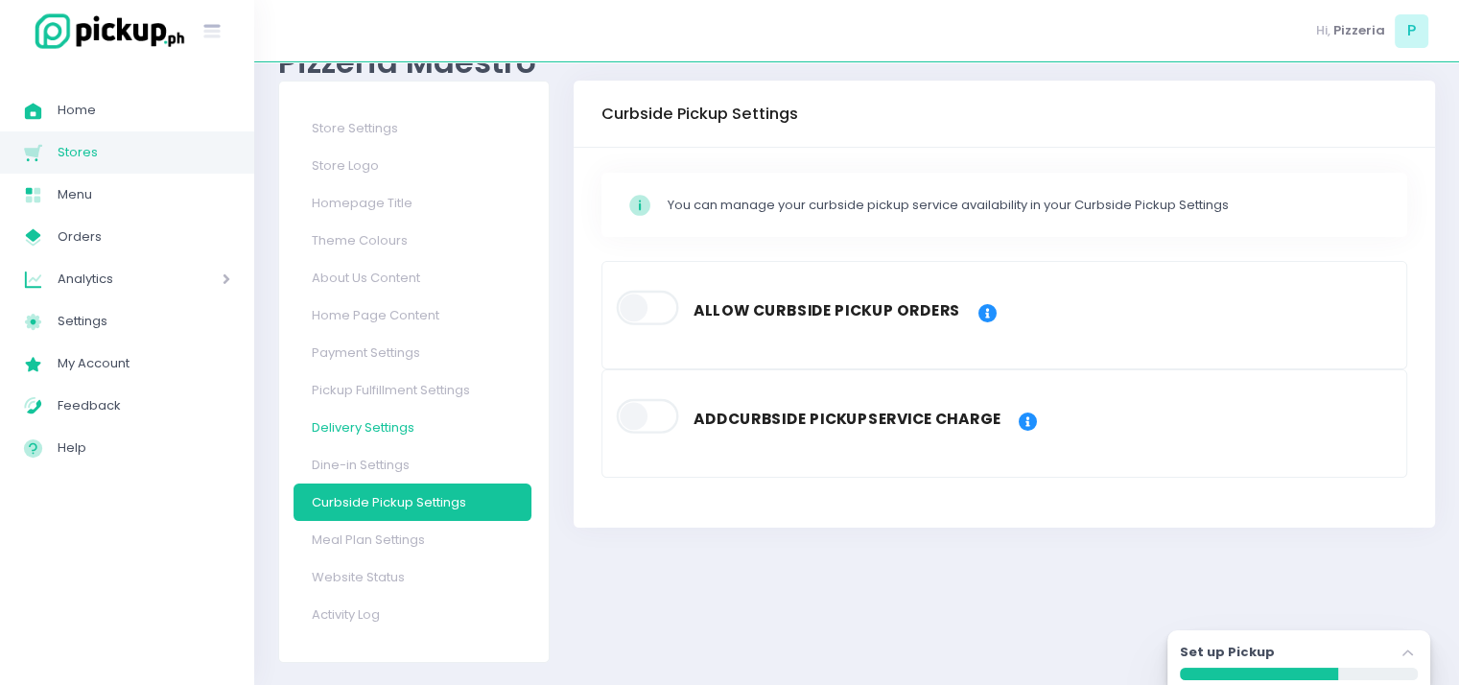
click at [349, 431] on link "Delivery Settings" at bounding box center [412, 427] width 238 height 37
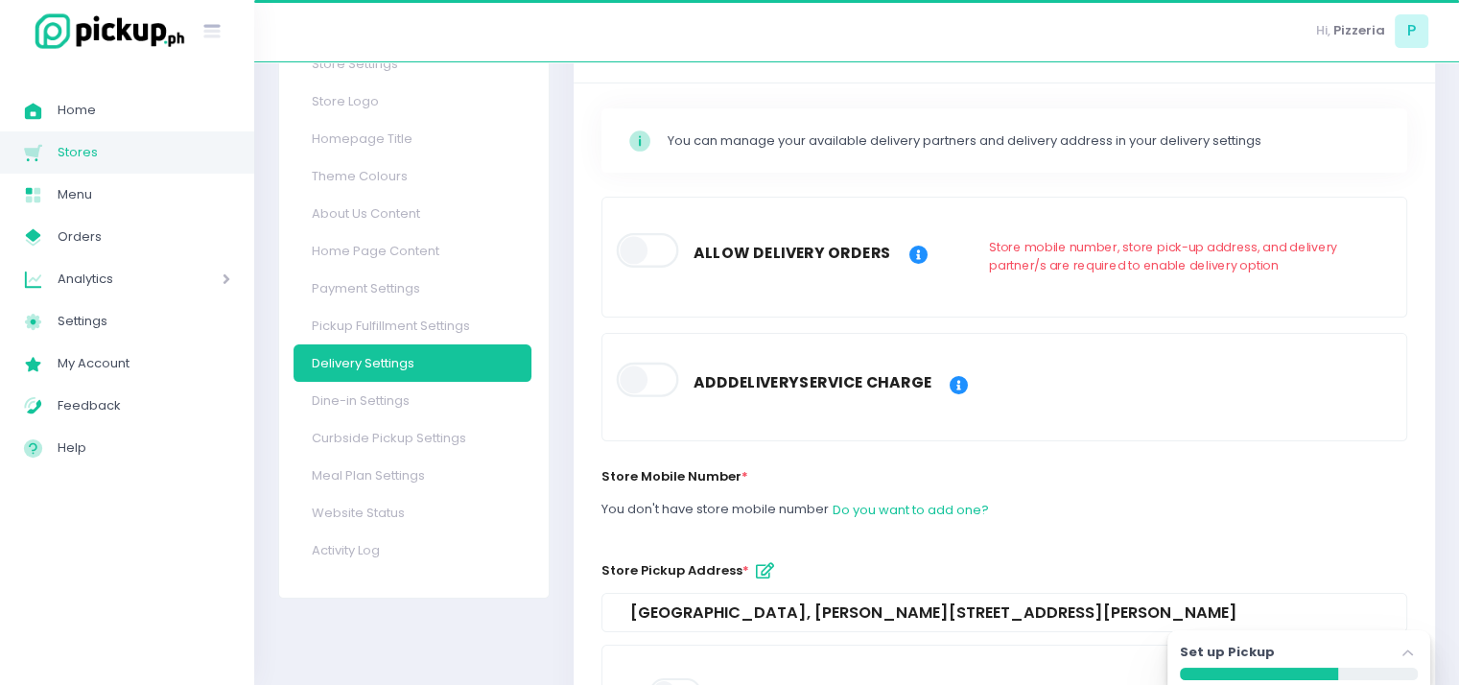
scroll to position [138, 0]
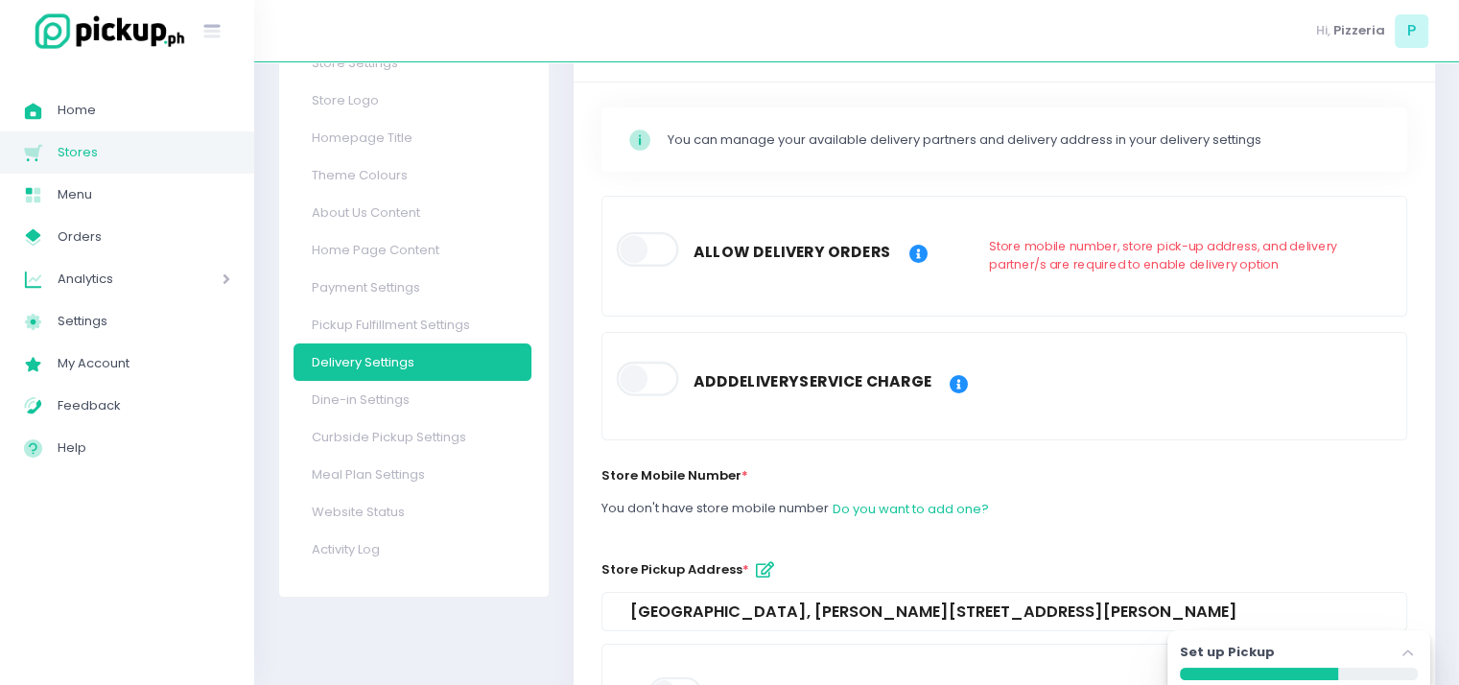
click at [647, 242] on span at bounding box center [648, 249] width 65 height 35
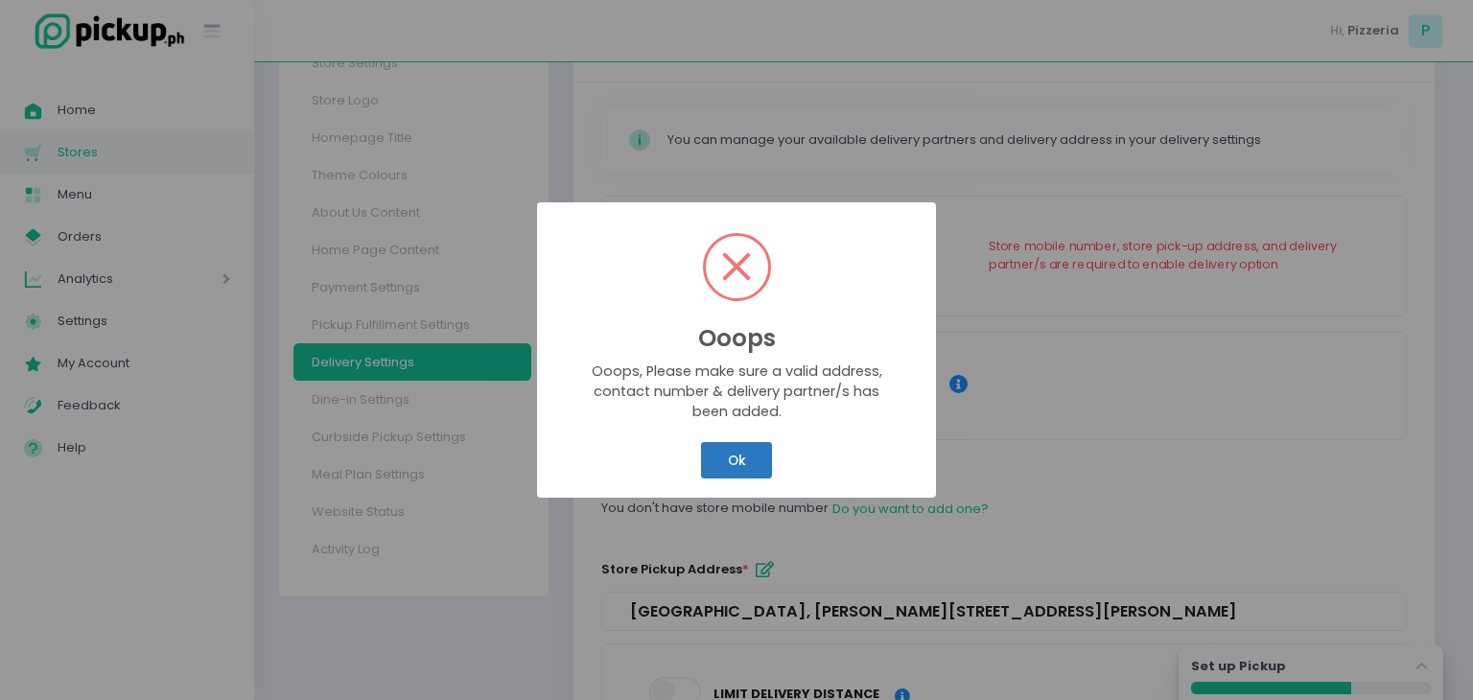
click at [728, 455] on button "Ok" at bounding box center [736, 460] width 71 height 36
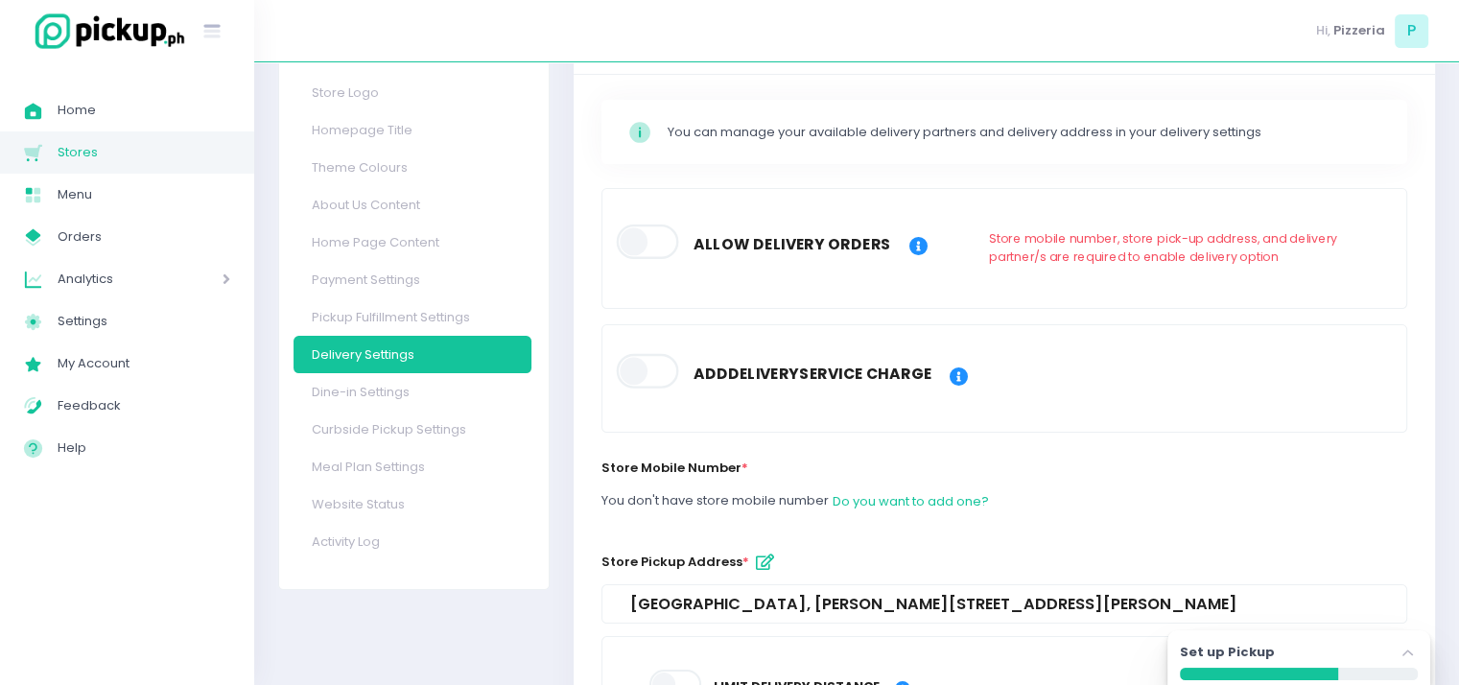
scroll to position [125, 0]
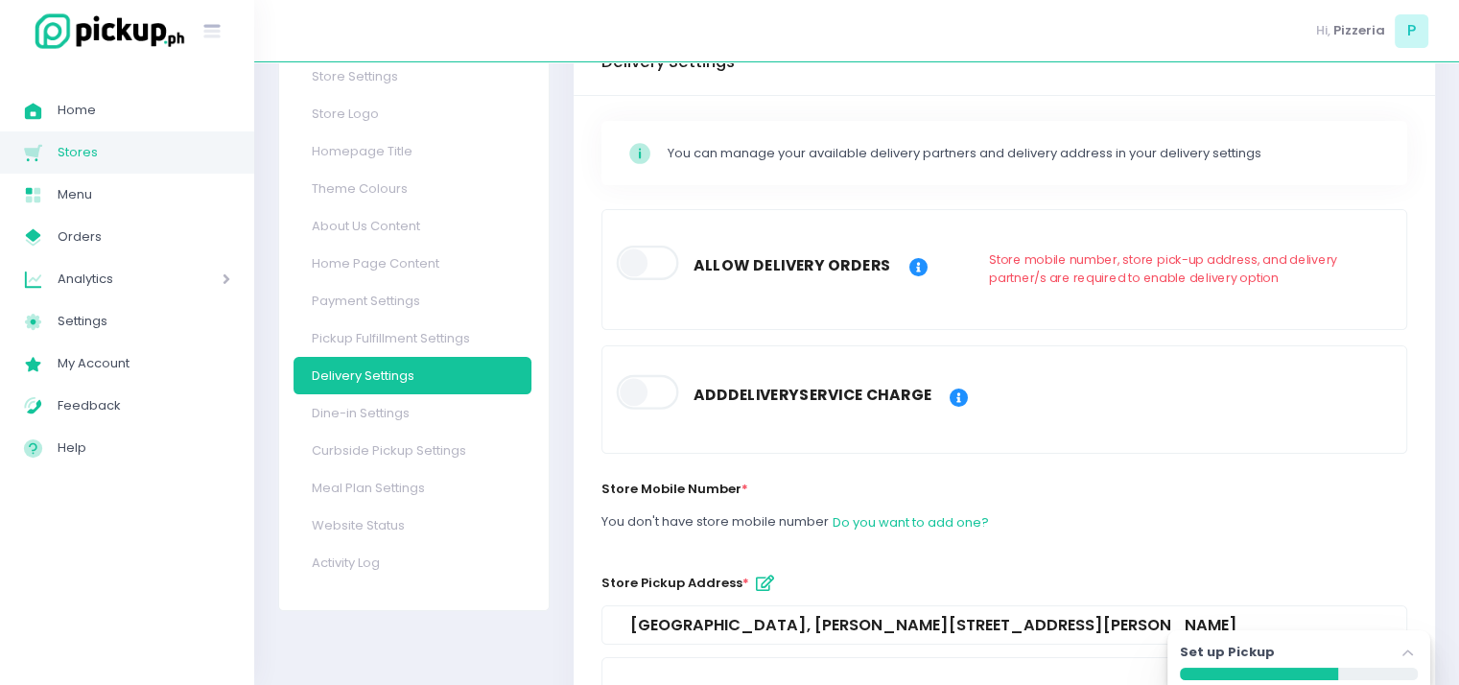
click at [1083, 422] on div "Add Delivery Service Charge" at bounding box center [1003, 399] width 925 height 60
click at [566, 508] on div "Store is currently using test payment, update your payment keys here Payment Se…" at bounding box center [1003, 617] width 885 height 1177
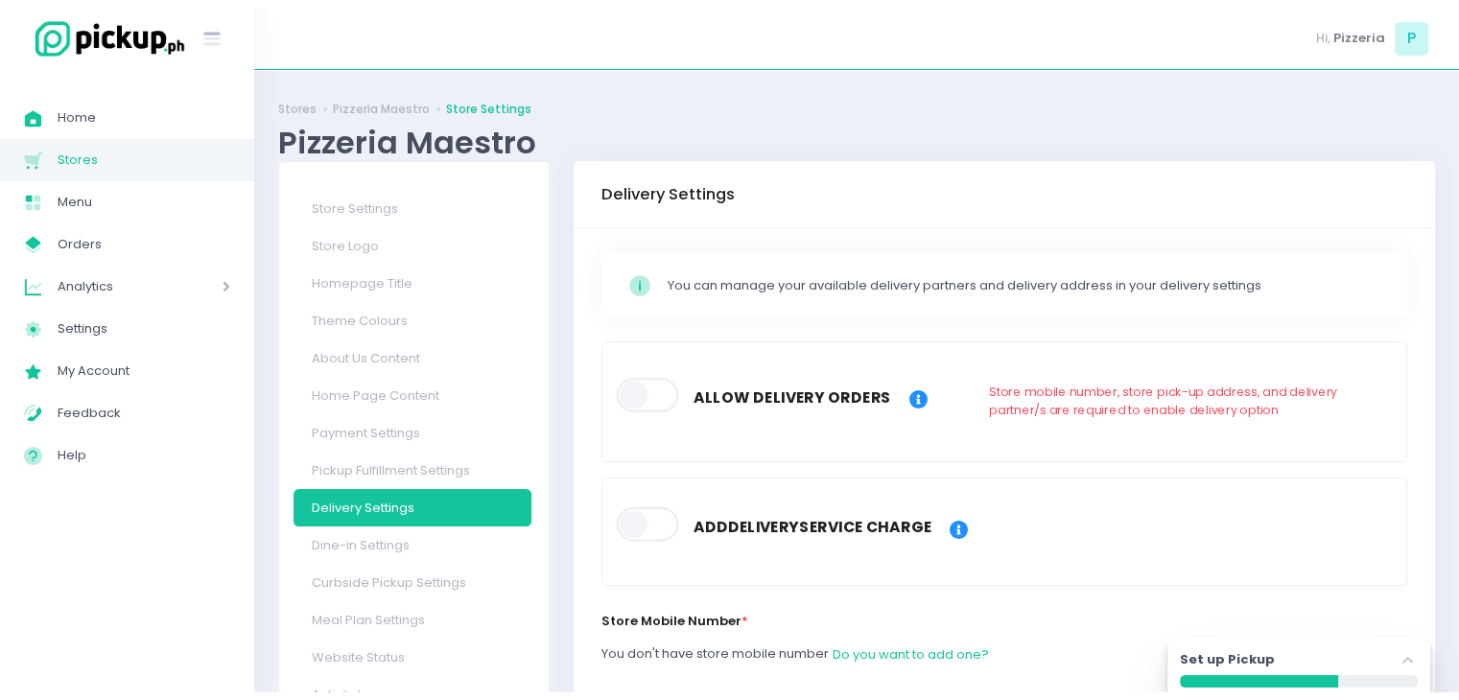
scroll to position [0, 0]
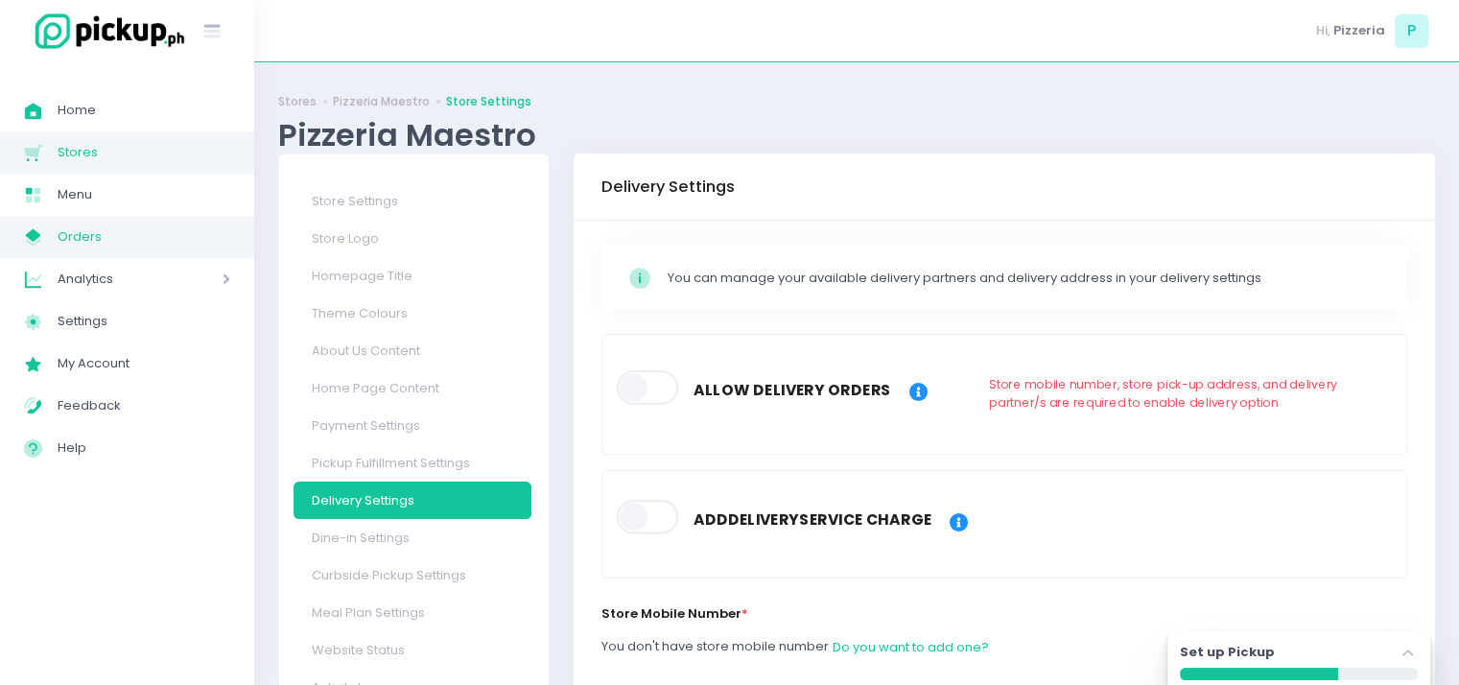
click at [82, 237] on span "Orders" at bounding box center [144, 236] width 173 height 25
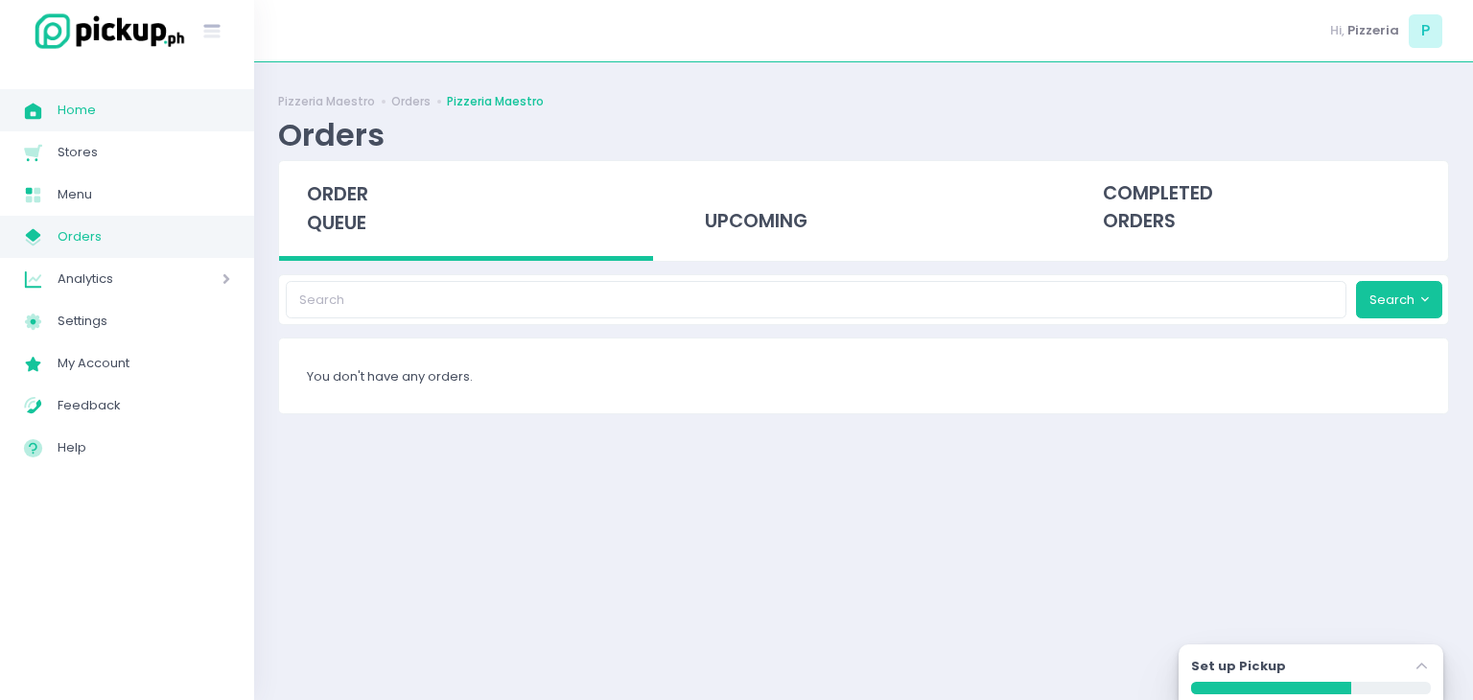
click at [108, 123] on link "Home Created with Sketch. Home" at bounding box center [127, 110] width 254 height 42
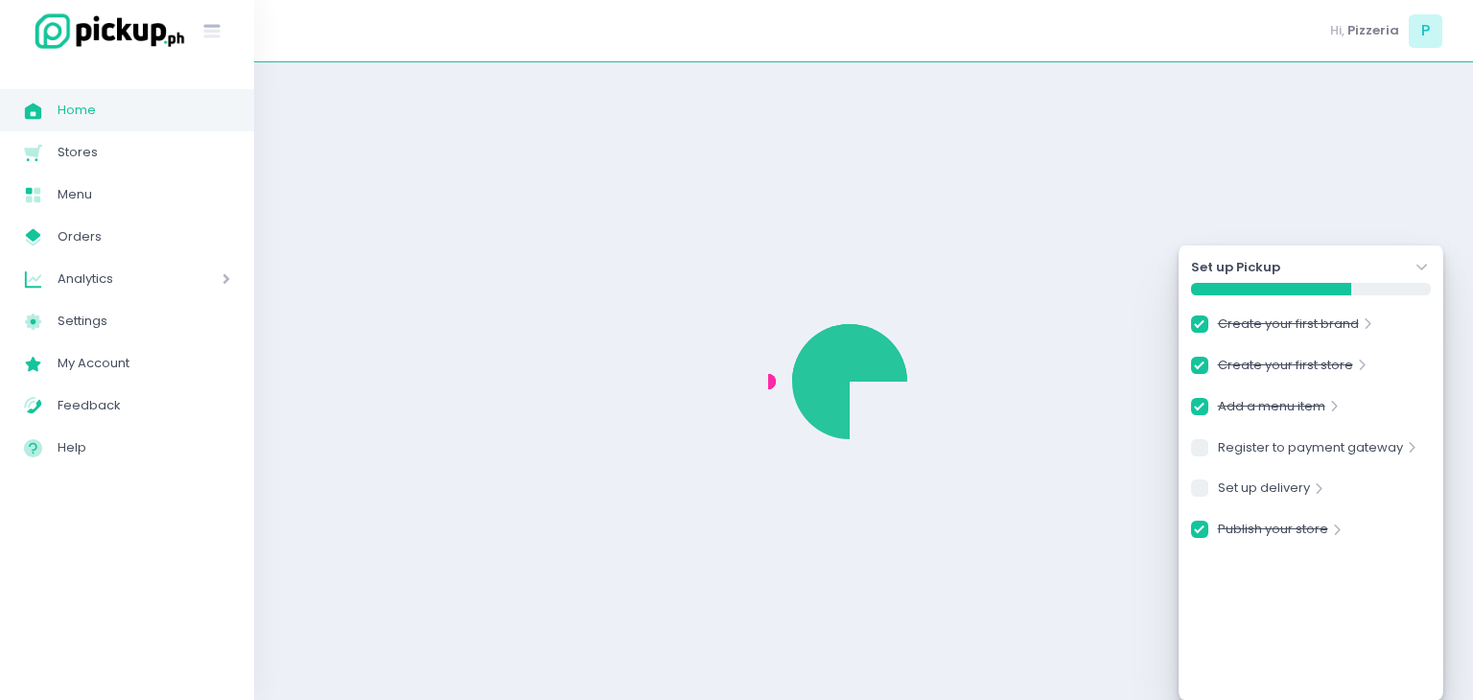
checkbox input "true"
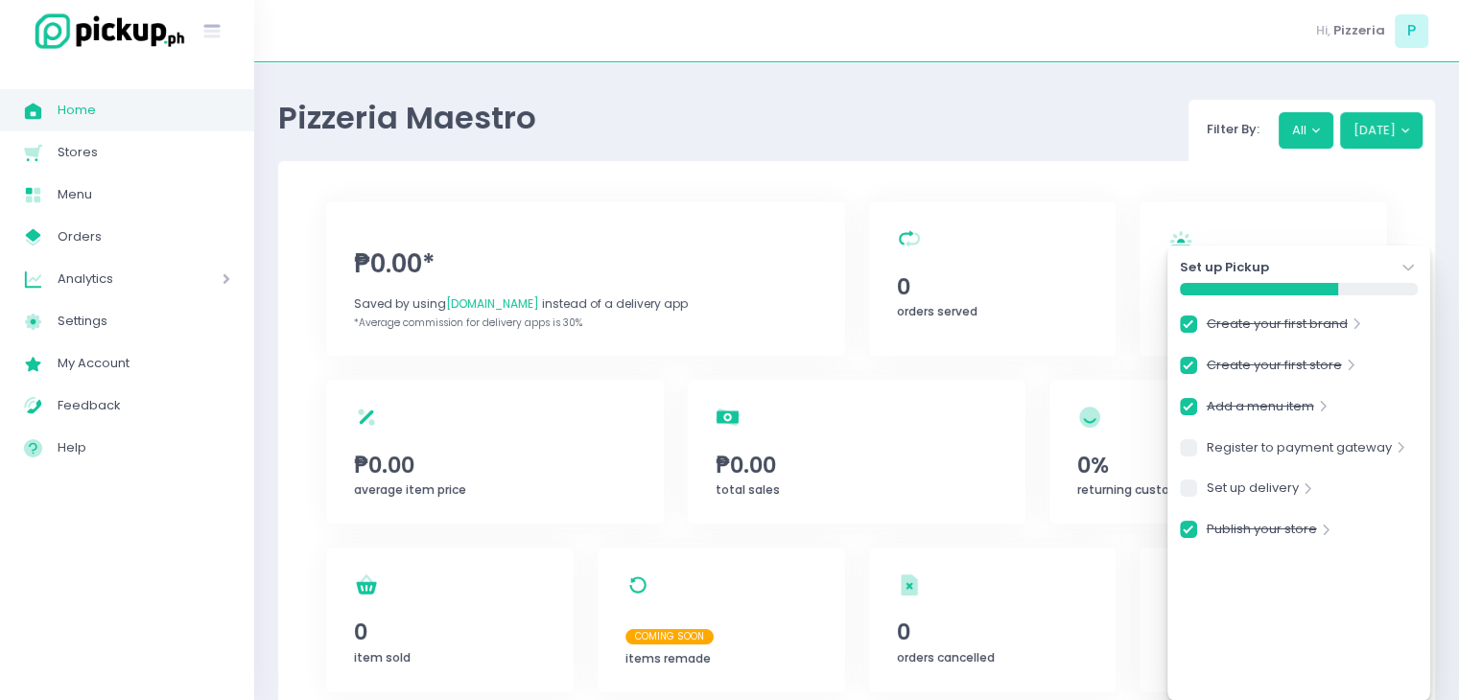
click at [1408, 265] on icon "Stockholm-icons / Navigation / Angle-down Created with Sketch." at bounding box center [1407, 267] width 19 height 19
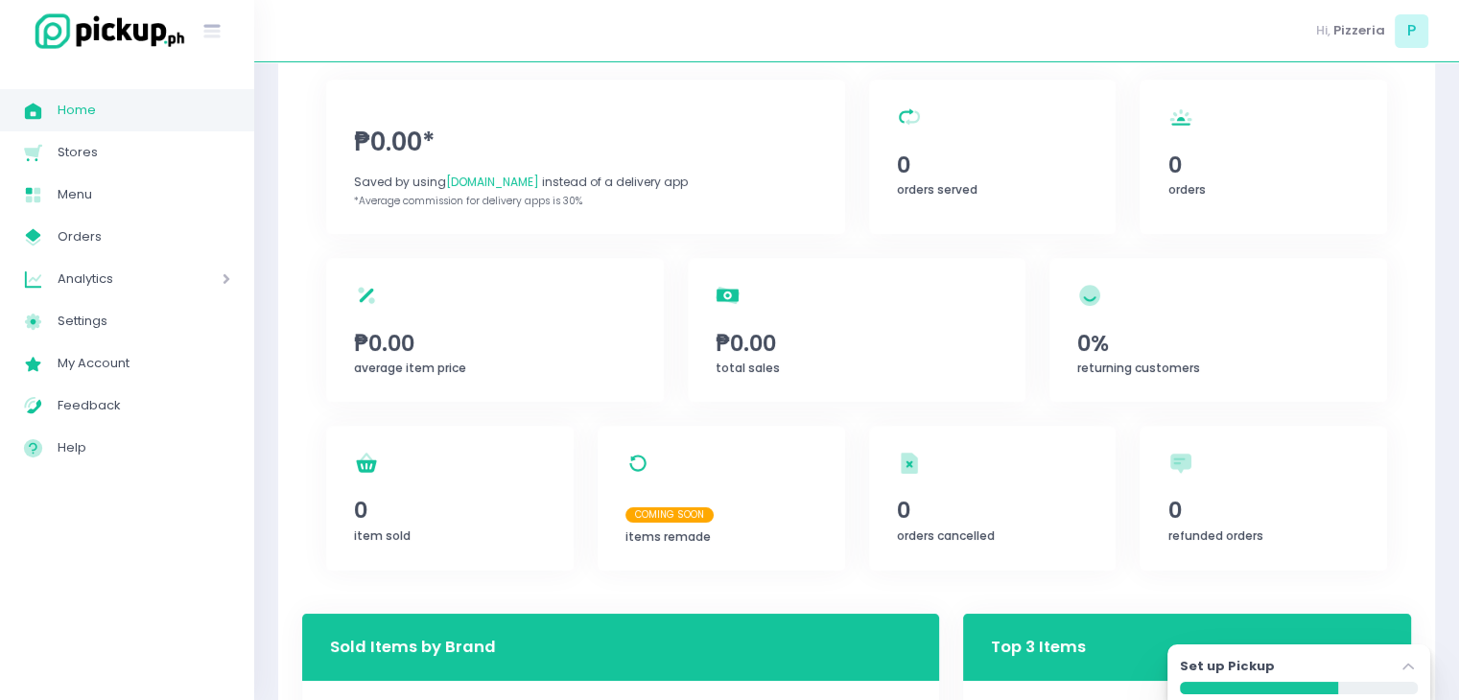
scroll to position [72, 0]
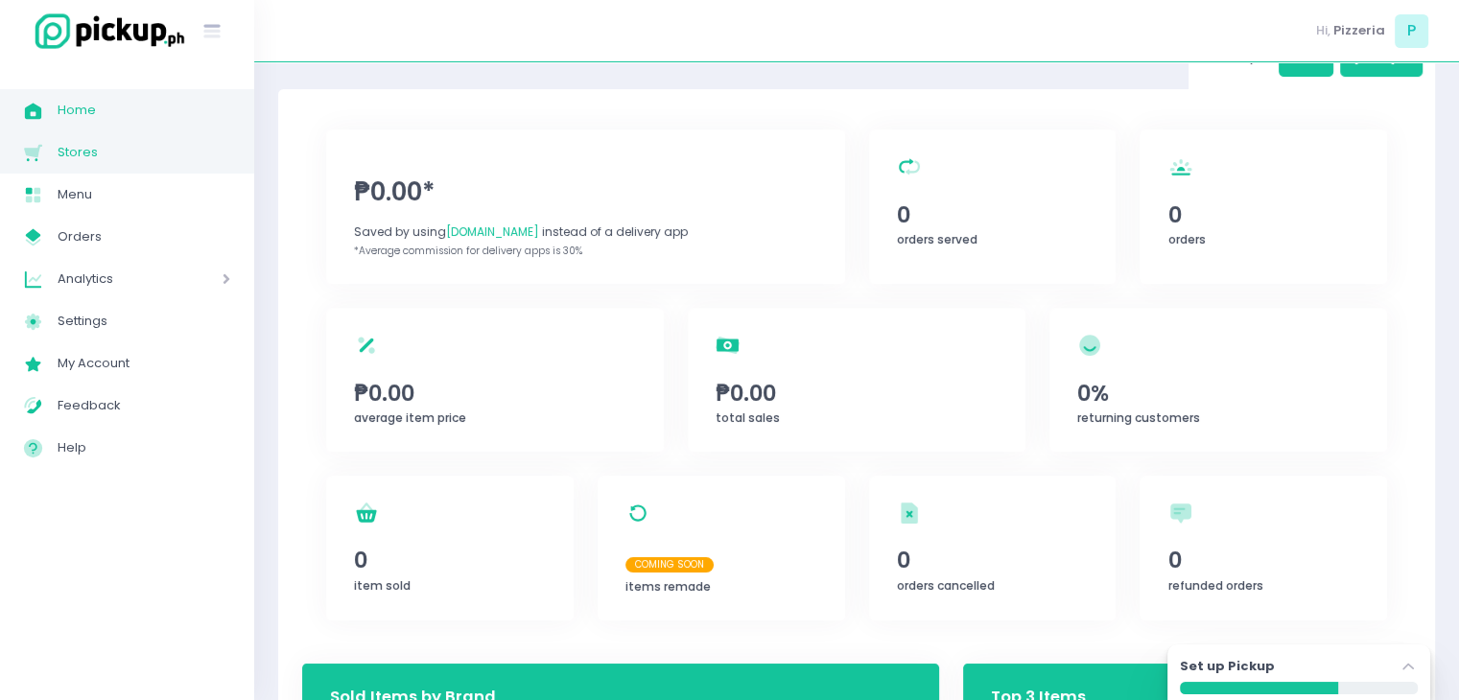
click at [68, 143] on span "Stores" at bounding box center [144, 152] width 173 height 25
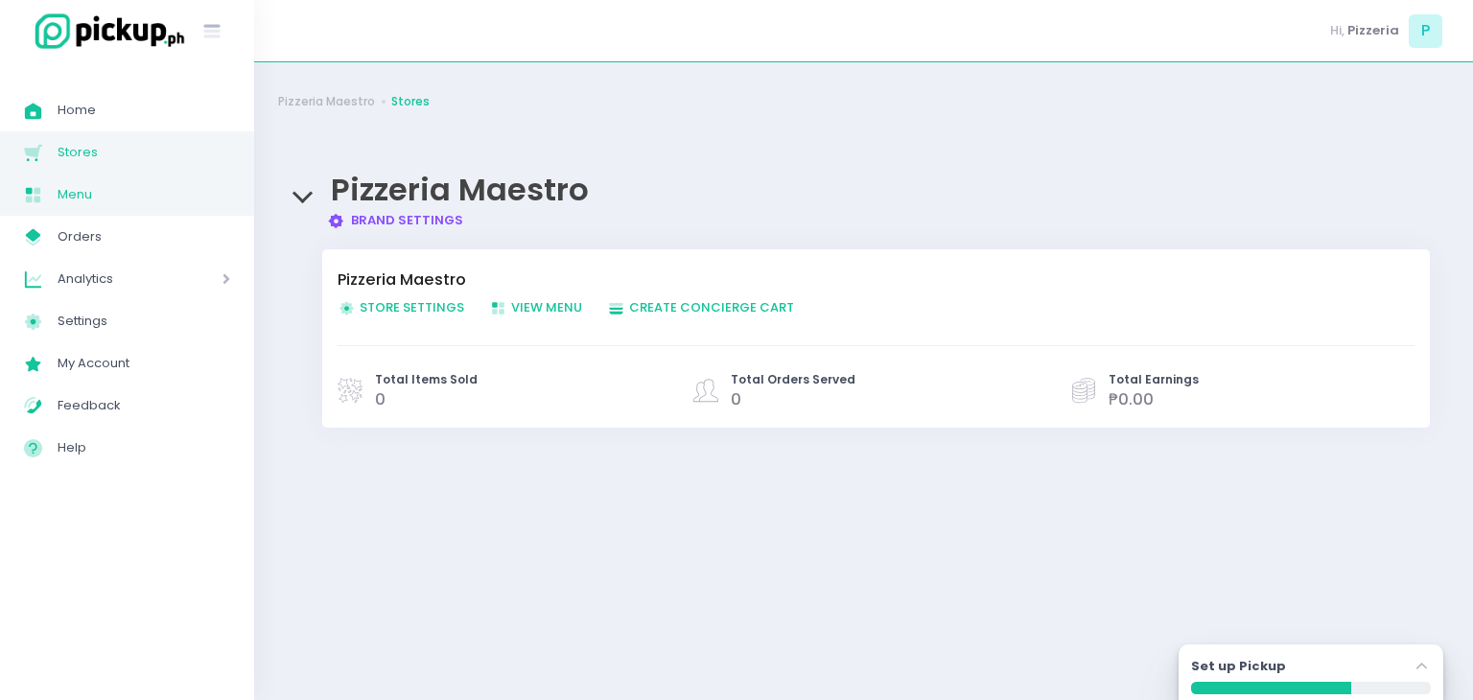
click at [99, 178] on link "Menu Created with Sketch. Menu" at bounding box center [127, 195] width 254 height 42
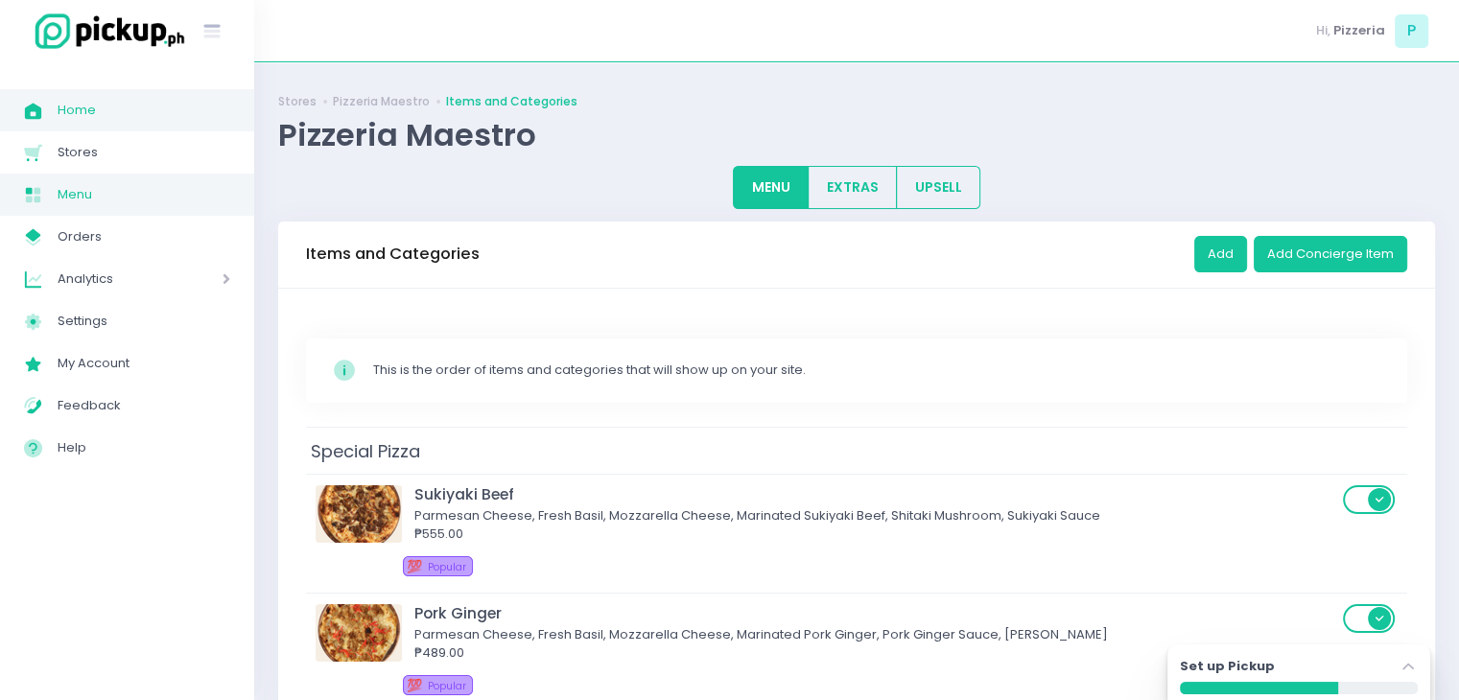
click at [85, 124] on link "Home Created with Sketch. Home" at bounding box center [127, 110] width 254 height 42
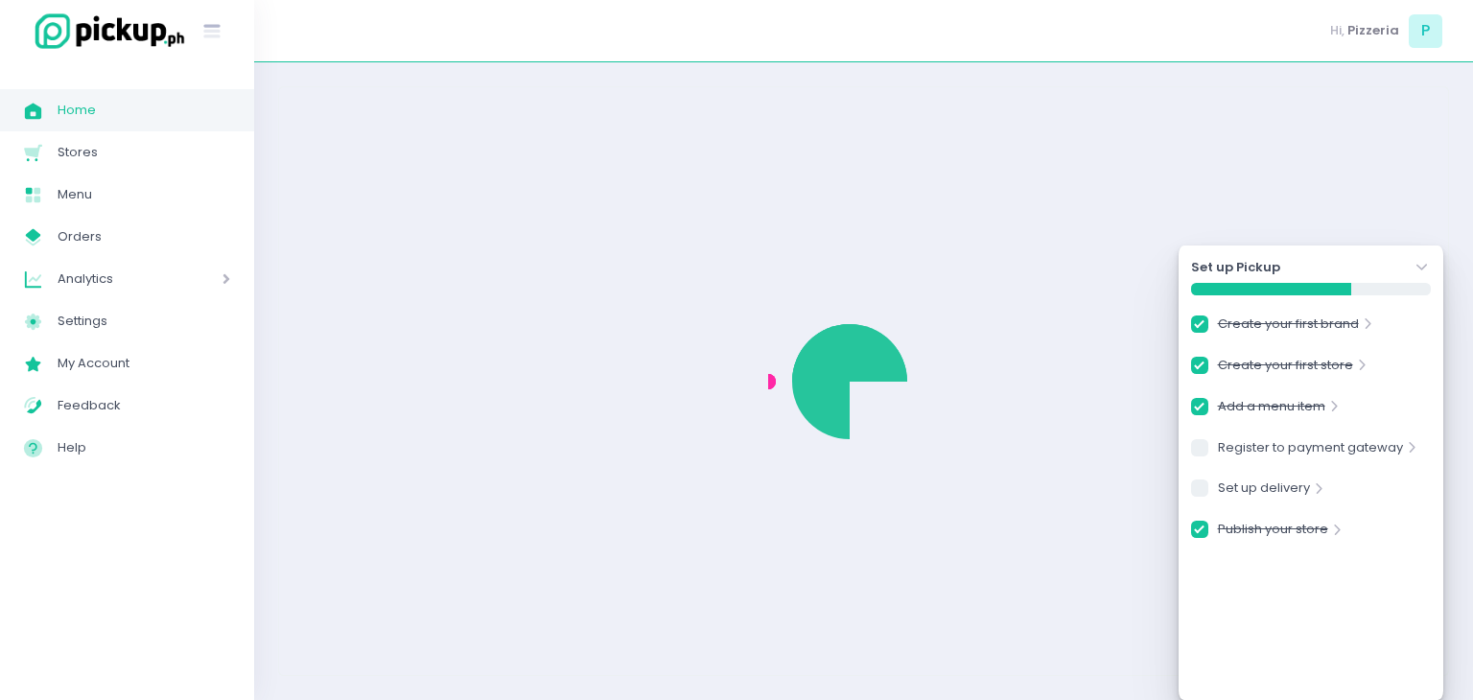
checkbox input "true"
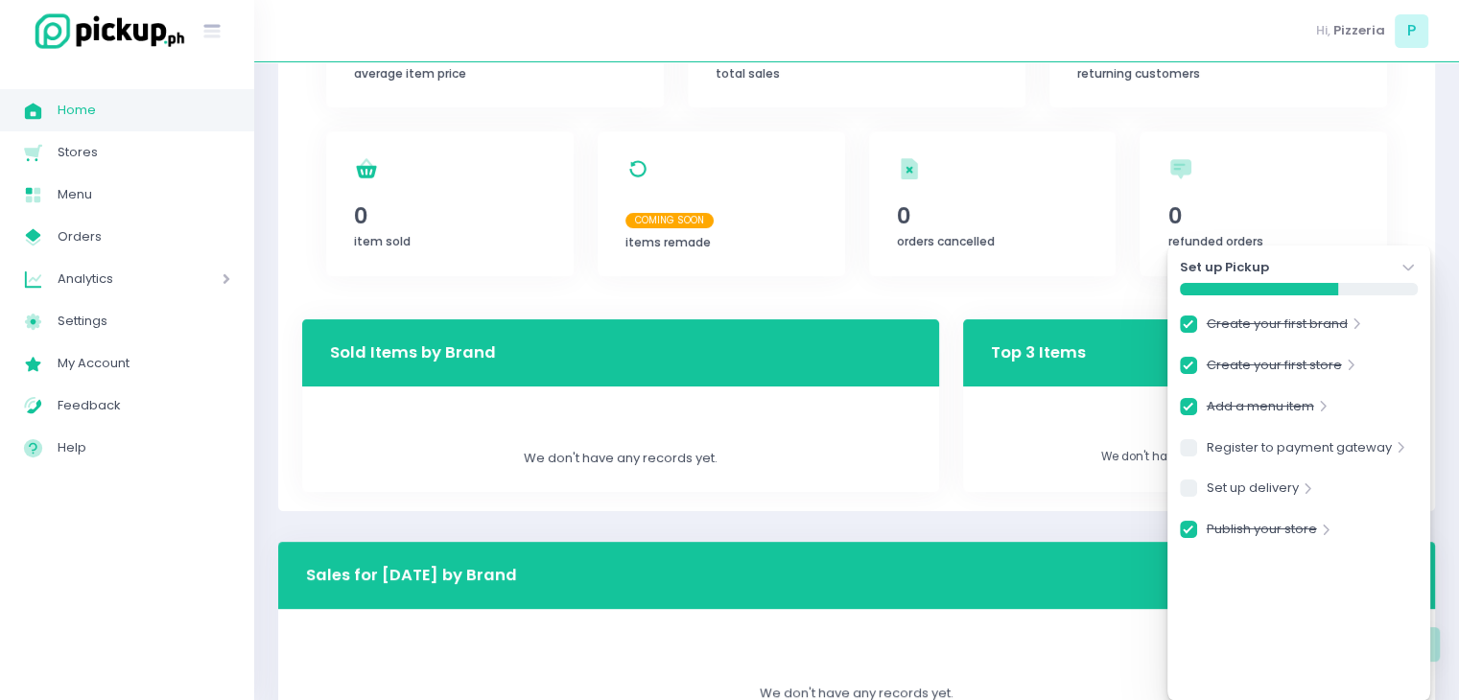
scroll to position [511, 0]
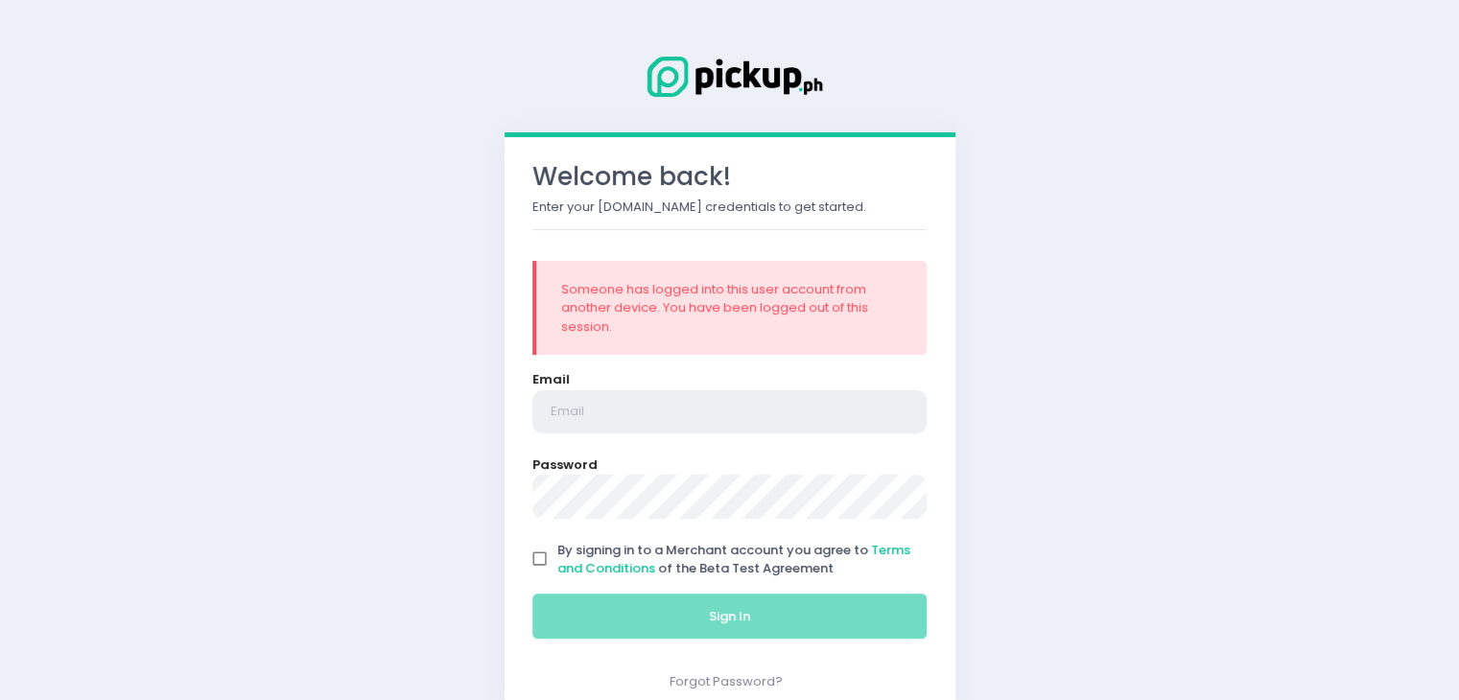
click at [587, 393] on input "email" at bounding box center [729, 412] width 395 height 44
type input "[EMAIL_ADDRESS][DOMAIN_NAME]"
click at [1050, 370] on div "Welcome back! Enter your Pickup.ph credentials to get started. Someone has logg…" at bounding box center [729, 368] width 1459 height 737
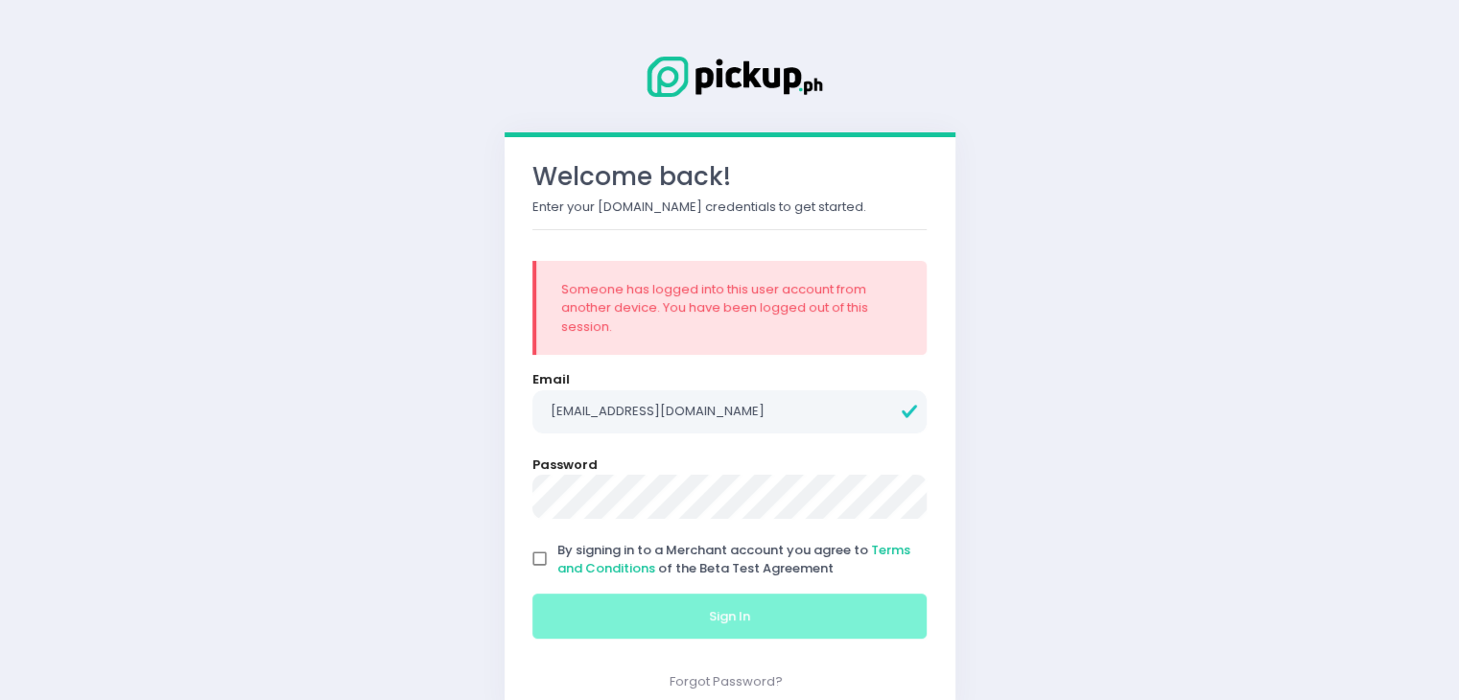
click at [592, 611] on form "Email shop@pizzeriamaestroph.com Password By signing in to a Merchant account y…" at bounding box center [729, 509] width 395 height 278
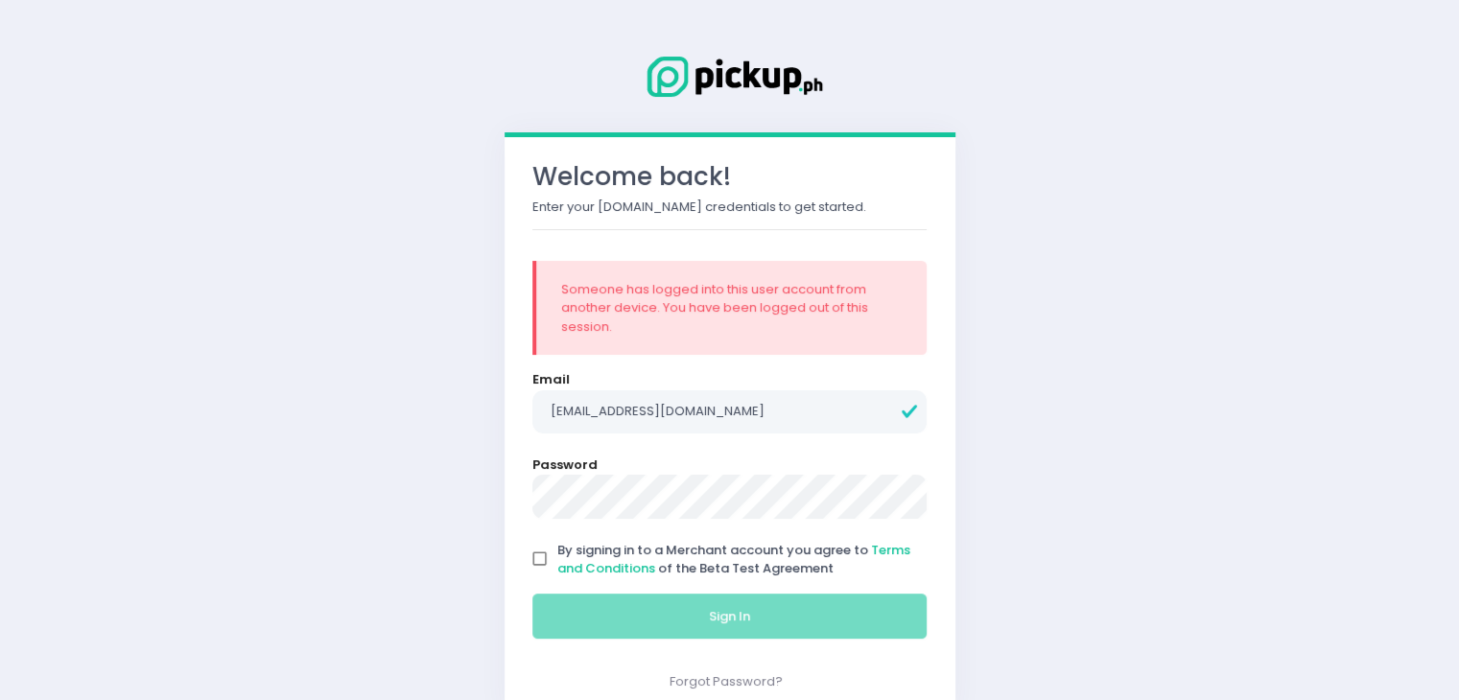
click at [549, 570] on input "By signing in to a Merchant account you agree to Terms and Conditions of the Be…" at bounding box center [540, 559] width 36 height 36
checkbox input "true"
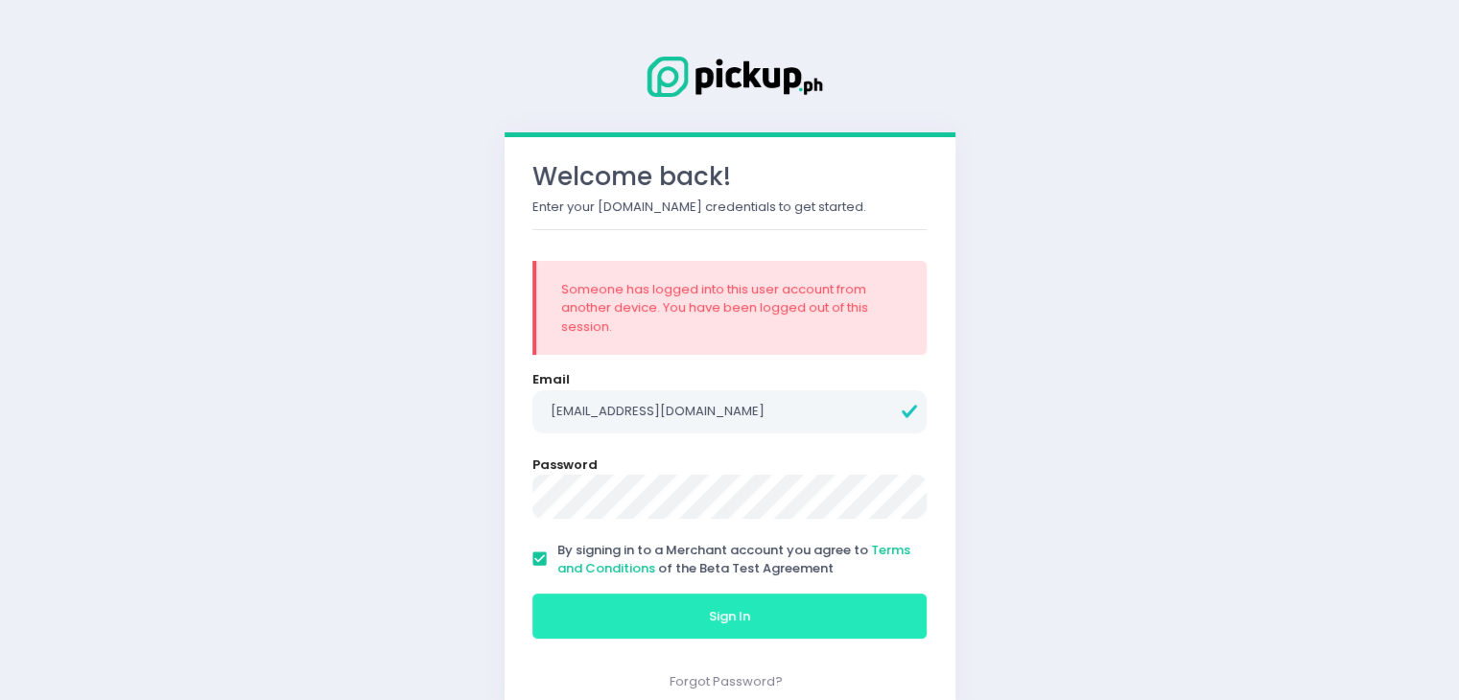
click at [607, 603] on button "Sign In" at bounding box center [729, 617] width 395 height 46
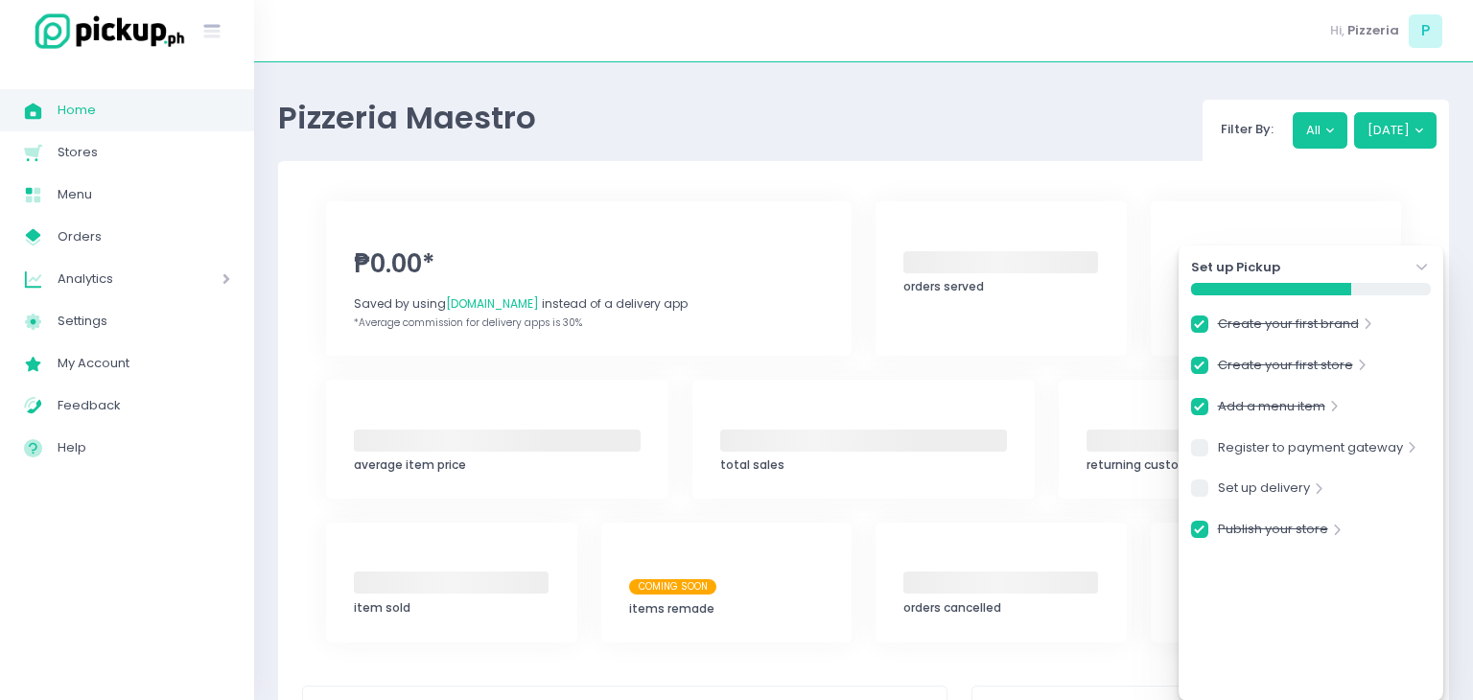
checkbox input "true"
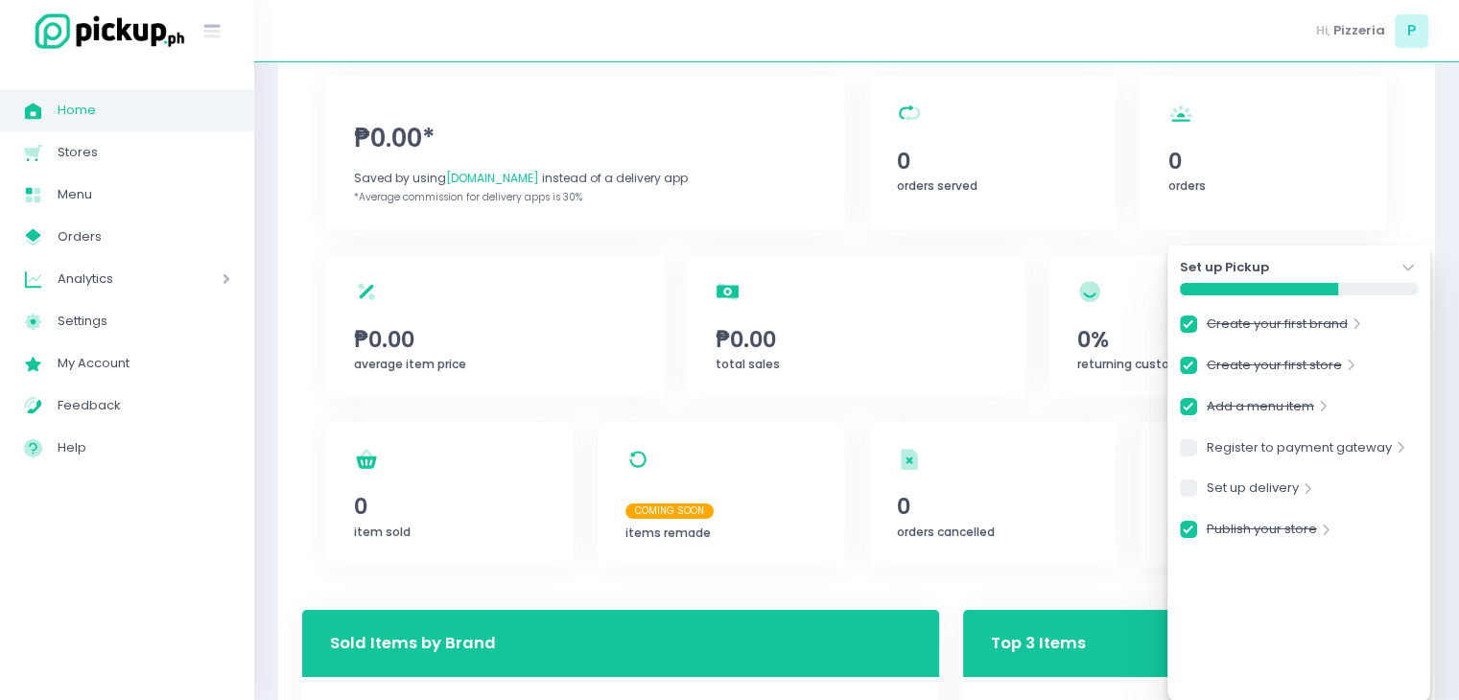
scroll to position [107, 0]
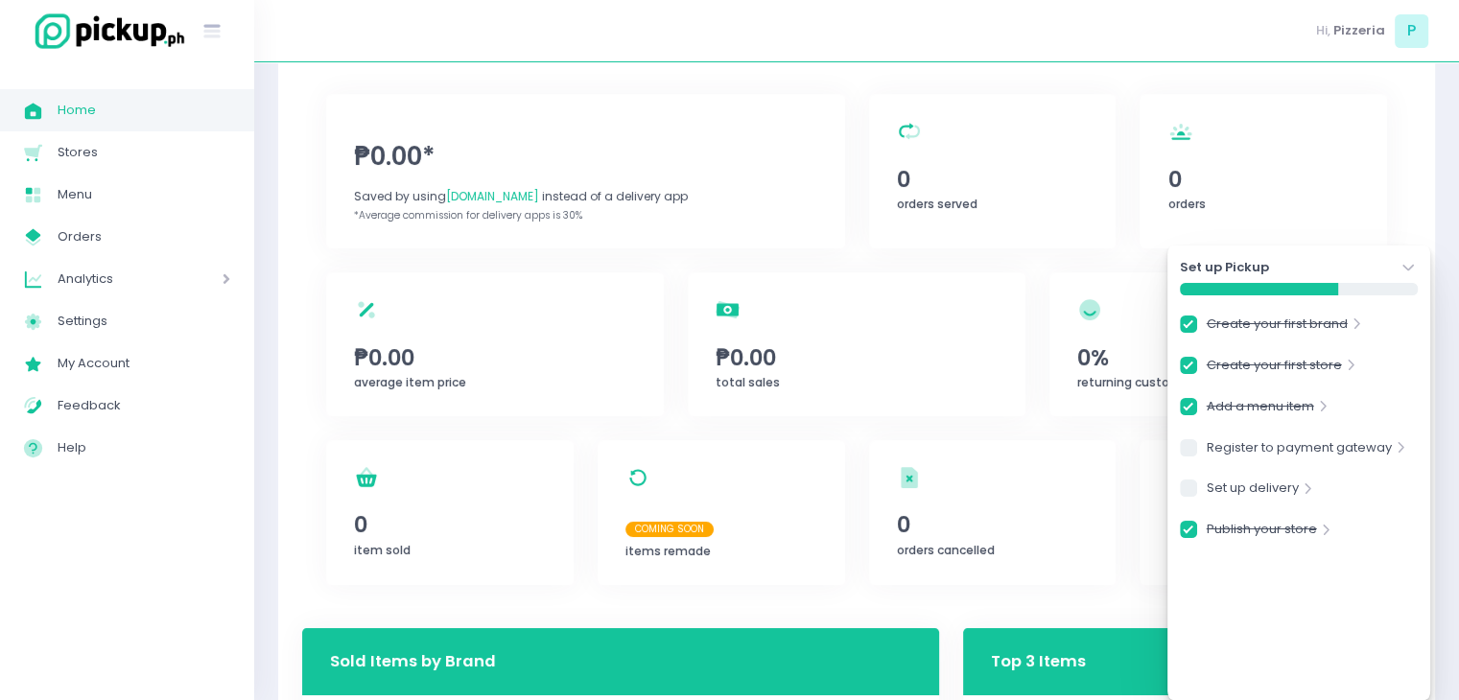
click at [1414, 263] on icon "Stockholm-icons / Navigation / Angle-down Created with Sketch." at bounding box center [1407, 267] width 19 height 19
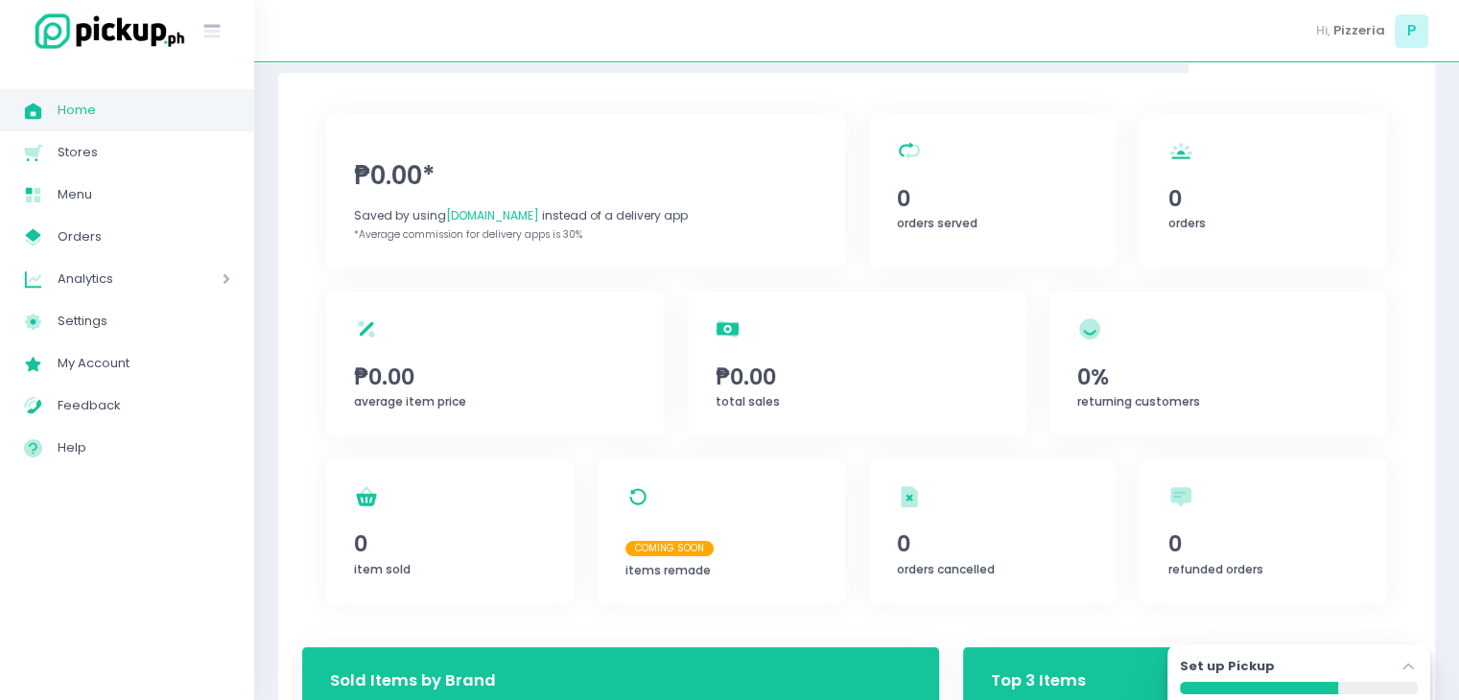
scroll to position [88, 0]
